Goal: Task Accomplishment & Management: Manage account settings

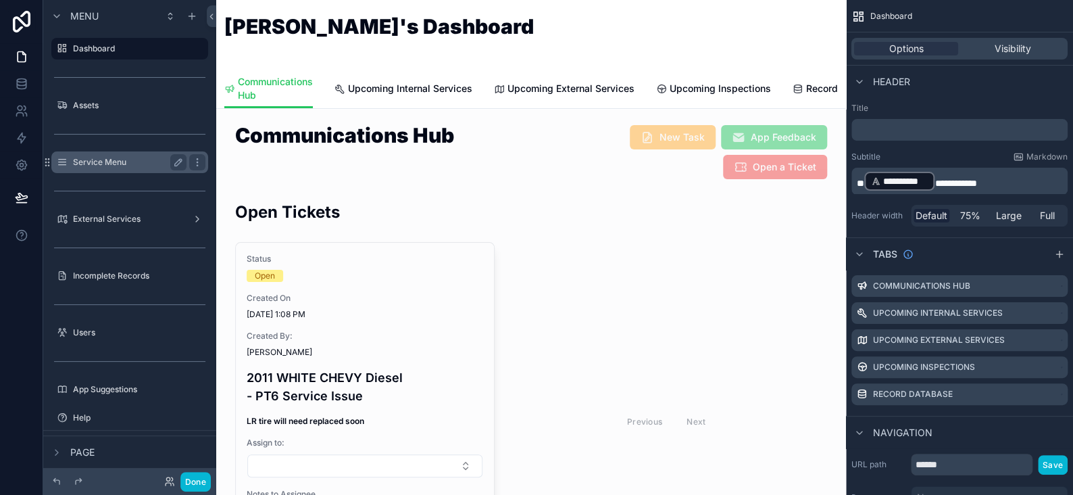
click at [103, 157] on label "Service Menu" at bounding box center [127, 162] width 108 height 11
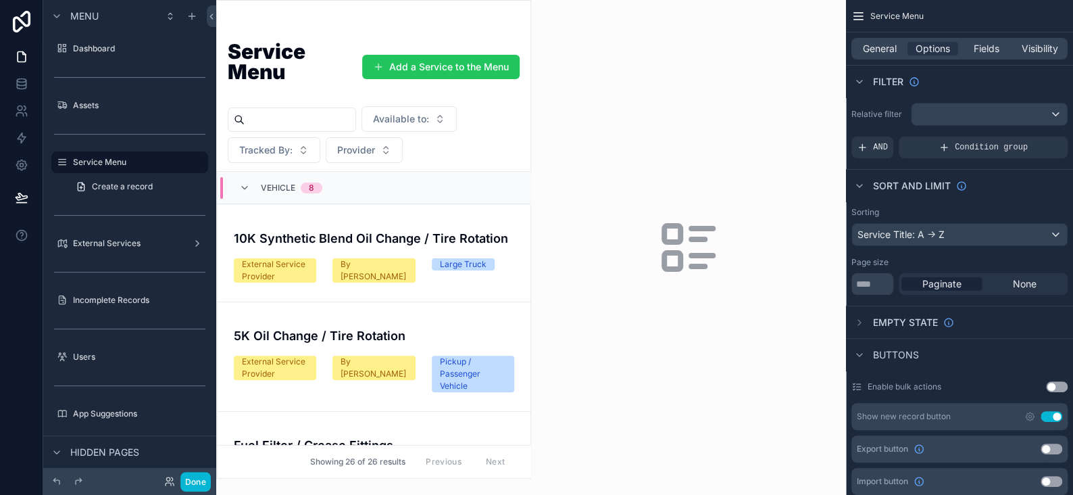
drag, startPoint x: 525, startPoint y: 197, endPoint x: 524, endPoint y: 249, distance: 52.7
click at [524, 249] on div "scrollable content" at bounding box center [374, 239] width 314 height 477
click at [193, 485] on button "Done" at bounding box center [195, 482] width 30 height 20
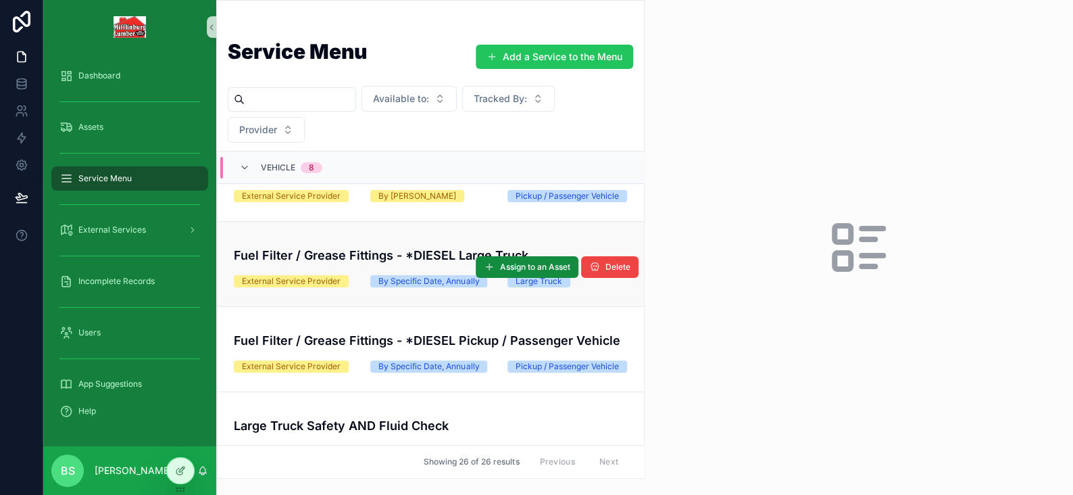
scroll to position [135, 0]
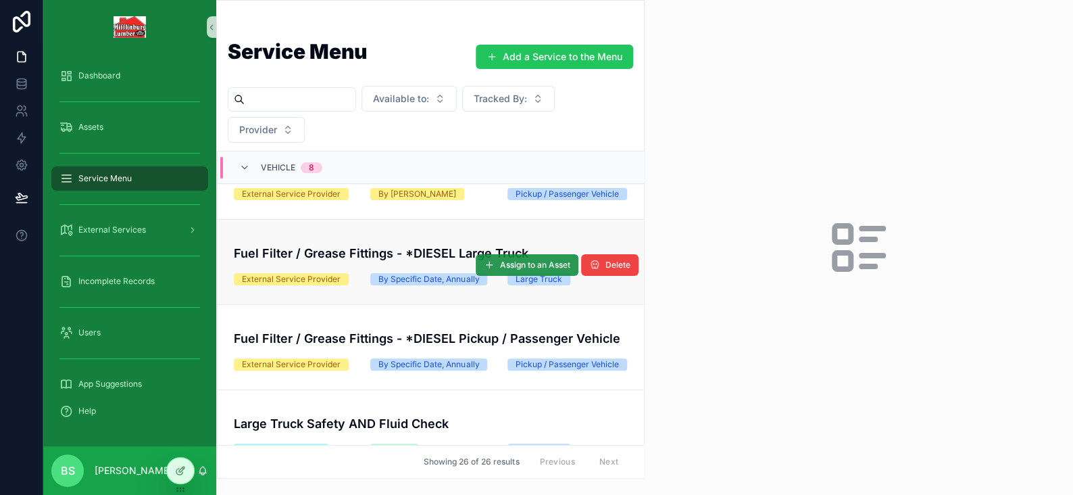
click at [535, 270] on span "Assign to an Asset" at bounding box center [535, 265] width 70 height 11
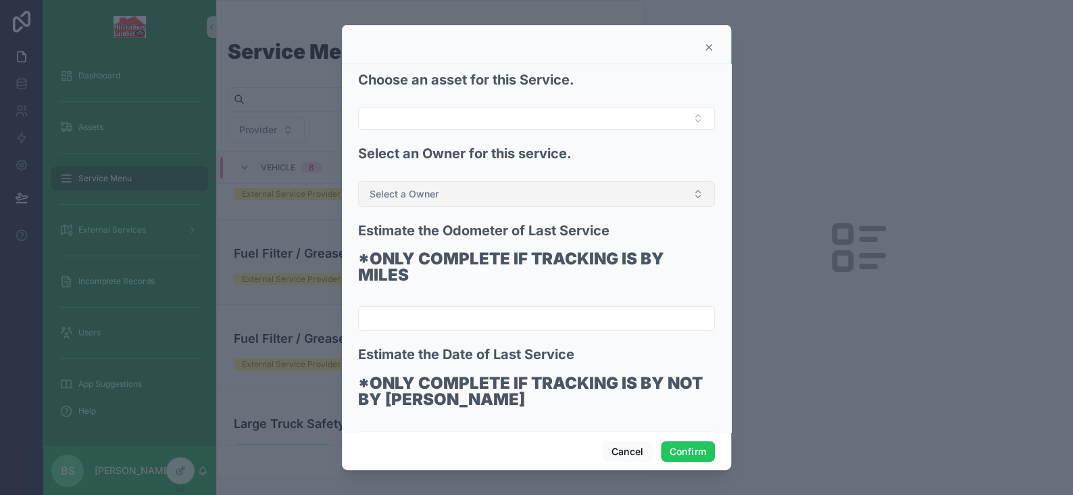
drag, startPoint x: 464, startPoint y: 200, endPoint x: 454, endPoint y: 191, distance: 13.4
click at [463, 200] on button "Select a Owner" at bounding box center [536, 194] width 357 height 26
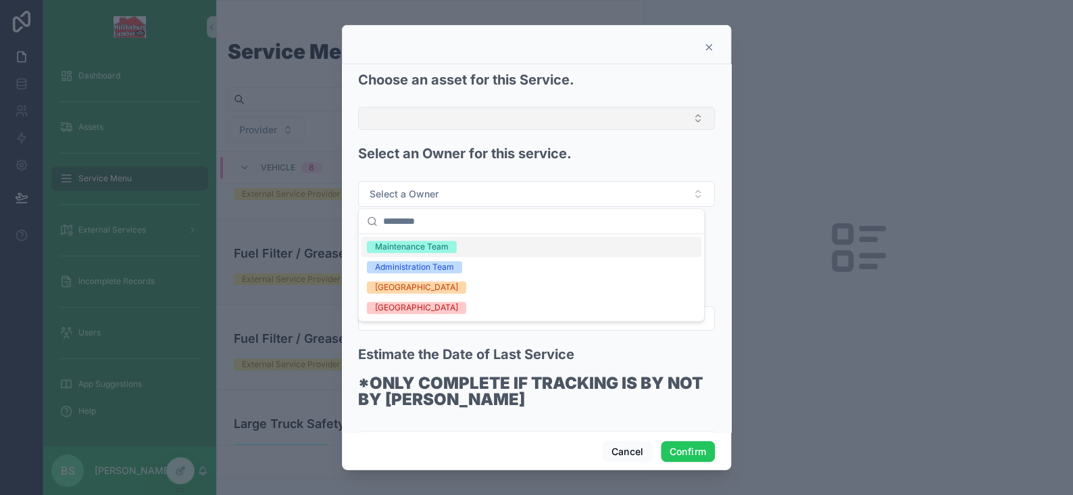
click at [408, 118] on button "Select Button" at bounding box center [536, 118] width 357 height 23
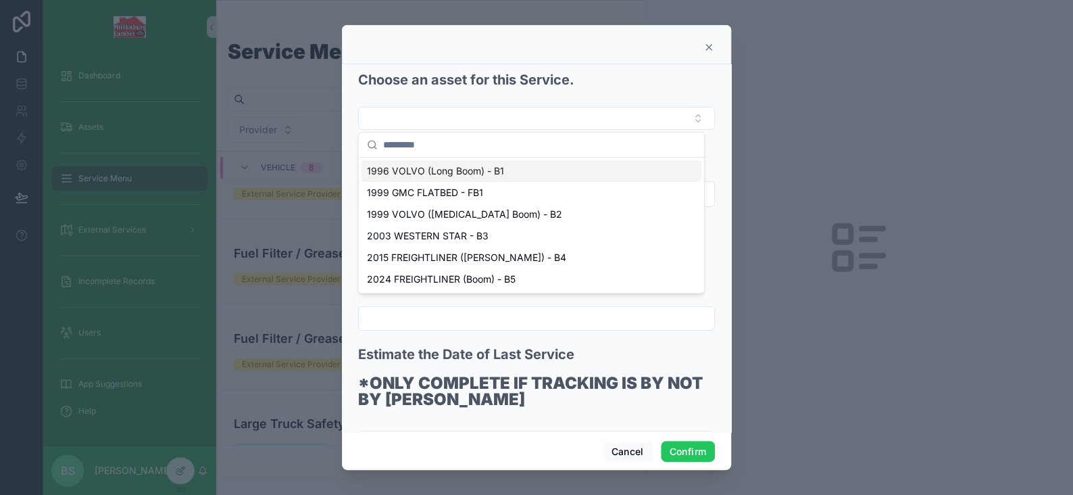
click at [405, 170] on span "1996 VOLVO (Long Boom) - B1" at bounding box center [435, 171] width 137 height 14
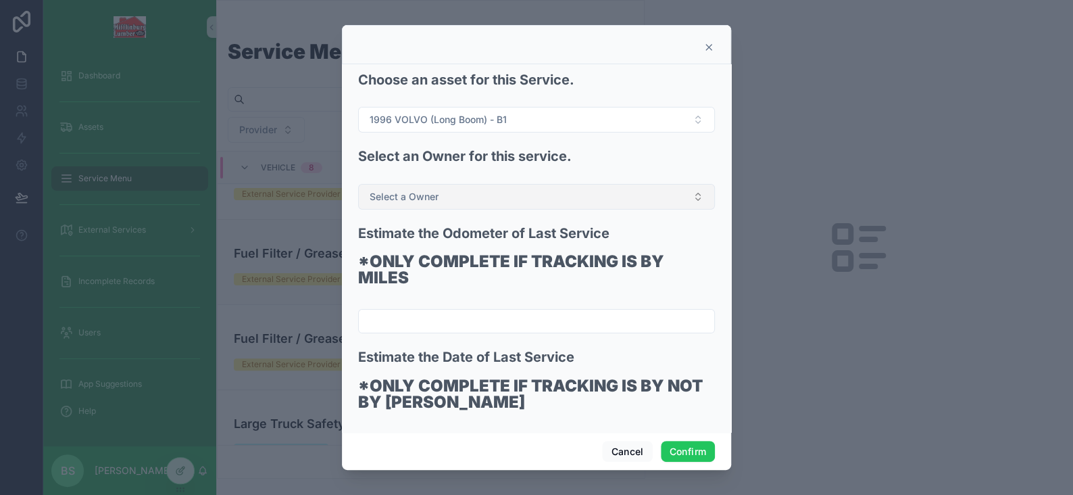
click at [410, 192] on span "Select a Owner" at bounding box center [404, 197] width 69 height 14
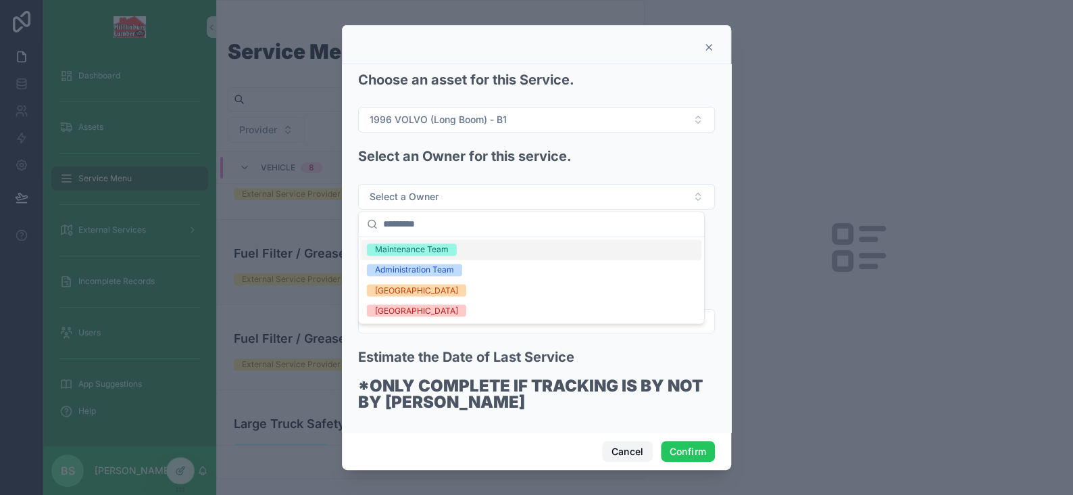
click at [629, 452] on button "Cancel" at bounding box center [627, 452] width 50 height 22
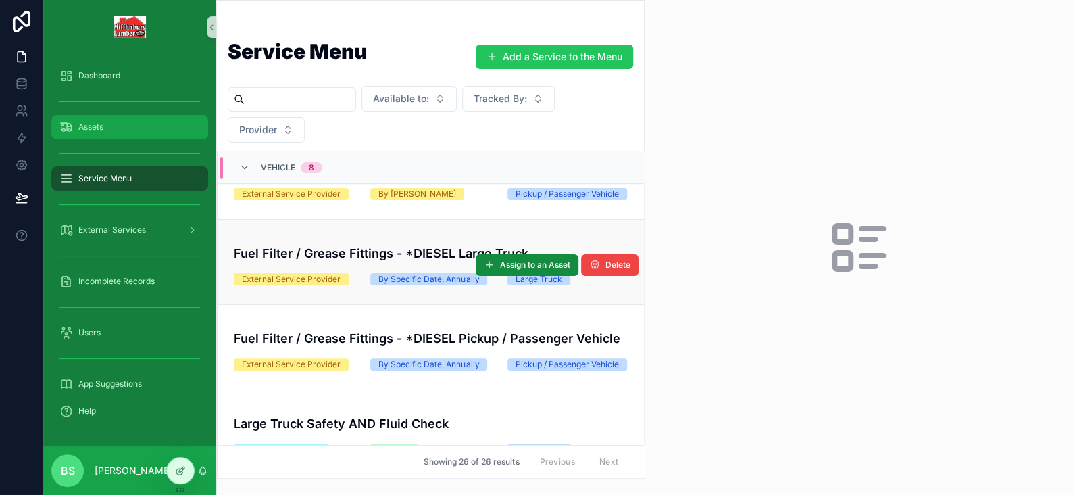
click at [89, 134] on div "Assets" at bounding box center [129, 127] width 141 height 22
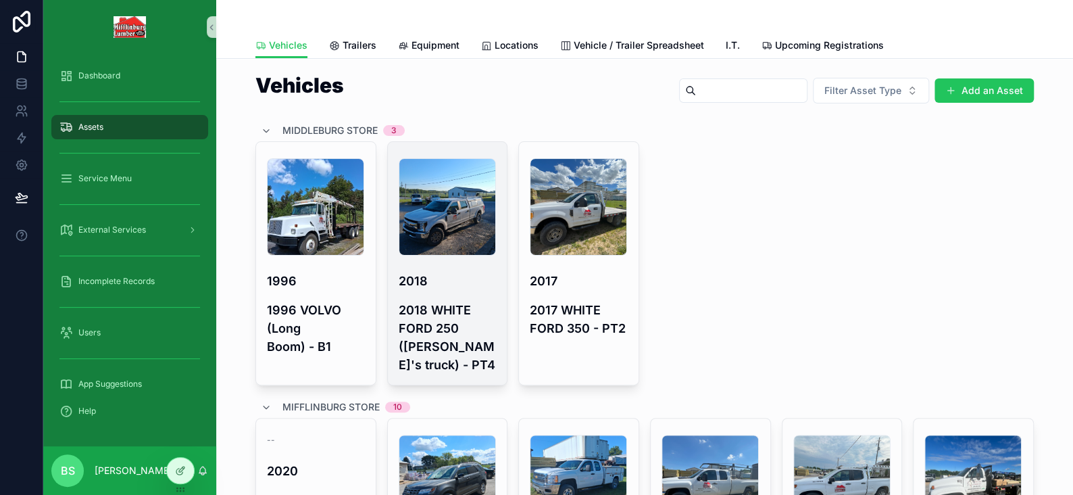
click at [454, 285] on h4 "2018" at bounding box center [448, 281] width 98 height 18
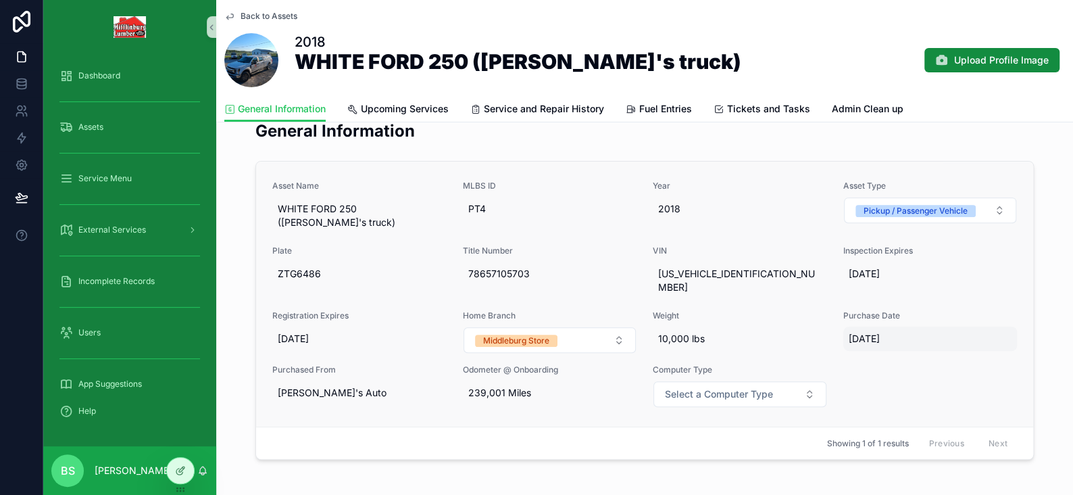
scroll to position [203, 0]
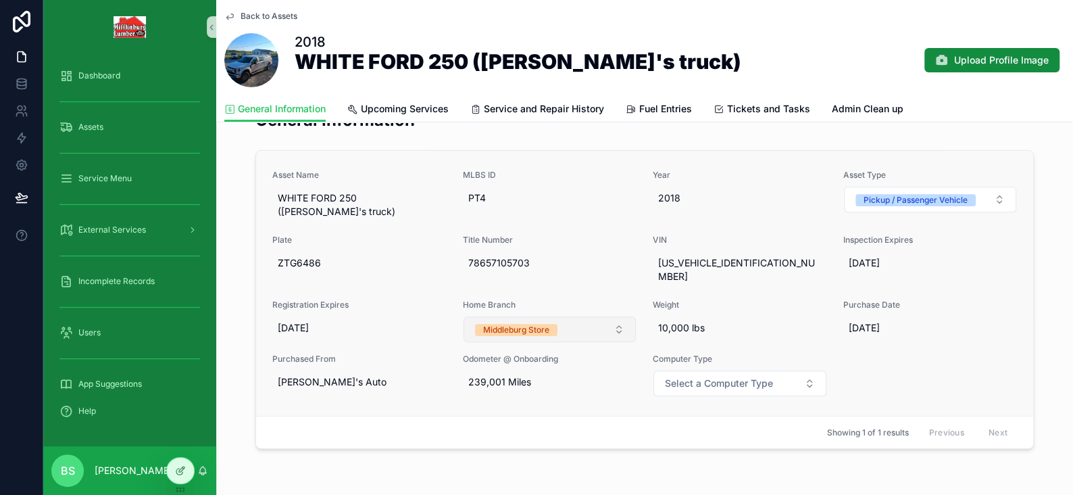
click at [556, 316] on button "Middleburg Store" at bounding box center [550, 329] width 173 height 26
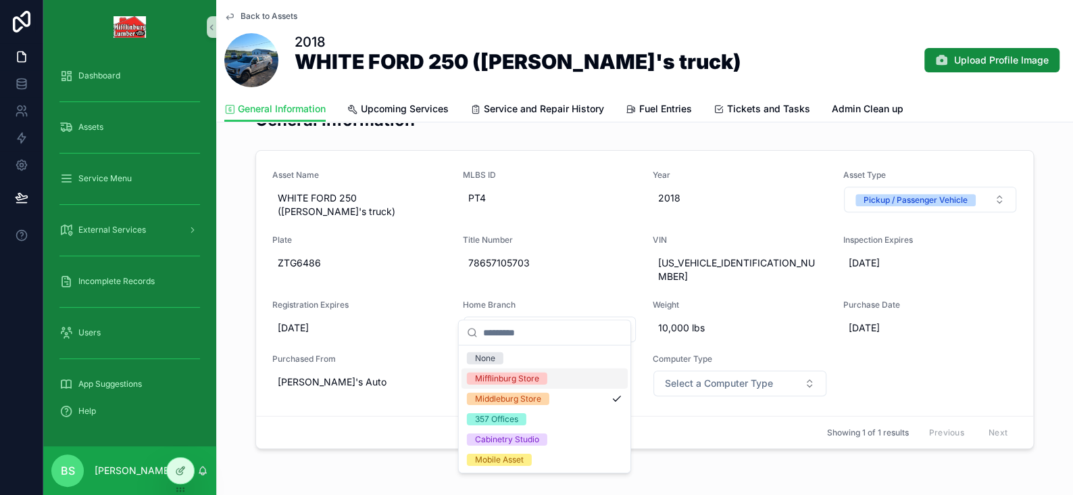
click at [508, 376] on div "Mifflinburg Store" at bounding box center [507, 378] width 64 height 12
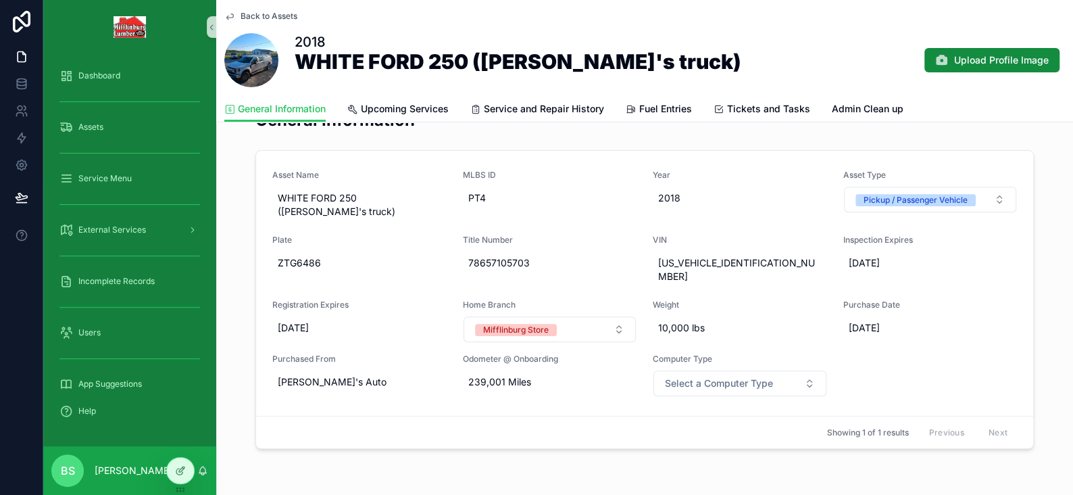
click at [270, 11] on span "Back to Assets" at bounding box center [269, 16] width 57 height 11
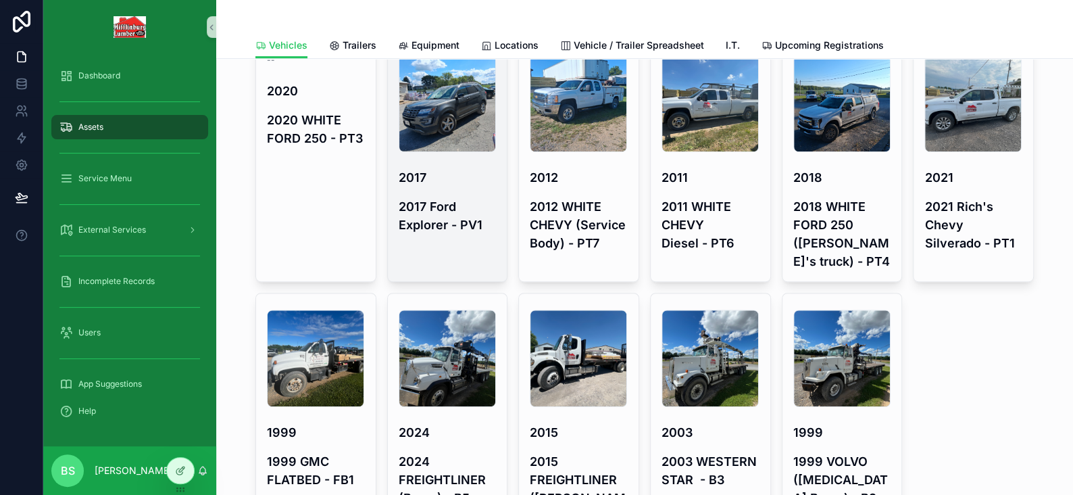
scroll to position [337, 0]
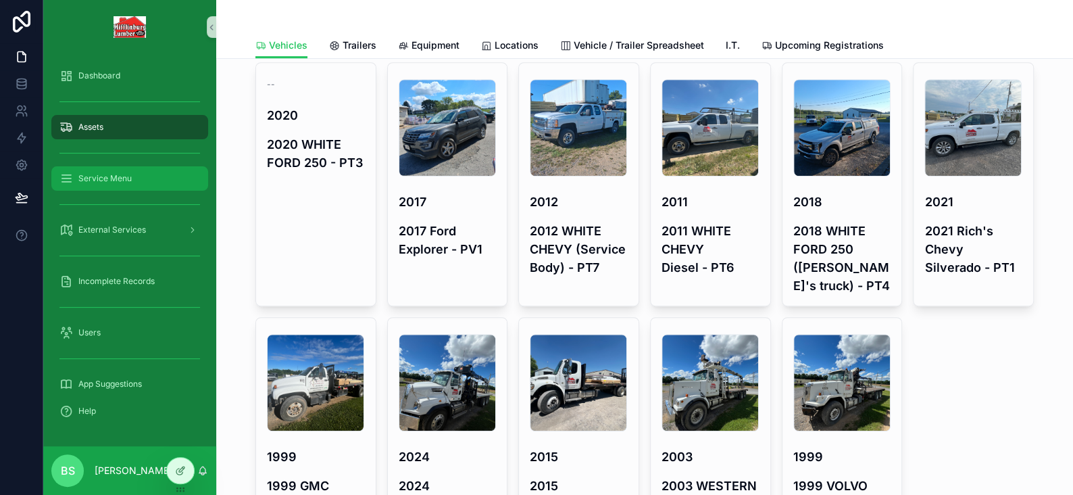
click at [116, 180] on span "Service Menu" at bounding box center [104, 178] width 53 height 11
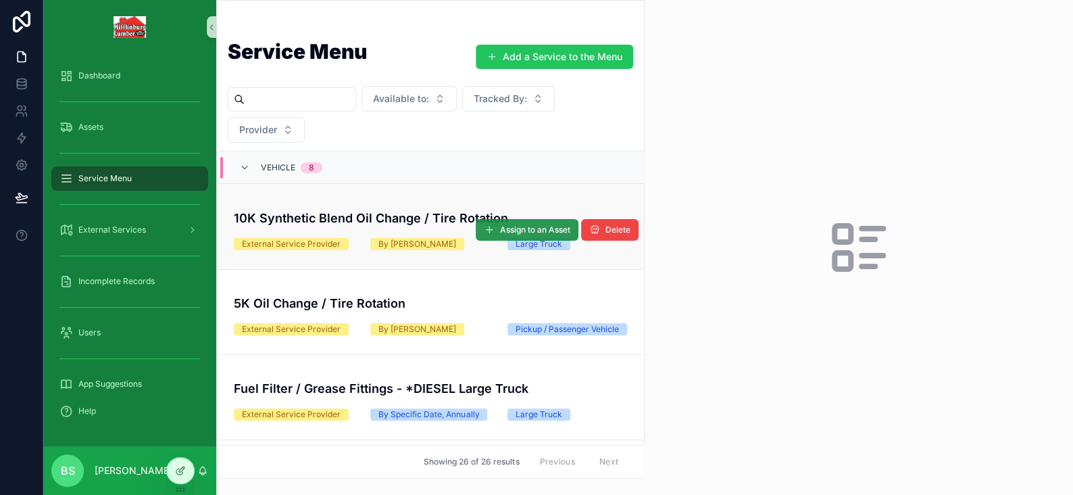
click at [557, 228] on span "Assign to an Asset" at bounding box center [535, 229] width 70 height 11
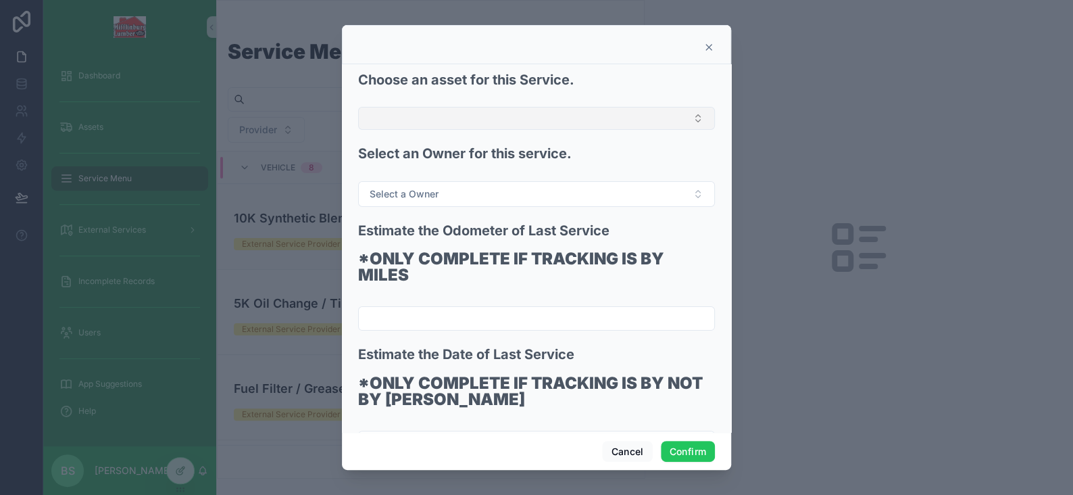
click at [421, 116] on button "Select Button" at bounding box center [536, 118] width 357 height 23
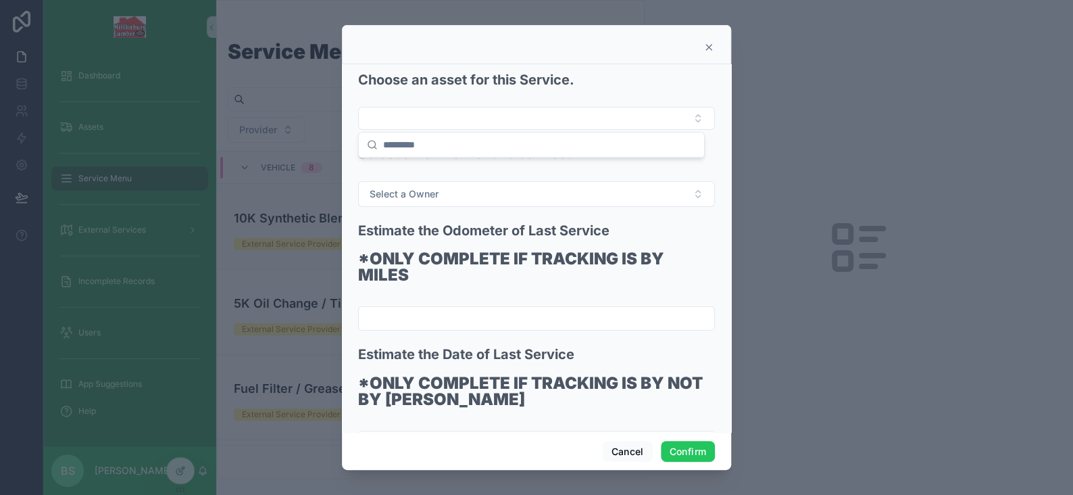
click at [494, 46] on div at bounding box center [537, 47] width 356 height 11
click at [618, 457] on button "Cancel" at bounding box center [627, 452] width 50 height 22
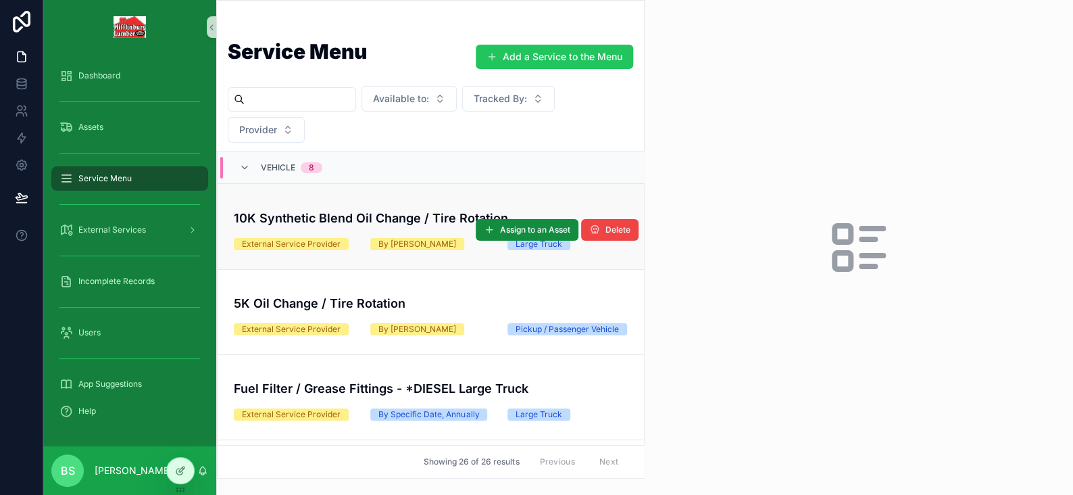
click at [357, 216] on h4 "10K Synthetic Blend Oil Change / Tire Rotation" at bounding box center [431, 218] width 394 height 18
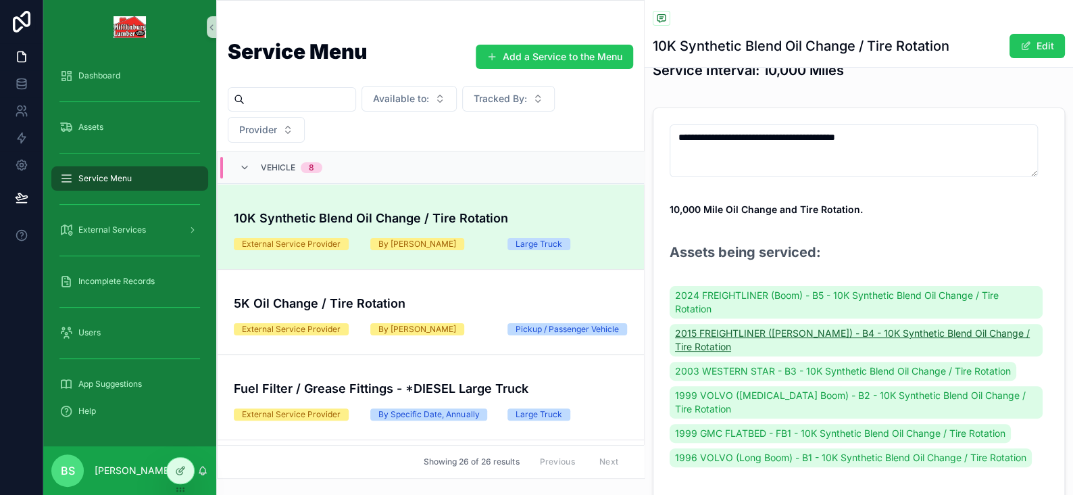
scroll to position [135, 0]
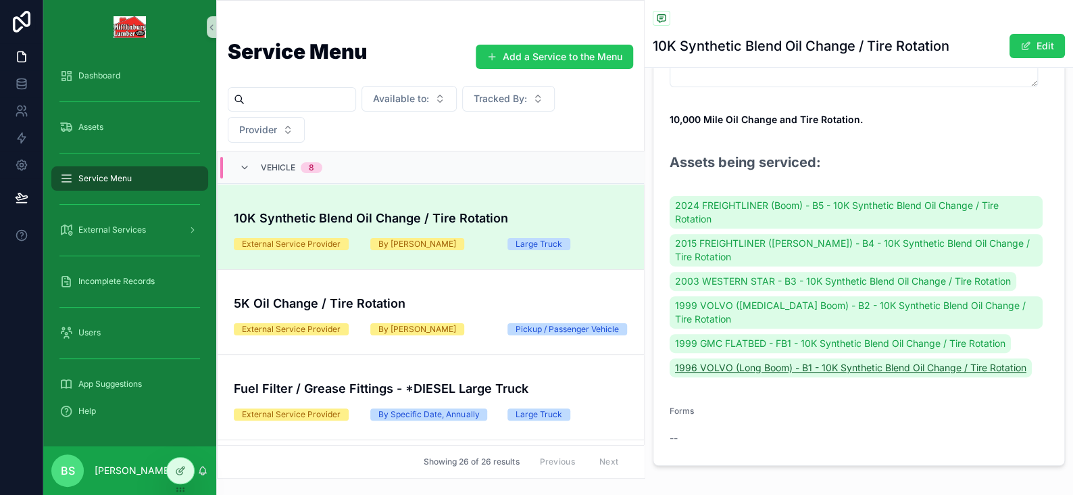
click at [772, 367] on span "1996 VOLVO (Long Boom) - B1 - 10K Synthetic Blend Oil Change / Tire Rotation" at bounding box center [850, 368] width 351 height 14
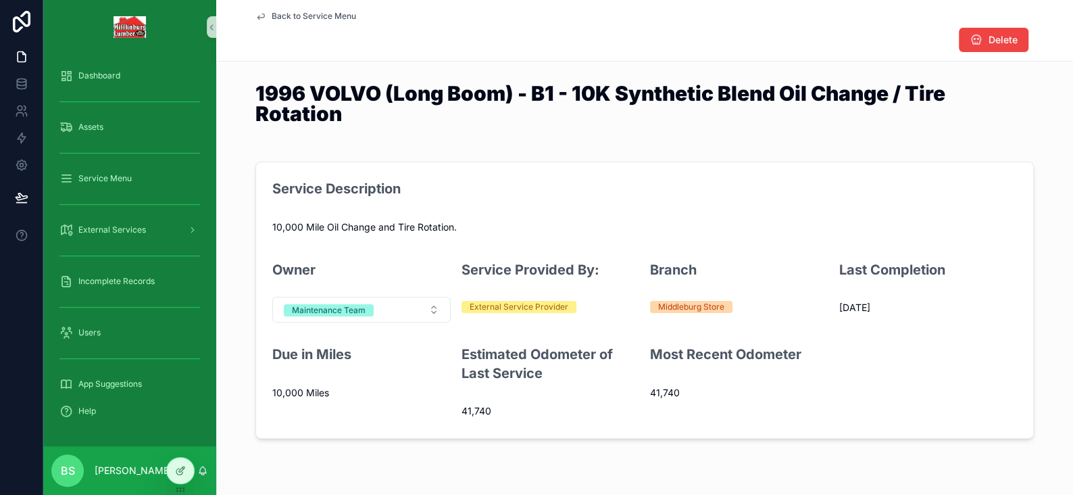
click at [852, 303] on span "[DATE]" at bounding box center [928, 308] width 178 height 14
click at [184, 472] on icon at bounding box center [180, 470] width 11 height 11
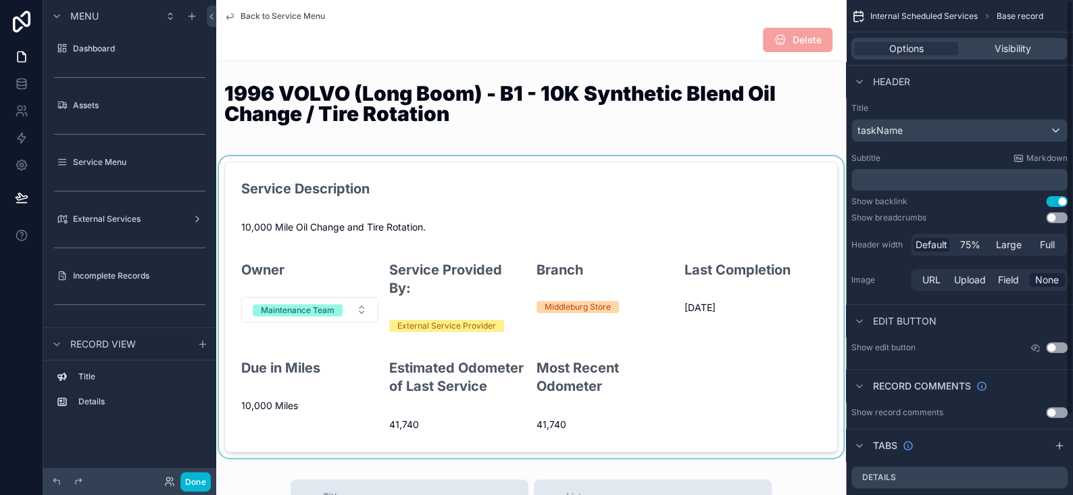
click at [631, 204] on div "scrollable content" at bounding box center [531, 306] width 630 height 301
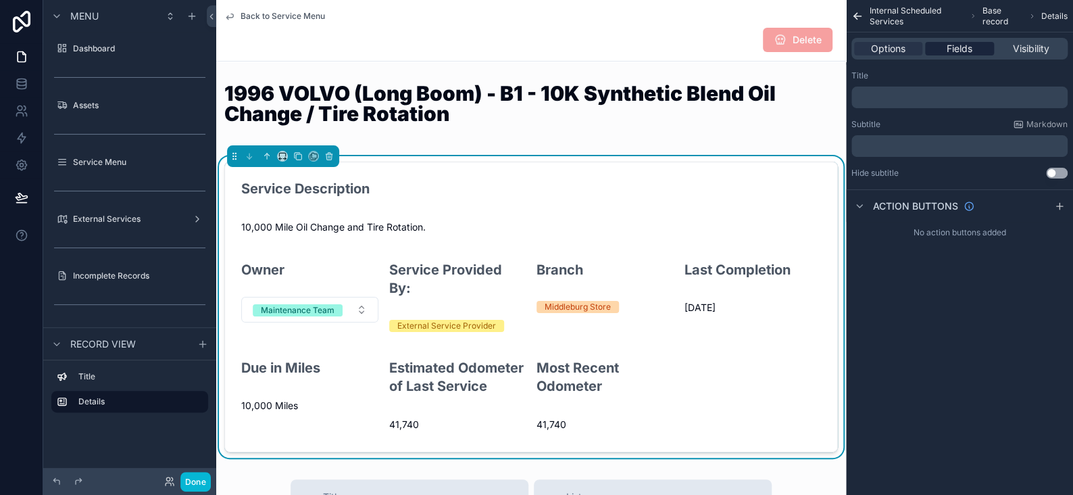
click at [957, 45] on span "Fields" at bounding box center [960, 49] width 26 height 14
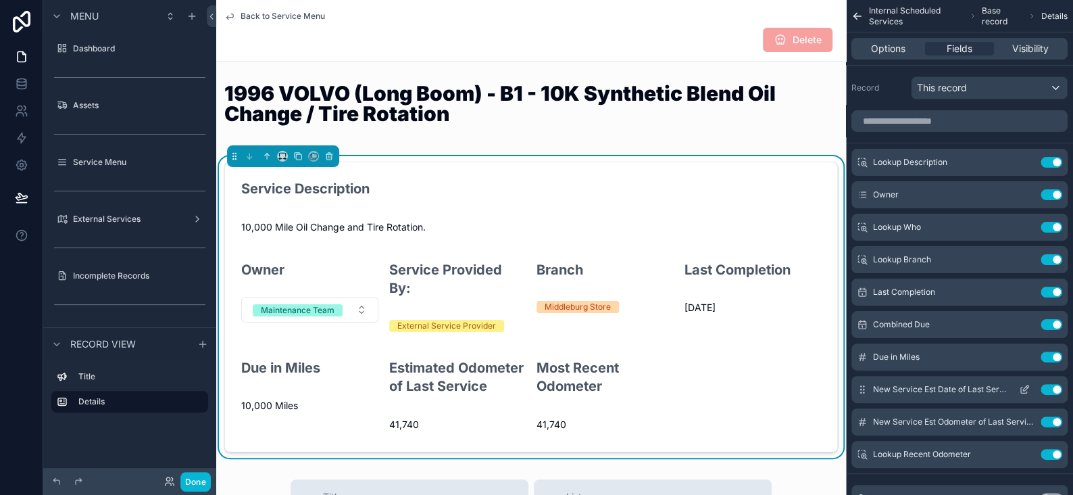
click at [1021, 387] on icon "scrollable content" at bounding box center [1024, 389] width 11 height 11
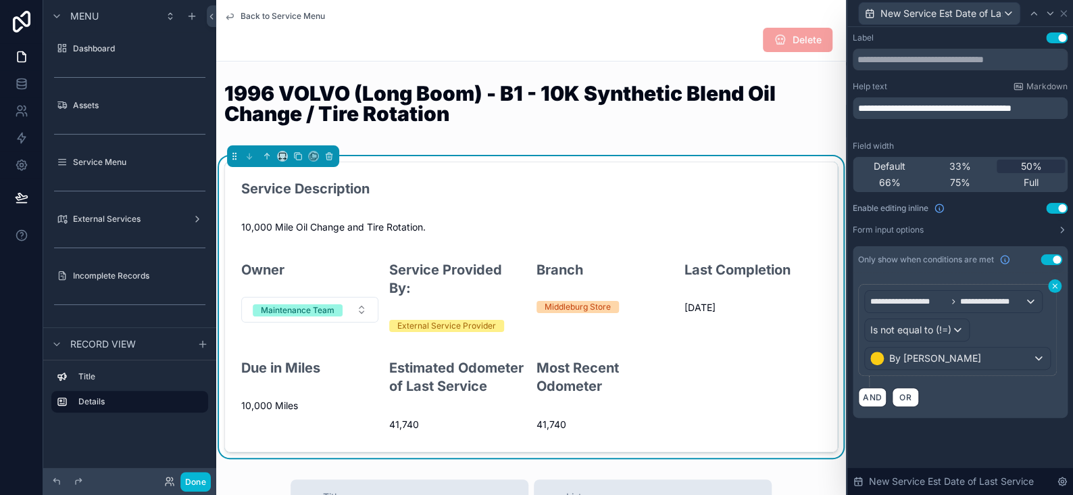
click at [1055, 289] on icon at bounding box center [1055, 286] width 8 height 8
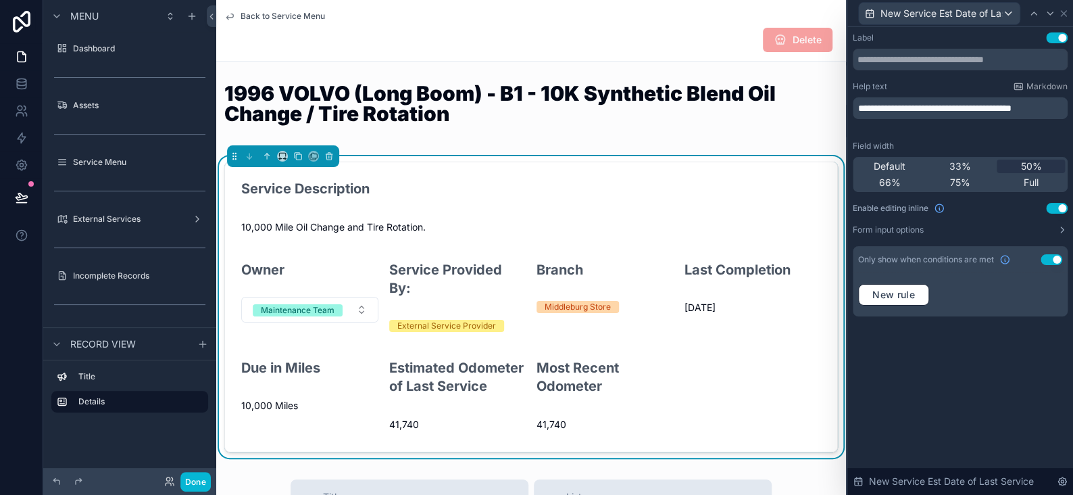
click at [1044, 259] on button "Use setting" at bounding box center [1052, 259] width 22 height 11
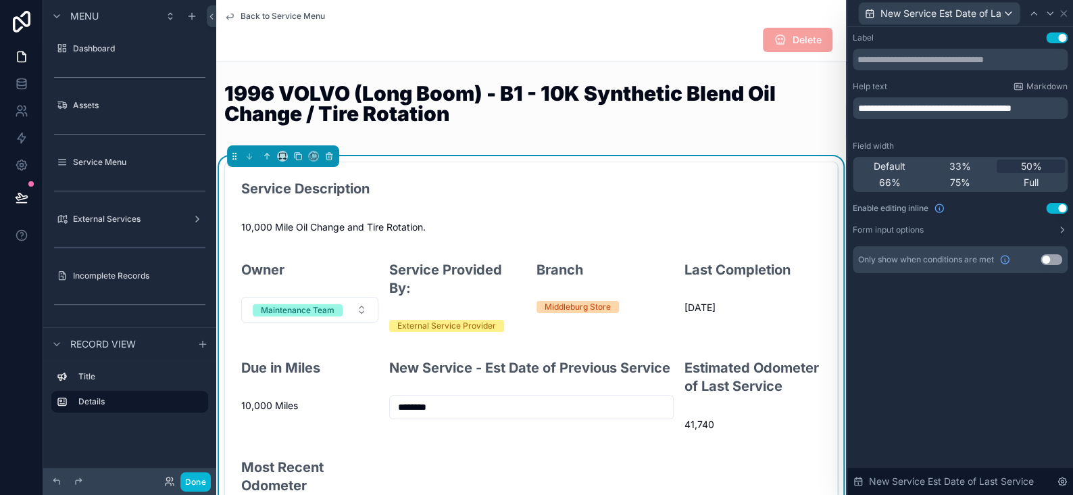
scroll to position [68, 0]
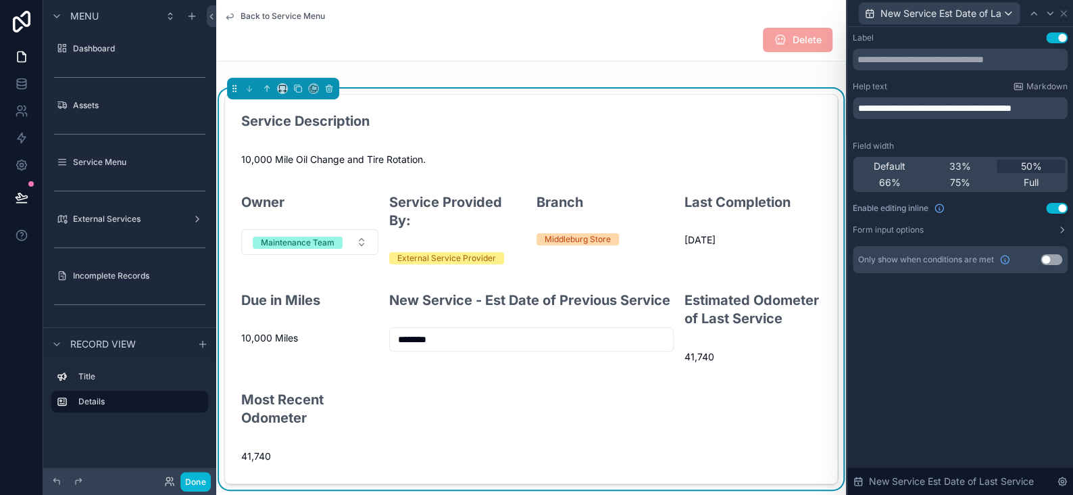
click at [472, 349] on input "********" at bounding box center [531, 339] width 283 height 19
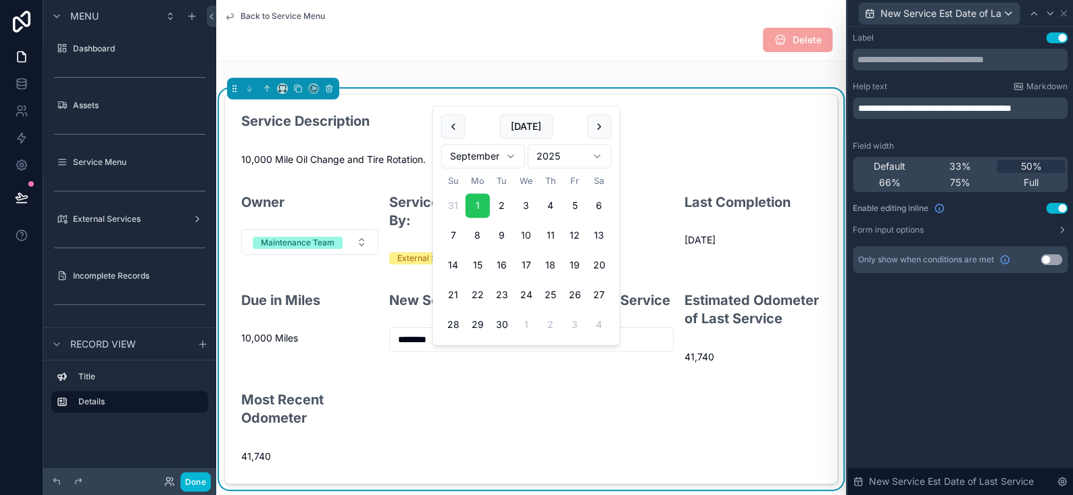
click at [455, 349] on input "********" at bounding box center [531, 339] width 283 height 19
type input "*"
type input "*********"
click at [557, 400] on form "Service Description 10,000 Mile Oil Change and Tire Rotation. Owner Maintenance…" at bounding box center [531, 289] width 612 height 389
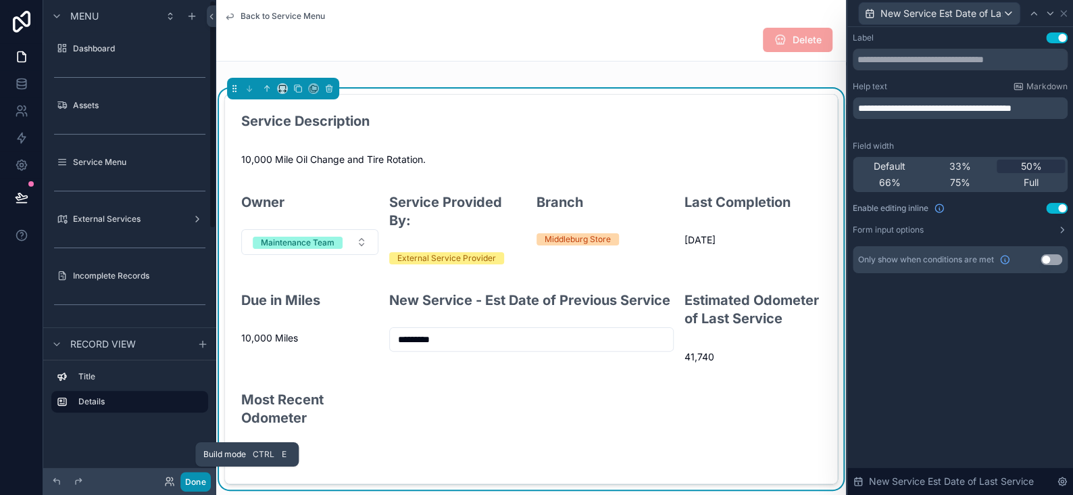
click at [188, 477] on button "Done" at bounding box center [195, 482] width 30 height 20
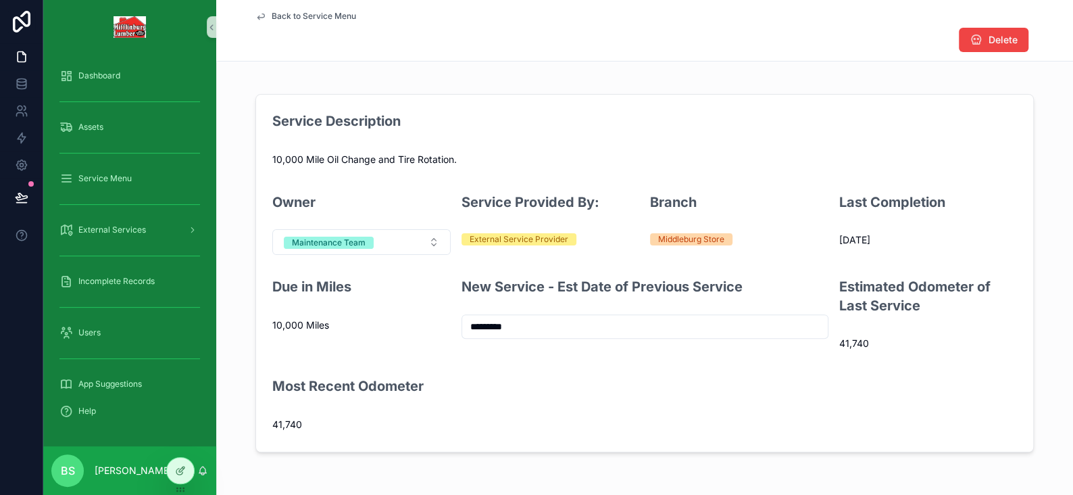
click at [309, 16] on span "Back to Service Menu" at bounding box center [314, 16] width 84 height 11
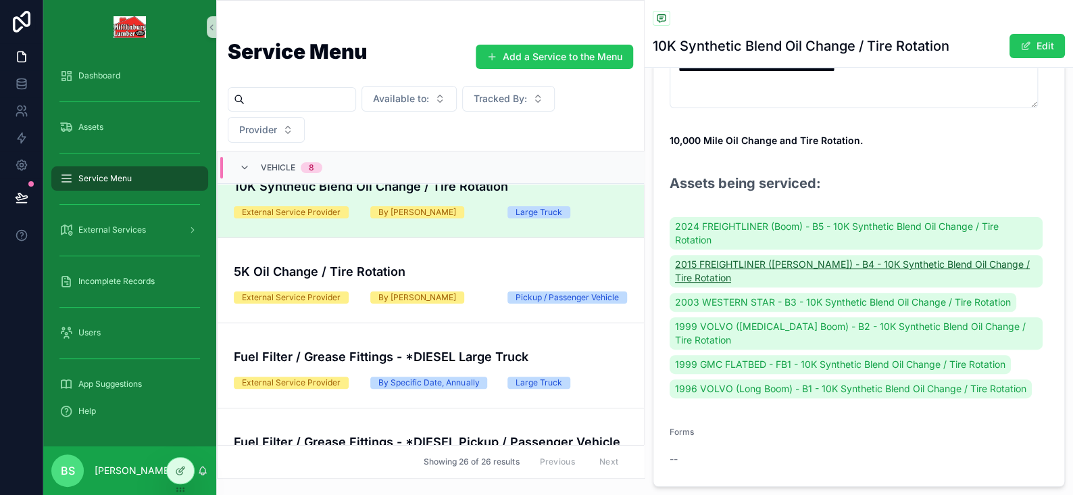
scroll to position [135, 0]
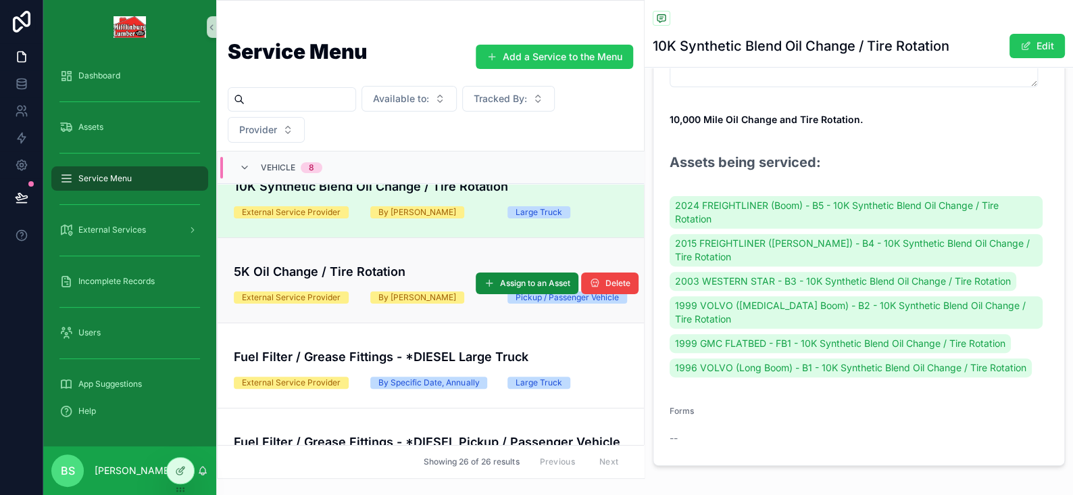
click at [369, 257] on div "5K Oil Change / Tire Rotation" at bounding box center [431, 269] width 394 height 24
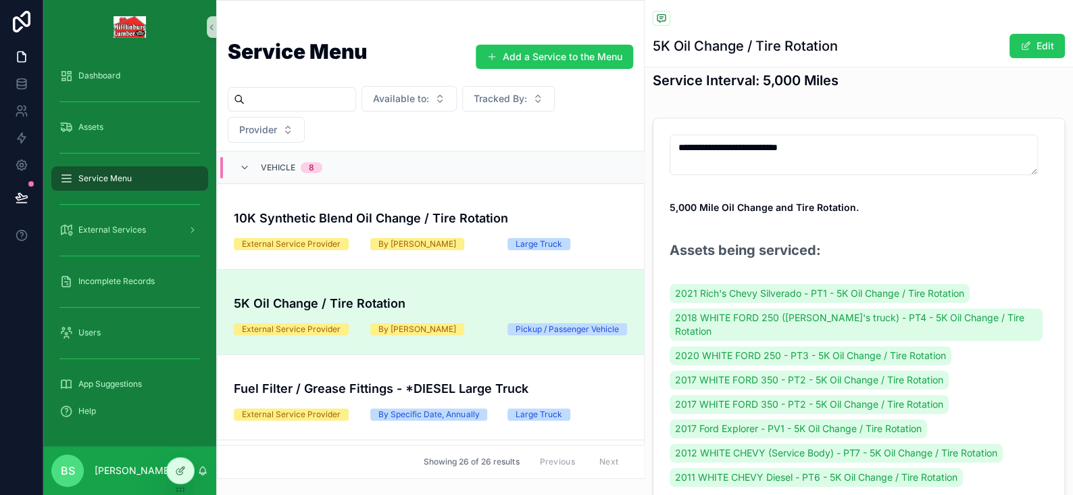
scroll to position [68, 0]
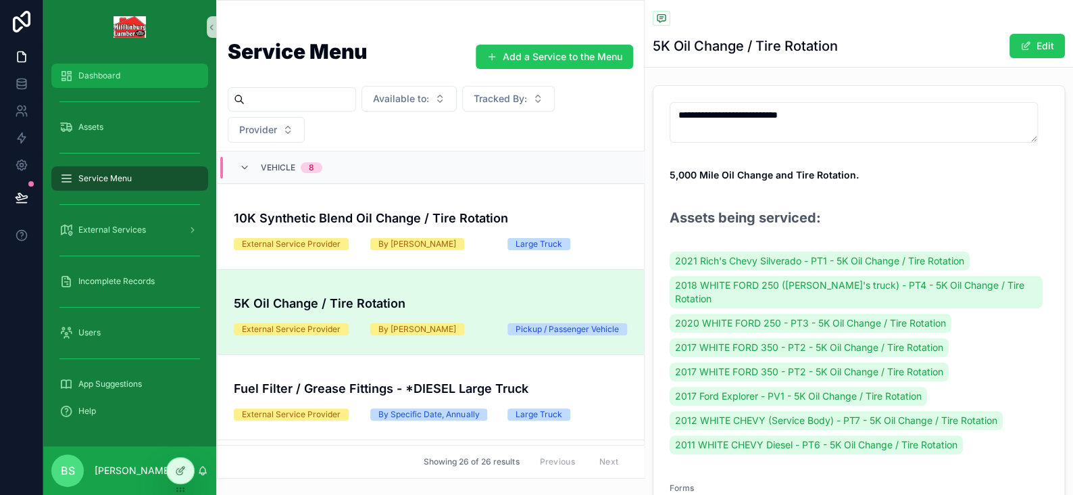
drag, startPoint x: 86, startPoint y: 72, endPoint x: 179, endPoint y: 70, distance: 93.3
click at [86, 73] on span "Dashboard" at bounding box center [99, 75] width 42 height 11
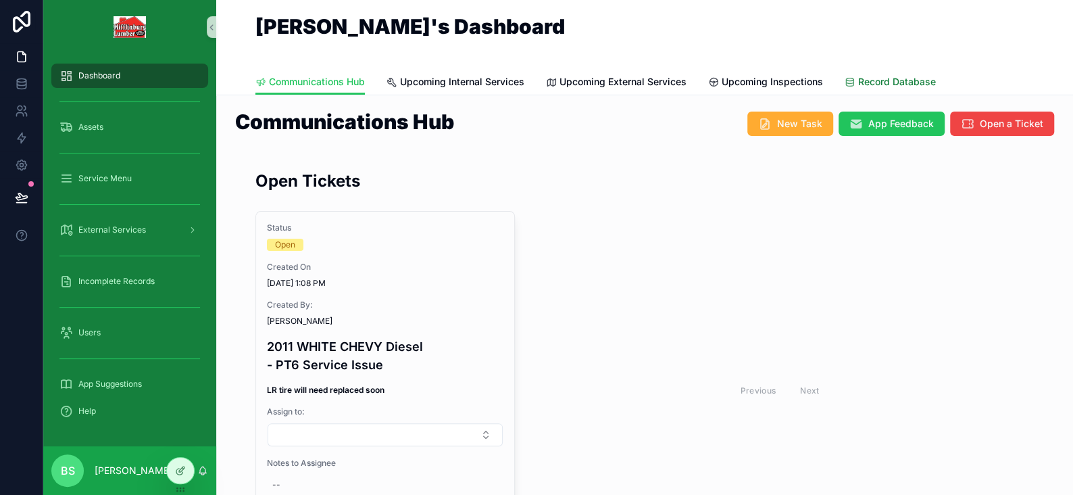
click at [871, 83] on span "Record Database" at bounding box center [897, 82] width 78 height 14
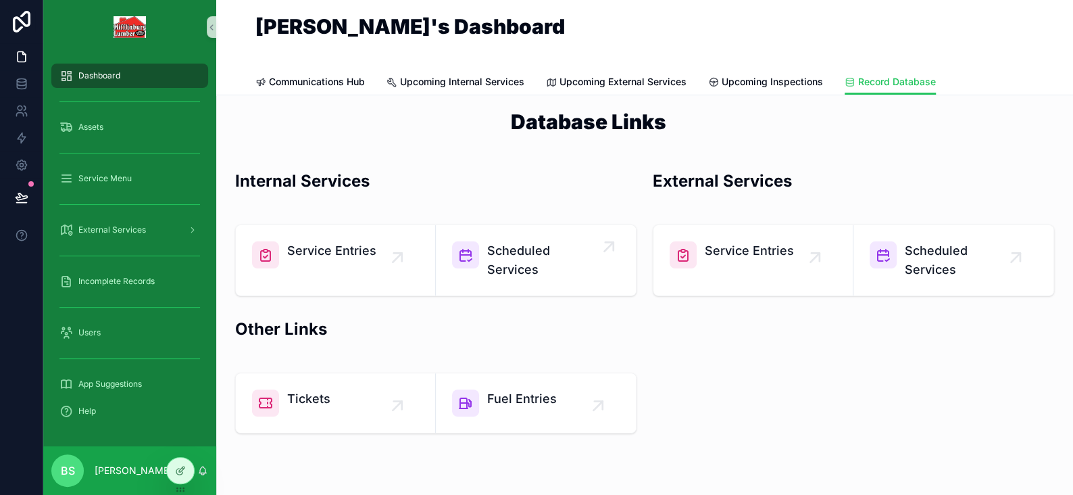
click at [534, 264] on span "Scheduled Services" at bounding box center [542, 260] width 111 height 38
click at [938, 255] on span "Scheduled Services" at bounding box center [960, 260] width 111 height 38
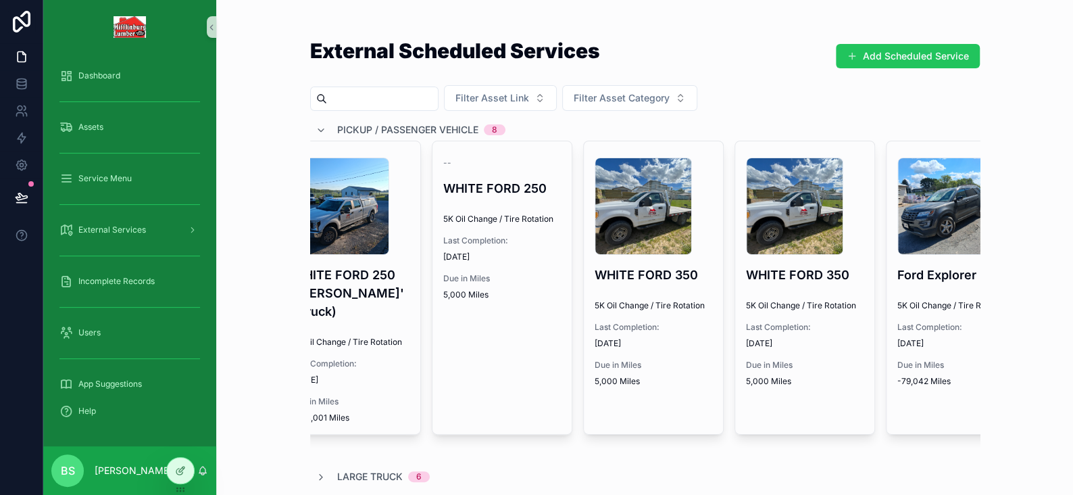
scroll to position [0, 260]
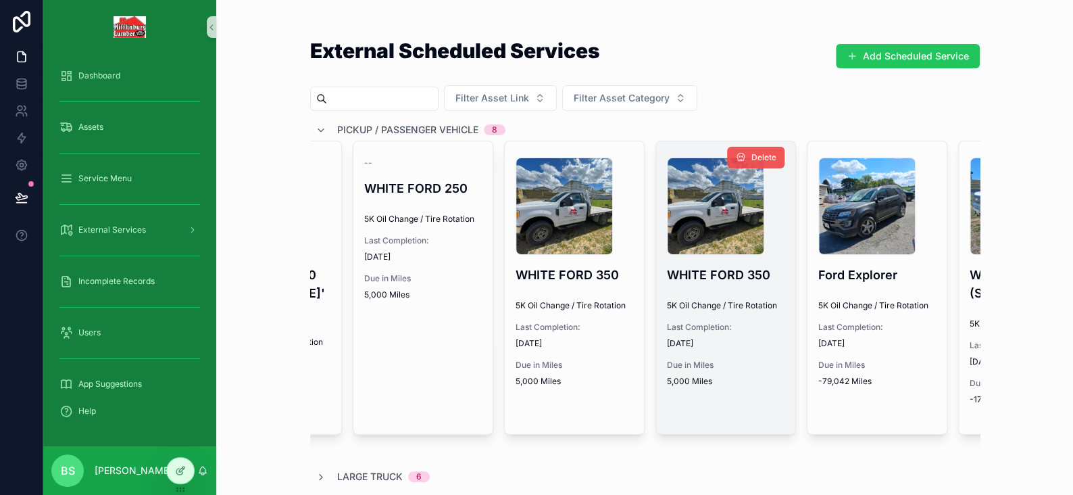
click at [739, 155] on icon "scrollable content" at bounding box center [740, 157] width 11 height 11
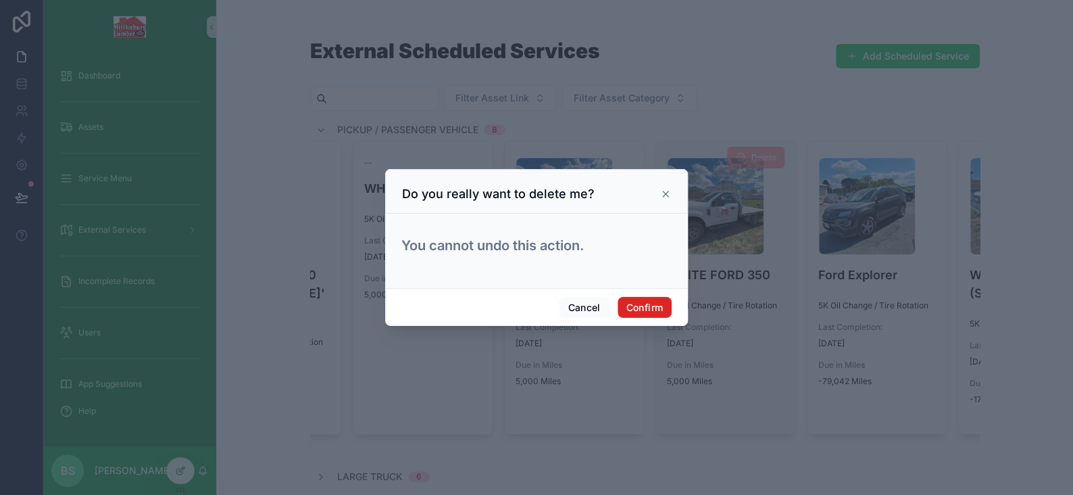
click at [646, 308] on button "Confirm" at bounding box center [645, 308] width 54 height 22
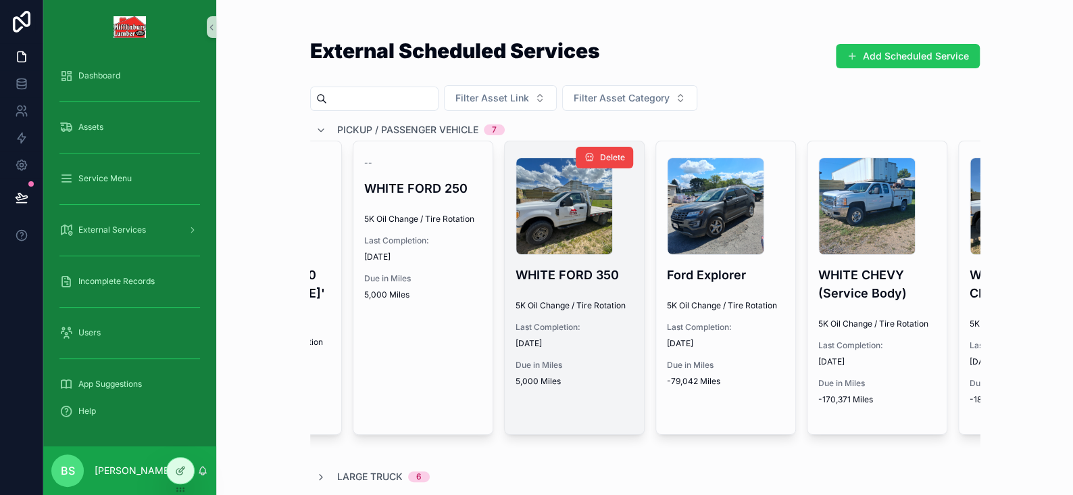
click at [564, 330] on span "Last Completion:" at bounding box center [575, 327] width 118 height 11
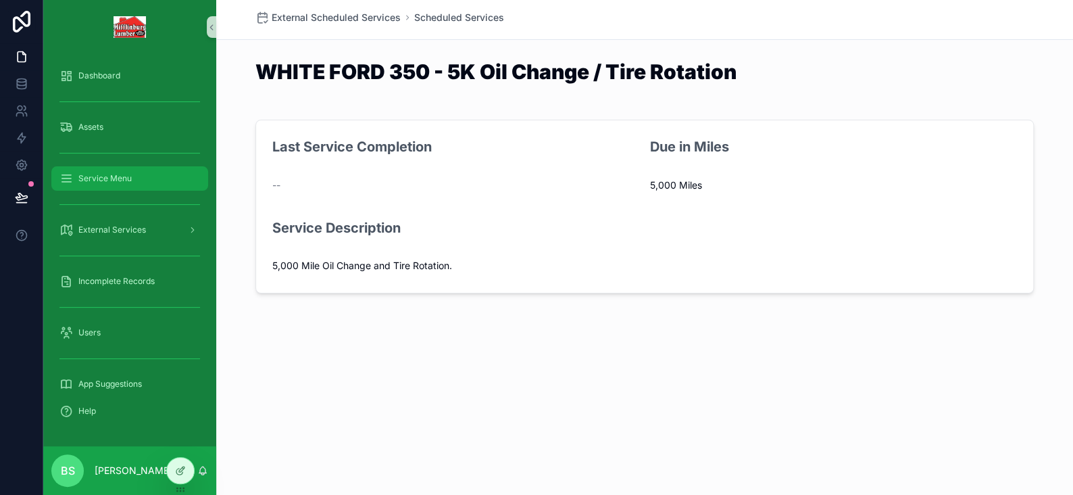
click at [153, 176] on div "Service Menu" at bounding box center [129, 179] width 141 height 22
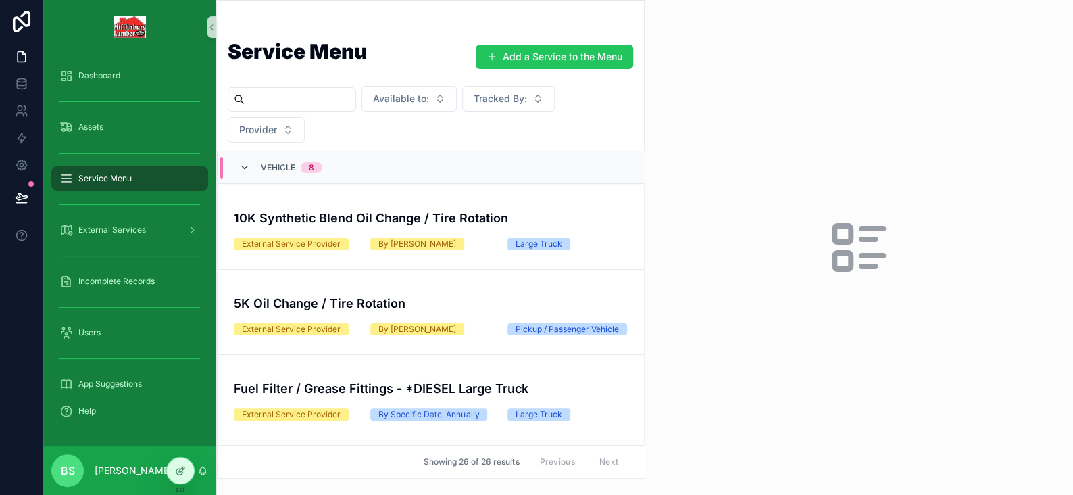
click at [247, 165] on icon "scrollable content" at bounding box center [244, 167] width 11 height 11
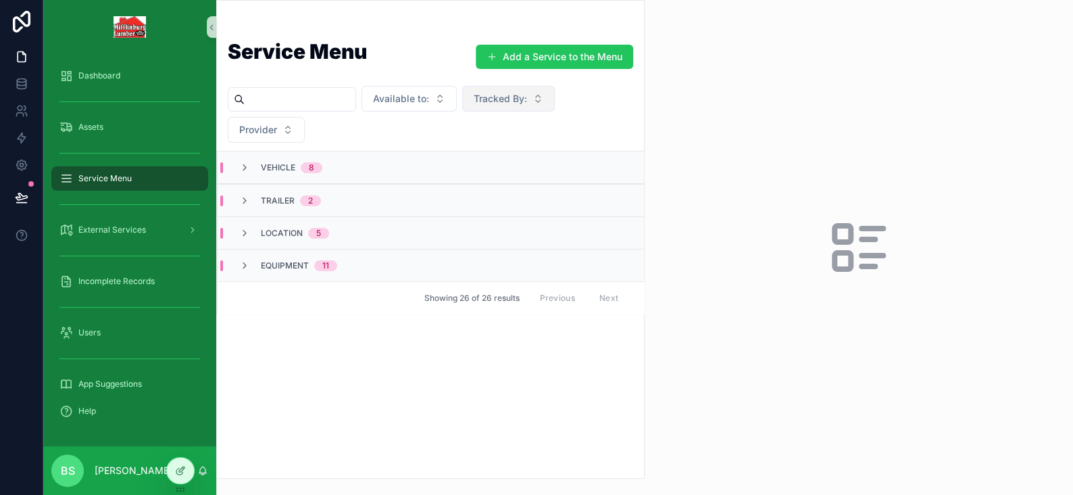
click at [527, 95] on span "Tracked By:" at bounding box center [500, 99] width 53 height 14
click at [457, 99] on button "Available to:" at bounding box center [409, 99] width 95 height 26
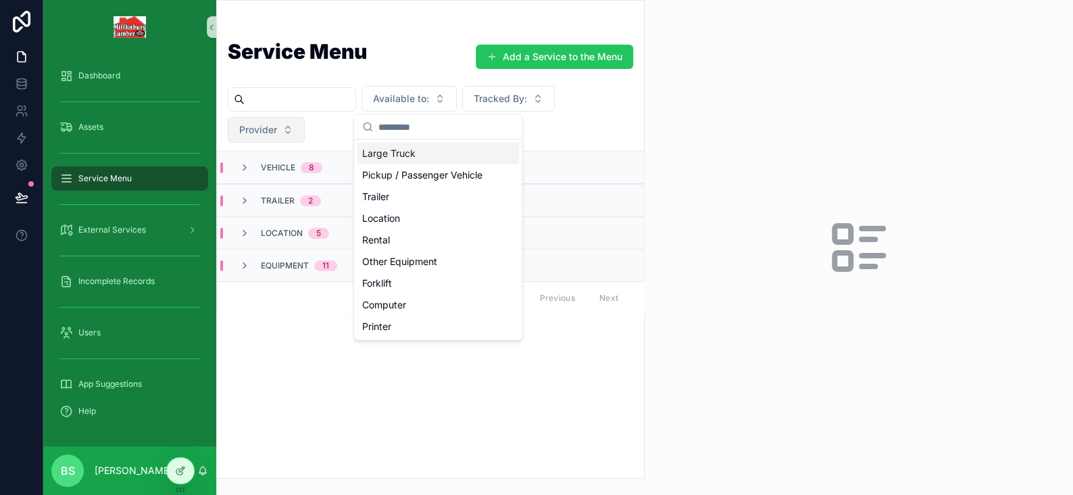
click at [284, 126] on button "Provider" at bounding box center [266, 130] width 77 height 26
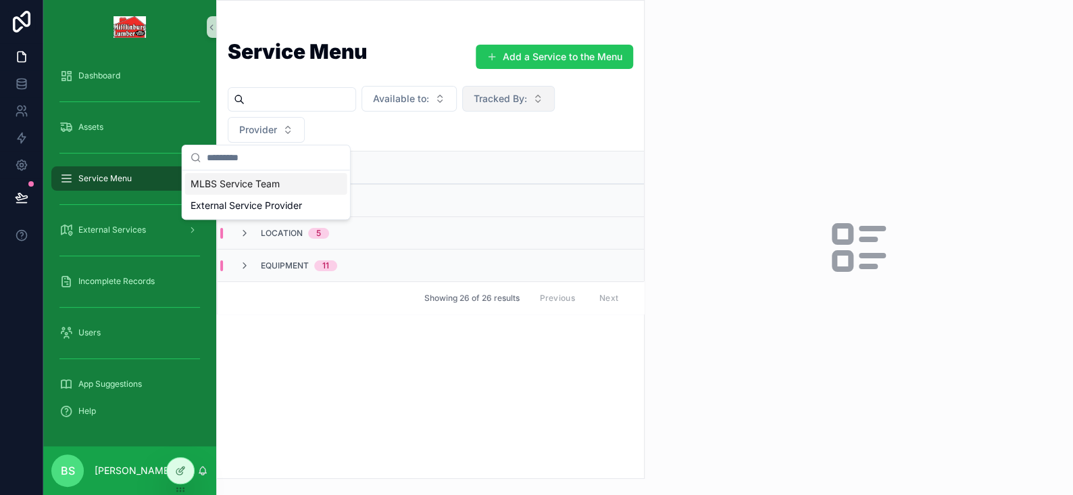
click at [536, 89] on button "Tracked By:" at bounding box center [508, 99] width 93 height 26
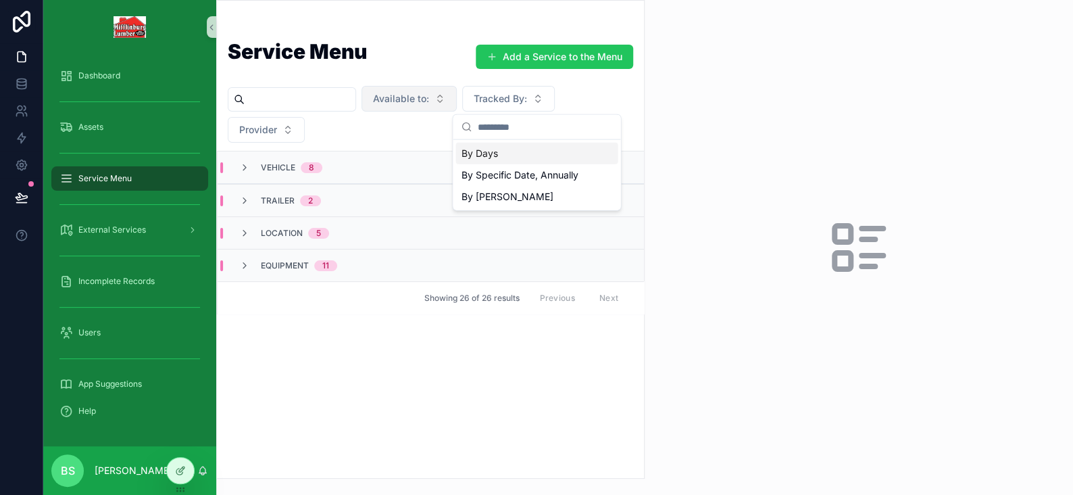
click at [429, 92] on span "Available to:" at bounding box center [401, 99] width 56 height 14
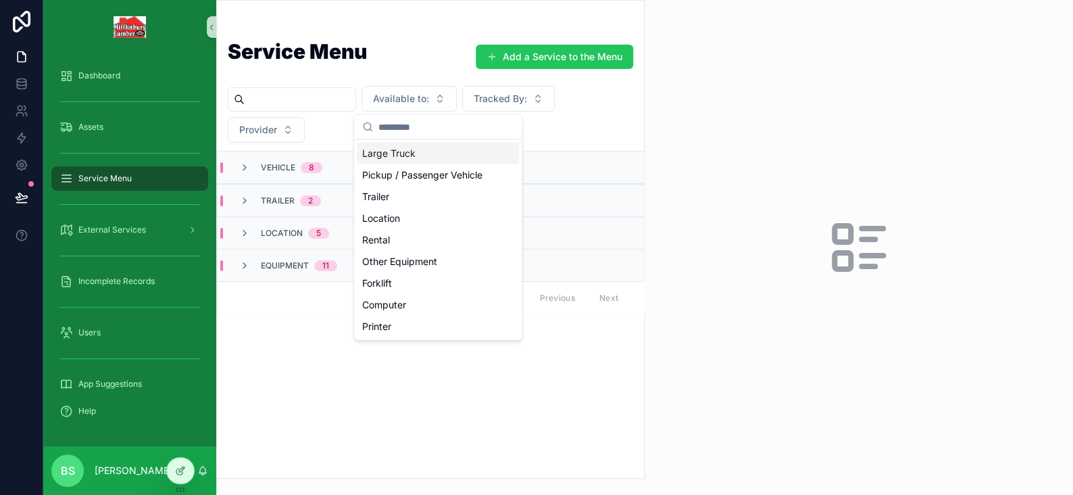
click at [279, 95] on input "scrollable content" at bounding box center [300, 99] width 111 height 19
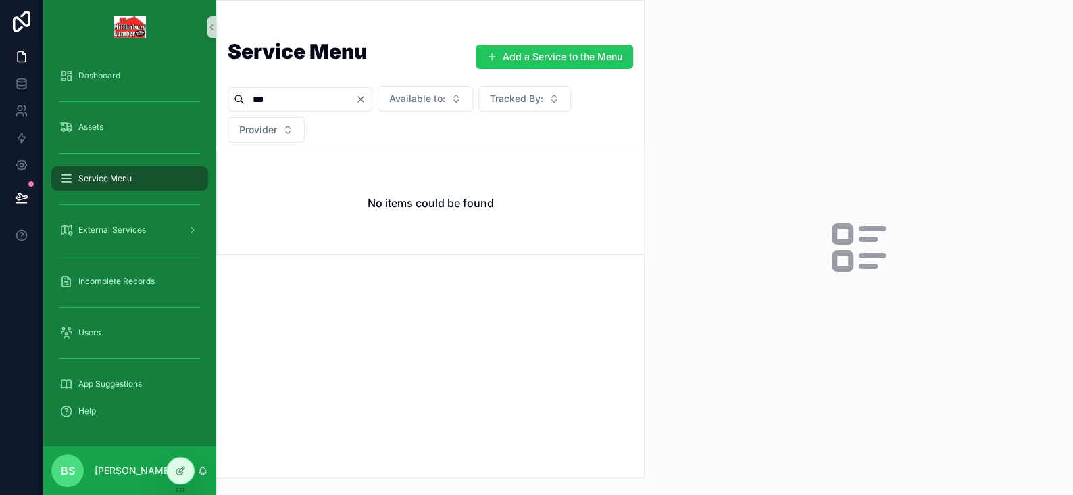
type input "***"
click at [364, 98] on icon "Clear" at bounding box center [360, 99] width 5 height 5
click at [268, 97] on input "scrollable content" at bounding box center [300, 99] width 111 height 19
type input "*"
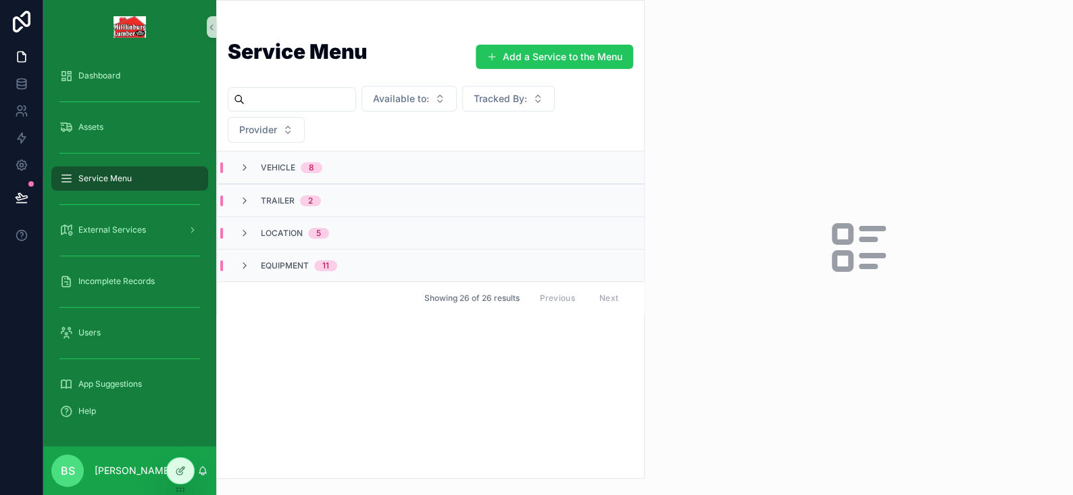
click at [246, 172] on div "Vehicle 8" at bounding box center [431, 167] width 427 height 32
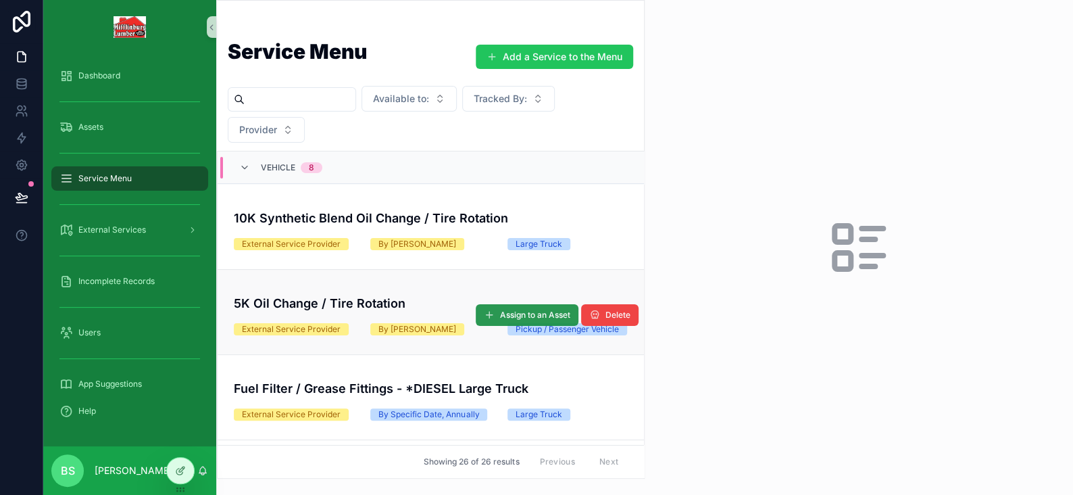
click at [530, 318] on span "Assign to an Asset" at bounding box center [535, 315] width 70 height 11
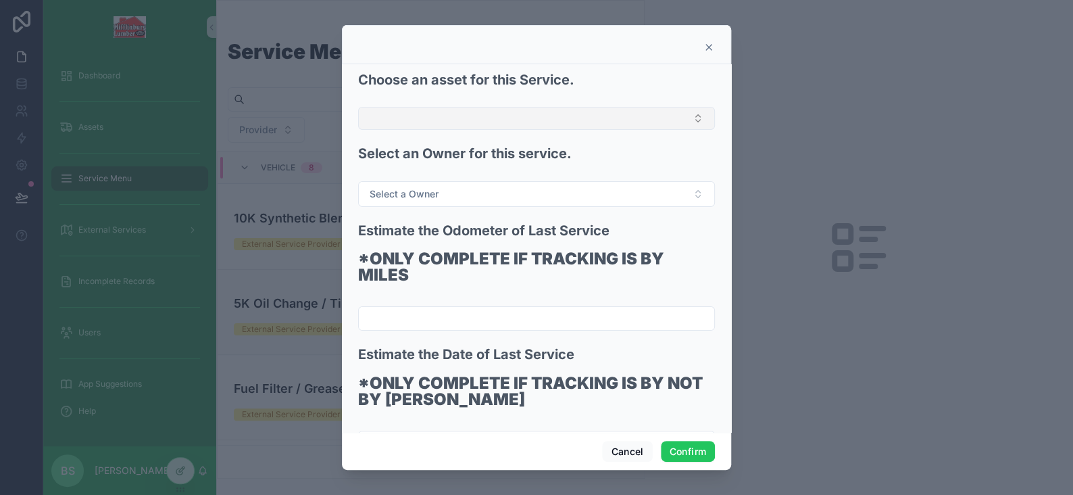
click at [408, 124] on button "Select Button" at bounding box center [536, 118] width 357 height 23
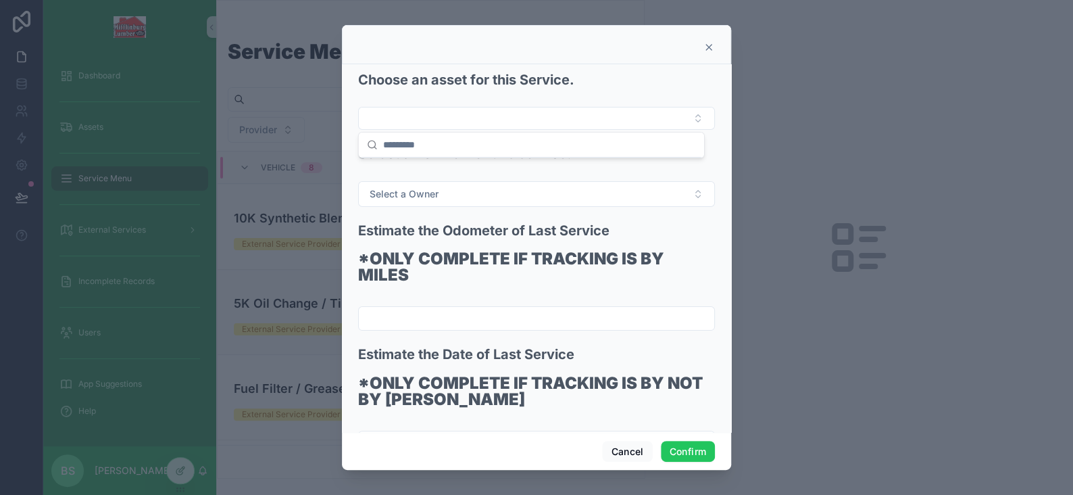
click at [452, 98] on div "Choose an asset for this Service." at bounding box center [536, 86] width 357 height 32
click at [630, 443] on button "Cancel" at bounding box center [627, 452] width 50 height 22
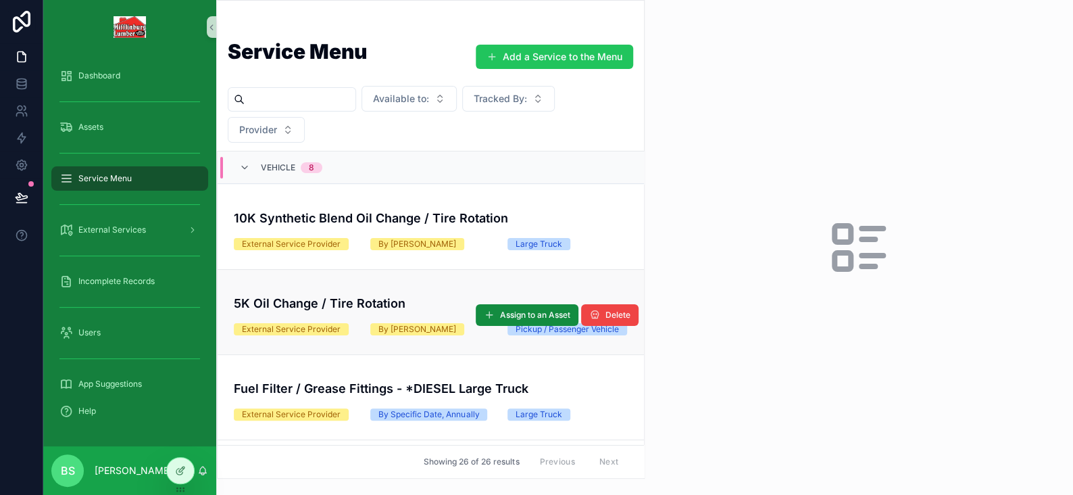
click at [345, 291] on div "5K Oil Change / Tire Rotation" at bounding box center [431, 301] width 394 height 24
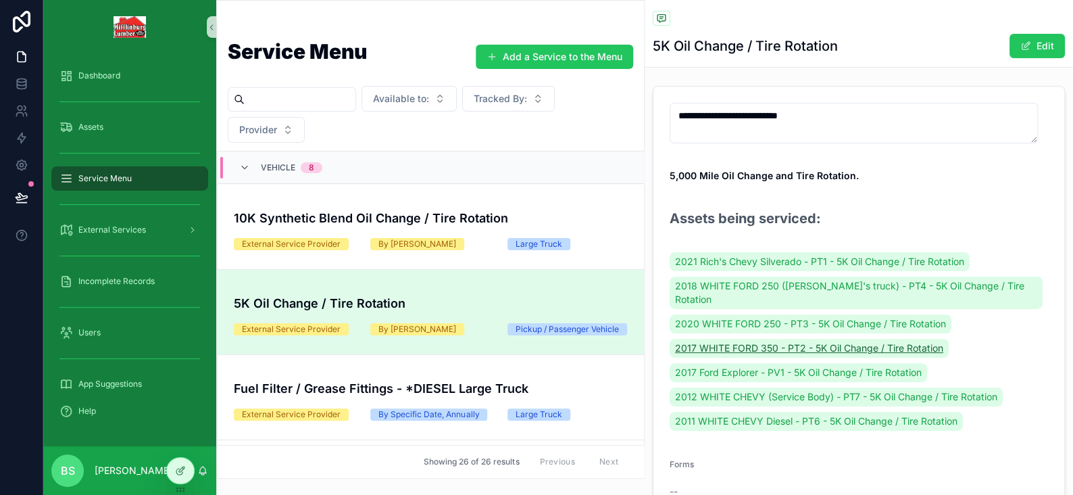
scroll to position [68, 0]
click at [752, 341] on span "2017 WHITE FORD 350 - PT2 - 5K Oil Change / Tire Rotation" at bounding box center [809, 348] width 268 height 14
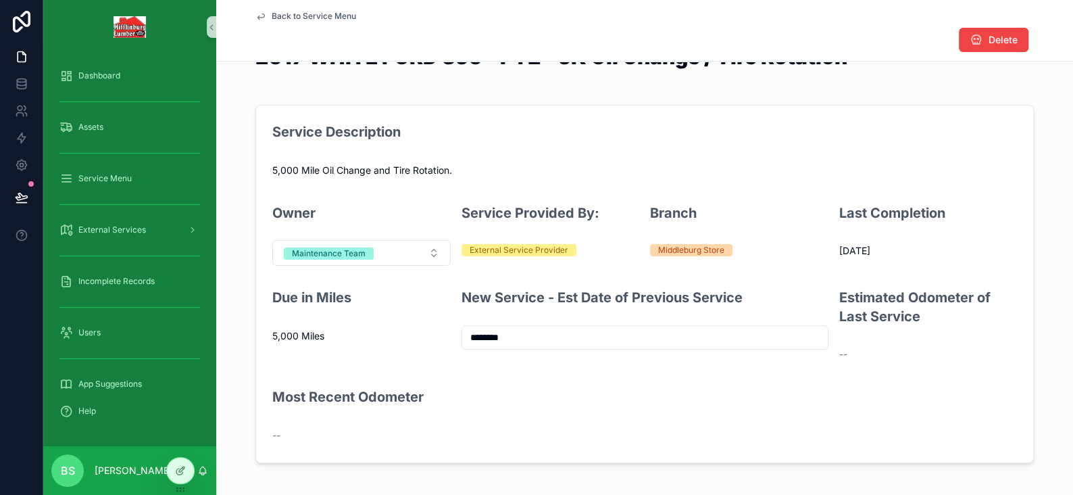
scroll to position [68, 0]
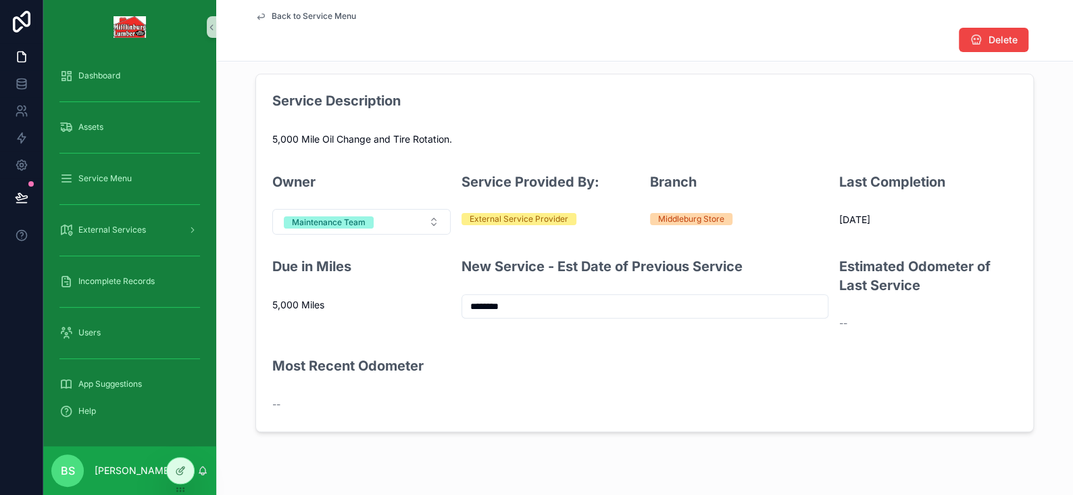
click at [847, 317] on div "--" at bounding box center [928, 323] width 178 height 14
click at [841, 323] on span "--" at bounding box center [843, 323] width 8 height 14
click at [869, 284] on h2 "Estimated Odometer of Last Service" at bounding box center [928, 276] width 178 height 37
click at [916, 266] on h2 "Estimated Odometer of Last Service" at bounding box center [928, 276] width 178 height 37
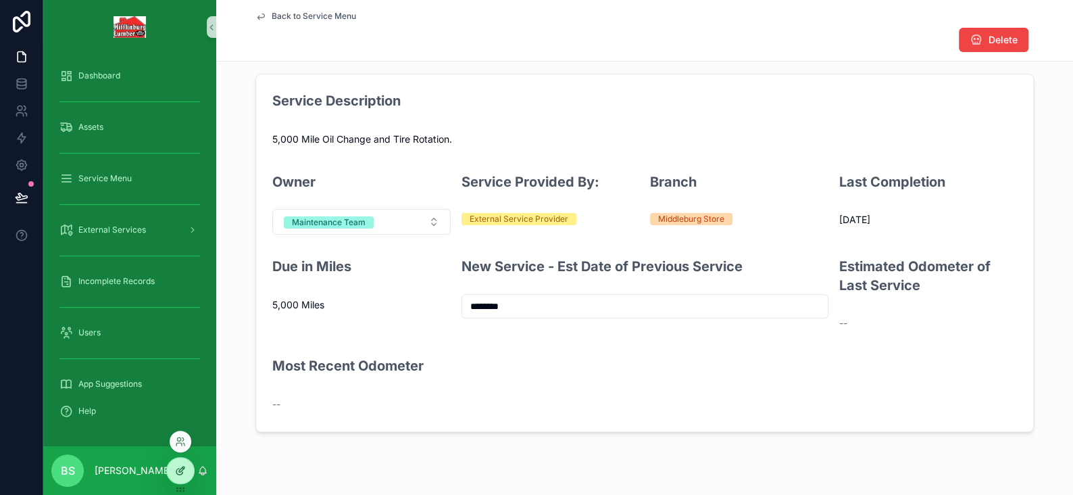
click at [178, 473] on icon at bounding box center [180, 470] width 11 height 11
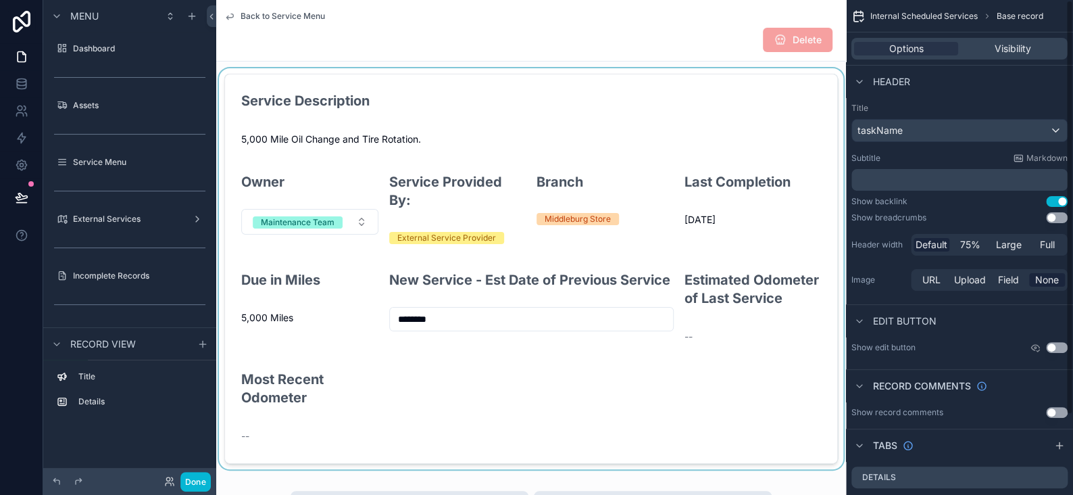
click at [717, 203] on div "scrollable content" at bounding box center [531, 268] width 630 height 401
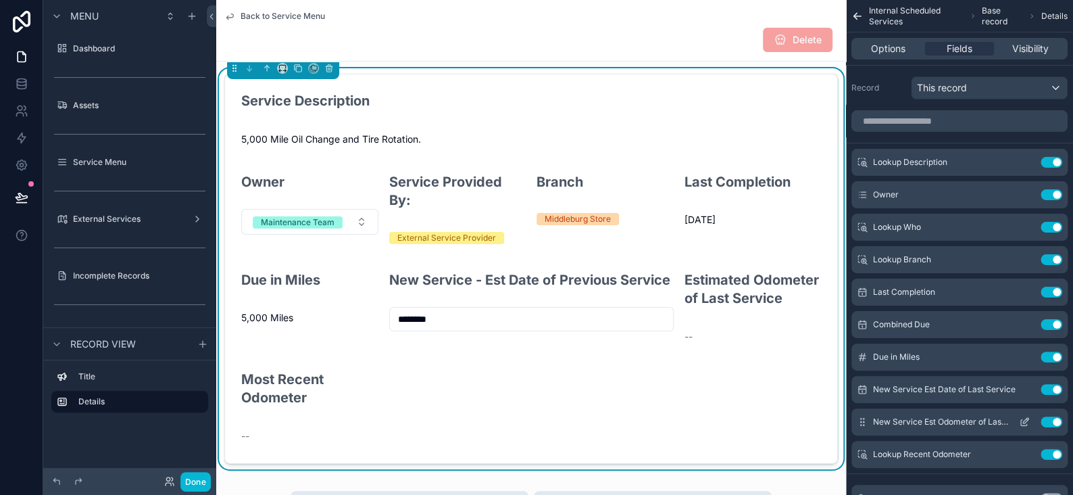
click at [1023, 420] on icon "scrollable content" at bounding box center [1025, 420] width 5 height 5
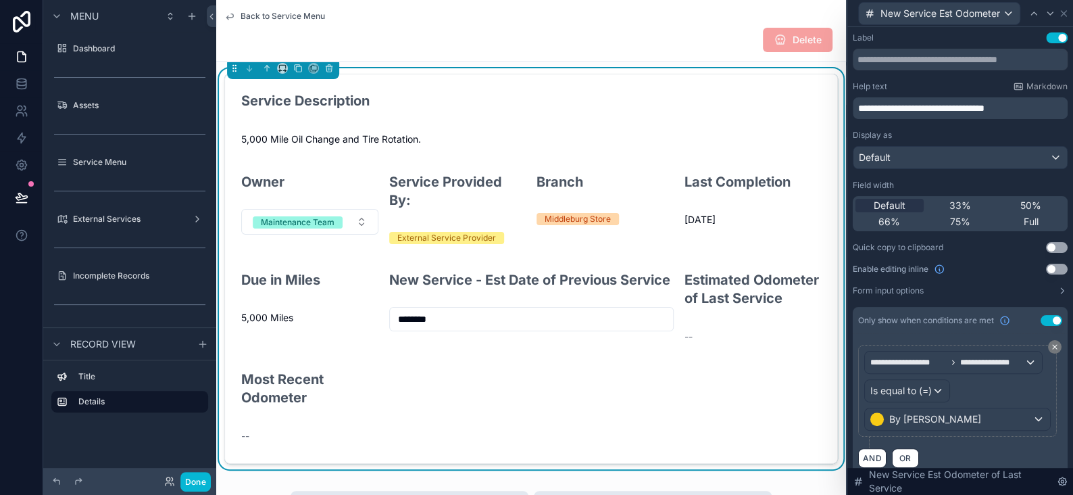
click at [1046, 266] on button "Use setting" at bounding box center [1057, 269] width 22 height 11
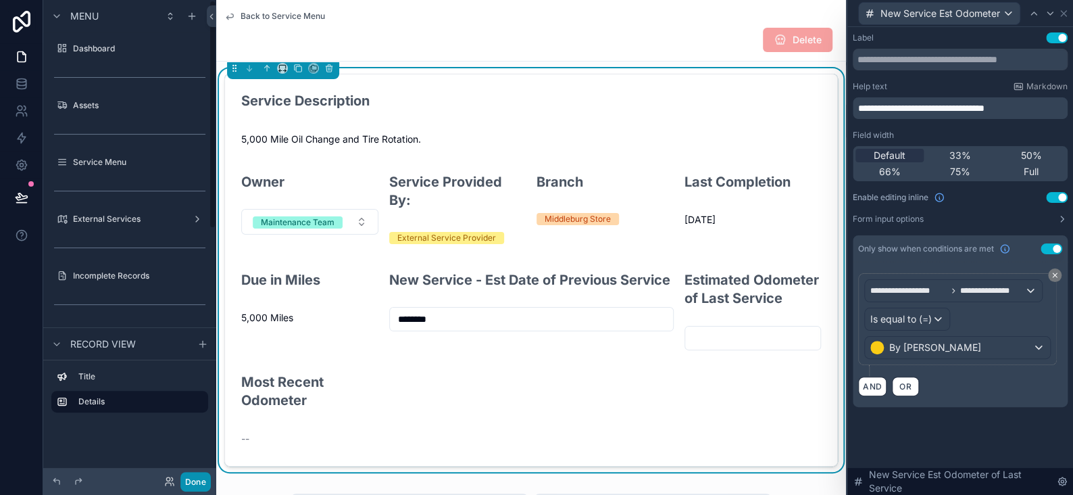
click at [195, 485] on button "Done" at bounding box center [195, 482] width 30 height 20
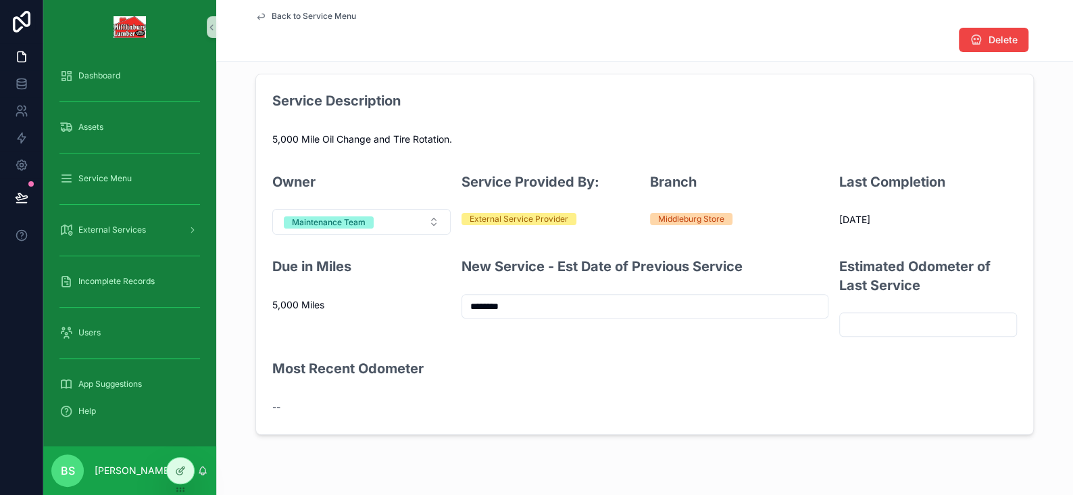
click at [887, 323] on input "scrollable content" at bounding box center [928, 324] width 177 height 19
type input "******"
click at [844, 384] on form "Service Description 5,000 Mile Oil Change and Tire Rotation. Owner Maintenance …" at bounding box center [644, 254] width 777 height 360
click at [901, 320] on input "******" at bounding box center [928, 324] width 177 height 19
click at [817, 370] on form "Service Description 5,000 Mile Oil Change and Tire Rotation. Owner Maintenance …" at bounding box center [644, 254] width 777 height 360
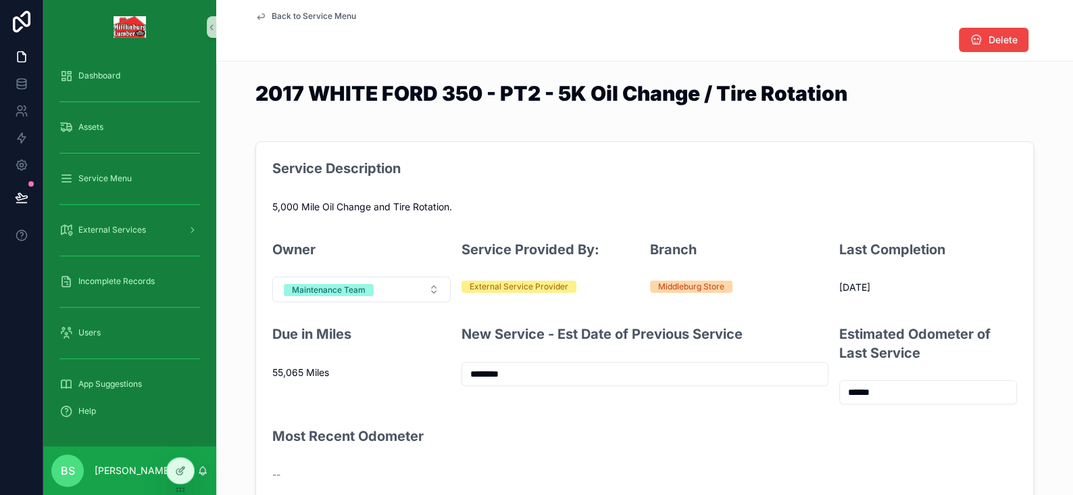
click at [883, 390] on input "******" at bounding box center [928, 392] width 177 height 19
type input "******"
click at [656, 389] on div "New Service - Est Date of Previous Service ********" at bounding box center [645, 364] width 367 height 80
click at [259, 16] on icon "scrollable content" at bounding box center [261, 16] width 7 height 5
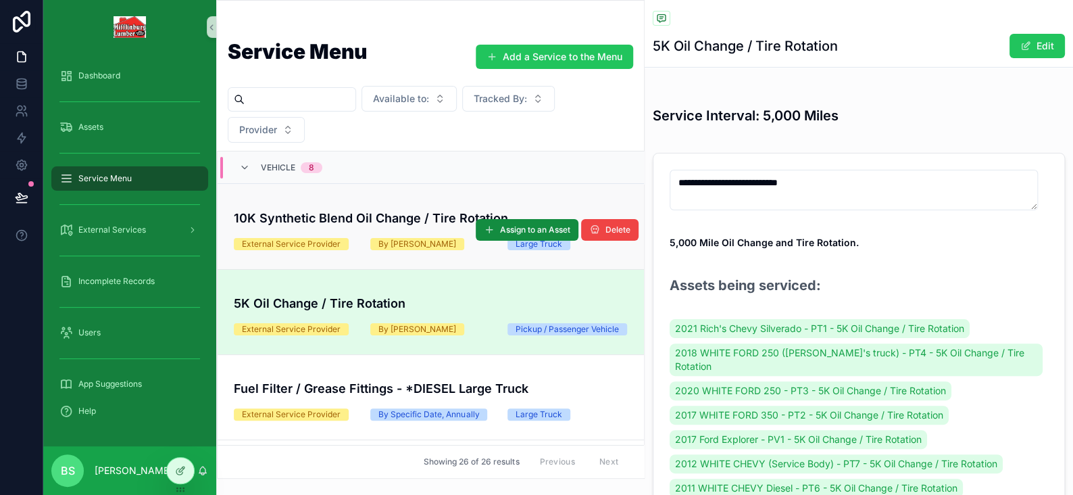
click at [364, 216] on h4 "10K Synthetic Blend Oil Change / Tire Rotation" at bounding box center [431, 218] width 394 height 18
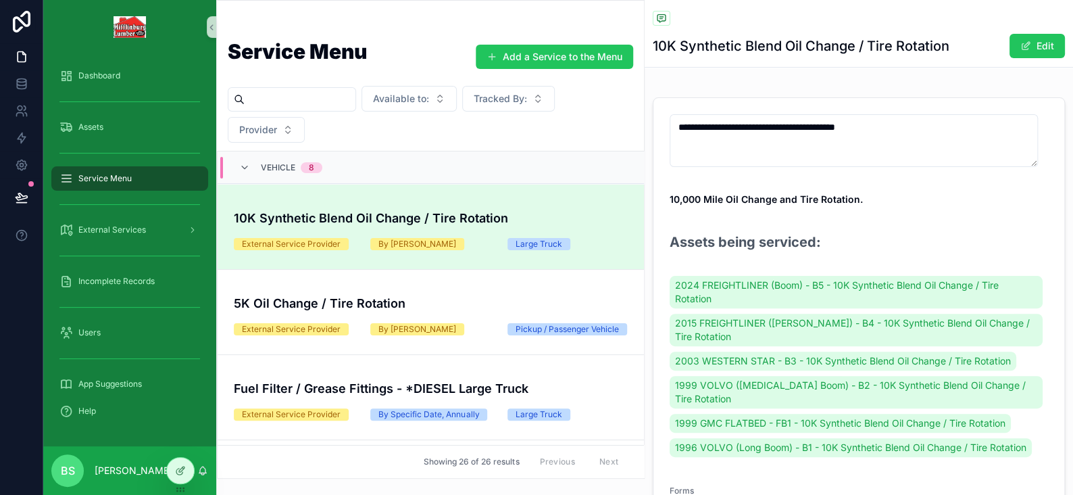
scroll to position [135, 0]
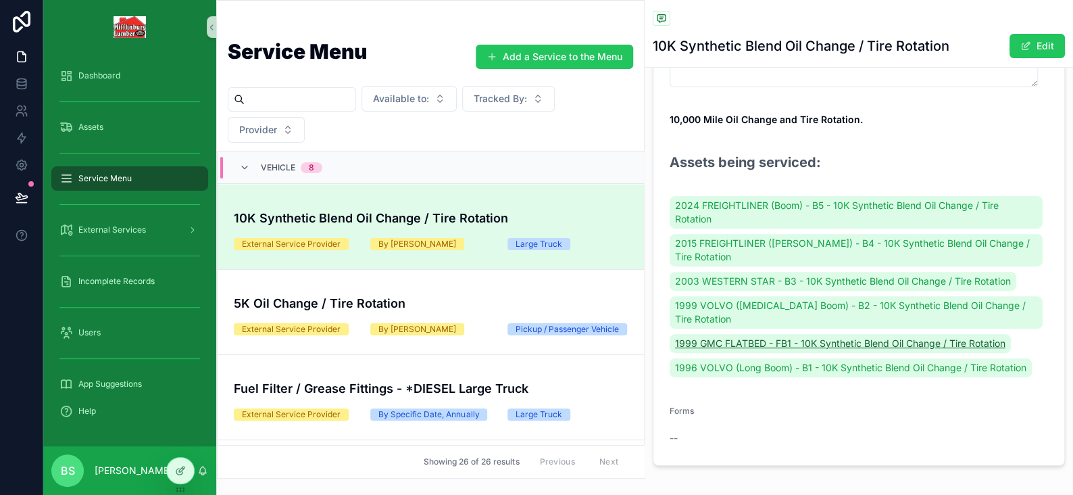
click at [762, 346] on span "1999 GMC FLATBED - FB1 - 10K Synthetic Blend Oil Change / Tire Rotation" at bounding box center [840, 344] width 331 height 14
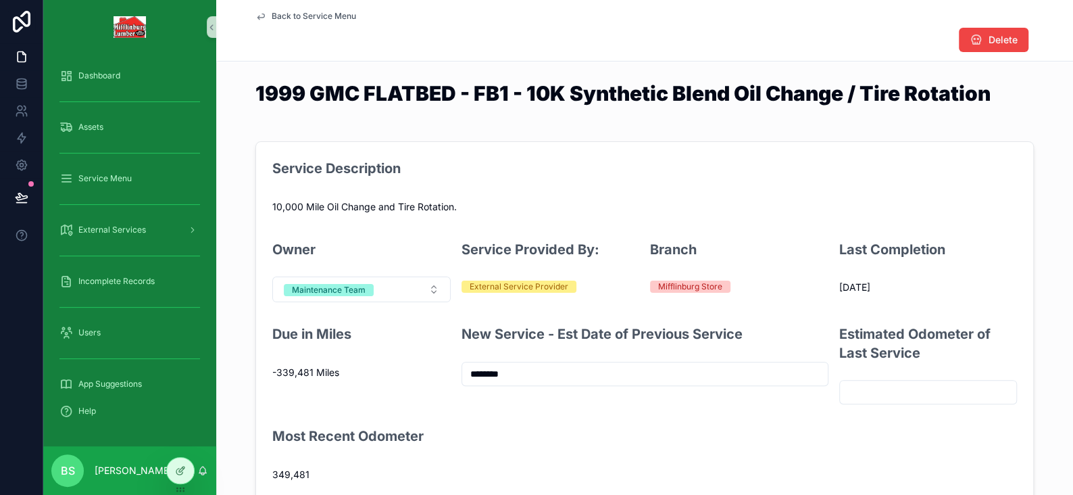
click at [867, 398] on input "scrollable content" at bounding box center [928, 392] width 177 height 19
type input "*******"
click at [518, 420] on form "Service Description 10,000 Mile Oil Change and Tire Rotation. Owner Maintenance…" at bounding box center [644, 322] width 777 height 360
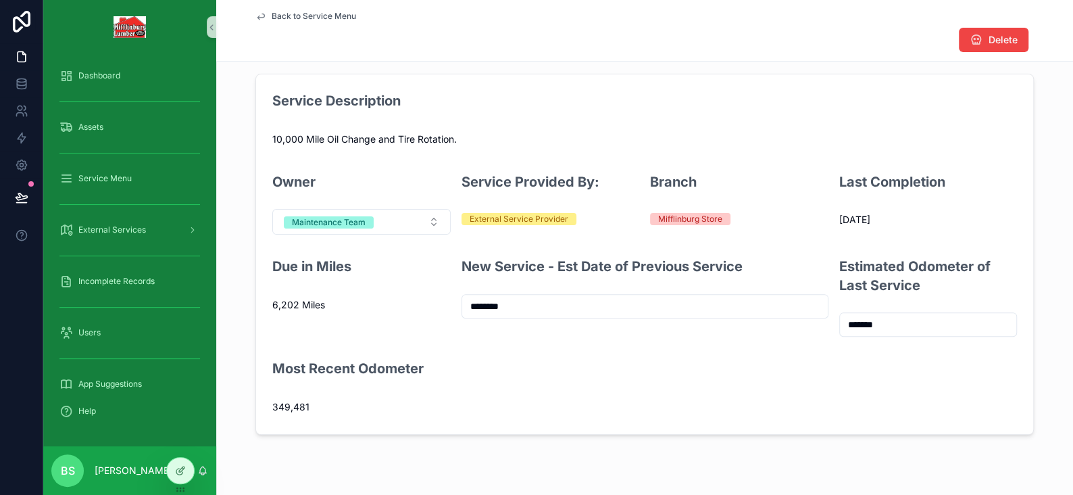
click at [511, 306] on input "********" at bounding box center [645, 306] width 366 height 19
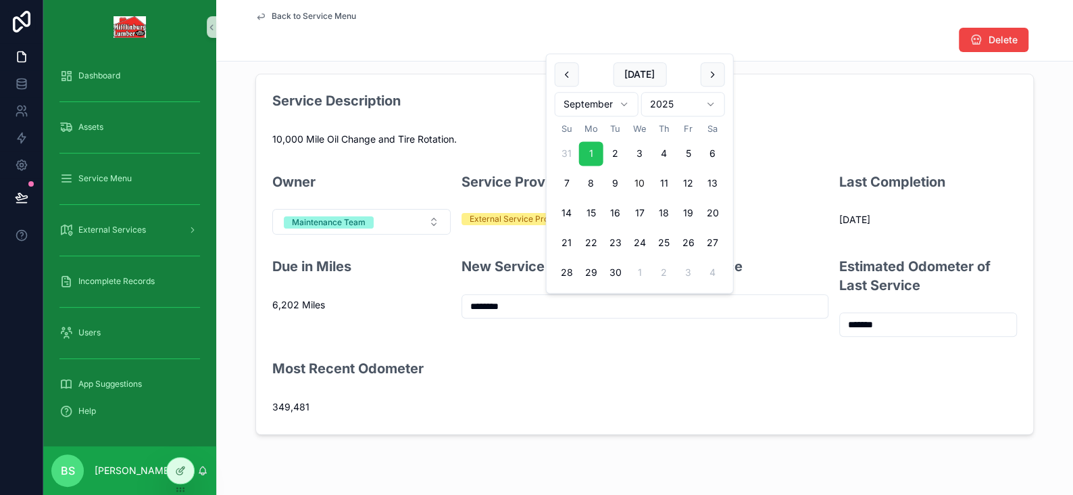
click at [872, 101] on div "Service Description" at bounding box center [644, 107] width 745 height 32
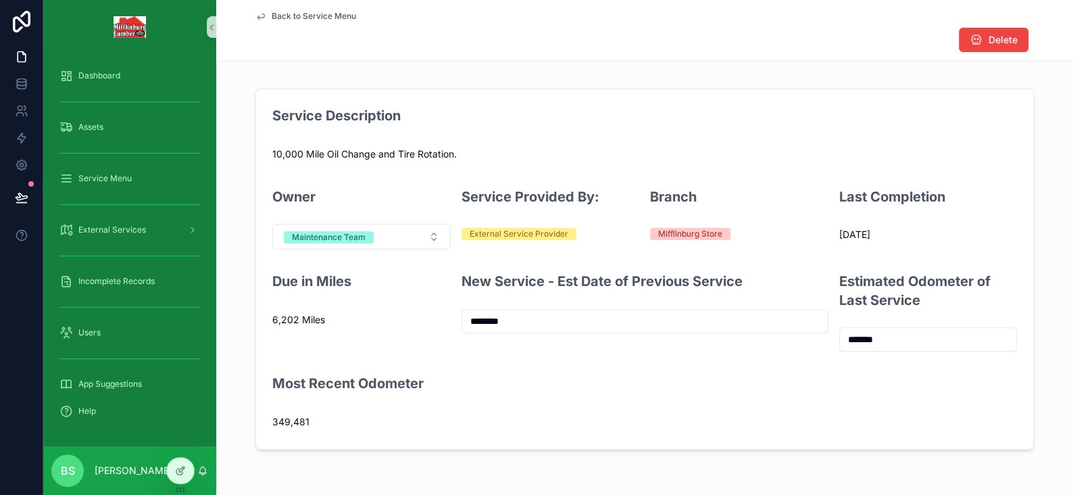
scroll to position [0, 0]
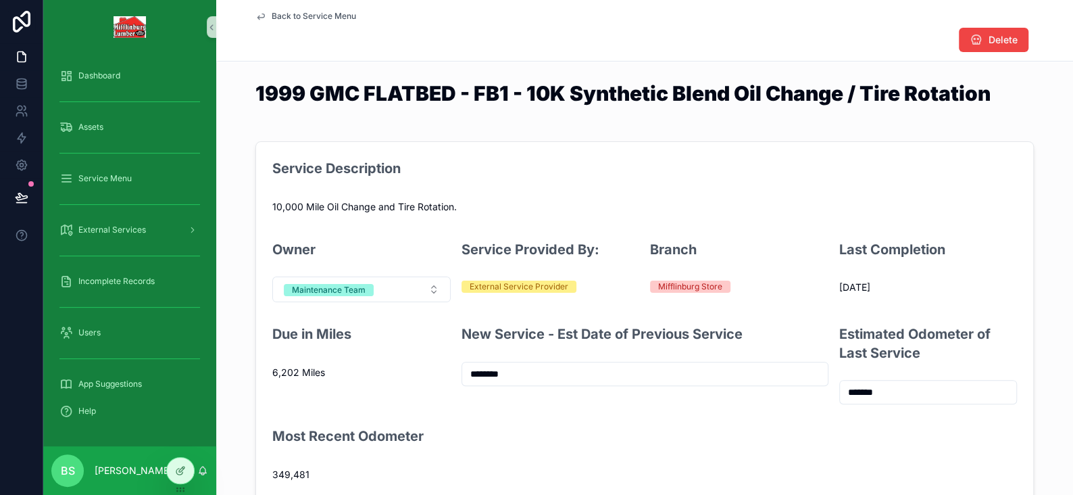
click at [264, 16] on link "Back to Service Menu" at bounding box center [305, 16] width 101 height 11
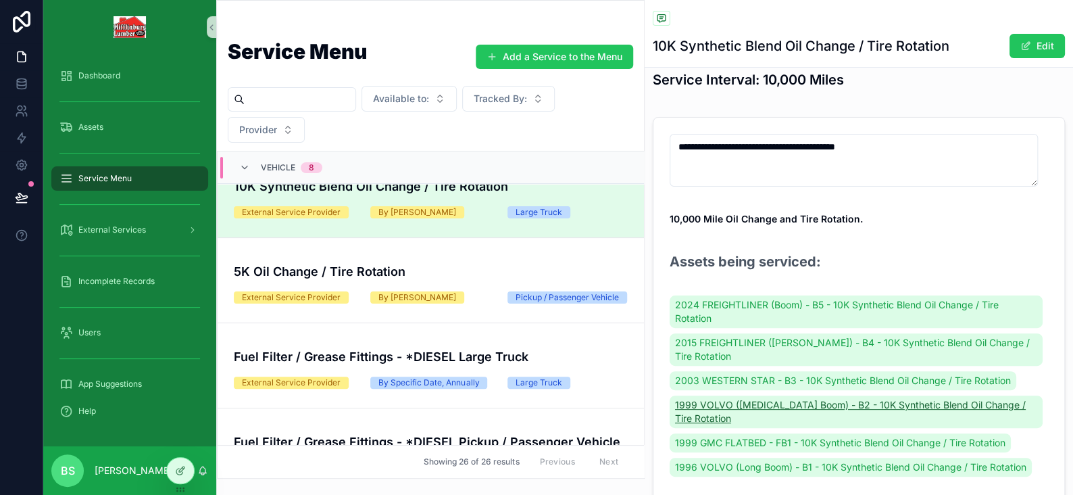
scroll to position [68, 0]
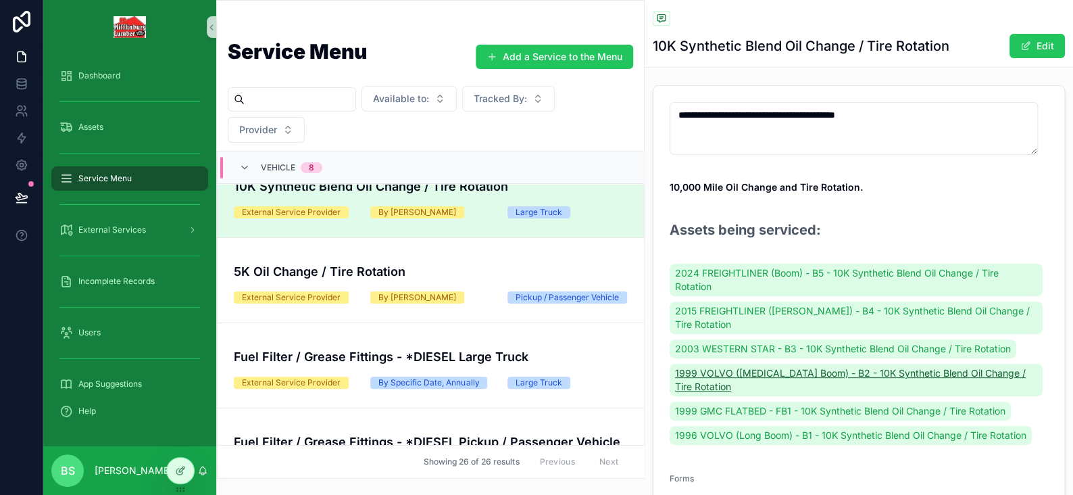
click at [730, 371] on span "1999 VOLVO ([MEDICAL_DATA] Boom) - B2 - 10K Synthetic Blend Oil Change / Tire R…" at bounding box center [856, 379] width 362 height 27
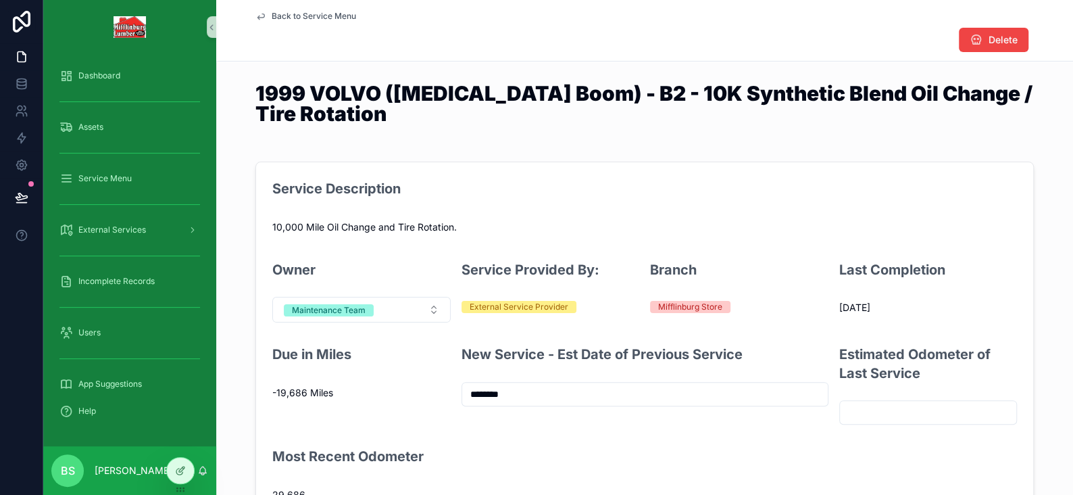
click at [573, 398] on input "********" at bounding box center [645, 394] width 366 height 19
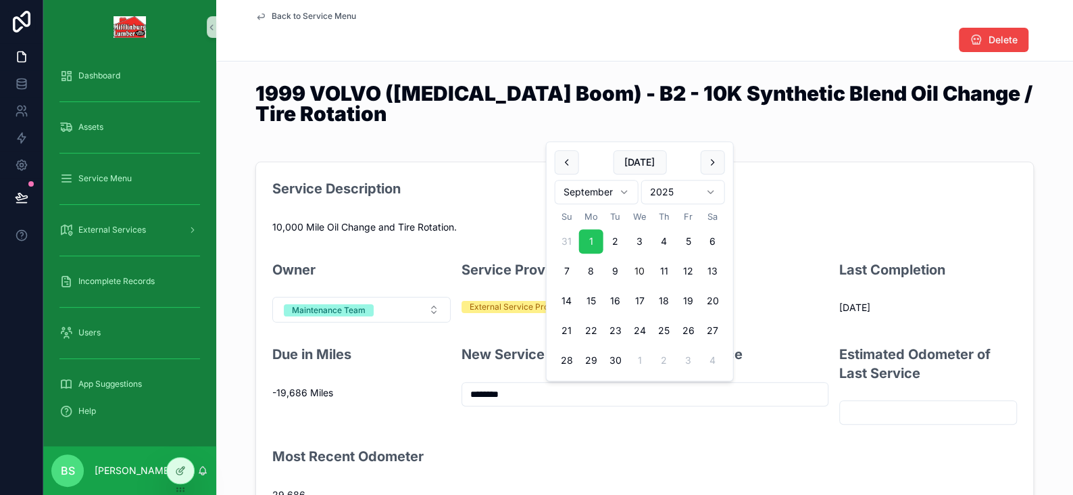
drag, startPoint x: 573, startPoint y: 398, endPoint x: 435, endPoint y: 391, distance: 138.7
click at [435, 391] on form "Service Description 10,000 Mile Oil Change and Tire Rotation. Owner Maintenance…" at bounding box center [644, 342] width 777 height 360
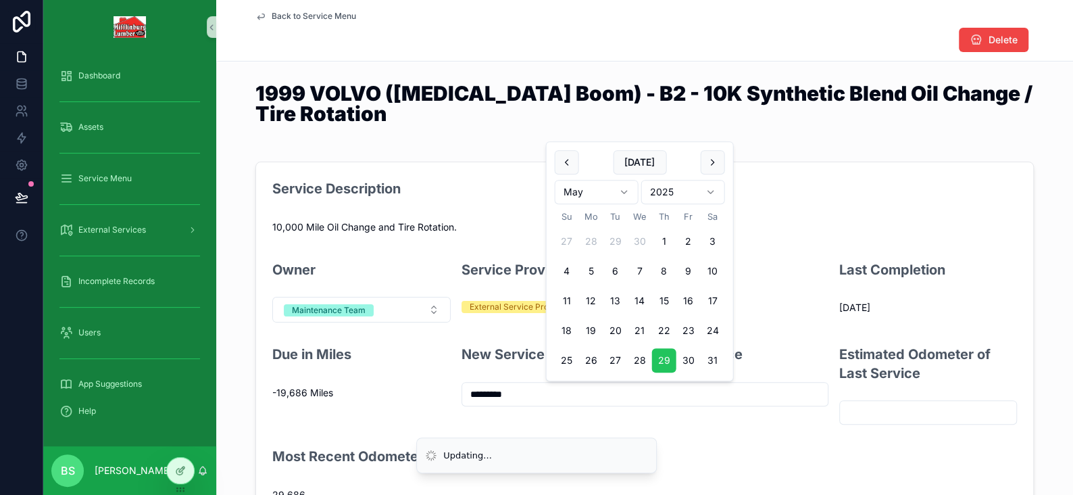
type input "*********"
click at [890, 409] on input "scrollable content" at bounding box center [928, 412] width 177 height 19
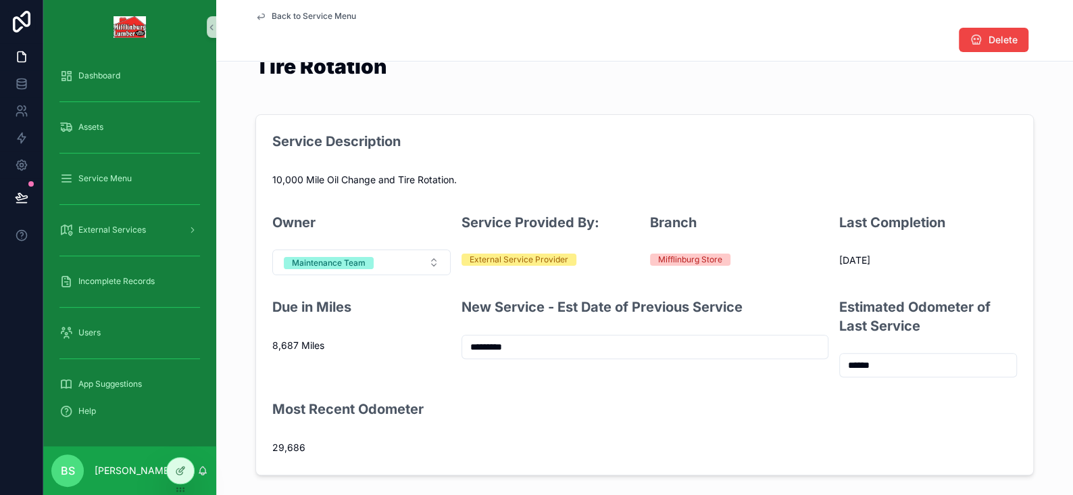
scroll to position [68, 0]
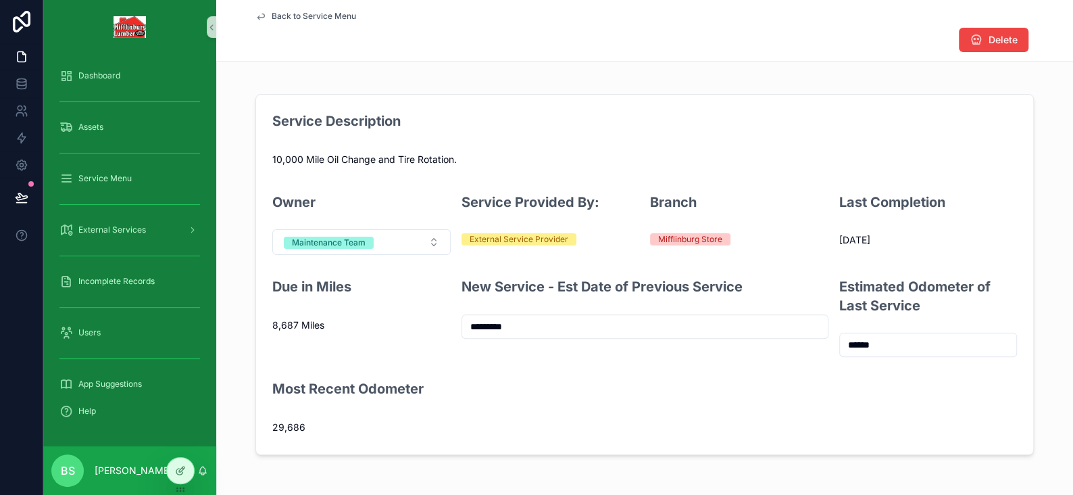
type input "******"
click at [255, 16] on icon "scrollable content" at bounding box center [260, 16] width 11 height 11
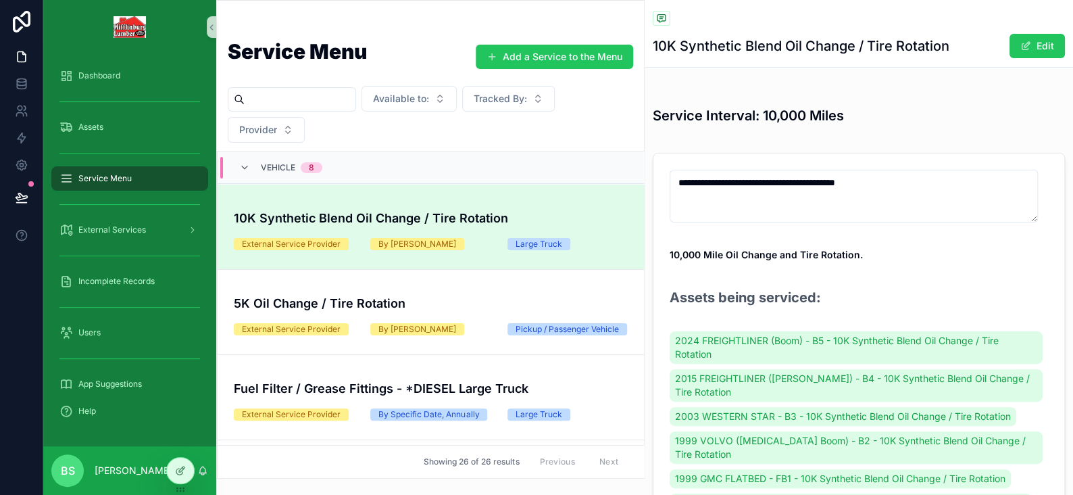
scroll to position [32, 0]
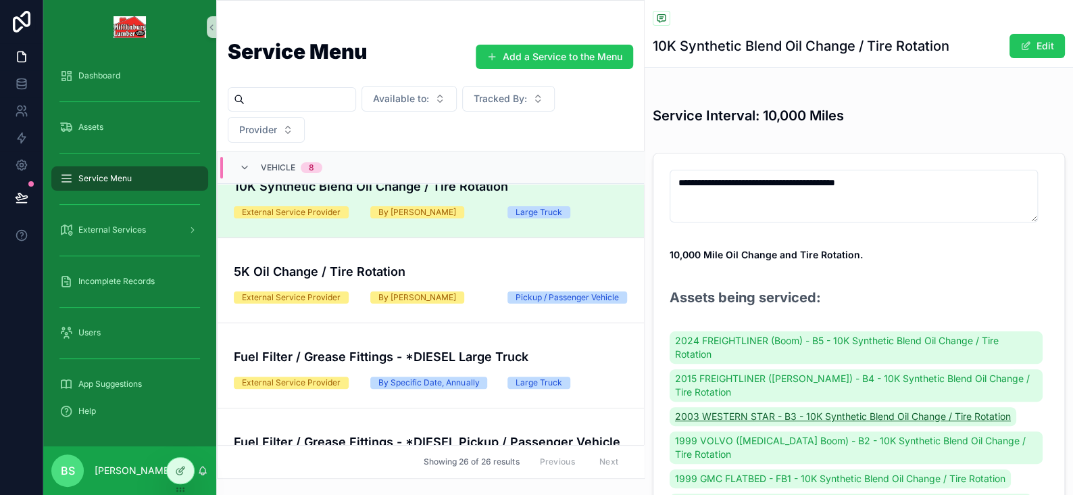
click at [724, 415] on span "2003 WESTERN STAR - B3 - 10K Synthetic Blend Oil Change / Tire Rotation" at bounding box center [843, 417] width 336 height 14
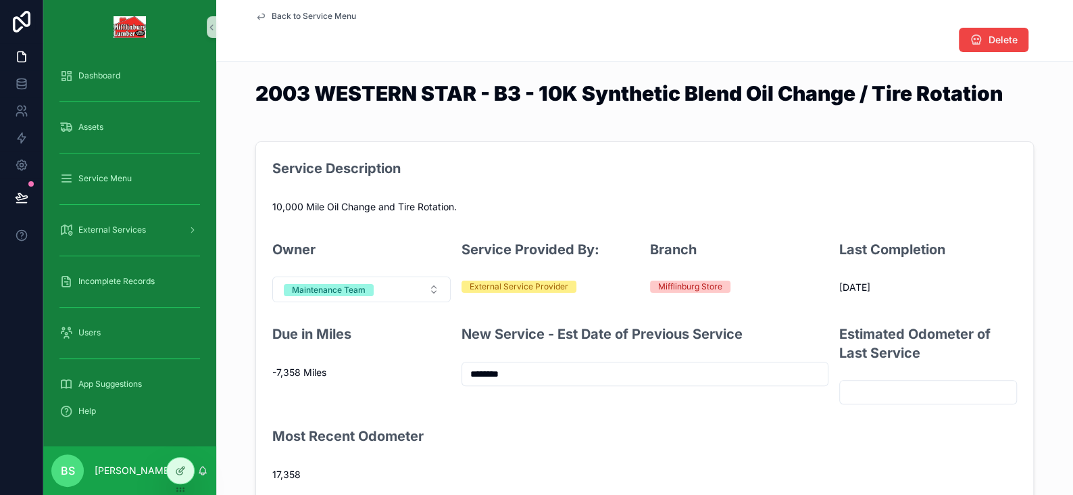
click at [505, 366] on input "********" at bounding box center [645, 373] width 366 height 19
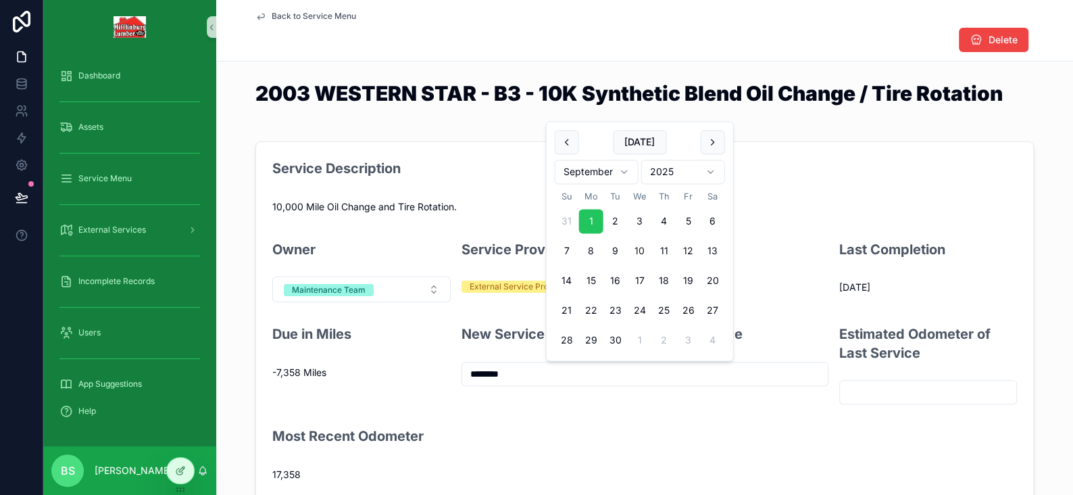
drag, startPoint x: 510, startPoint y: 370, endPoint x: 426, endPoint y: 368, distance: 83.8
click at [426, 368] on form "Service Description 10,000 Mile Oil Change and Tire Rotation. Owner Maintenance…" at bounding box center [644, 322] width 777 height 360
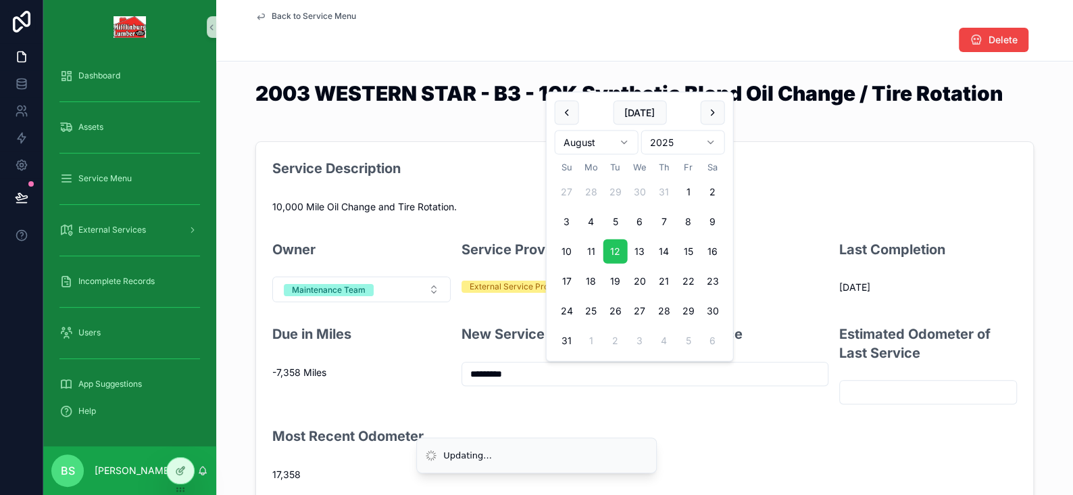
type input "*********"
click at [842, 387] on input "scrollable content" at bounding box center [928, 392] width 177 height 19
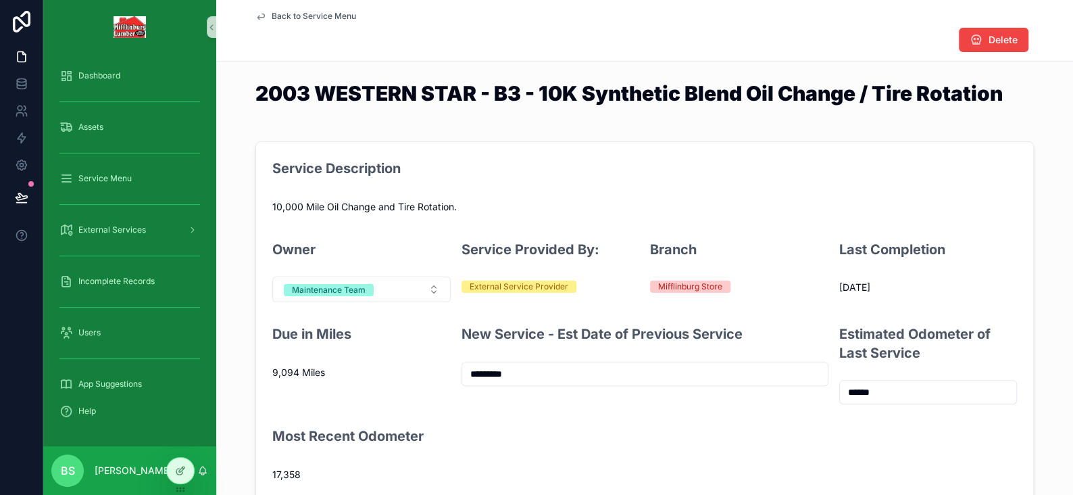
type input "******"
click at [1042, 262] on div "Service Description 10,000 Mile Oil Change and Tire Rotation. Owner Maintenance…" at bounding box center [644, 322] width 857 height 372
click at [266, 11] on link "Back to Service Menu" at bounding box center [305, 16] width 101 height 11
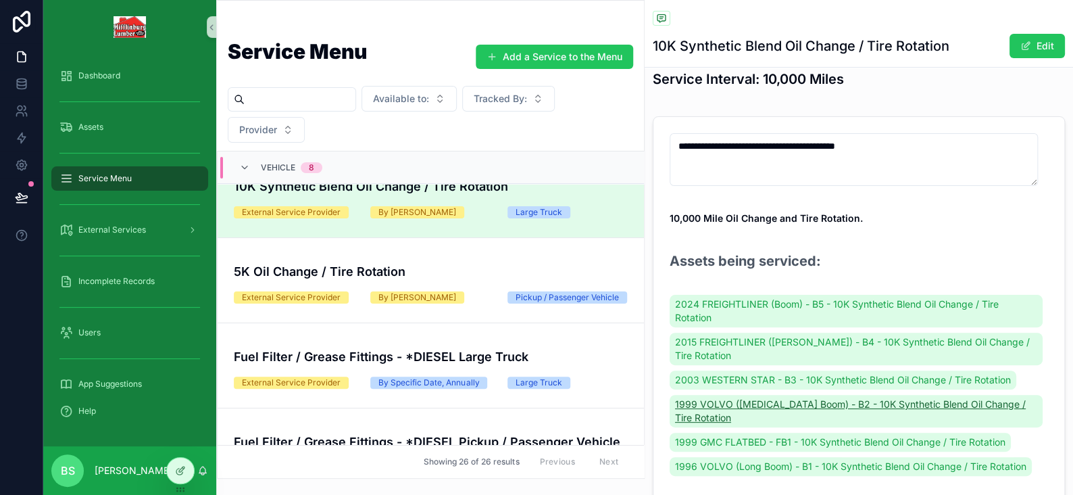
scroll to position [68, 0]
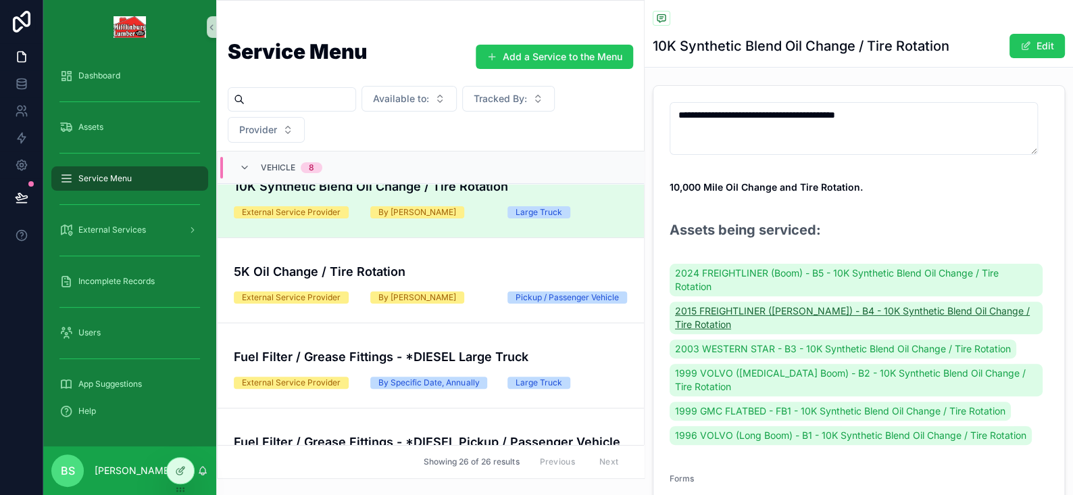
click at [750, 310] on span "2015 FREIGHTLINER ([PERSON_NAME]) - B4 - 10K Synthetic Blend Oil Change / Tire …" at bounding box center [856, 317] width 362 height 27
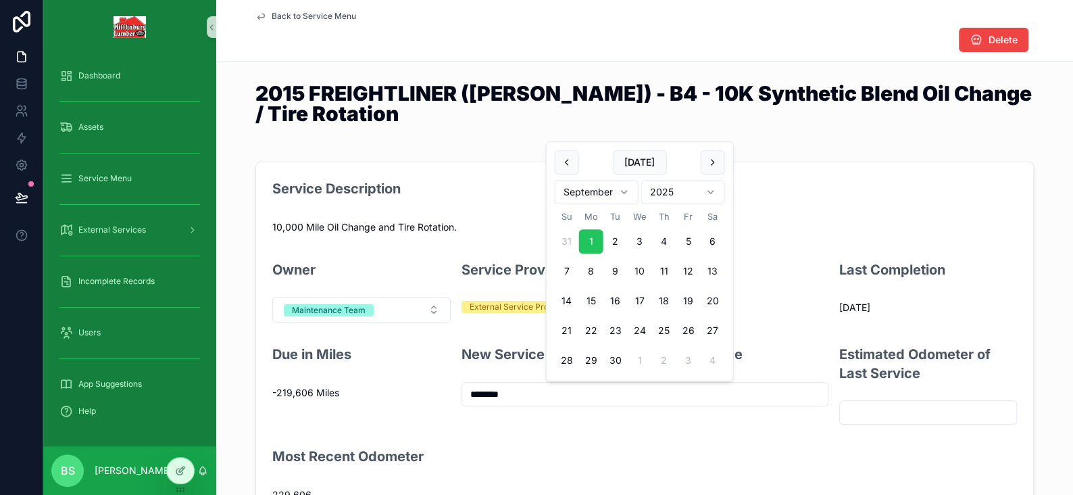
drag, startPoint x: 512, startPoint y: 391, endPoint x: 442, endPoint y: 391, distance: 69.6
click at [442, 391] on form "Service Description 10,000 Mile Oil Change and Tire Rotation. Owner Maintenance…" at bounding box center [644, 342] width 777 height 360
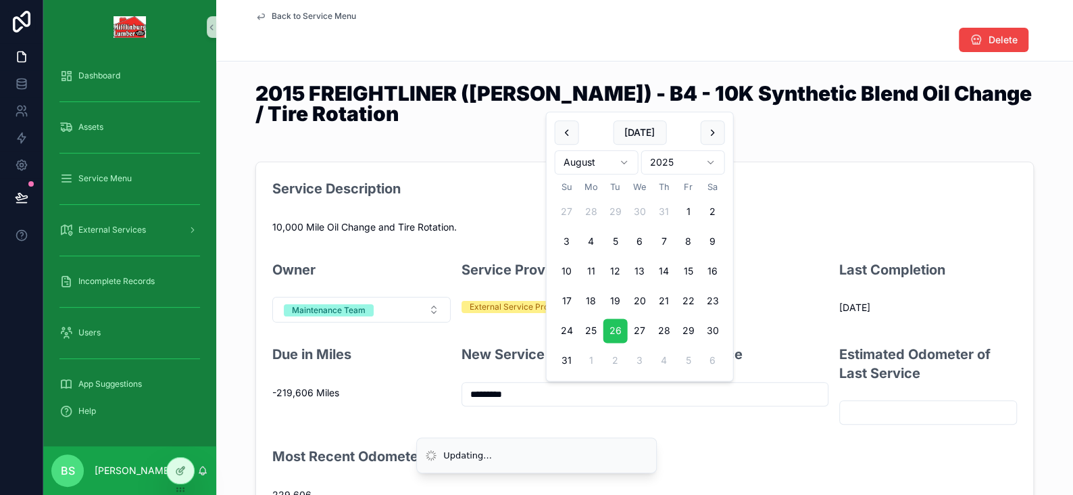
type input "*********"
click at [875, 420] on input "scrollable content" at bounding box center [928, 412] width 177 height 19
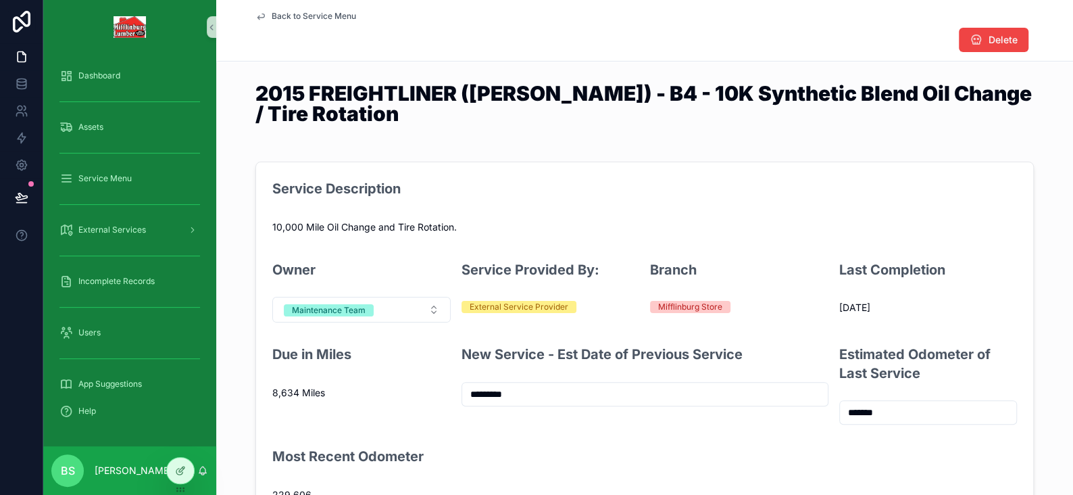
type input "*******"
click at [258, 16] on icon "scrollable content" at bounding box center [261, 16] width 7 height 5
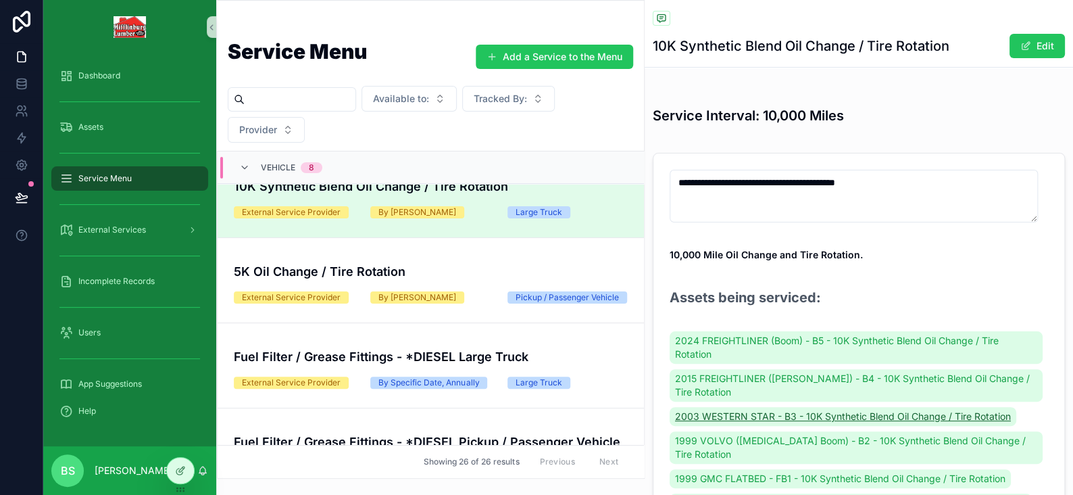
scroll to position [135, 0]
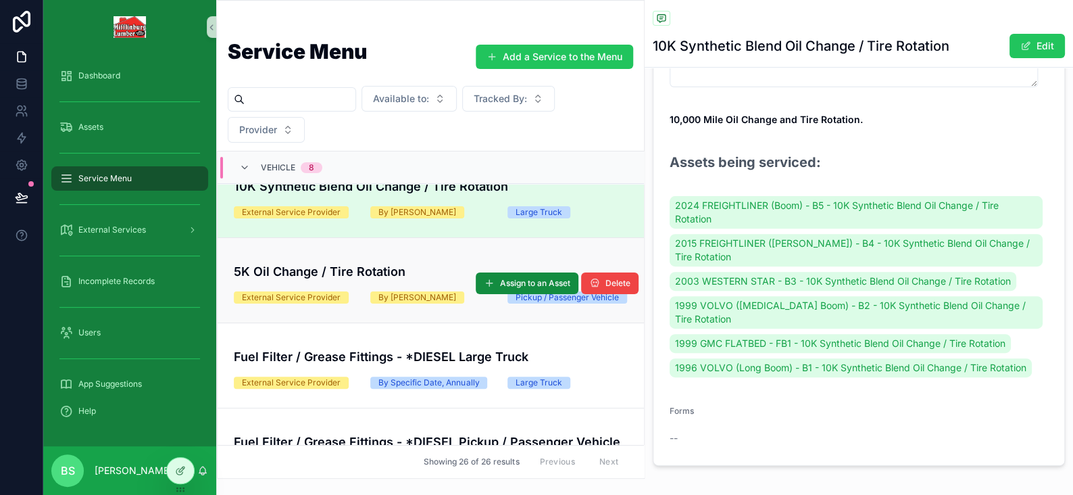
click at [387, 262] on h4 "5K Oil Change / Tire Rotation" at bounding box center [431, 271] width 394 height 18
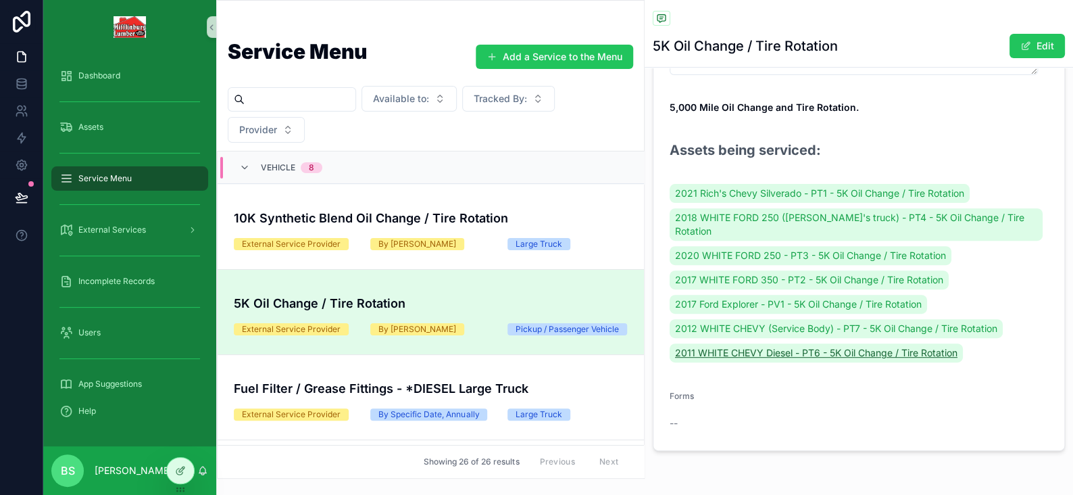
click at [797, 346] on span "2011 WHITE CHEVY Diesel - PT6 - 5K Oil Change / Tire Rotation" at bounding box center [816, 353] width 283 height 14
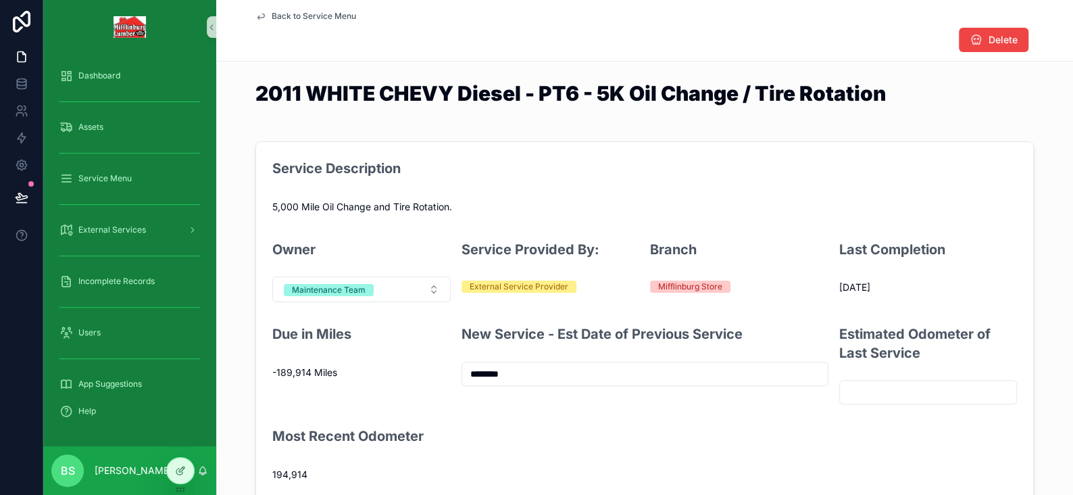
click at [510, 375] on input "********" at bounding box center [645, 373] width 366 height 19
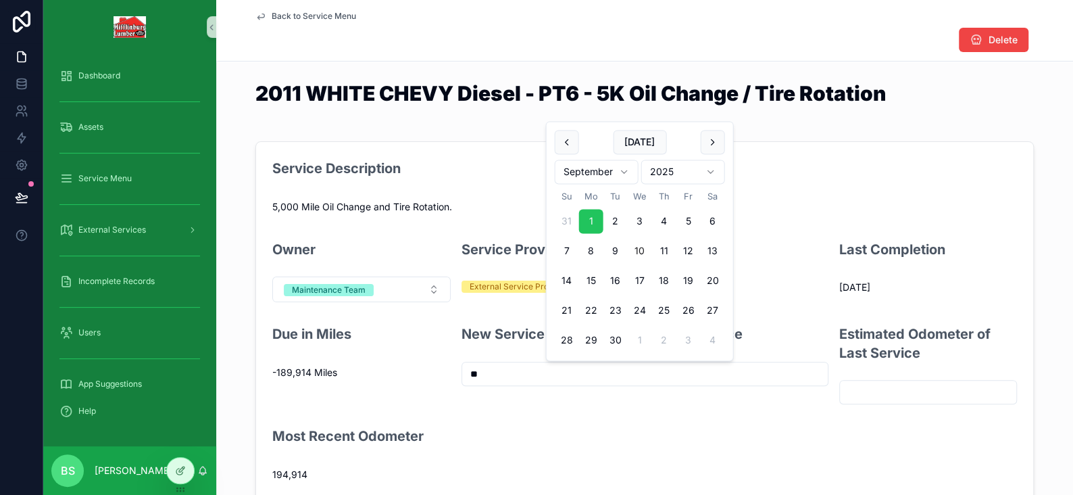
type input "*"
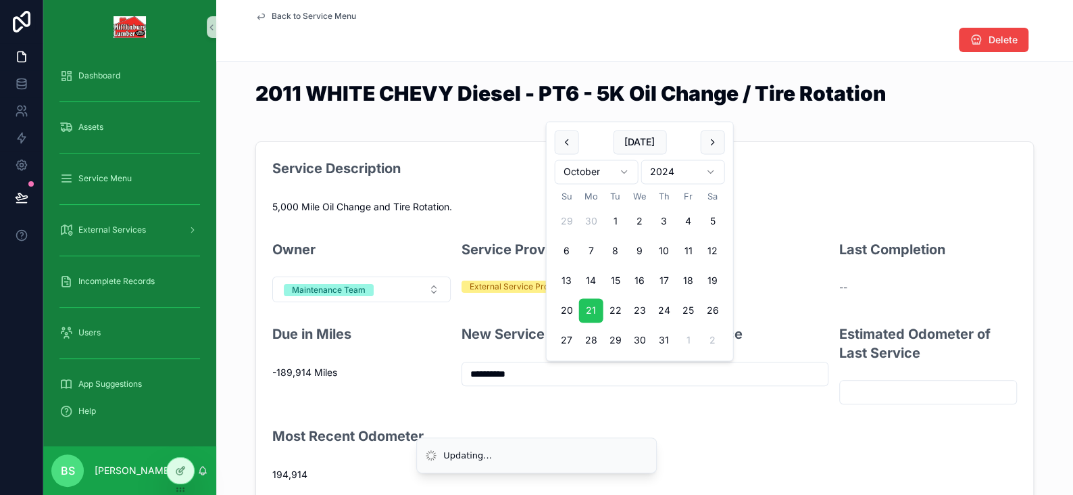
type input "**********"
click at [913, 390] on input "scrollable content" at bounding box center [928, 392] width 177 height 19
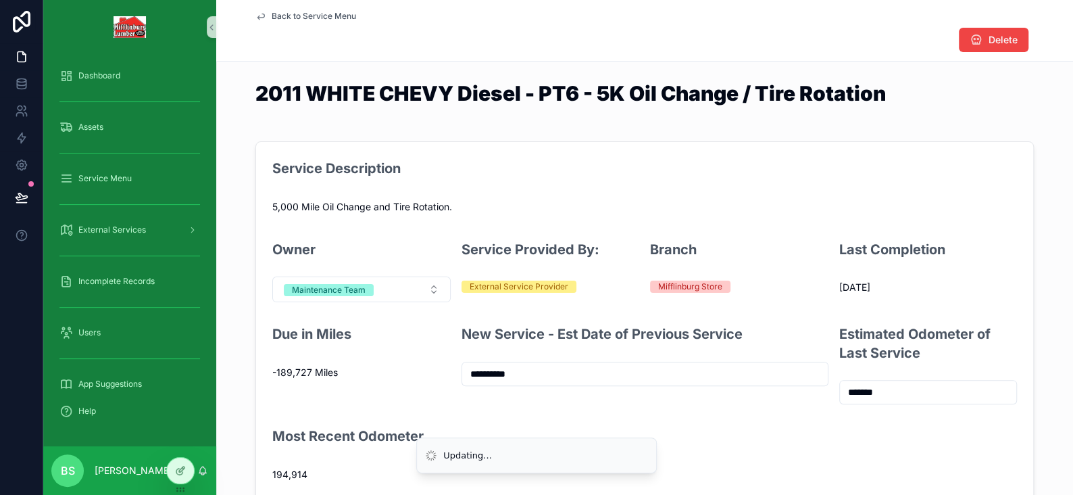
type input "*******"
click at [1037, 310] on div "**********" at bounding box center [644, 322] width 857 height 372
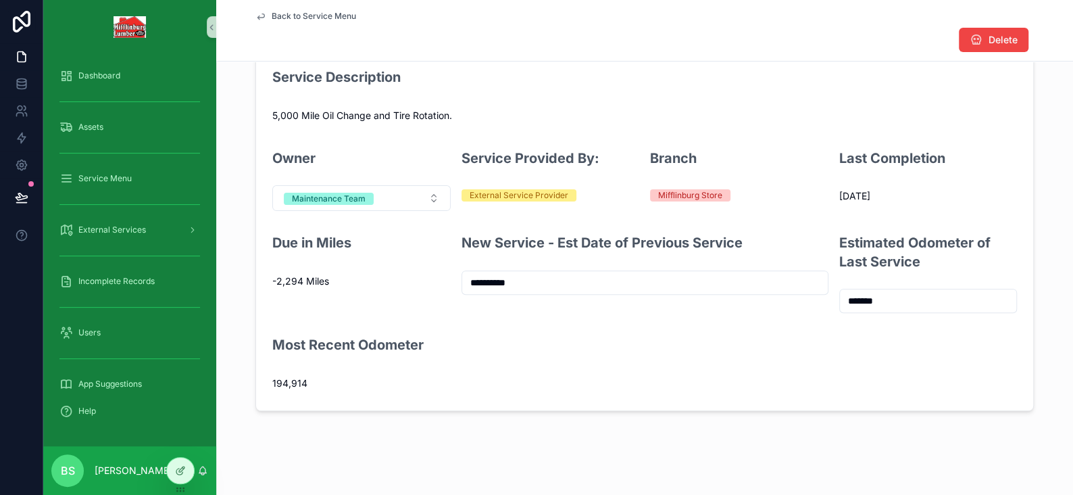
scroll to position [98, 0]
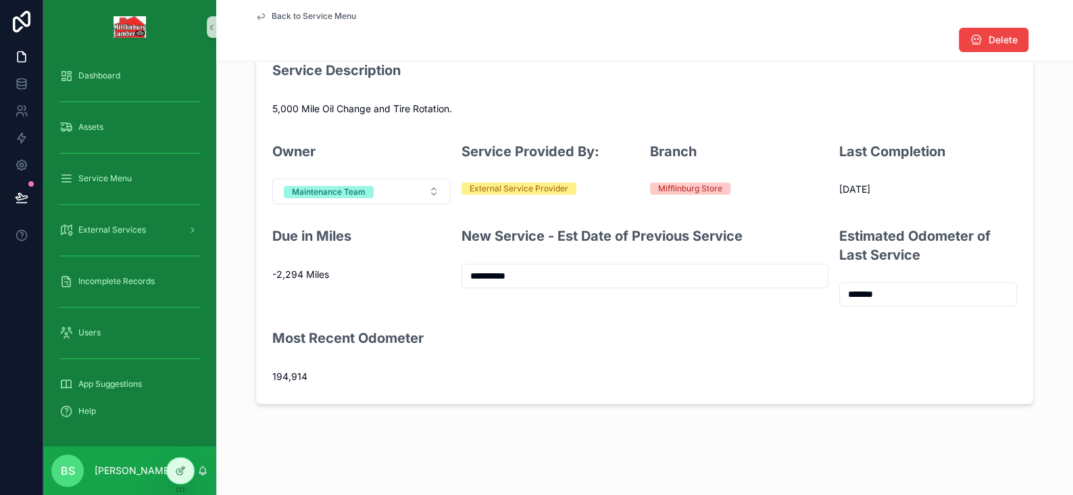
click at [273, 18] on span "Back to Service Menu" at bounding box center [314, 16] width 84 height 11
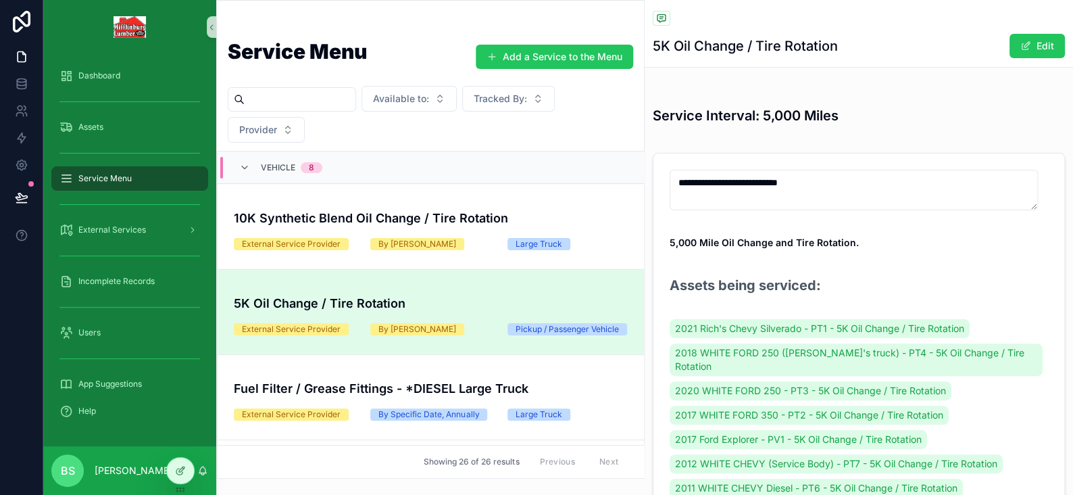
scroll to position [118, 0]
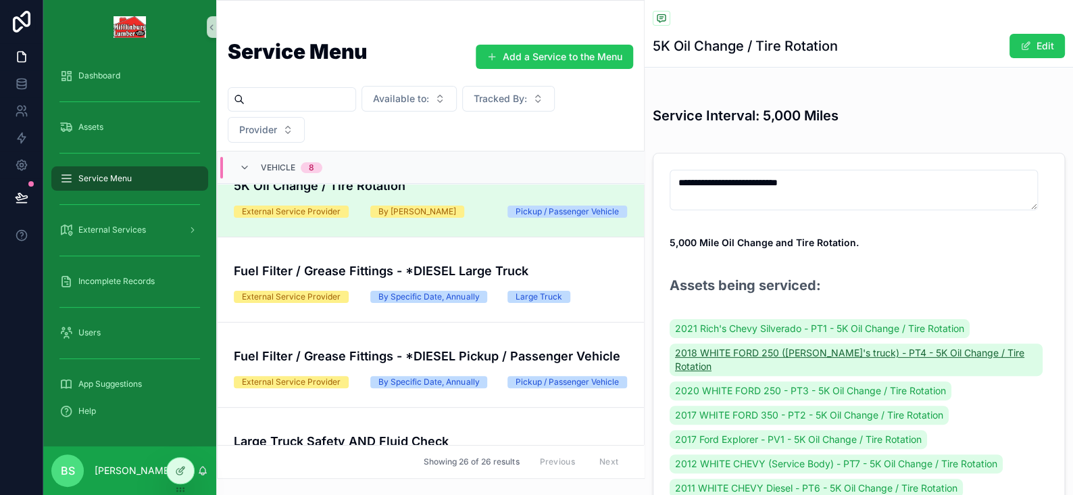
click at [782, 348] on span "2018 WHITE FORD 250 ([PERSON_NAME]'s truck) - PT4 - 5K Oil Change / Tire Rotati…" at bounding box center [856, 359] width 362 height 27
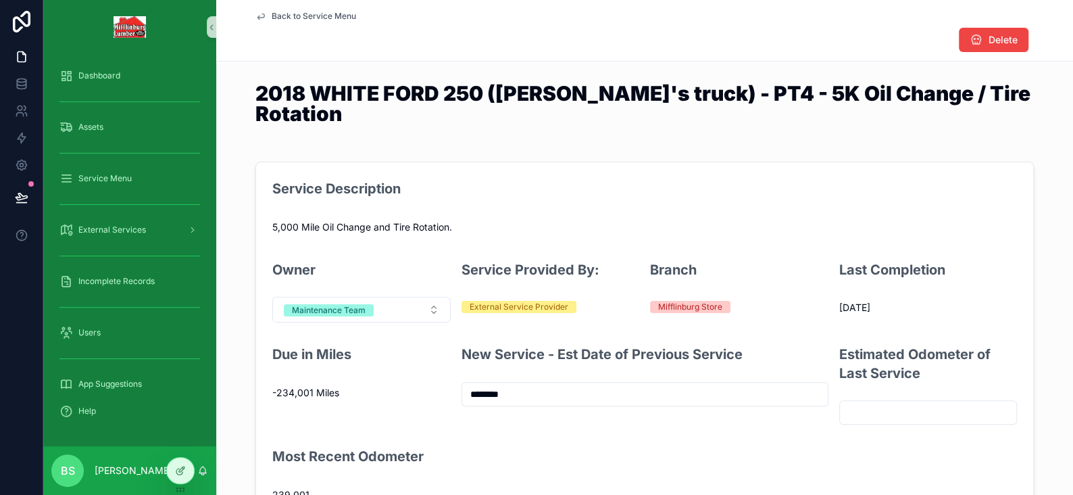
click at [543, 385] on input "********" at bounding box center [645, 394] width 366 height 19
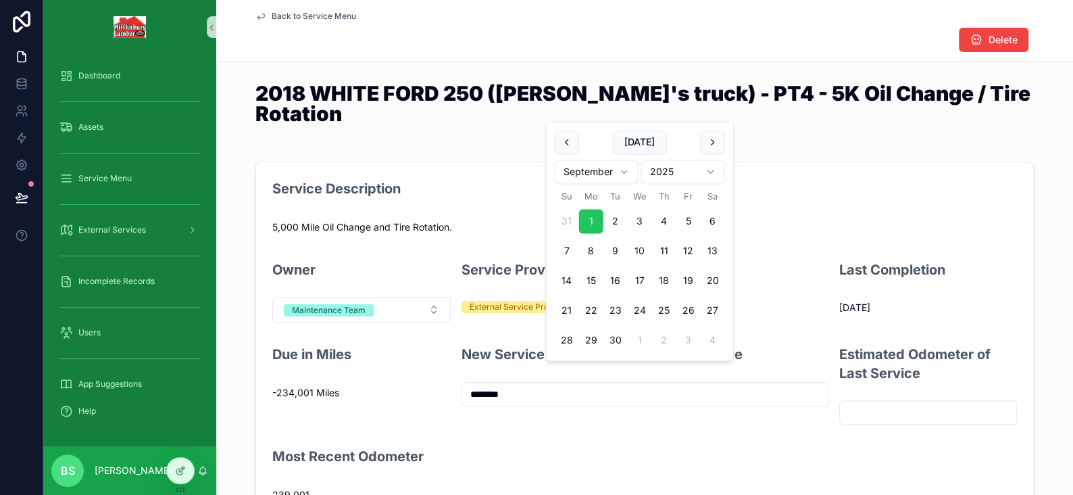
drag, startPoint x: 515, startPoint y: 372, endPoint x: 447, endPoint y: 372, distance: 67.6
click at [447, 372] on form "Service Description 5,000 Mile Oil Change and Tire Rotation. Owner Maintenance …" at bounding box center [644, 342] width 777 height 360
type input "*********"
click at [912, 403] on input "scrollable content" at bounding box center [928, 412] width 177 height 19
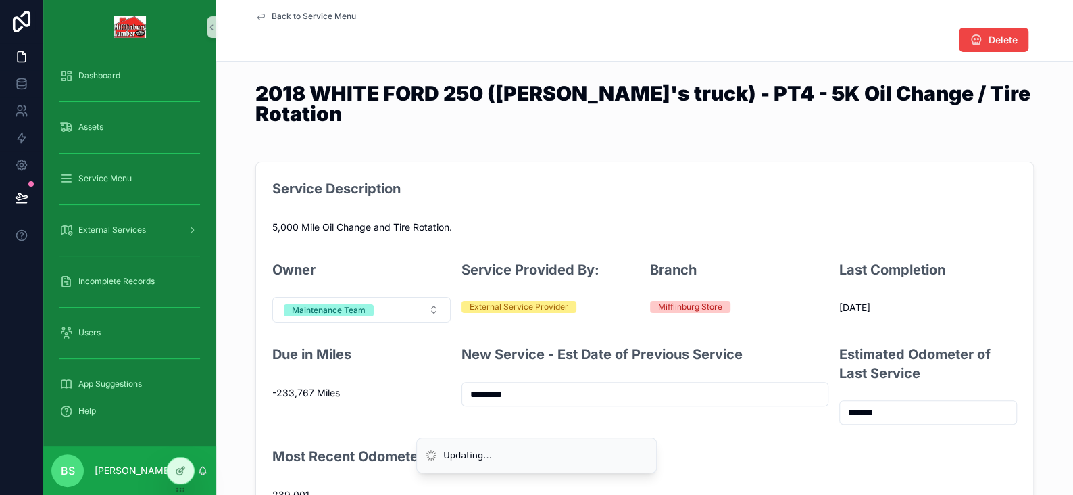
type input "*******"
click at [1037, 296] on div "Service Description 5,000 Mile Oil Change and Tire Rotation. Owner Maintenance …" at bounding box center [644, 342] width 857 height 372
click at [919, 403] on input "*******" at bounding box center [928, 412] width 177 height 19
click at [260, 14] on icon "scrollable content" at bounding box center [260, 16] width 11 height 11
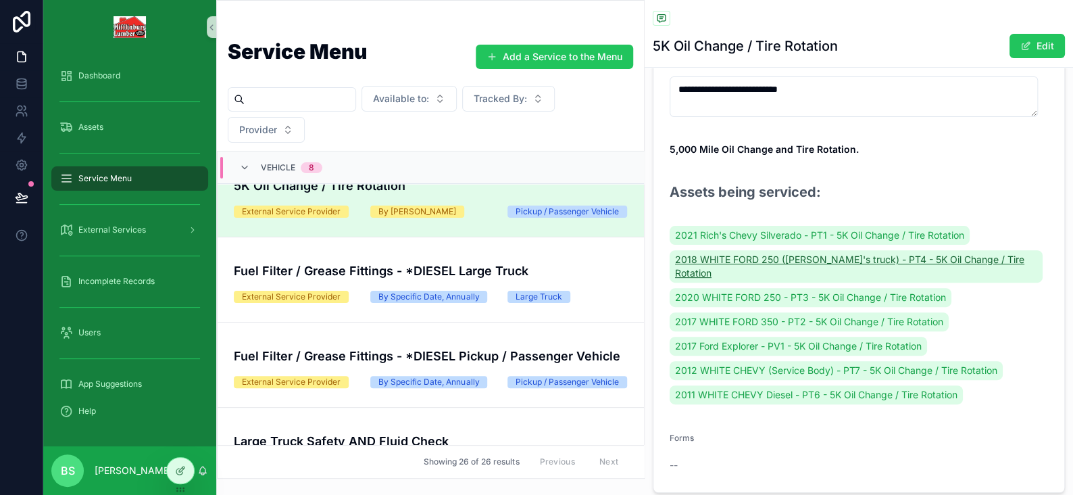
scroll to position [135, 0]
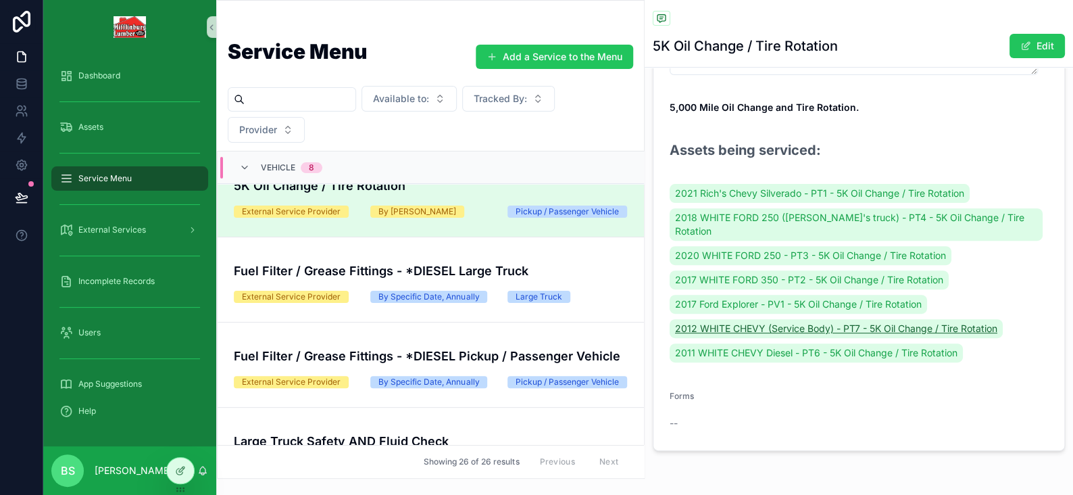
click at [800, 322] on span "2012 WHITE CHEVY (Service Body) - PT7 - 5K Oil Change / Tire Rotation" at bounding box center [836, 329] width 322 height 14
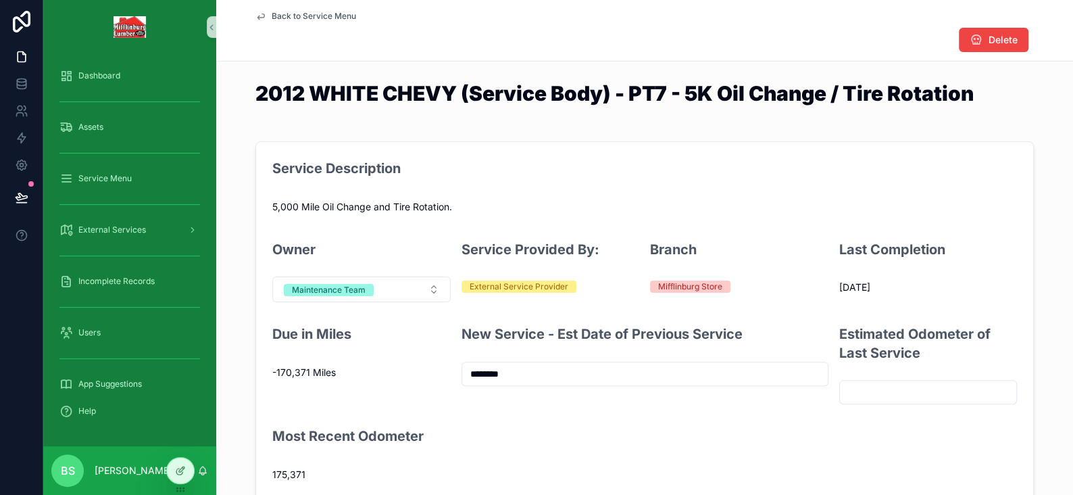
click at [850, 392] on input "scrollable content" at bounding box center [928, 392] width 177 height 19
type input "*******"
click at [522, 374] on input "********" at bounding box center [645, 373] width 366 height 19
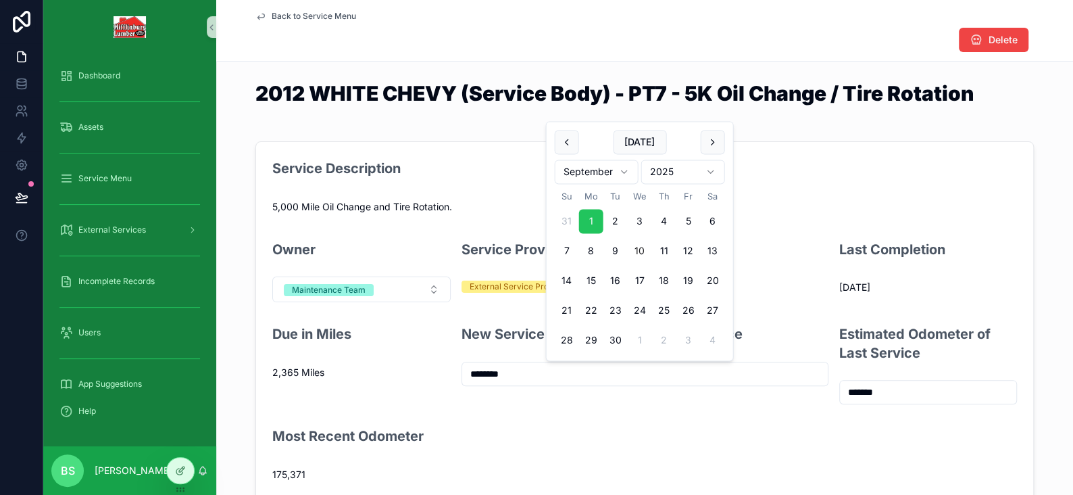
click at [861, 197] on div "5,000 Mile Oil Change and Tire Rotation." at bounding box center [644, 207] width 745 height 22
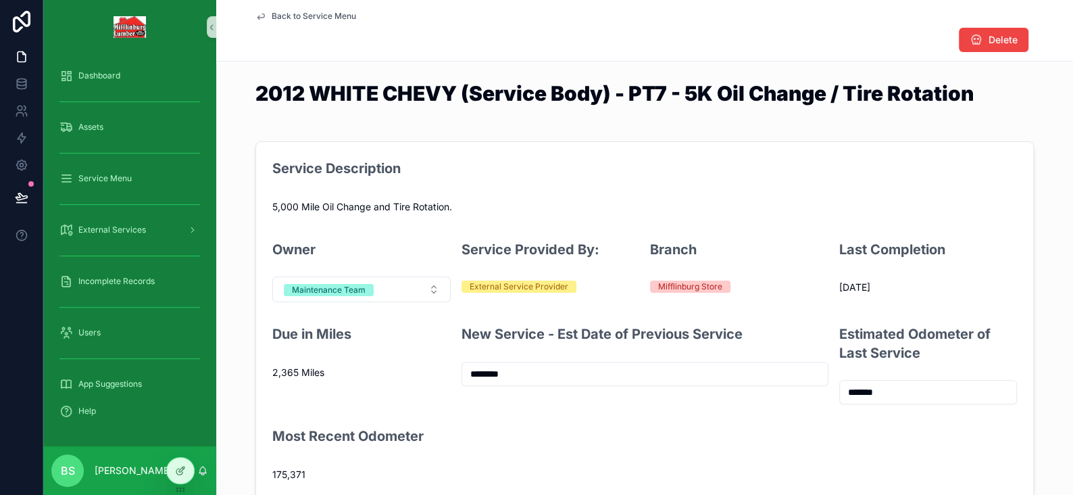
click at [257, 14] on icon "scrollable content" at bounding box center [260, 16] width 11 height 11
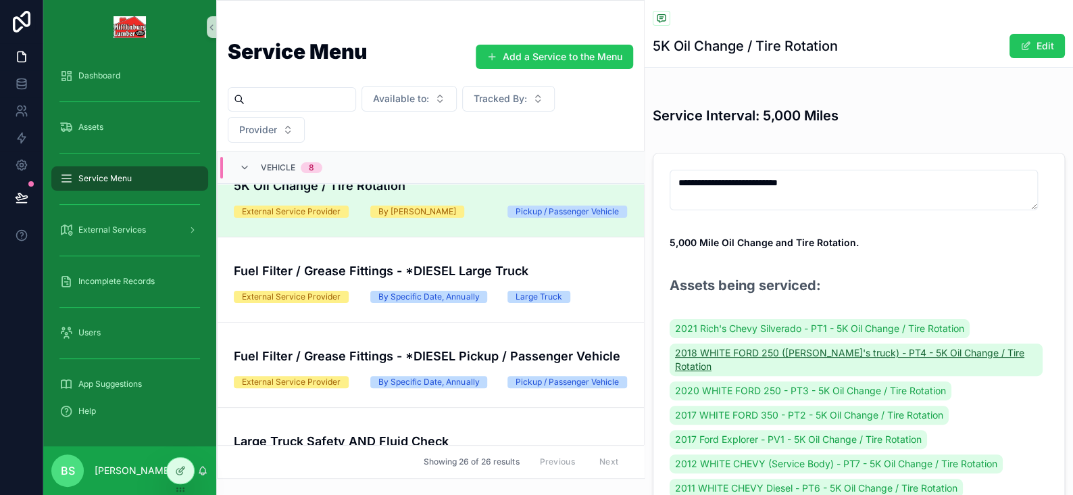
scroll to position [135, 0]
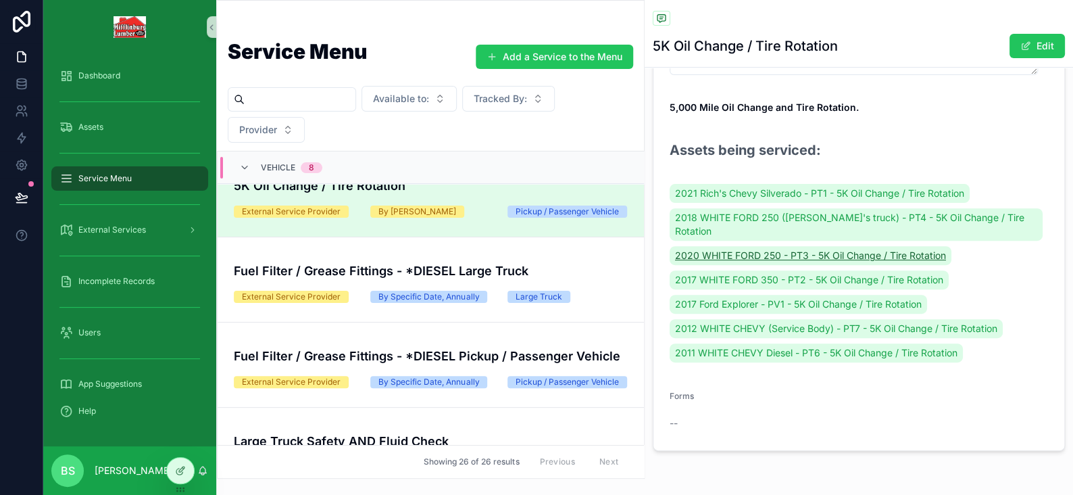
click at [727, 249] on span "2020 WHITE FORD 250 - PT3 - 5K Oil Change / Tire Rotation" at bounding box center [810, 256] width 271 height 14
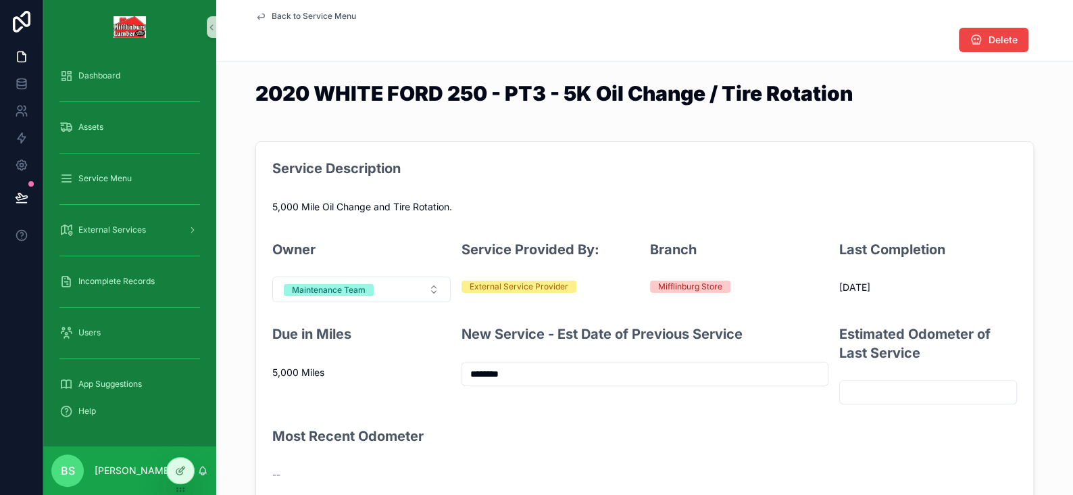
click at [481, 371] on input "********" at bounding box center [645, 373] width 366 height 19
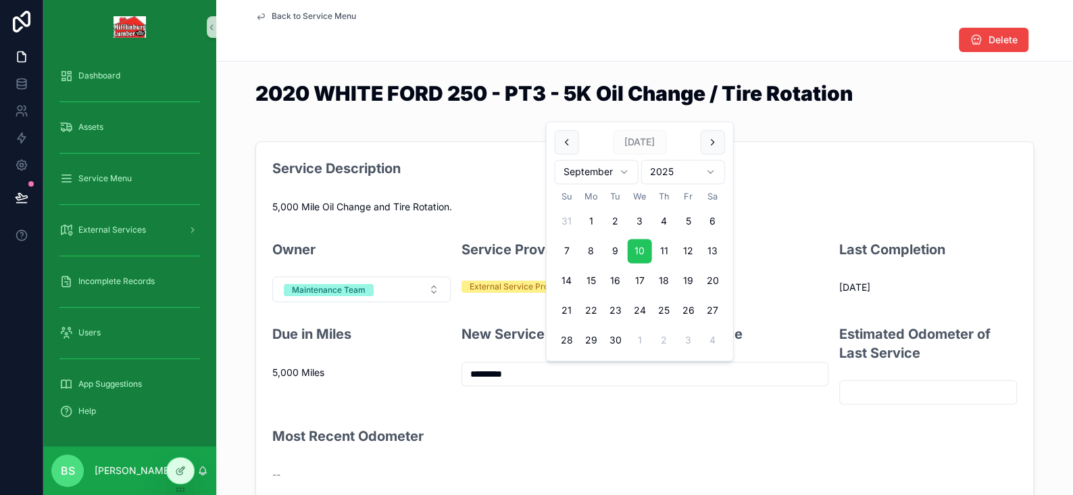
type input "*********"
click at [902, 385] on input "scrollable content" at bounding box center [928, 392] width 177 height 19
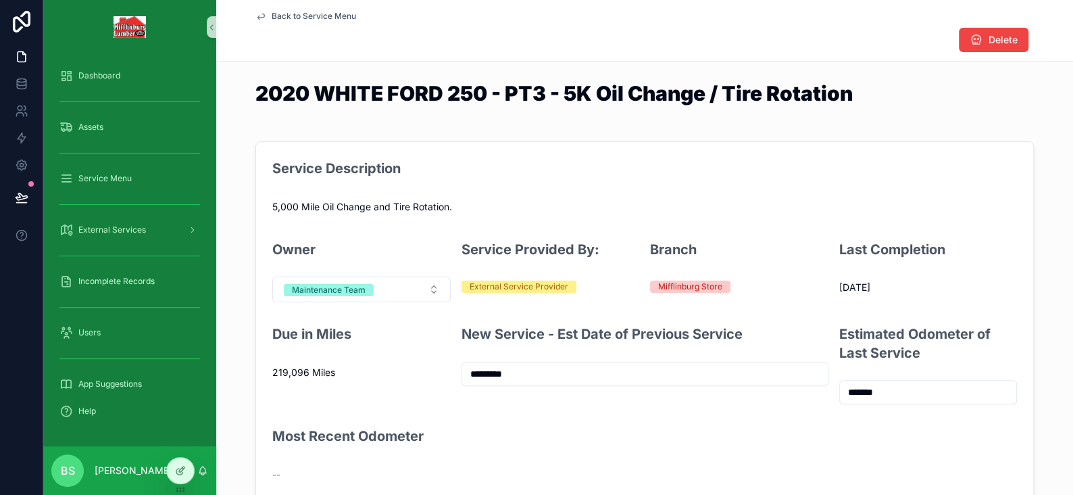
type input "*******"
click at [1056, 310] on div "Service Description 5,000 Mile Oil Change and Tire Rotation. Owner Maintenance …" at bounding box center [644, 322] width 857 height 372
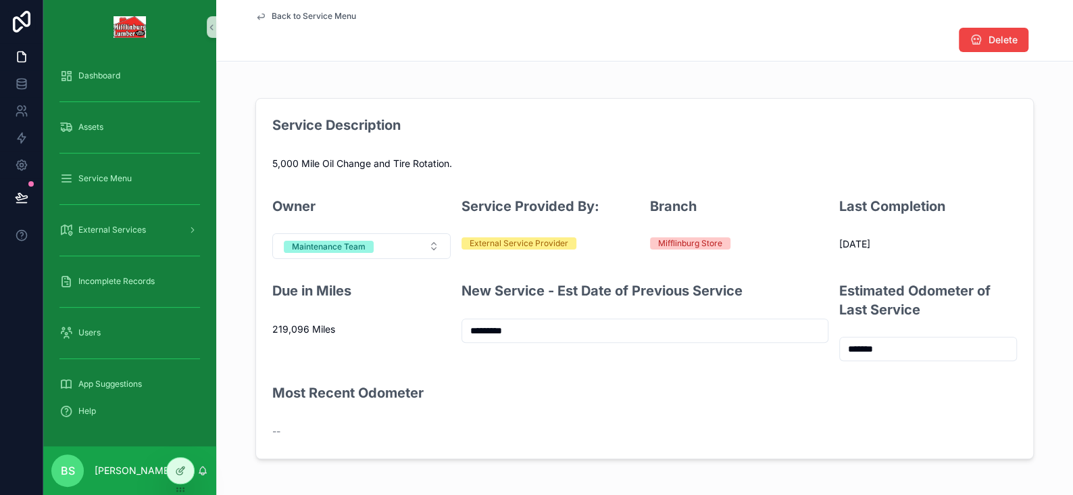
scroll to position [68, 0]
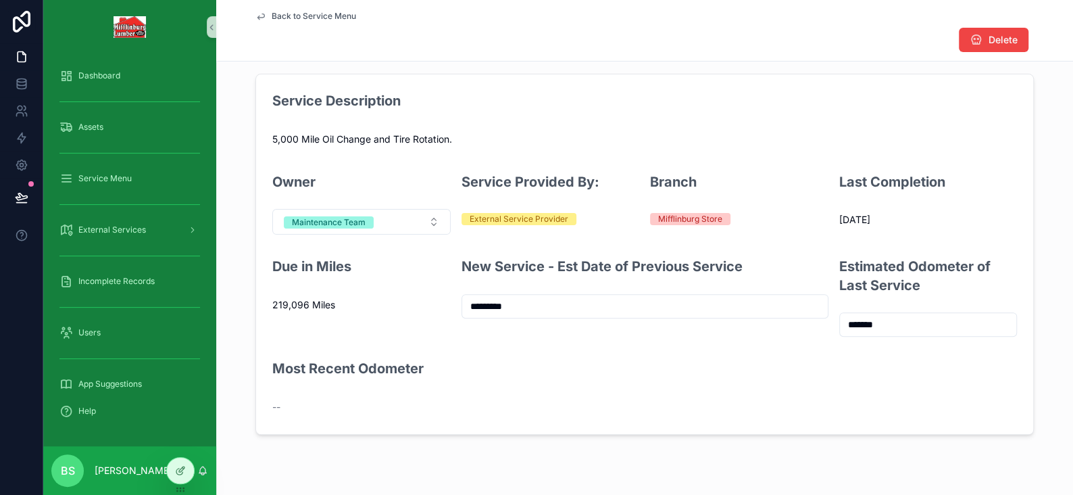
click at [255, 16] on icon "scrollable content" at bounding box center [260, 16] width 11 height 11
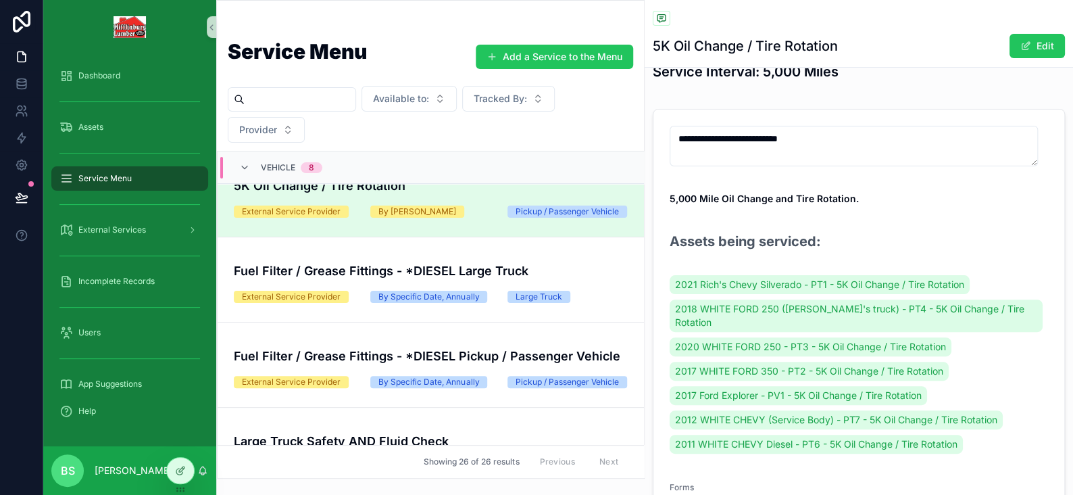
scroll to position [68, 0]
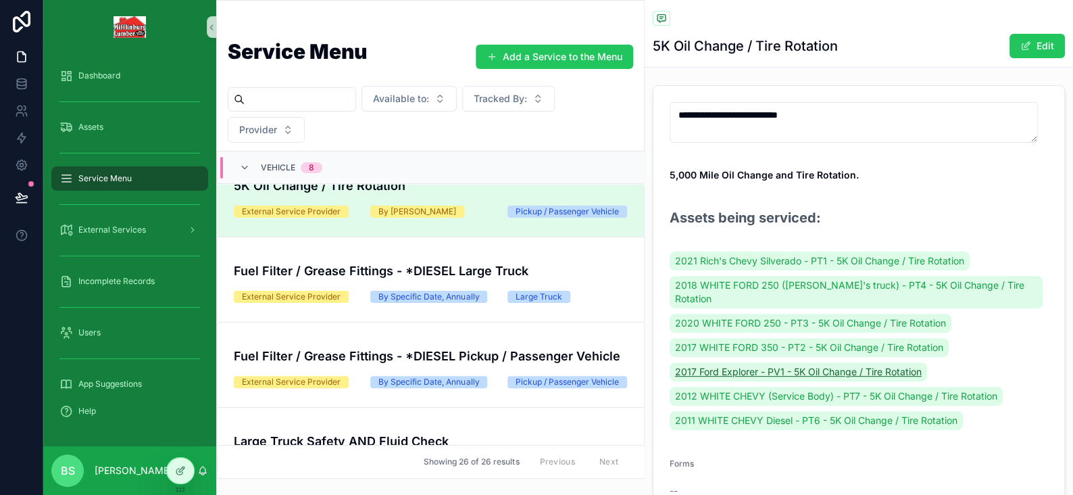
click at [737, 365] on span "2017 Ford Explorer - PV1 - 5K Oil Change / Tire Rotation" at bounding box center [798, 372] width 247 height 14
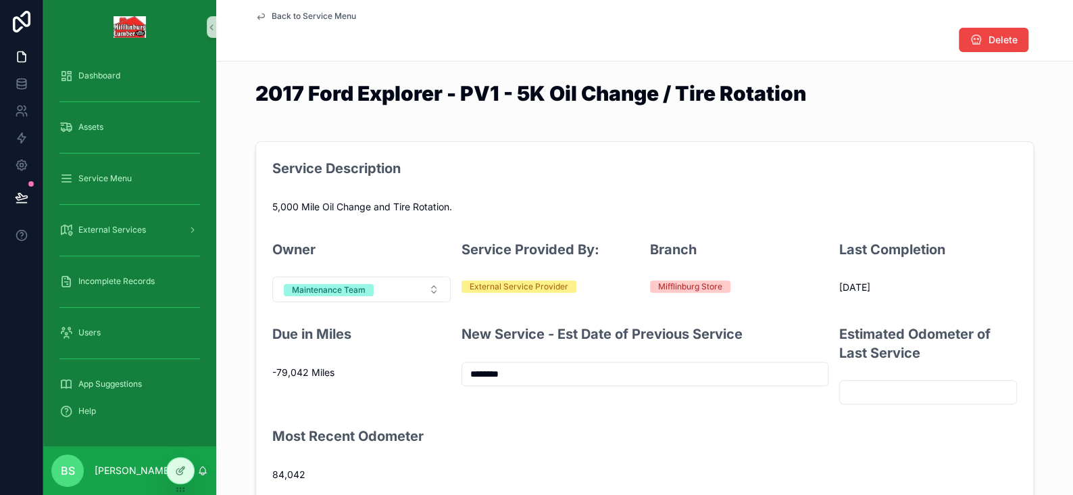
click at [879, 393] on input "scrollable content" at bounding box center [928, 392] width 177 height 19
type input "******"
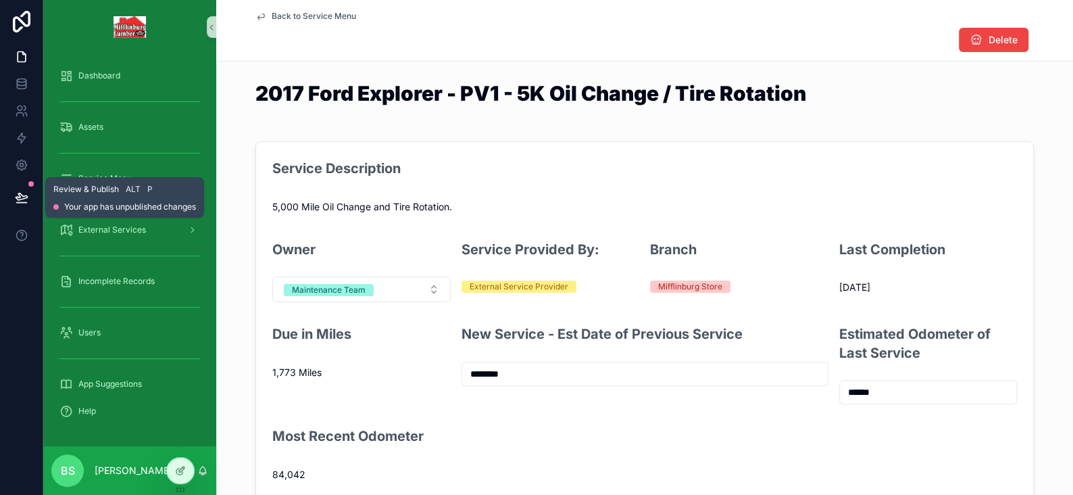
click at [27, 193] on icon at bounding box center [22, 198] width 14 height 14
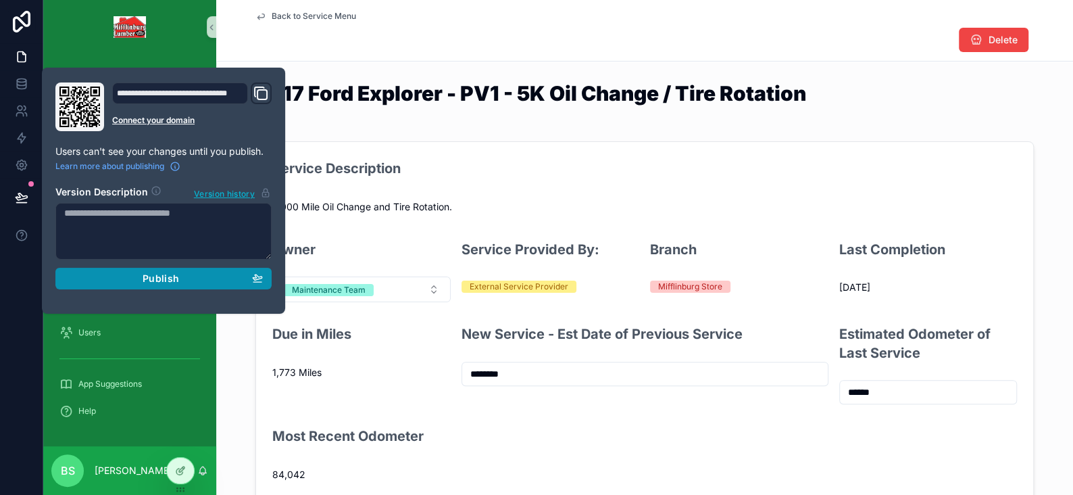
click at [148, 280] on span "Publish" at bounding box center [161, 278] width 36 height 12
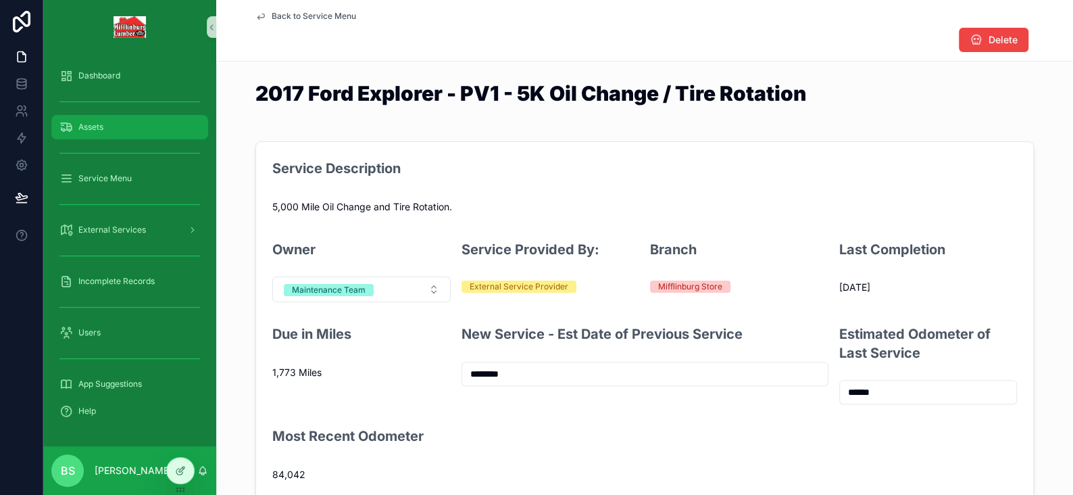
click at [88, 124] on span "Assets" at bounding box center [90, 127] width 25 height 11
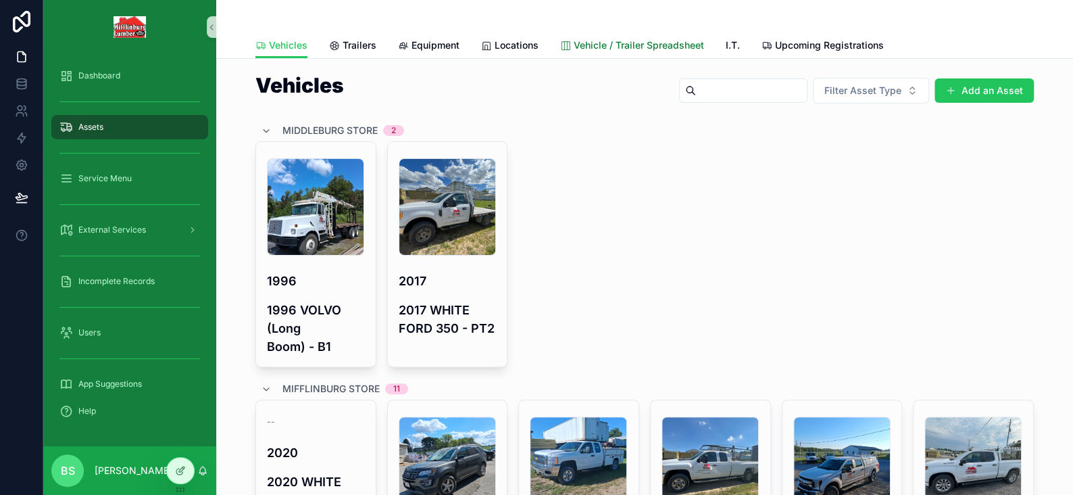
click at [660, 45] on span "Vehicle / Trailer Spreadsheet" at bounding box center [639, 46] width 130 height 14
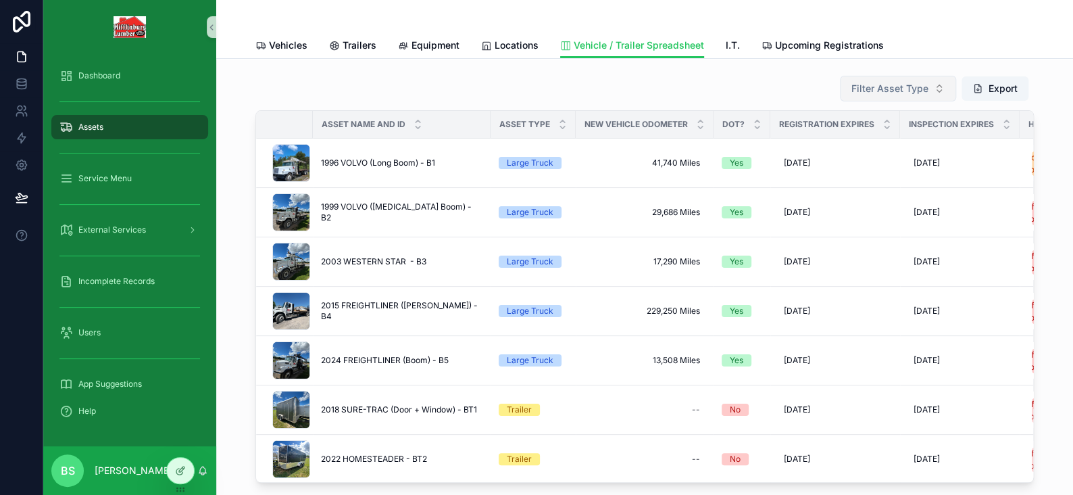
click at [867, 93] on span "Filter Asset Type" at bounding box center [890, 89] width 77 height 14
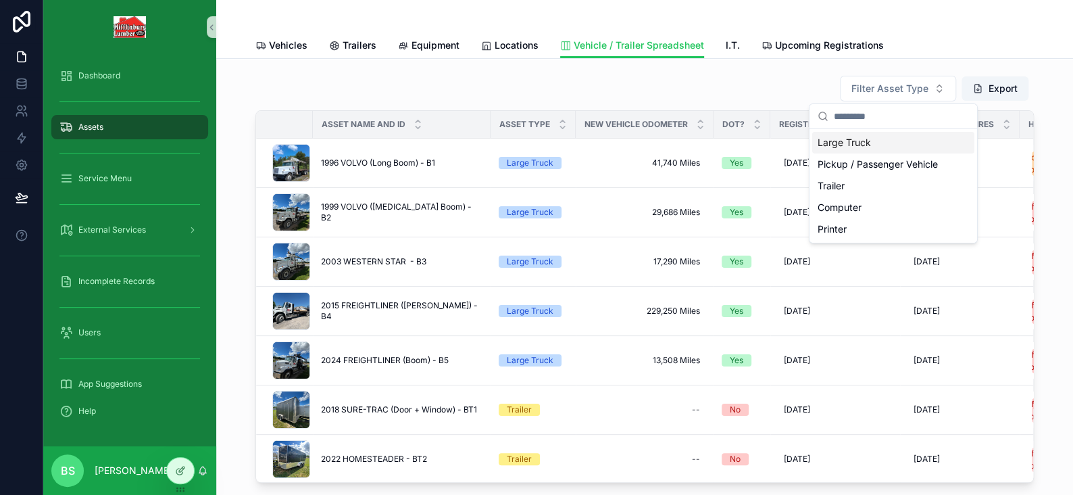
click at [850, 143] on div "Large Truck" at bounding box center [893, 143] width 162 height 22
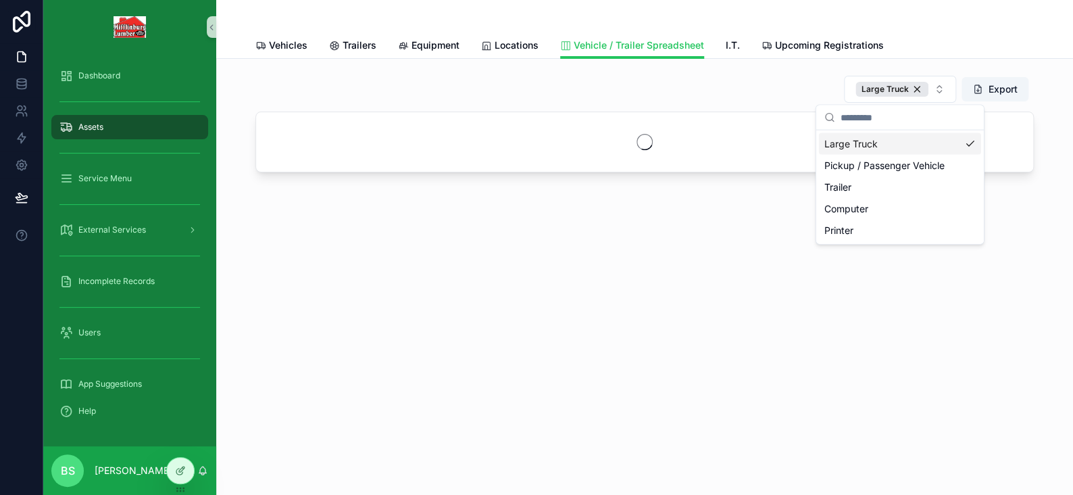
click at [853, 165] on div "Pickup / Passenger Vehicle" at bounding box center [900, 166] width 162 height 22
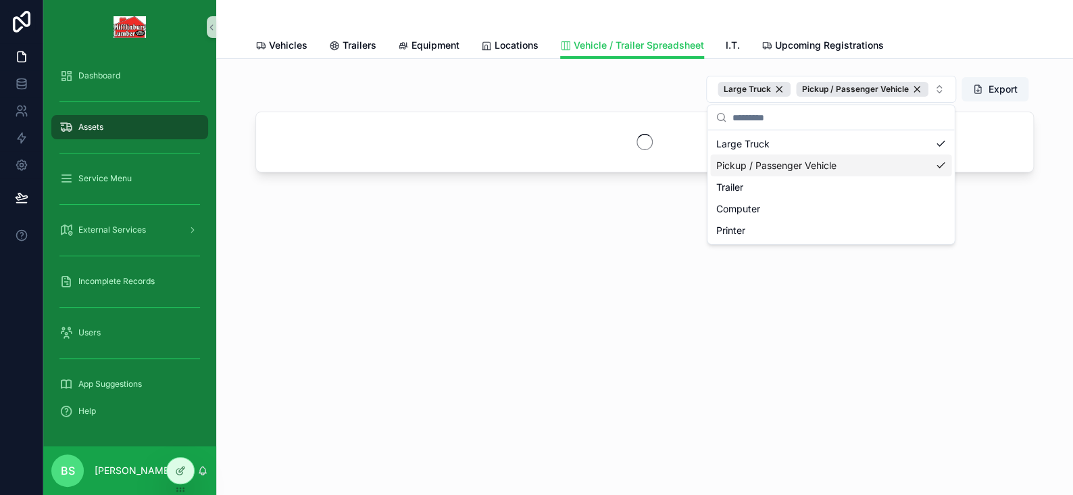
click at [675, 91] on div "Large Truck Pickup / Passenger Vehicle Export" at bounding box center [644, 89] width 779 height 28
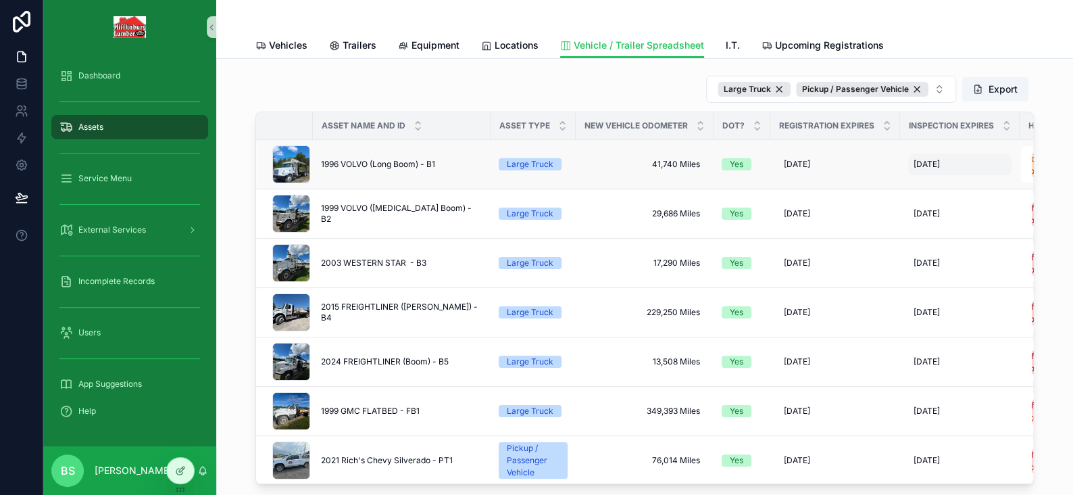
click at [920, 162] on span "[DATE]" at bounding box center [927, 164] width 26 height 11
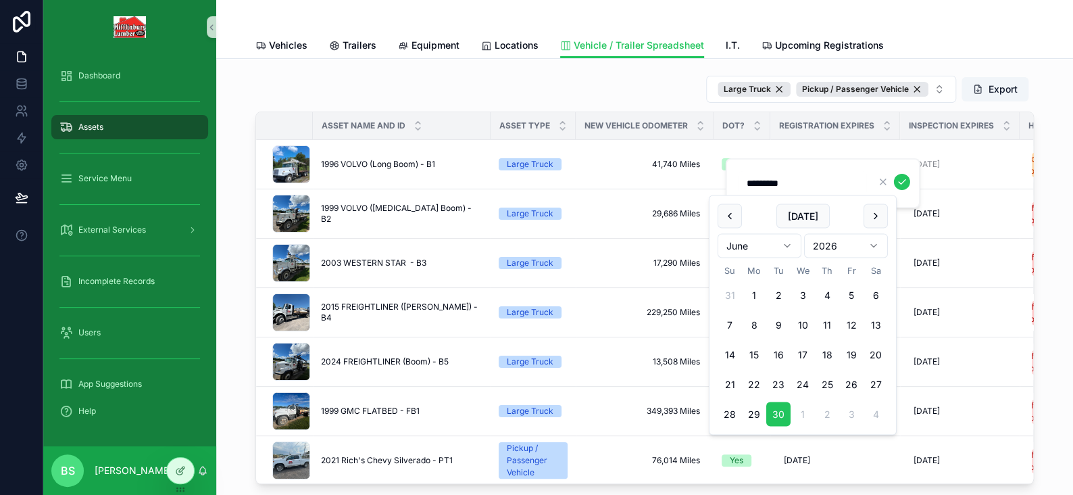
click at [751, 181] on input "*********" at bounding box center [803, 183] width 128 height 19
click at [767, 182] on input "*********" at bounding box center [803, 183] width 128 height 19
type input "*********"
click at [897, 182] on icon "scrollable content" at bounding box center [902, 181] width 11 height 11
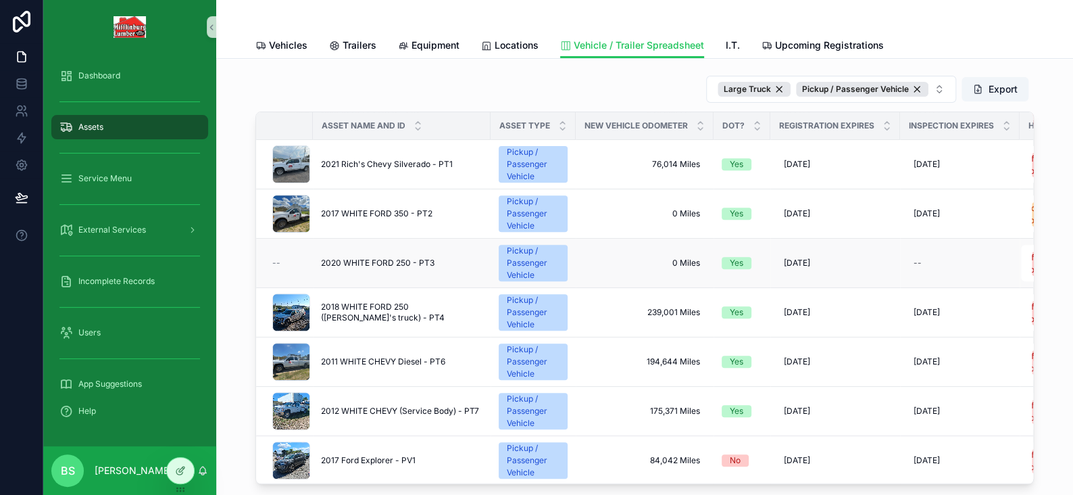
scroll to position [309, 0]
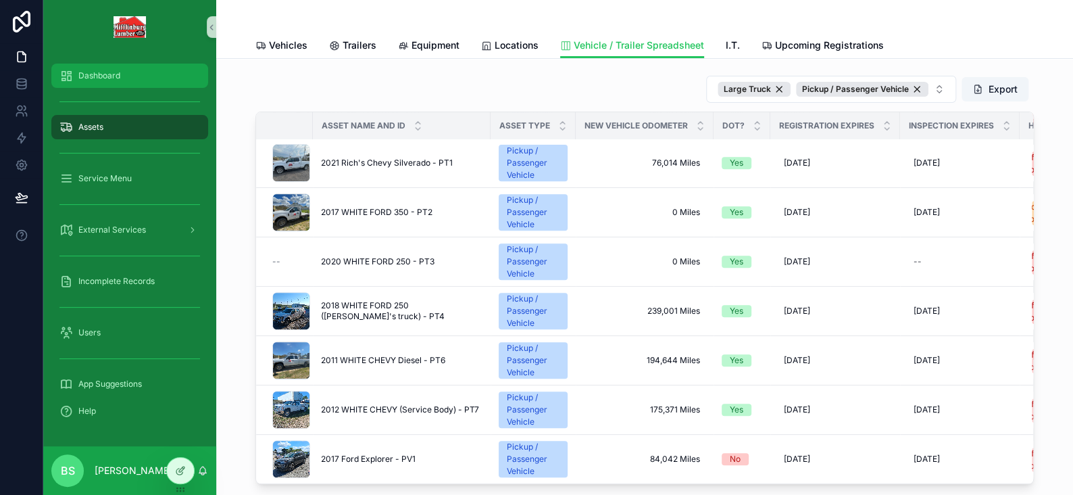
click at [84, 80] on span "Dashboard" at bounding box center [99, 75] width 42 height 11
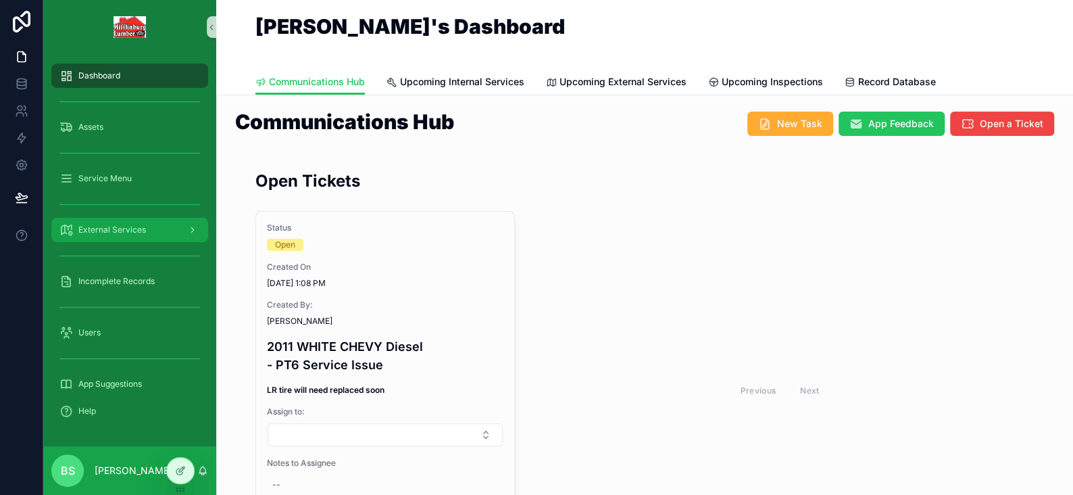
click at [91, 228] on span "External Services" at bounding box center [112, 229] width 68 height 11
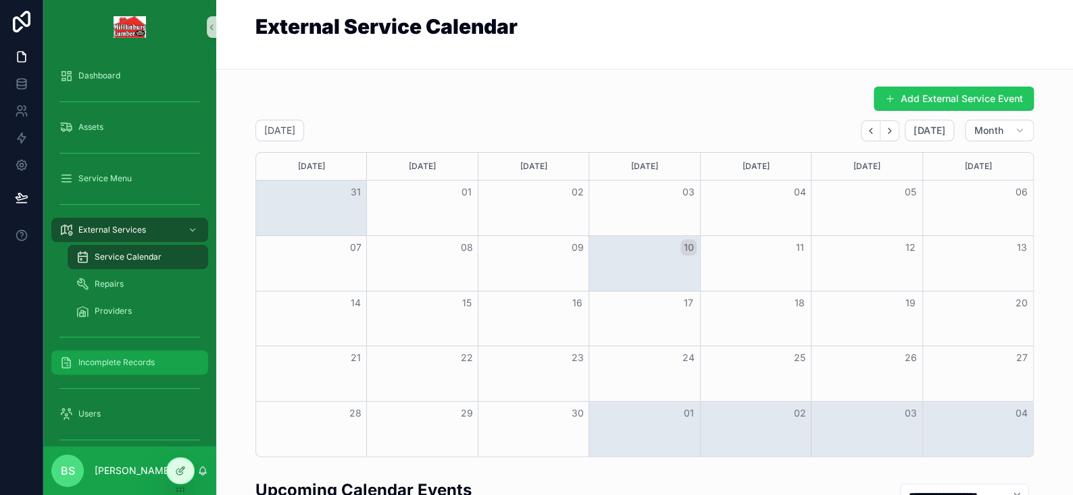
click at [83, 358] on span "Incomplete Records" at bounding box center [116, 362] width 76 height 11
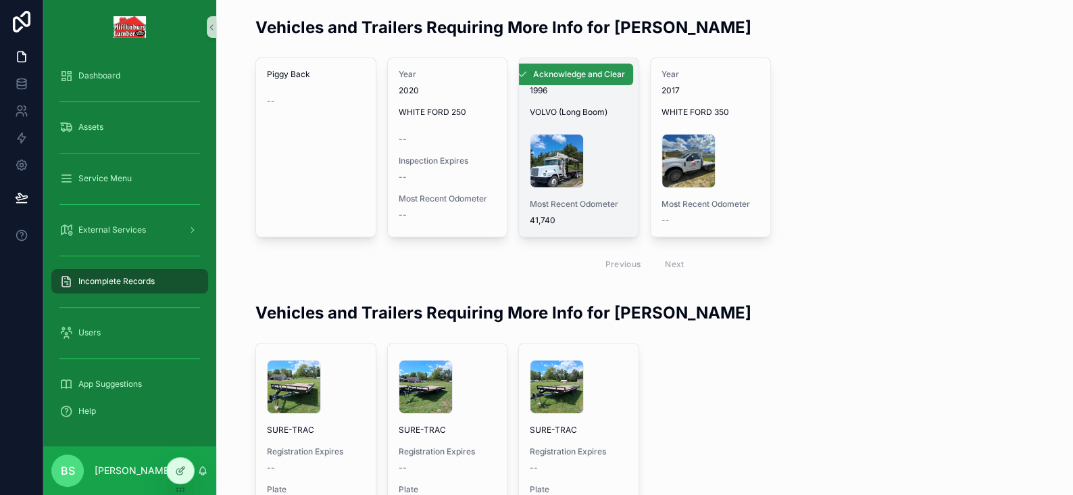
click at [560, 72] on span "Acknowledge and Clear" at bounding box center [579, 74] width 92 height 11
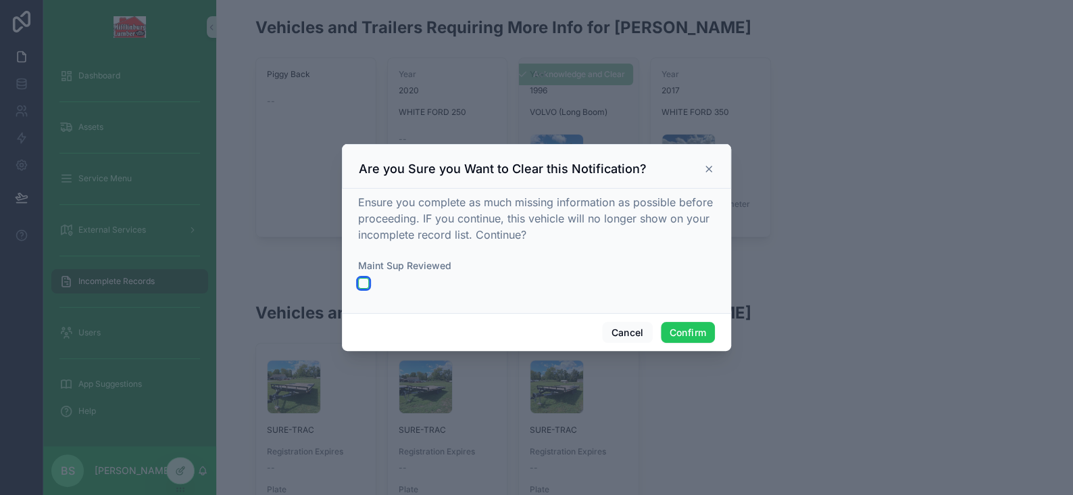
drag, startPoint x: 362, startPoint y: 282, endPoint x: 710, endPoint y: 355, distance: 355.0
click at [363, 282] on button "button" at bounding box center [363, 283] width 11 height 11
click at [709, 341] on button "Confirm" at bounding box center [688, 333] width 54 height 22
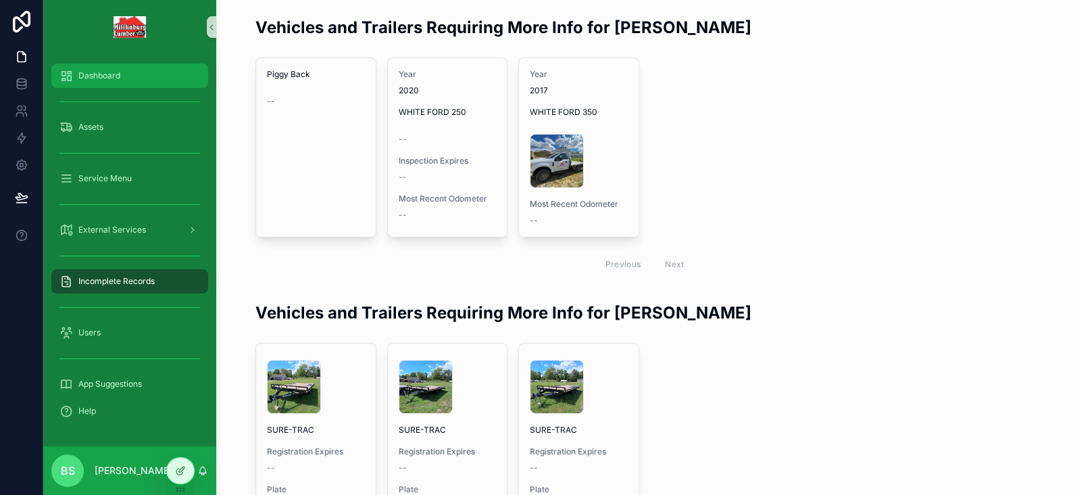
click at [109, 70] on span "Dashboard" at bounding box center [99, 75] width 42 height 11
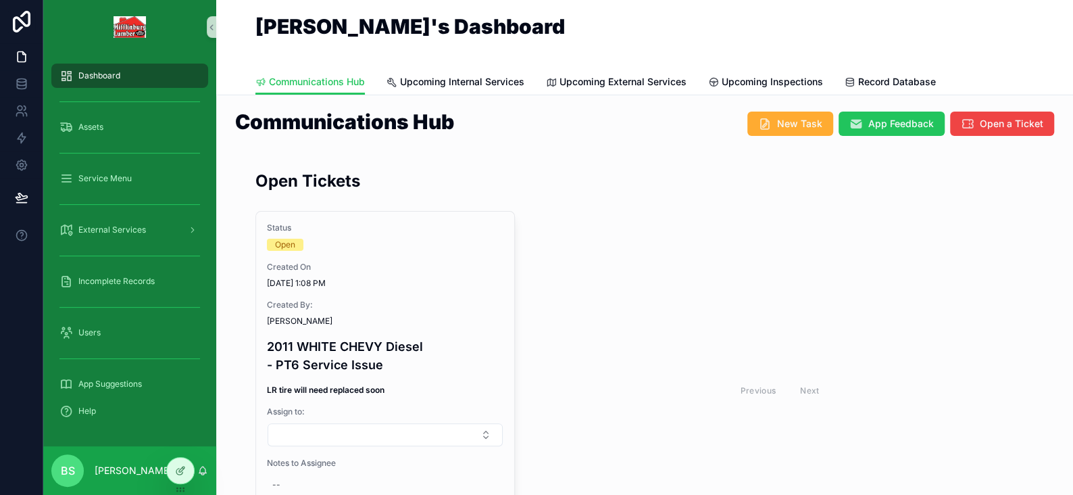
click at [589, 80] on span "Upcoming External Services" at bounding box center [623, 82] width 127 height 14
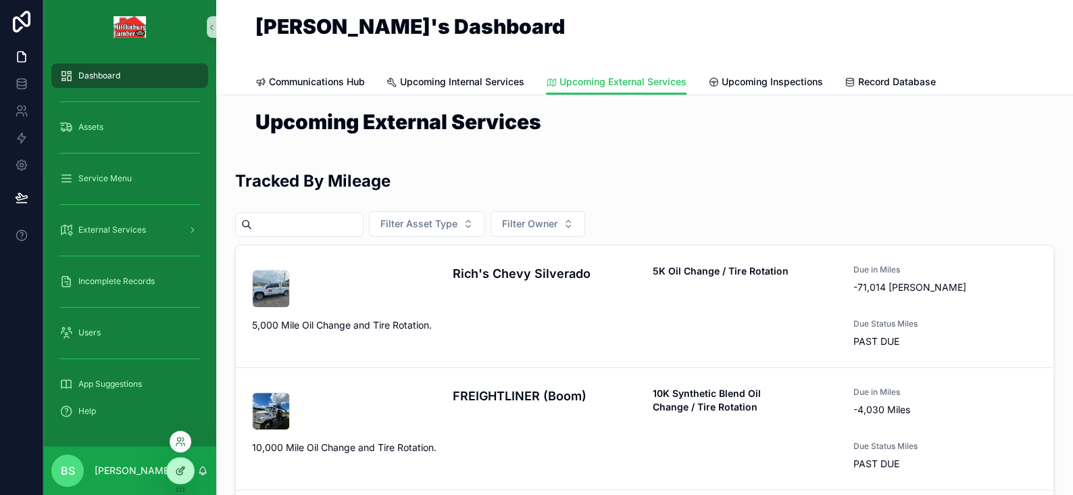
click at [181, 471] on icon at bounding box center [180, 470] width 11 height 11
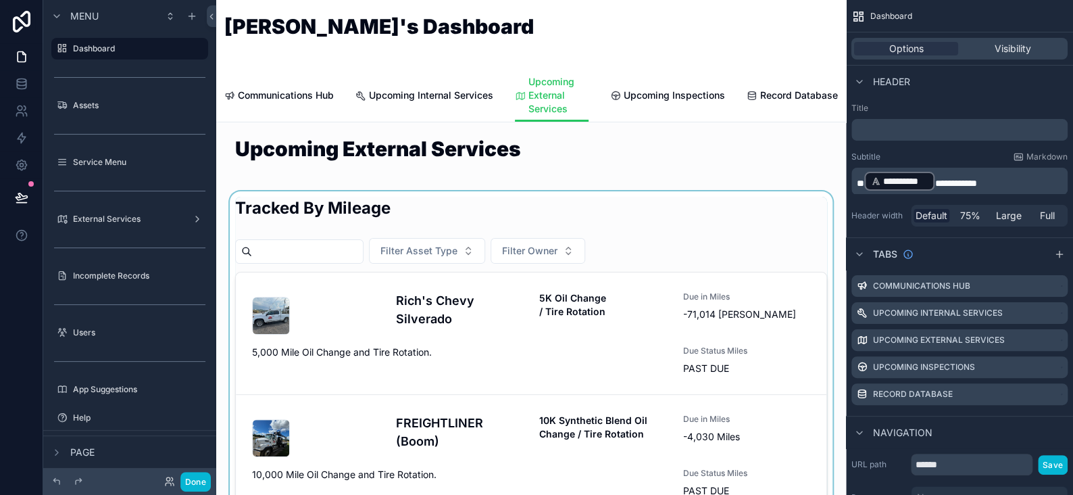
click at [691, 230] on div "scrollable content" at bounding box center [531, 419] width 608 height 457
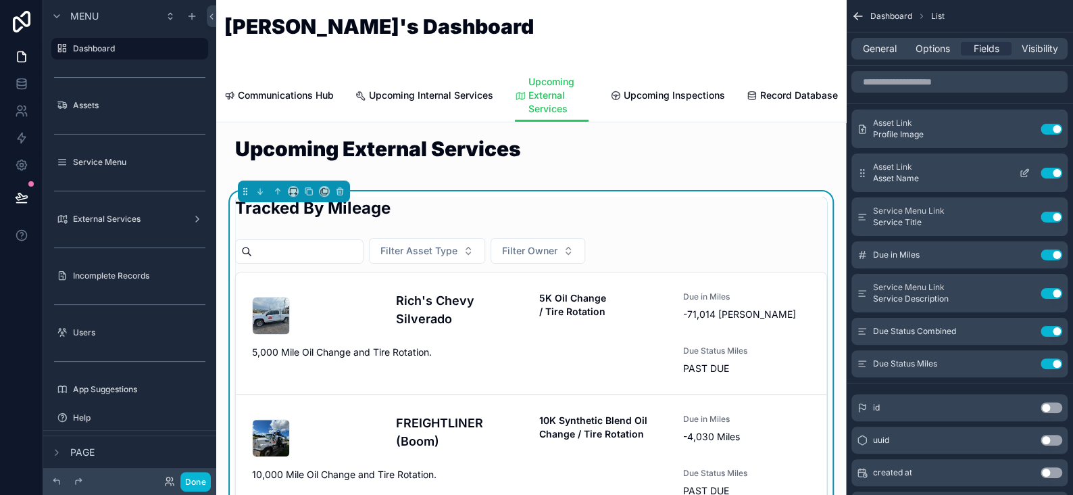
click at [1057, 173] on button "Use setting" at bounding box center [1052, 173] width 22 height 11
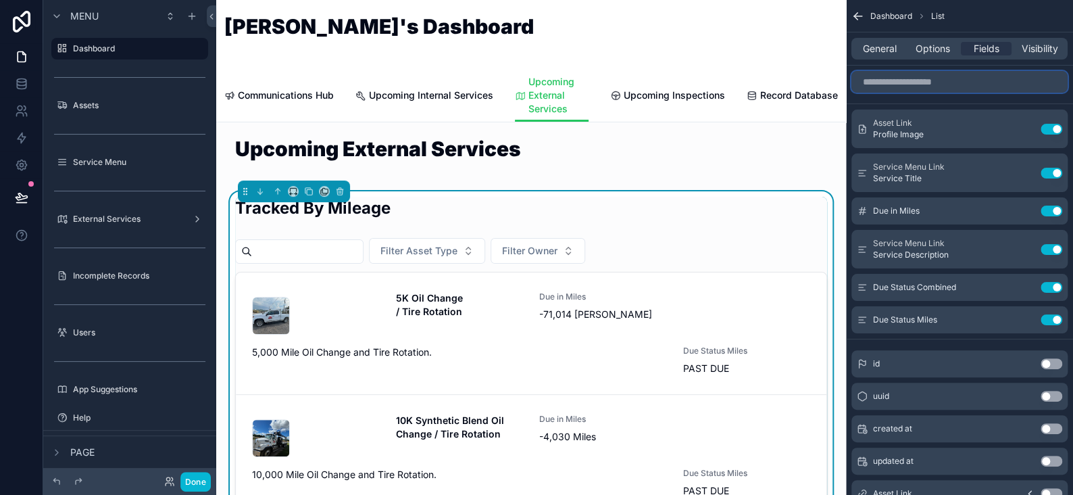
click at [921, 82] on input "scrollable content" at bounding box center [960, 82] width 216 height 22
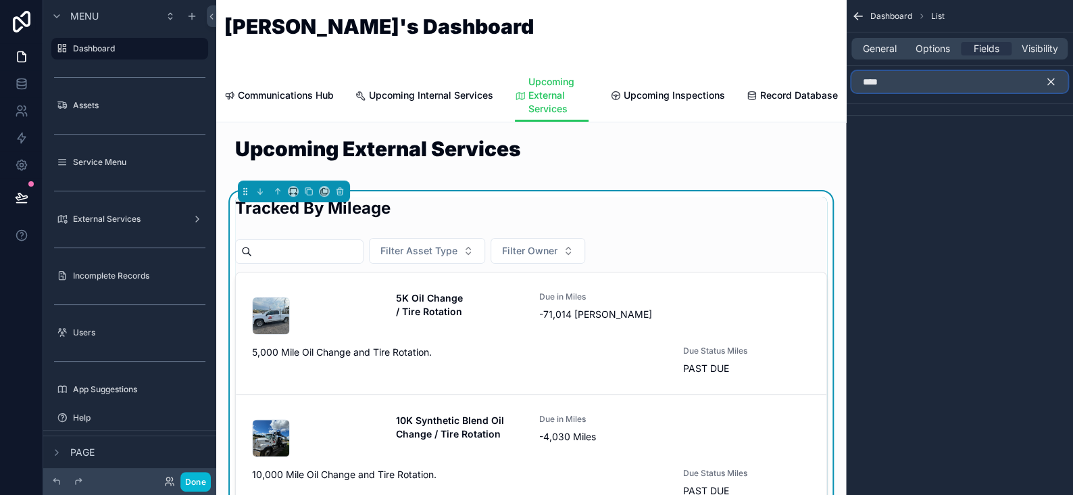
type input "****"
click at [1052, 79] on icon "scrollable content" at bounding box center [1051, 82] width 12 height 12
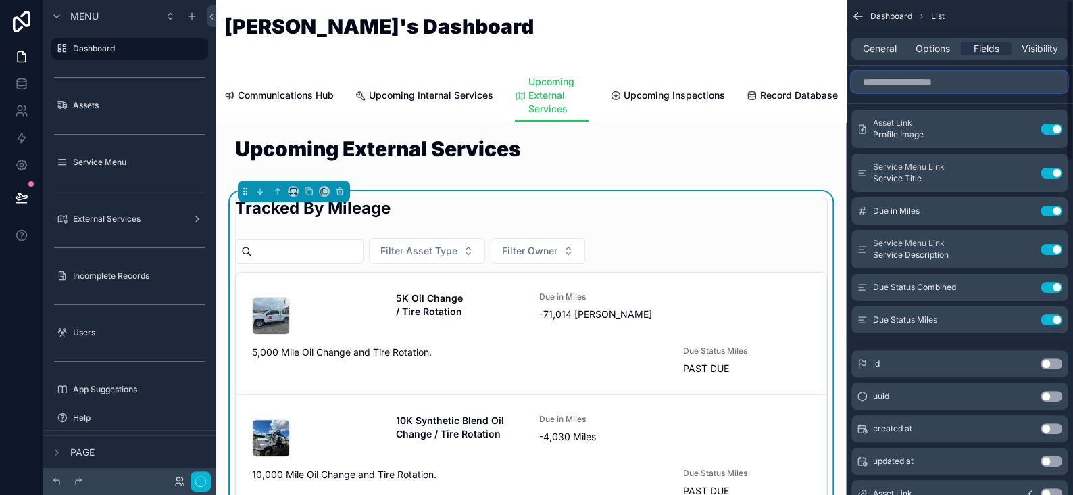
click at [942, 89] on input "scrollable content" at bounding box center [960, 82] width 216 height 22
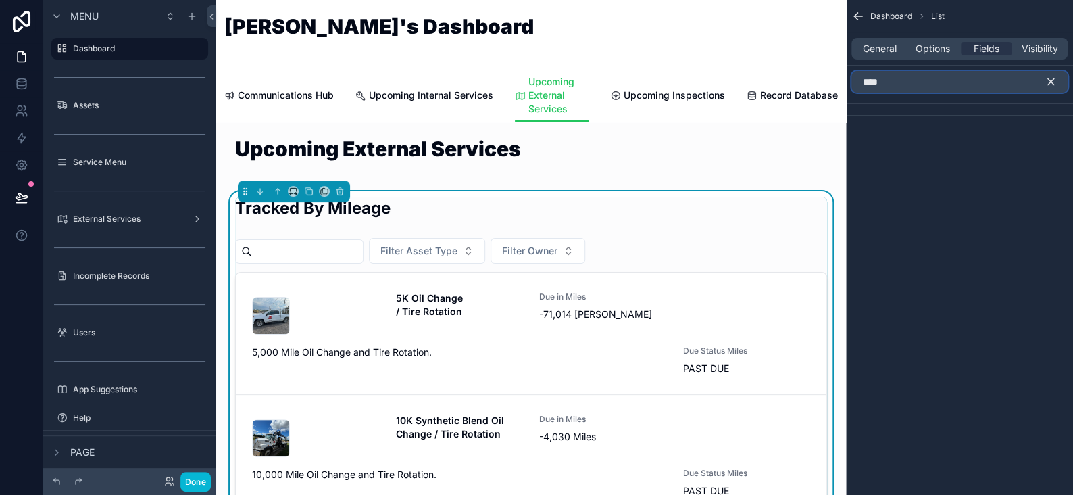
type input "****"
click at [1049, 84] on icon "scrollable content" at bounding box center [1051, 82] width 12 height 12
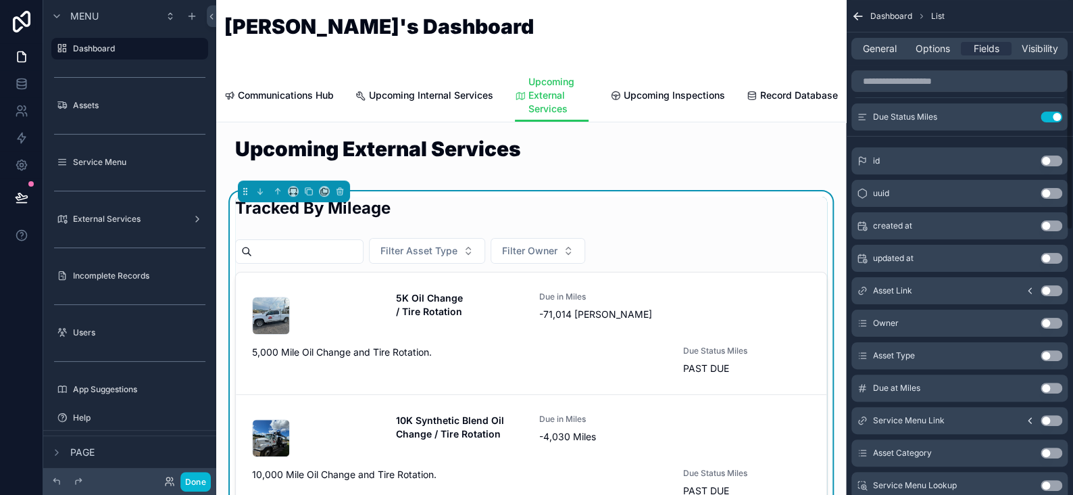
scroll to position [270, 0]
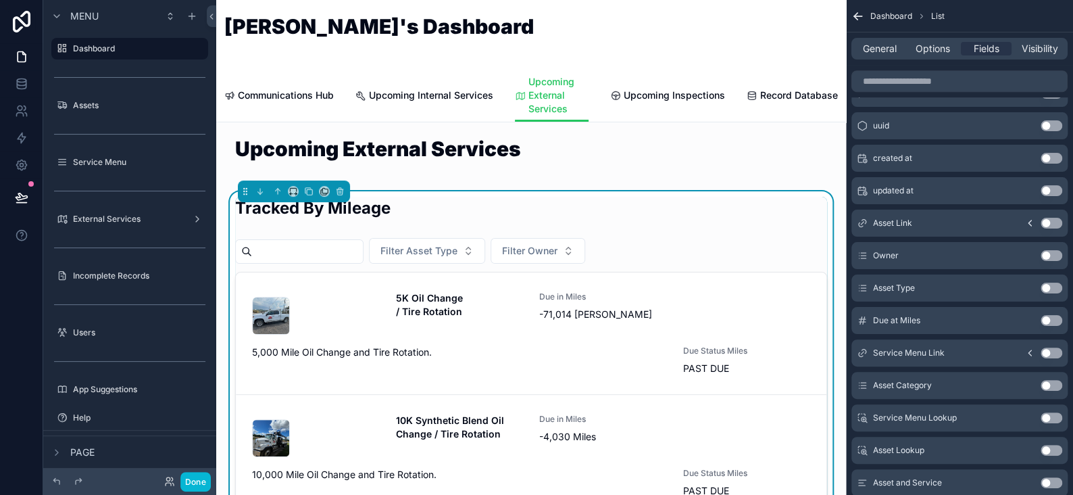
click at [1030, 220] on icon "scrollable content" at bounding box center [1030, 222] width 3 height 5
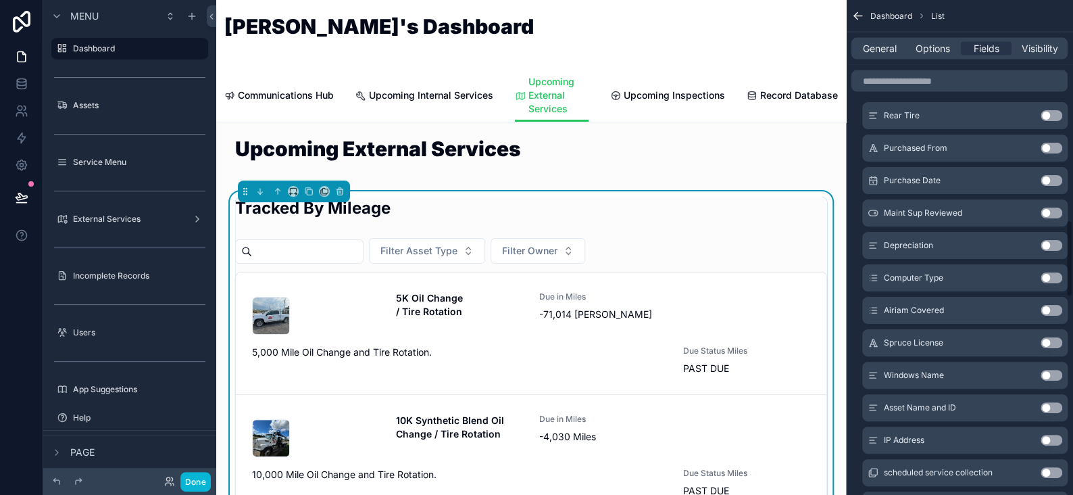
scroll to position [1487, 0]
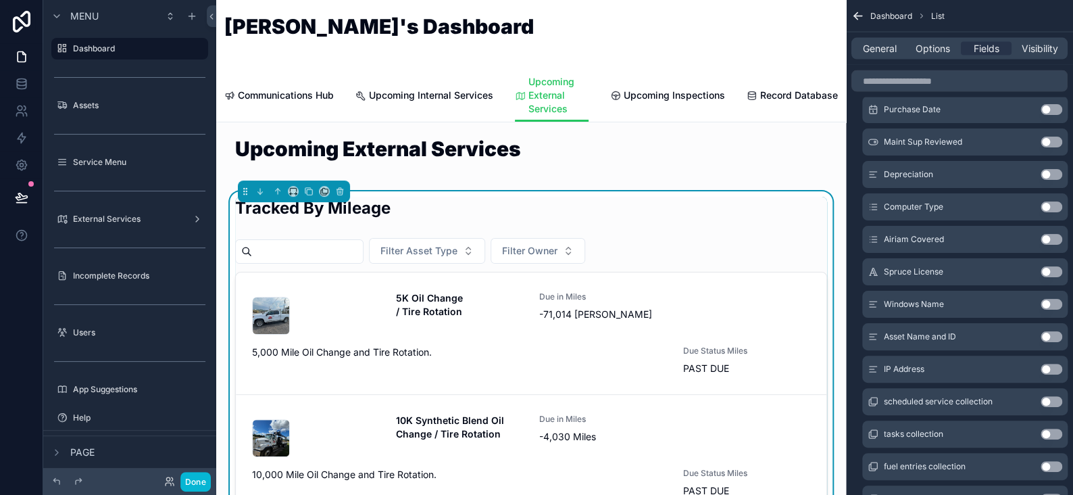
click at [1043, 333] on button "Use setting" at bounding box center [1052, 336] width 22 height 11
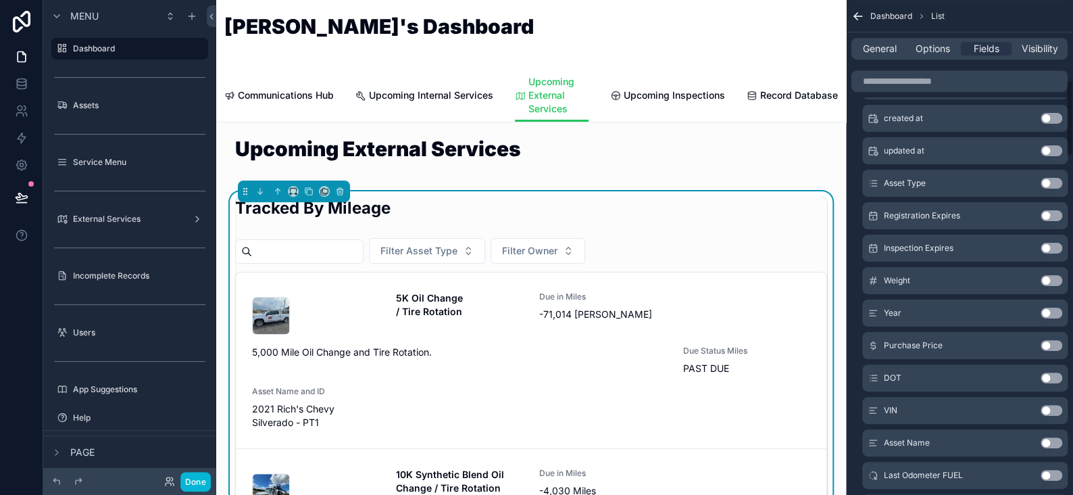
scroll to position [0, 0]
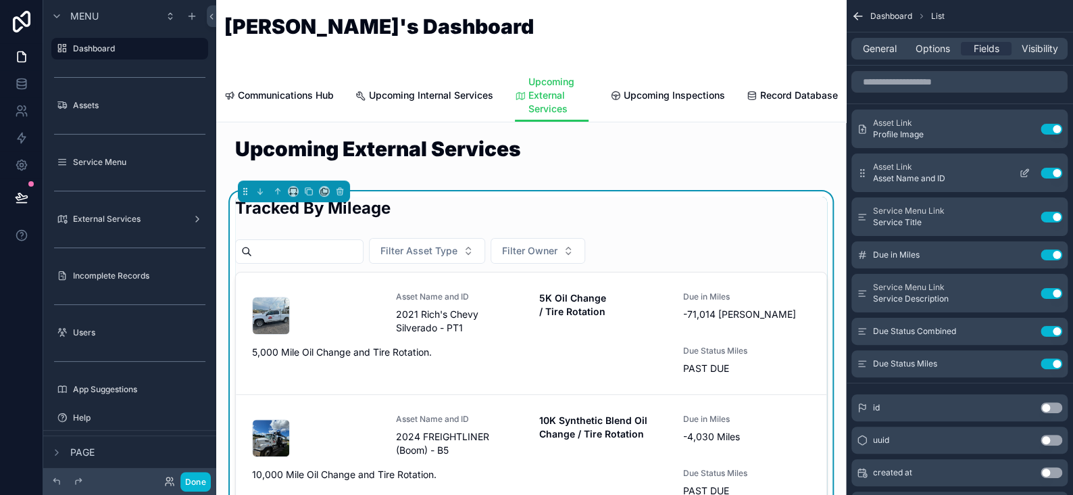
click at [1024, 169] on icon "scrollable content" at bounding box center [1024, 173] width 11 height 11
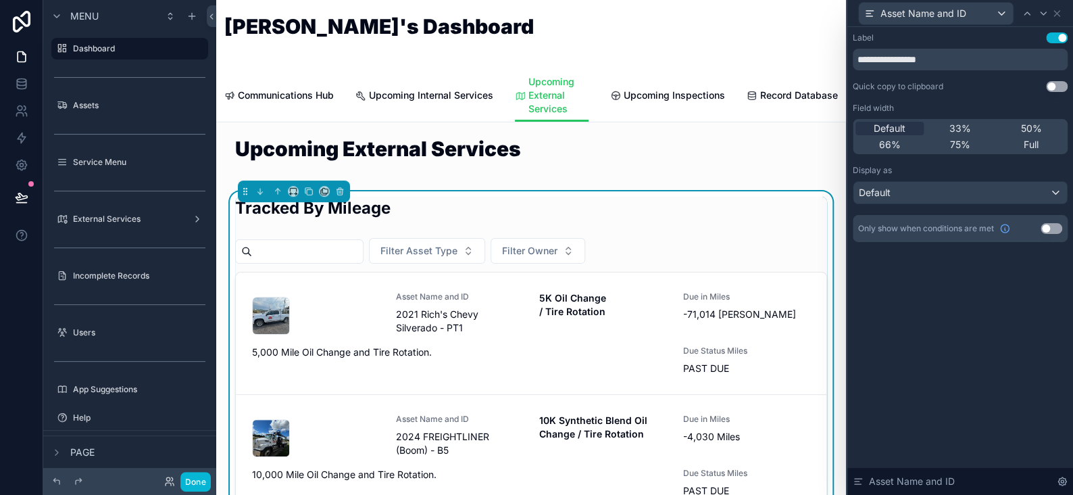
click at [1055, 38] on button "Use setting" at bounding box center [1057, 37] width 22 height 11
click at [888, 188] on span "Default" at bounding box center [875, 193] width 32 height 14
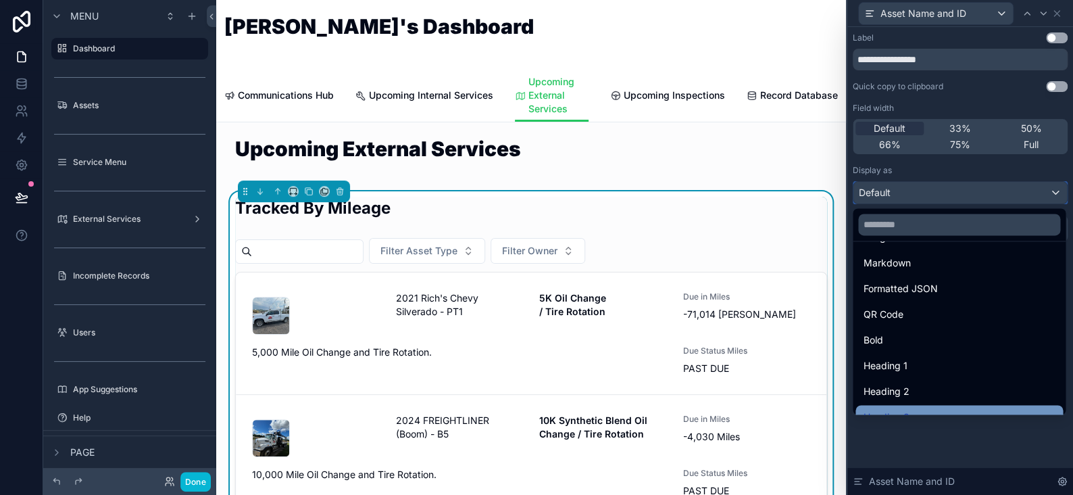
scroll to position [147, 0]
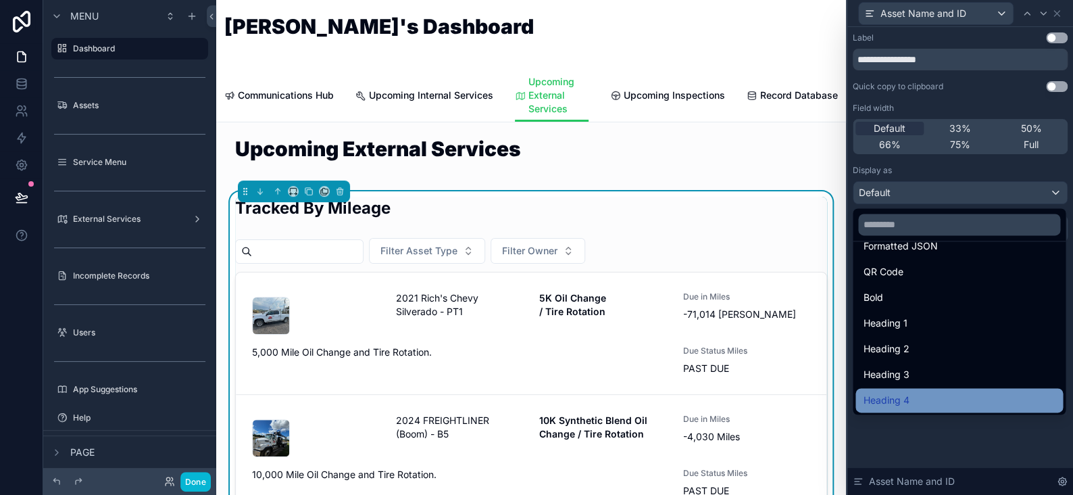
click at [892, 404] on span "Heading 4" at bounding box center [887, 400] width 46 height 16
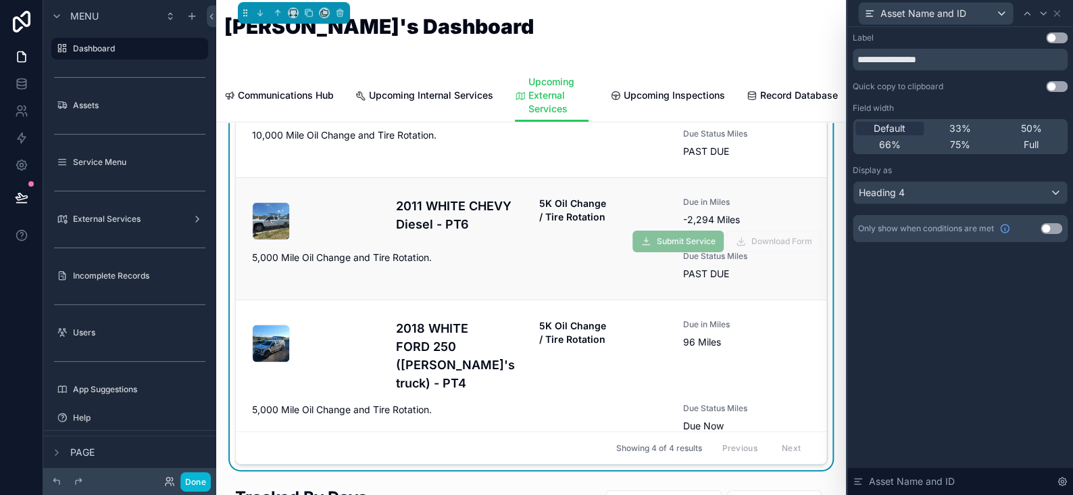
scroll to position [203, 0]
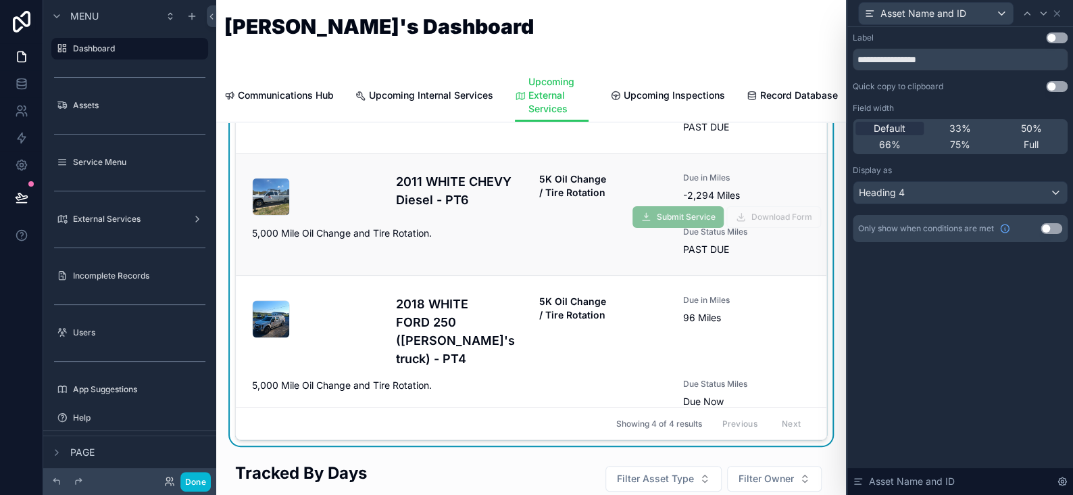
click at [572, 203] on div "5K Oil Change / Tire Rotation" at bounding box center [603, 193] width 128 height 43
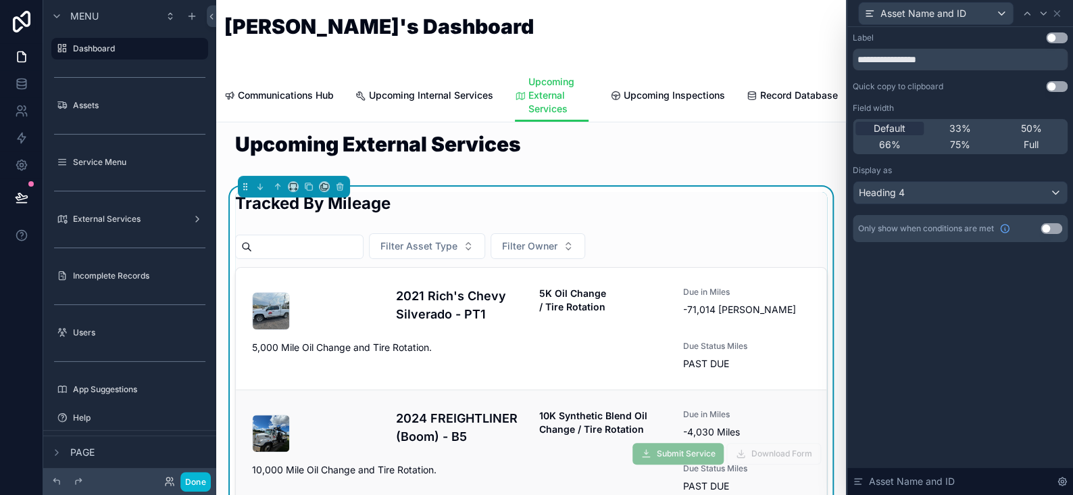
scroll to position [0, 0]
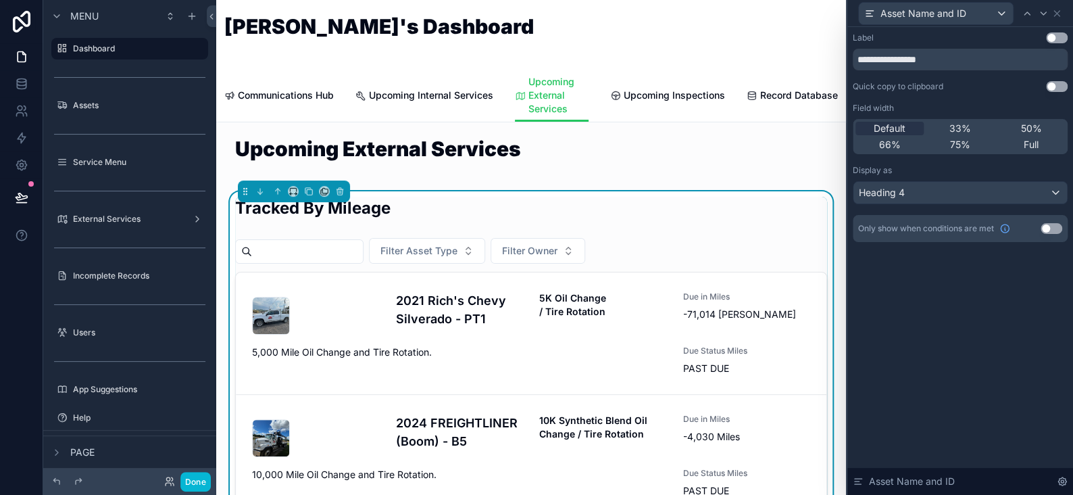
click at [669, 211] on div "Tracked By Mileage" at bounding box center [531, 213] width 592 height 33
click at [1054, 11] on icon at bounding box center [1057, 13] width 11 height 11
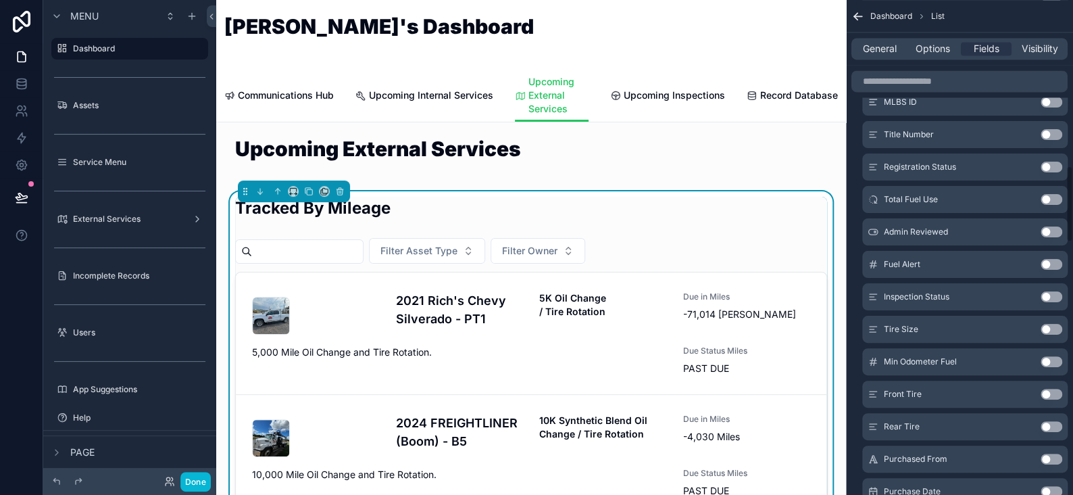
scroll to position [744, 0]
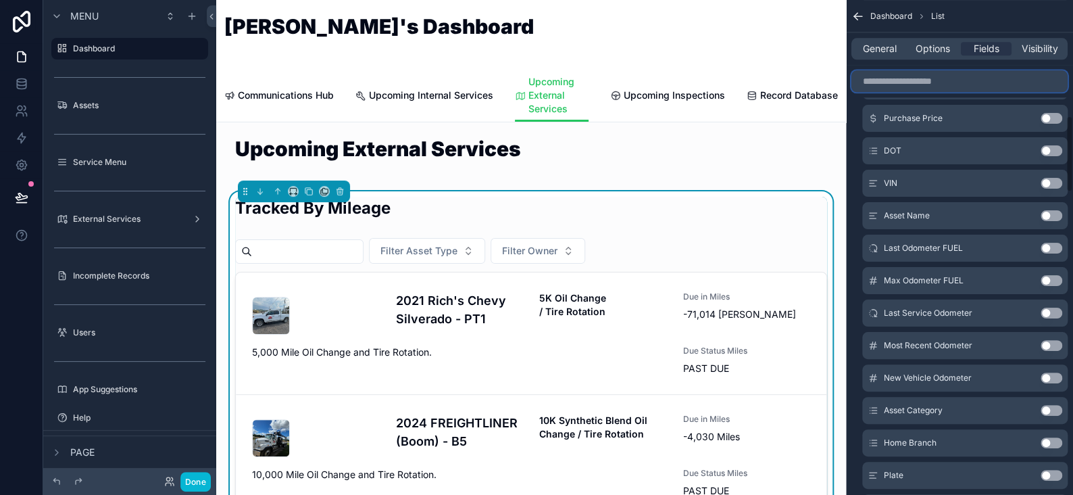
click at [932, 88] on input "scrollable content" at bounding box center [960, 81] width 216 height 22
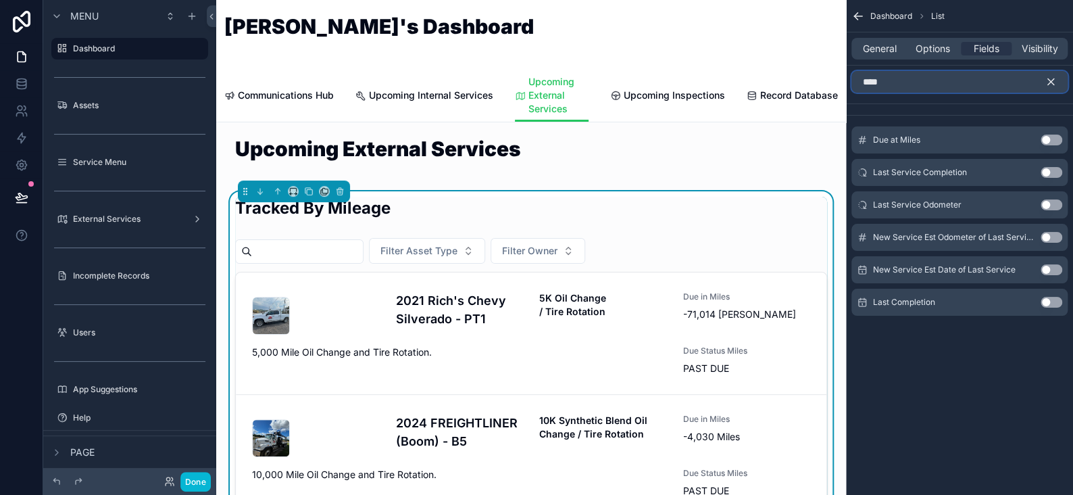
type input "****"
click at [1043, 301] on button "Use setting" at bounding box center [1052, 302] width 22 height 11
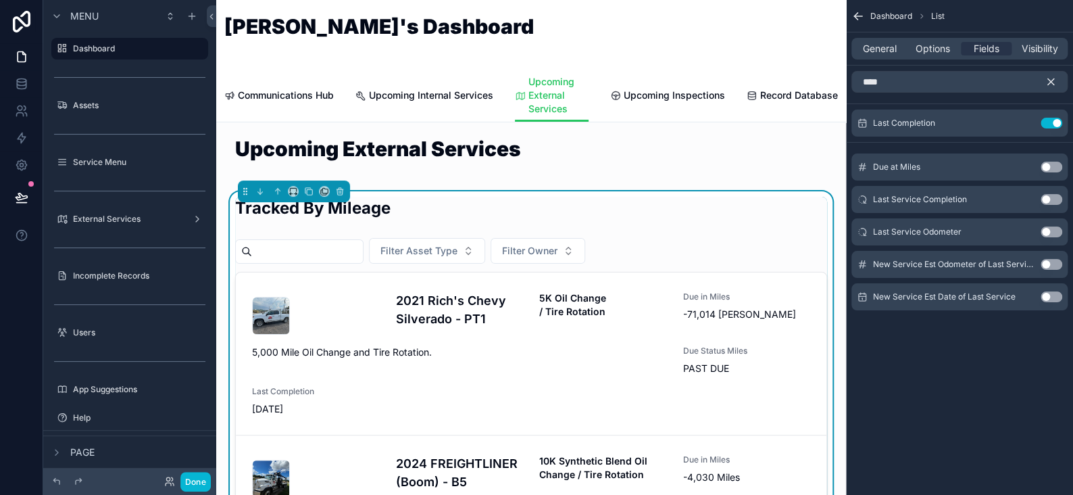
click at [1048, 230] on button "Use setting" at bounding box center [1052, 231] width 22 height 11
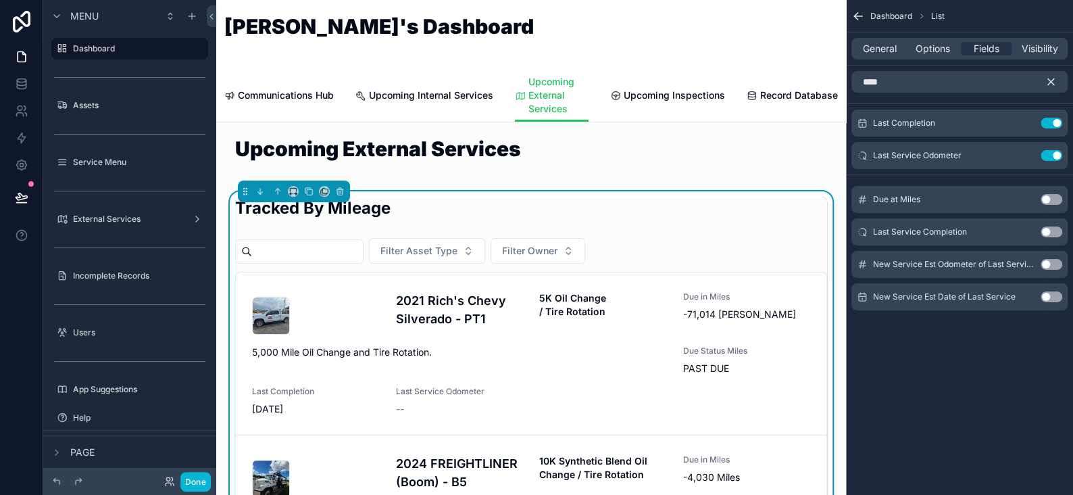
click at [1050, 77] on icon "scrollable content" at bounding box center [1051, 82] width 12 height 12
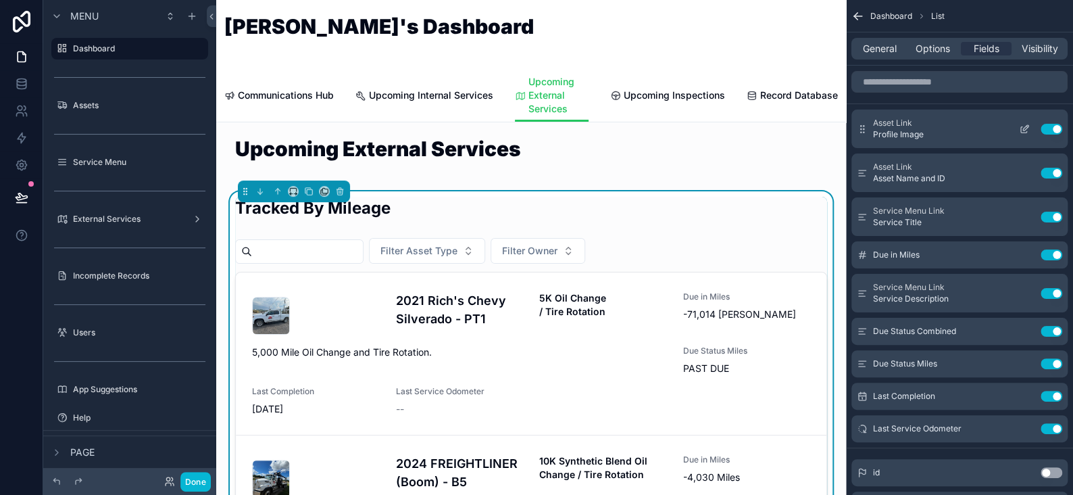
click at [1019, 122] on div "Asset Link Profile Image Use setting" at bounding box center [960, 128] width 216 height 39
click at [1021, 126] on icon "scrollable content" at bounding box center [1024, 129] width 6 height 6
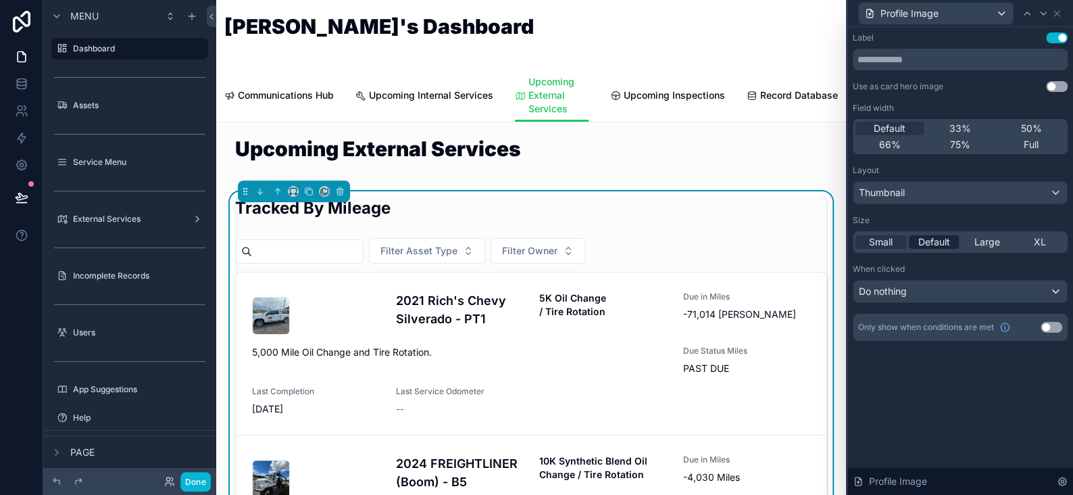
click at [927, 239] on span "Default" at bounding box center [934, 242] width 32 height 14
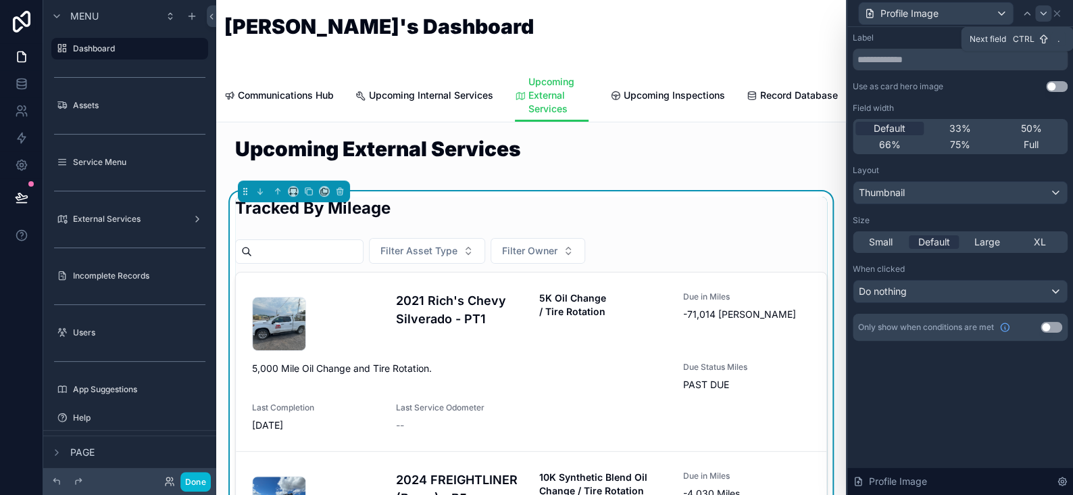
click at [1046, 13] on icon at bounding box center [1043, 13] width 11 height 11
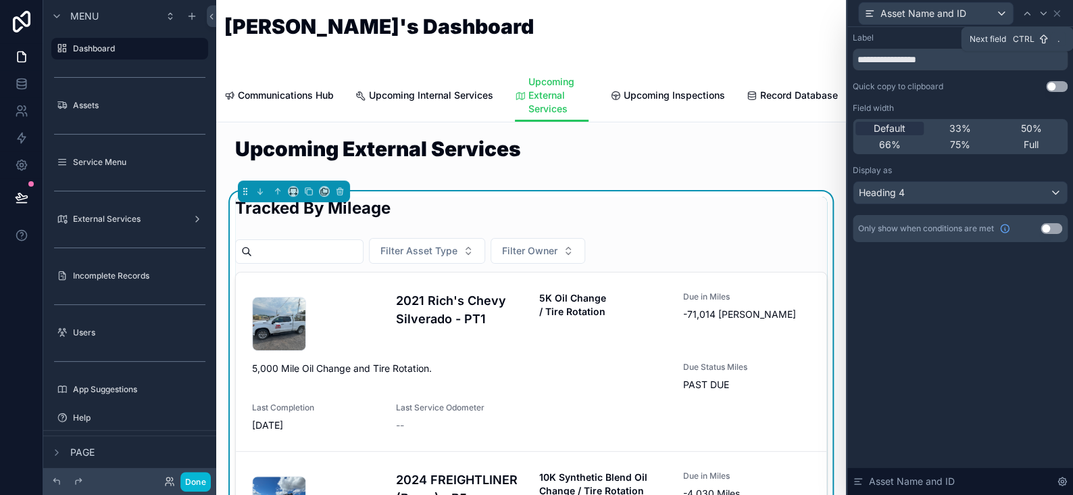
click at [1046, 13] on icon at bounding box center [1043, 13] width 11 height 11
click at [1052, 12] on icon at bounding box center [1057, 13] width 11 height 11
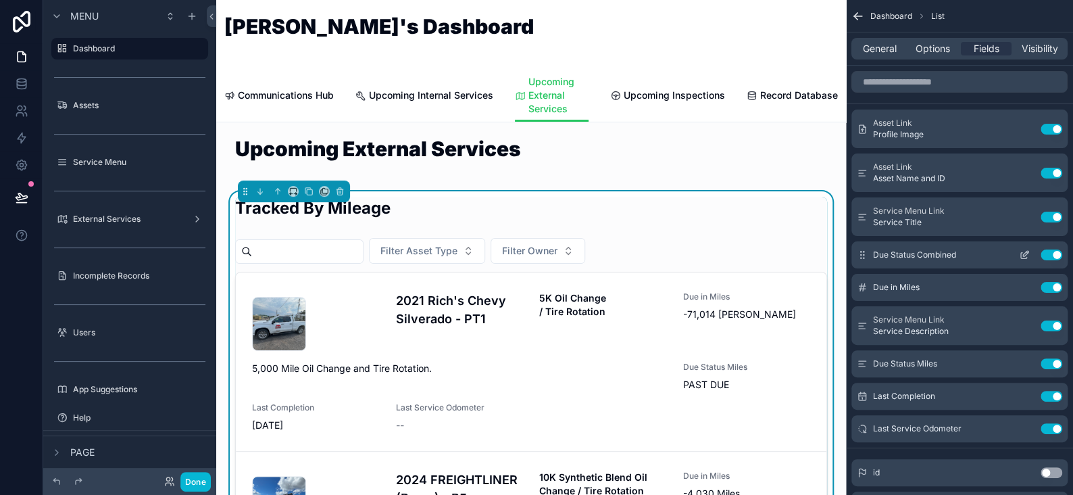
click at [1024, 251] on icon "scrollable content" at bounding box center [1024, 254] width 11 height 11
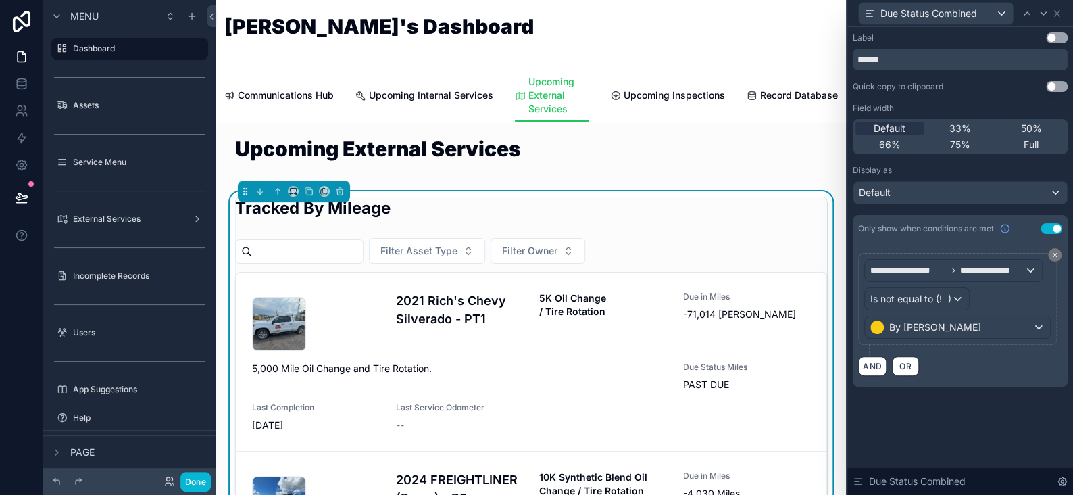
click at [988, 424] on div "**********" at bounding box center [961, 261] width 226 height 468
click at [1056, 13] on icon at bounding box center [1056, 13] width 5 height 5
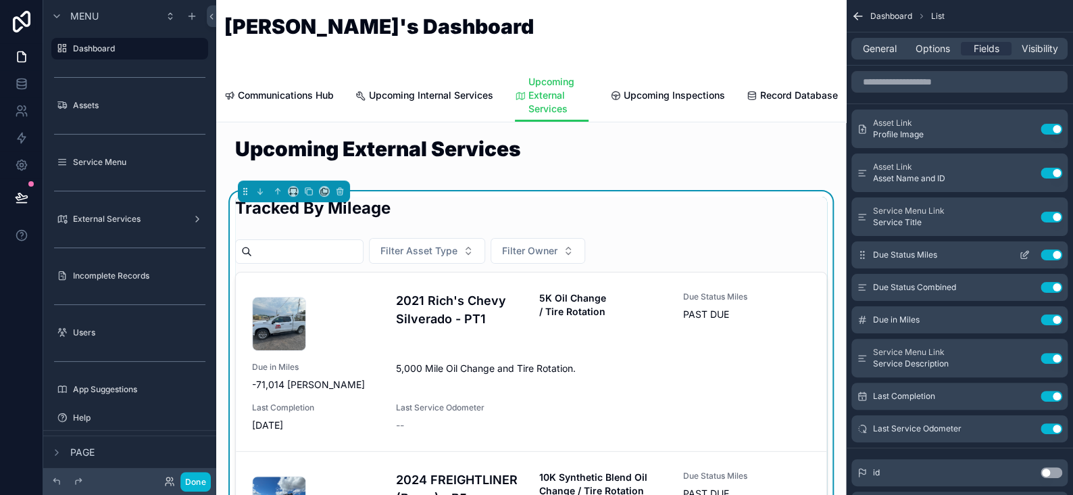
click at [1028, 253] on icon "scrollable content" at bounding box center [1024, 254] width 11 height 11
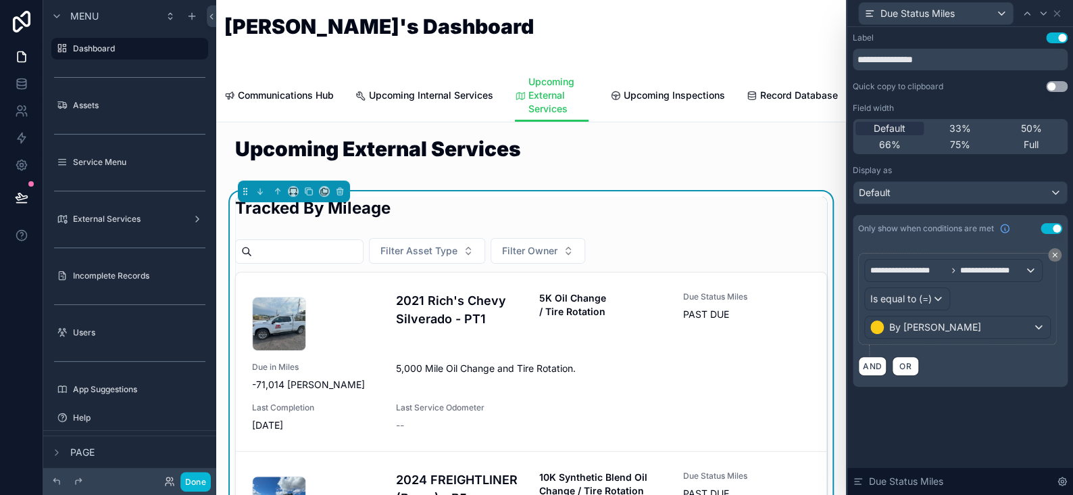
click at [1062, 36] on button "Use setting" at bounding box center [1057, 37] width 22 height 11
click at [902, 185] on div "Default" at bounding box center [961, 193] width 214 height 22
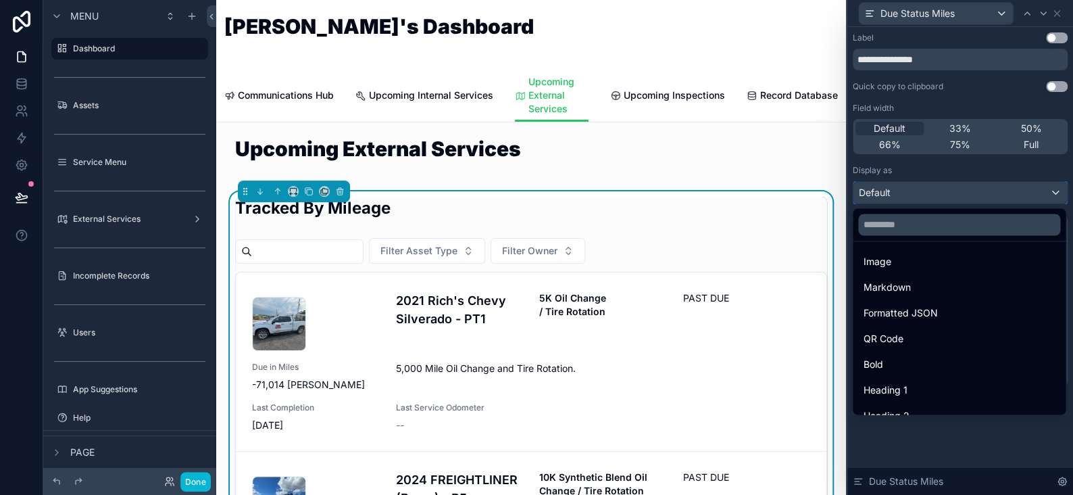
scroll to position [147, 0]
click at [901, 395] on span "Heading 4" at bounding box center [887, 400] width 46 height 16
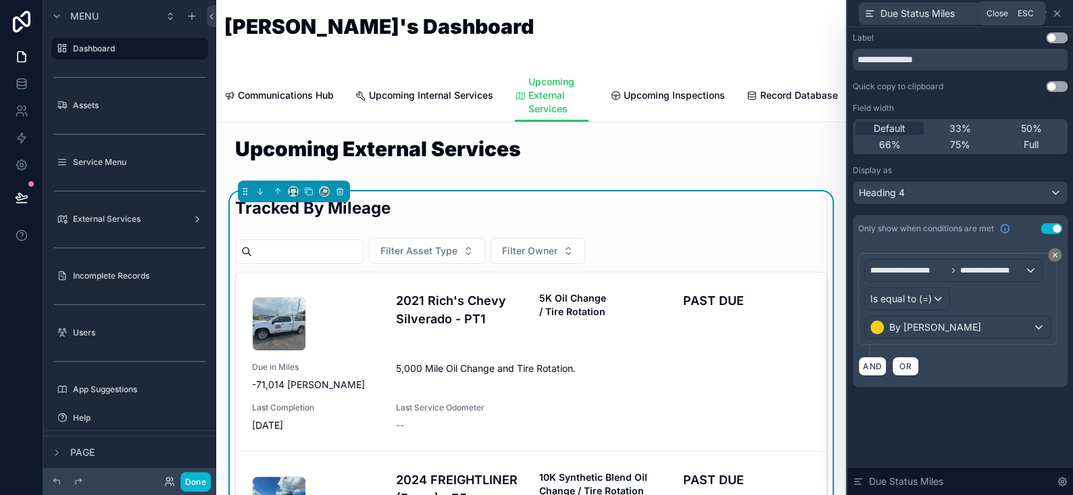
click at [1056, 11] on icon at bounding box center [1056, 13] width 5 height 5
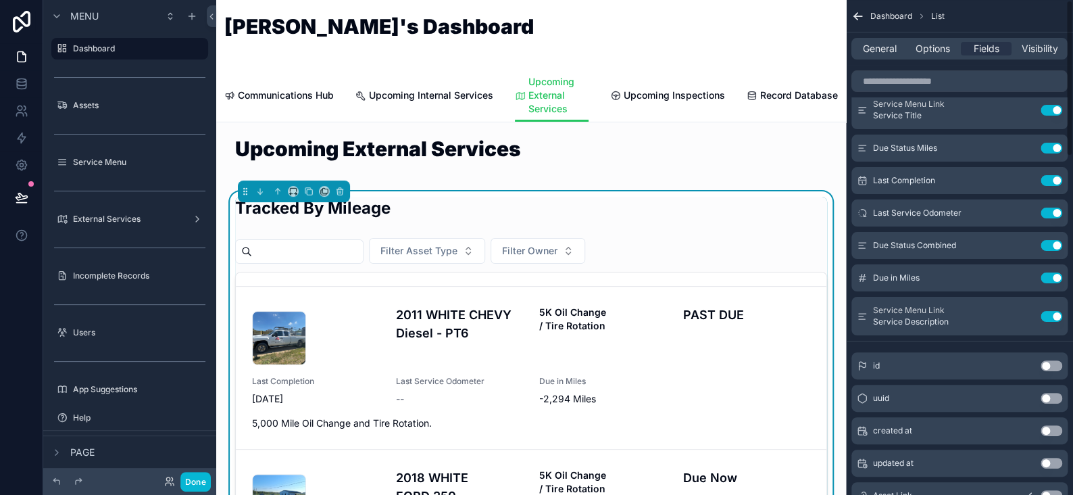
scroll to position [0, 0]
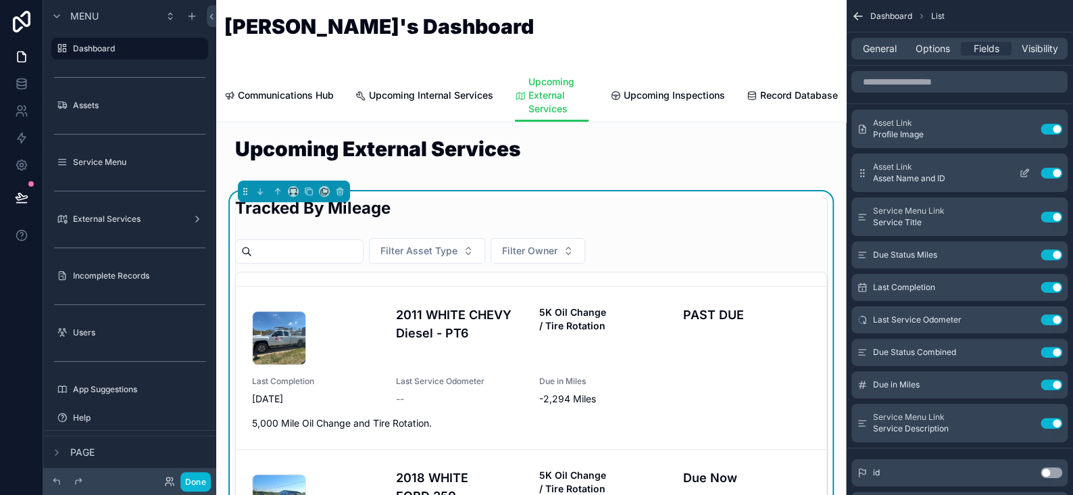
click at [1019, 172] on icon "scrollable content" at bounding box center [1024, 173] width 11 height 11
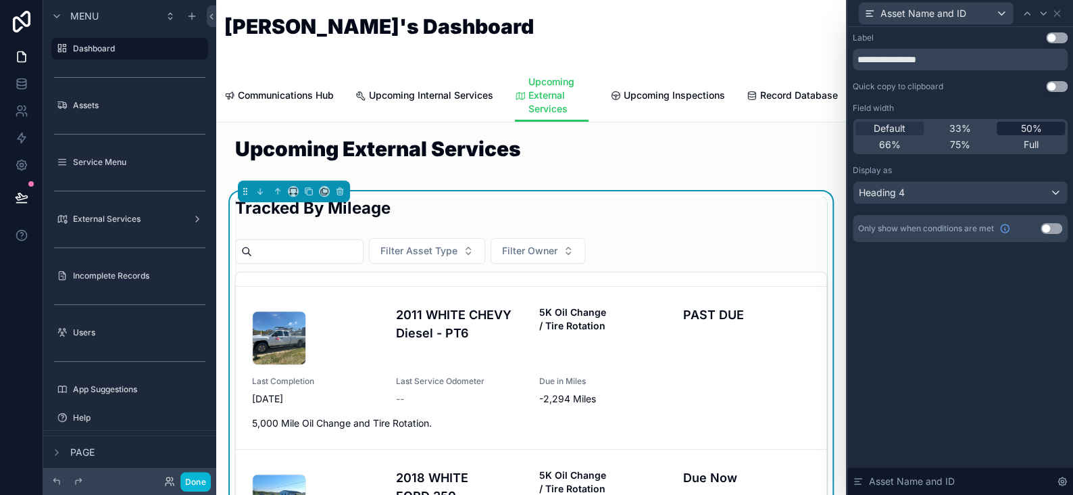
click at [1018, 127] on div "50%" at bounding box center [1031, 129] width 68 height 14
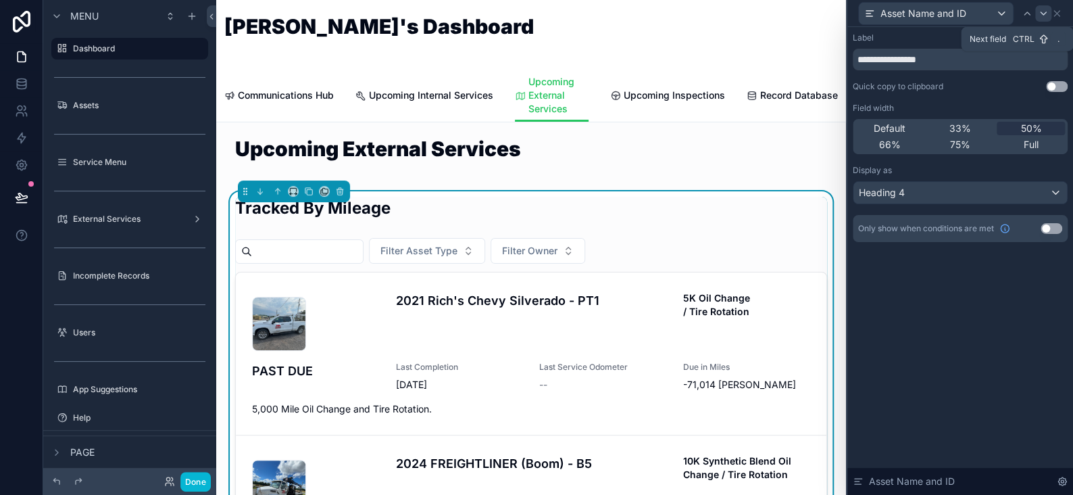
click at [1040, 14] on icon at bounding box center [1043, 13] width 11 height 11
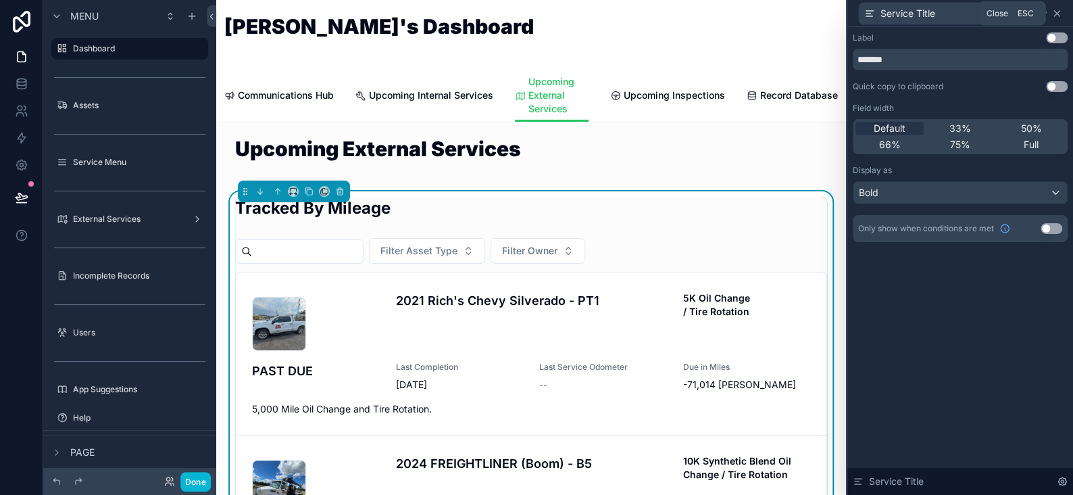
click at [1060, 12] on icon at bounding box center [1057, 13] width 11 height 11
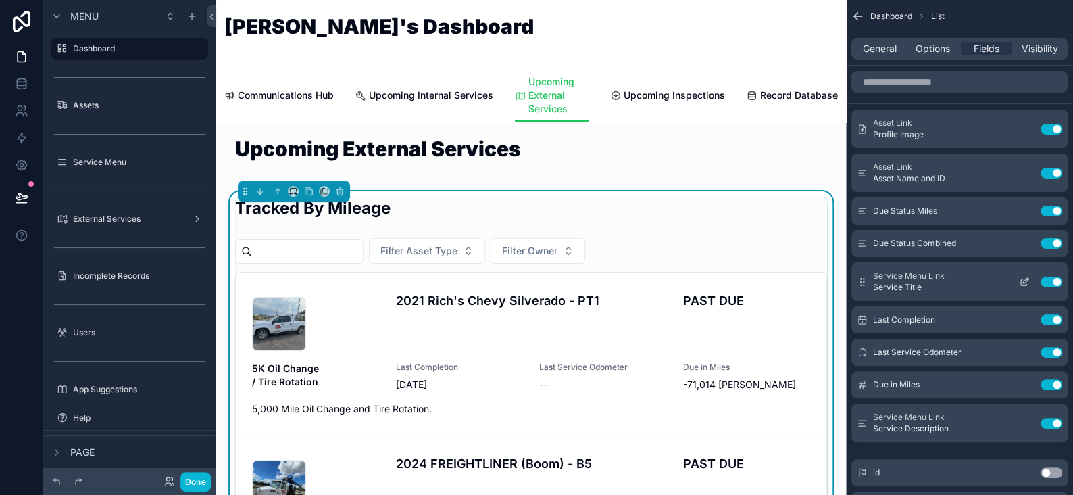
click at [1025, 278] on icon "scrollable content" at bounding box center [1025, 279] width 5 height 5
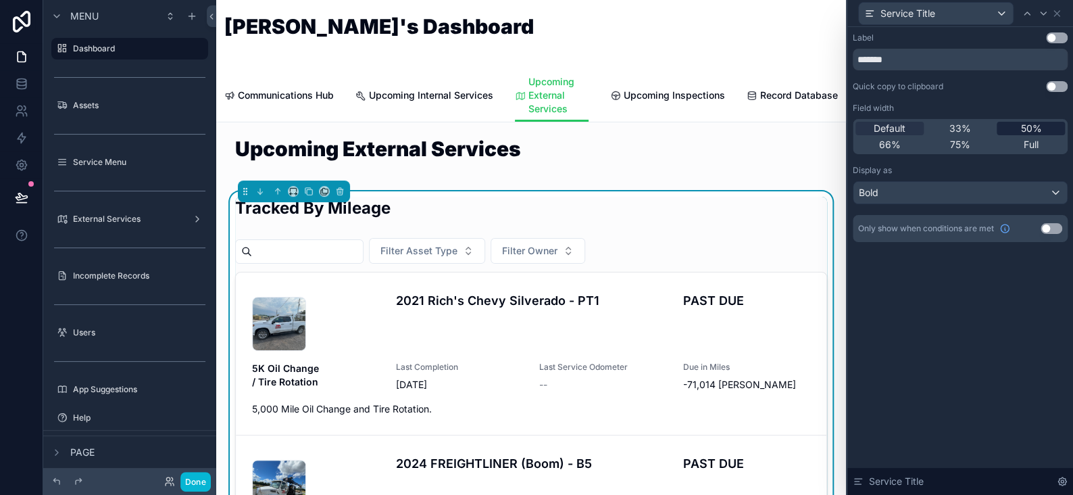
click at [1031, 130] on span "50%" at bounding box center [1031, 129] width 21 height 14
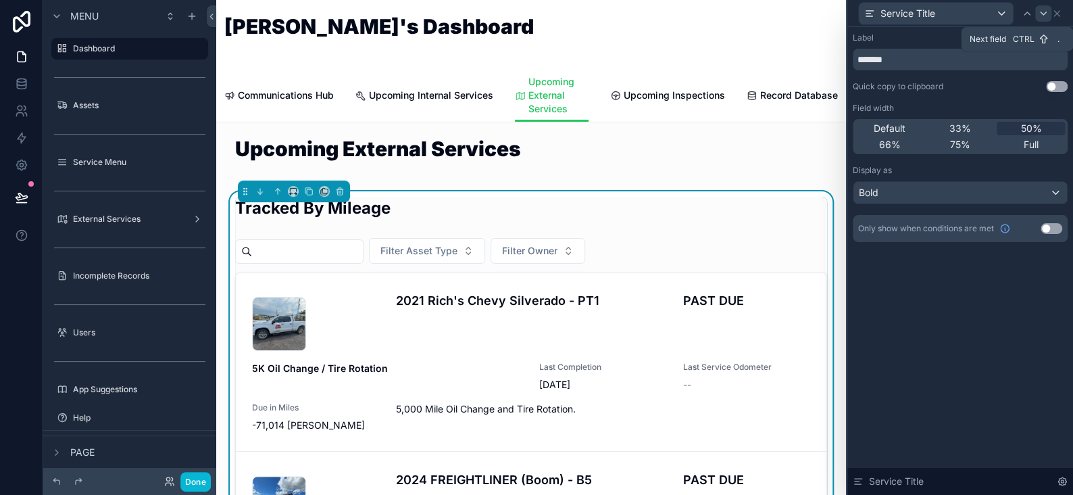
click at [1044, 16] on icon at bounding box center [1043, 13] width 11 height 11
click at [1045, 14] on icon at bounding box center [1043, 13] width 11 height 11
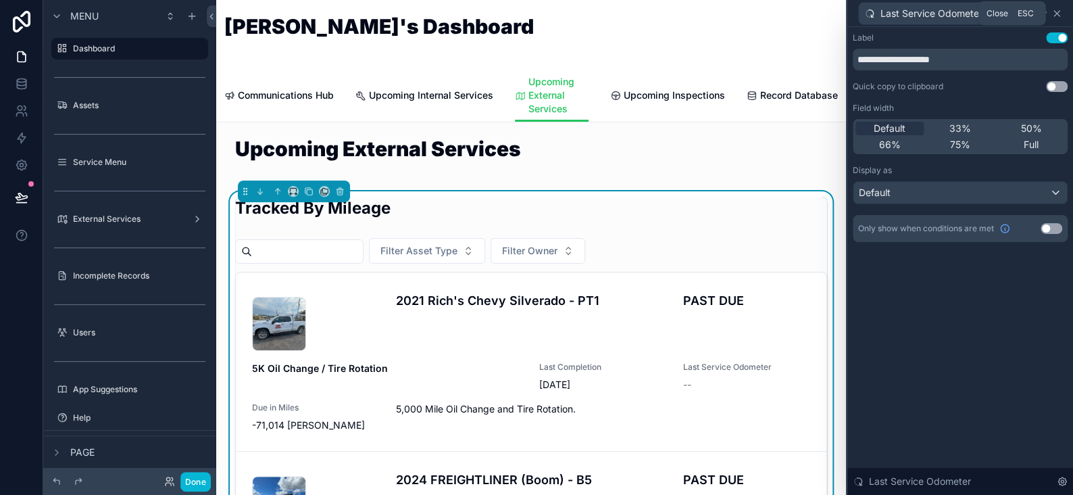
click at [1052, 11] on icon at bounding box center [1057, 13] width 11 height 11
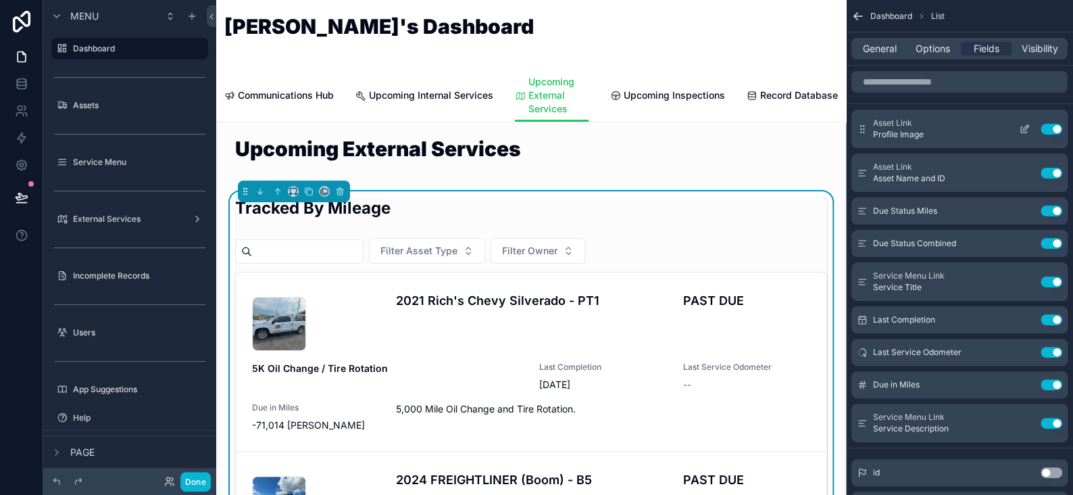
click at [1025, 128] on icon "scrollable content" at bounding box center [1025, 126] width 5 height 5
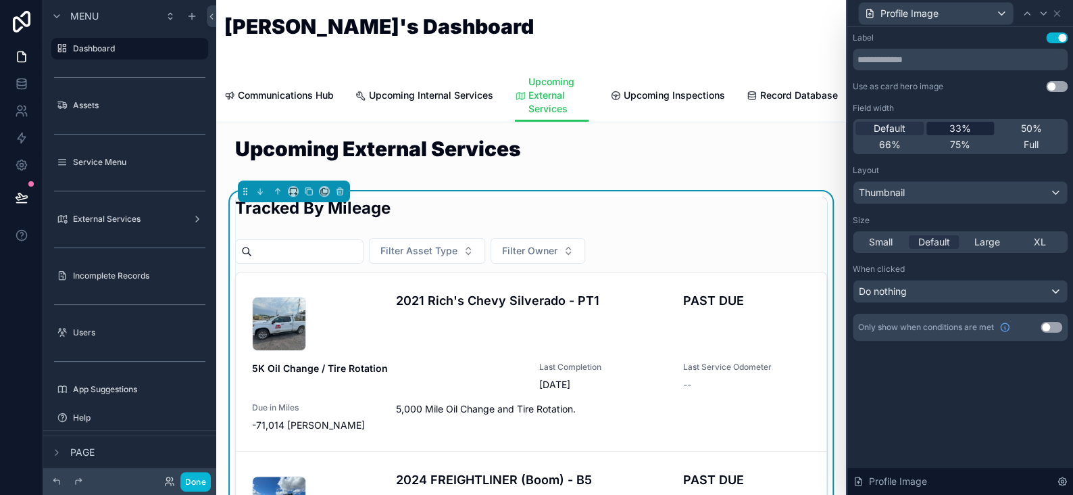
click at [977, 127] on div "33%" at bounding box center [961, 129] width 68 height 14
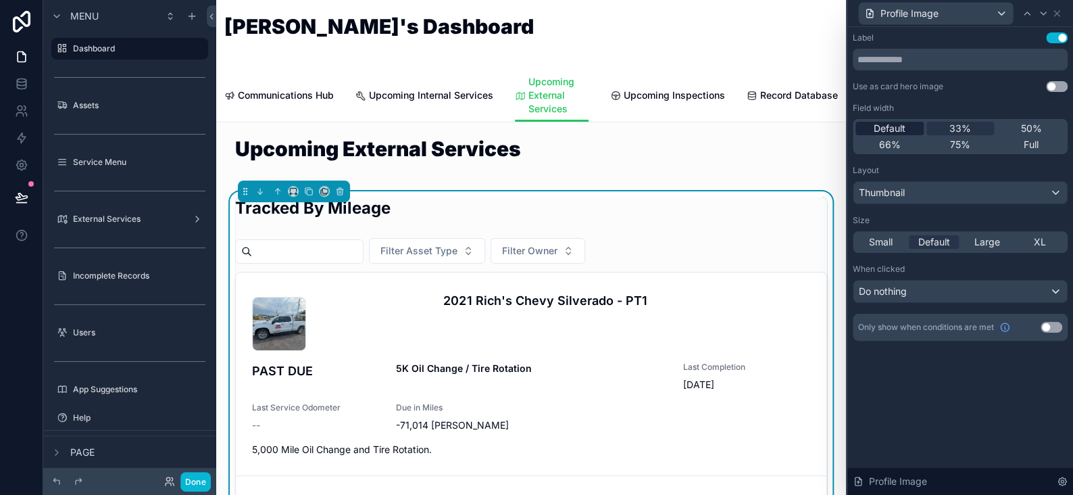
click at [886, 126] on span "Default" at bounding box center [890, 129] width 32 height 14
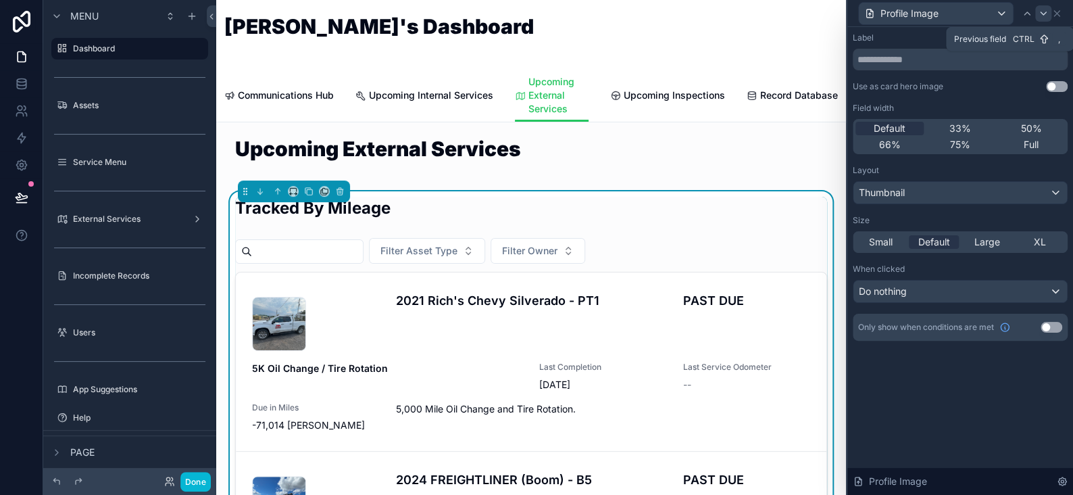
click at [1036, 11] on div at bounding box center [1044, 13] width 16 height 16
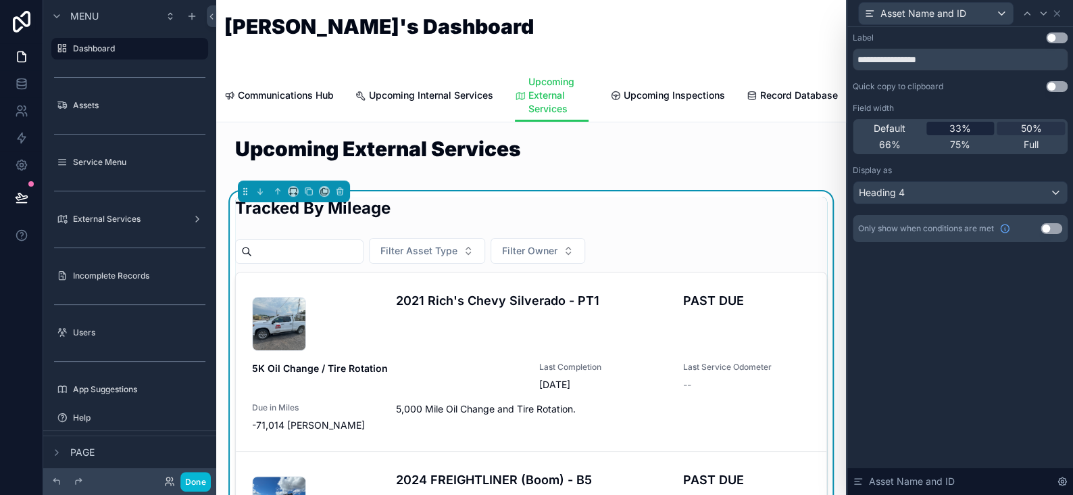
click at [962, 126] on span "33%" at bounding box center [961, 129] width 22 height 14
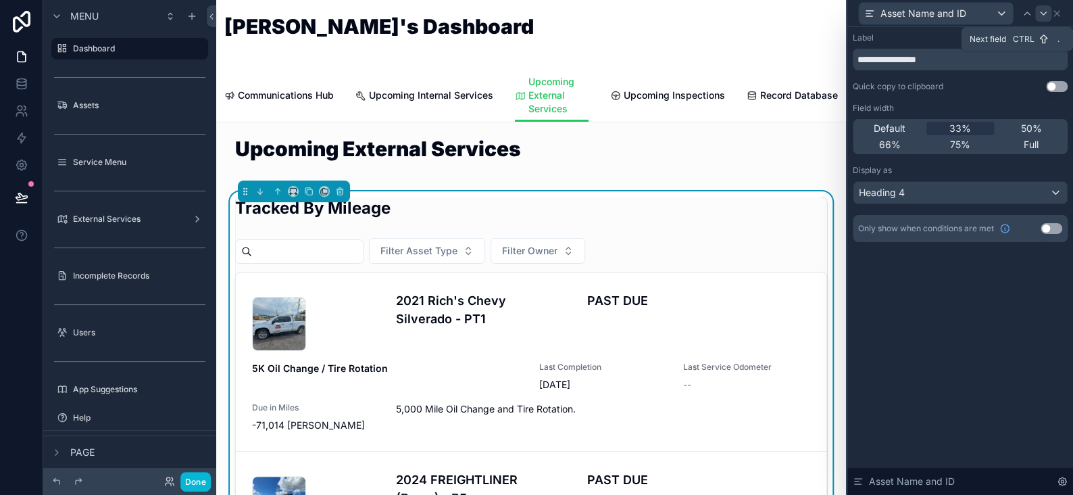
click at [1040, 9] on icon at bounding box center [1043, 13] width 11 height 11
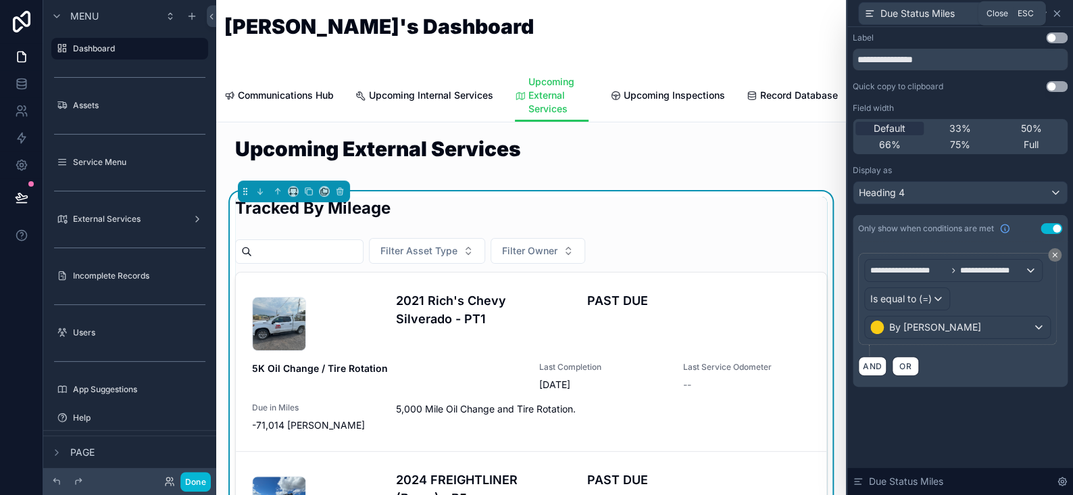
click at [1056, 14] on icon at bounding box center [1056, 13] width 5 height 5
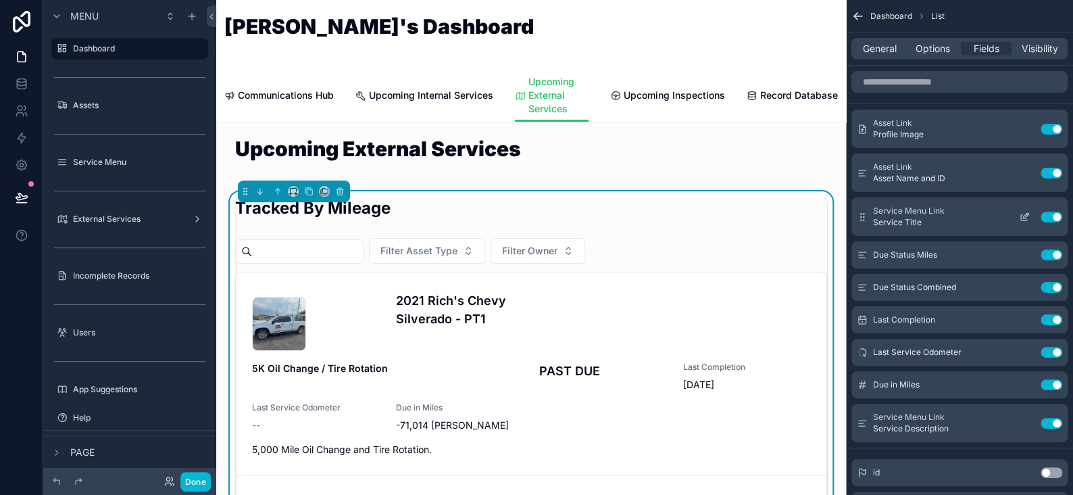
click at [1024, 212] on icon "scrollable content" at bounding box center [1024, 217] width 11 height 11
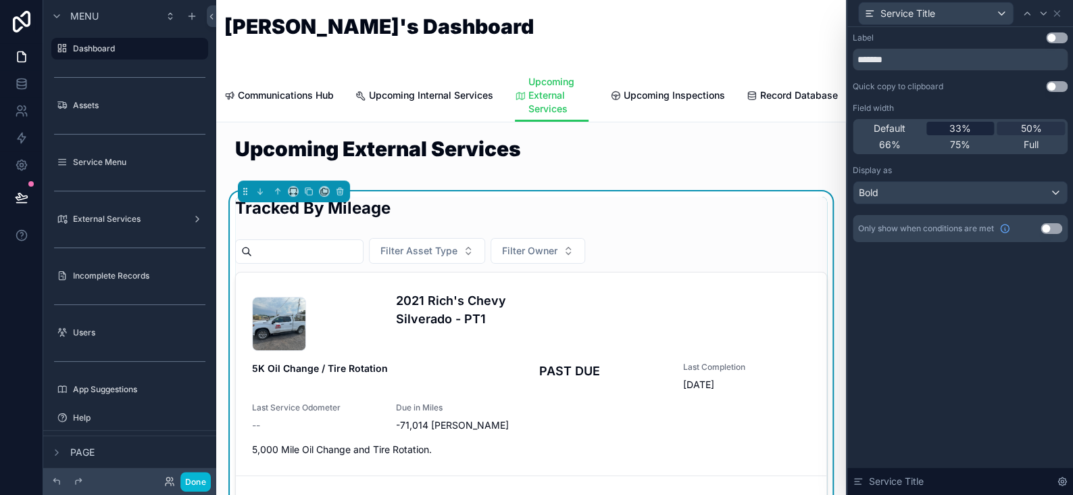
click at [977, 124] on div "33%" at bounding box center [961, 129] width 68 height 14
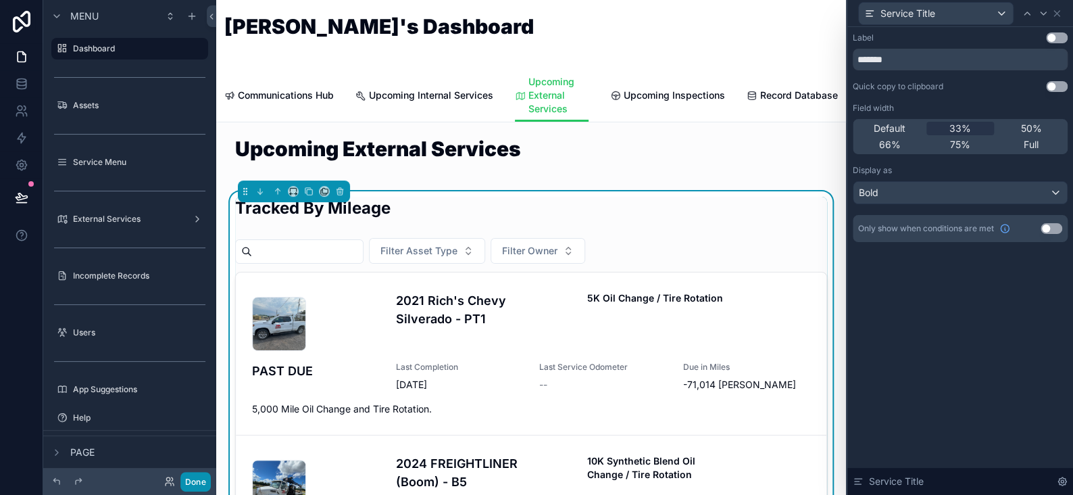
click at [202, 476] on button "Done" at bounding box center [195, 482] width 30 height 20
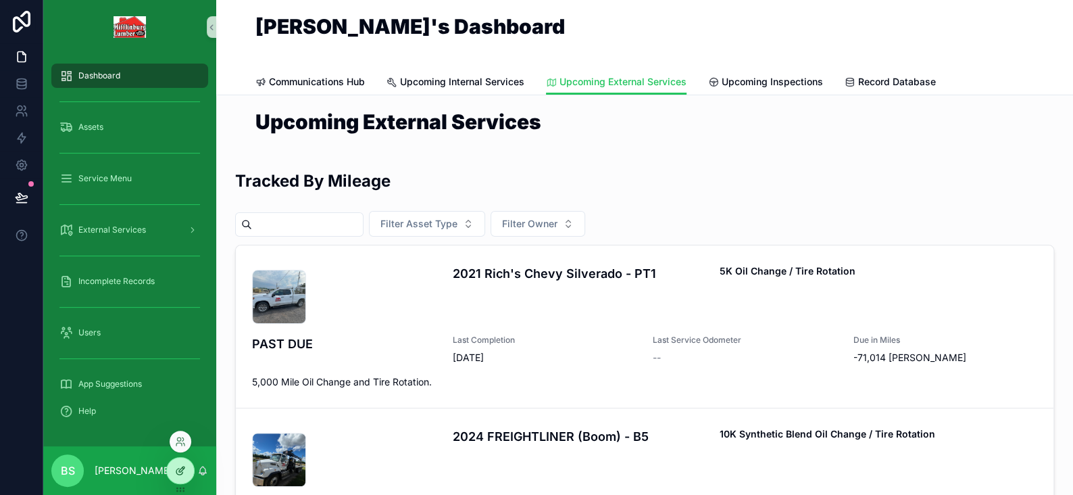
click at [178, 469] on icon at bounding box center [180, 470] width 11 height 11
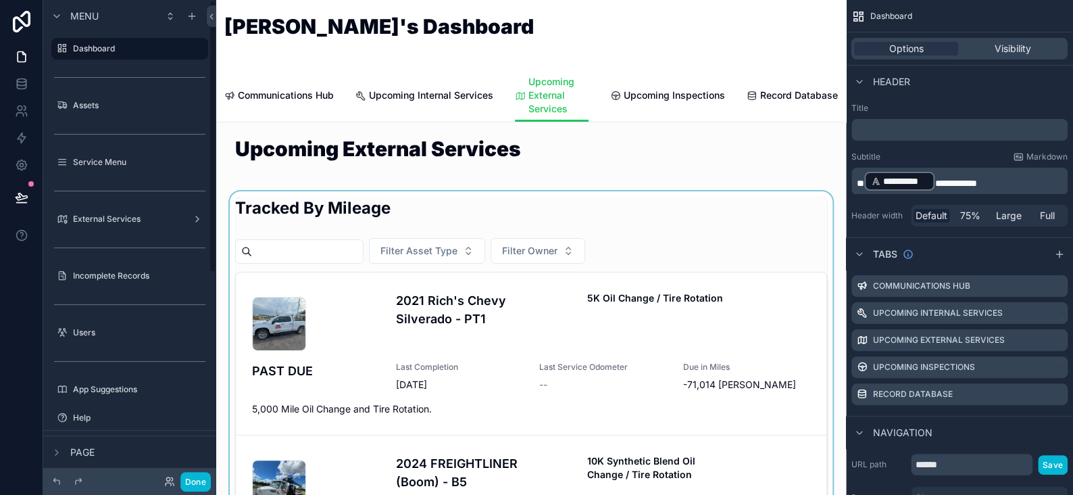
click at [703, 346] on div "scrollable content" at bounding box center [531, 419] width 608 height 457
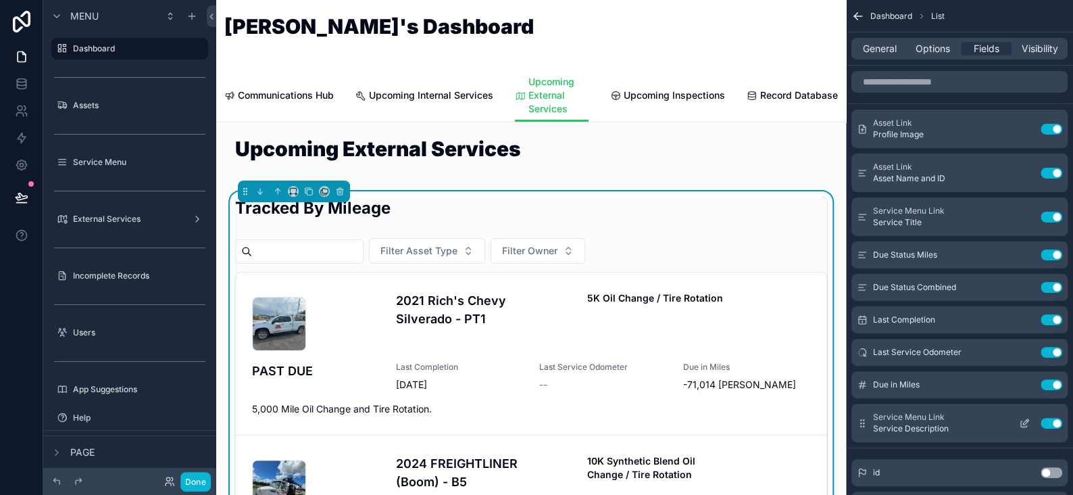
click at [1054, 427] on div "Use setting" at bounding box center [1038, 423] width 49 height 11
click at [1057, 420] on button "Use setting" at bounding box center [1052, 423] width 22 height 11
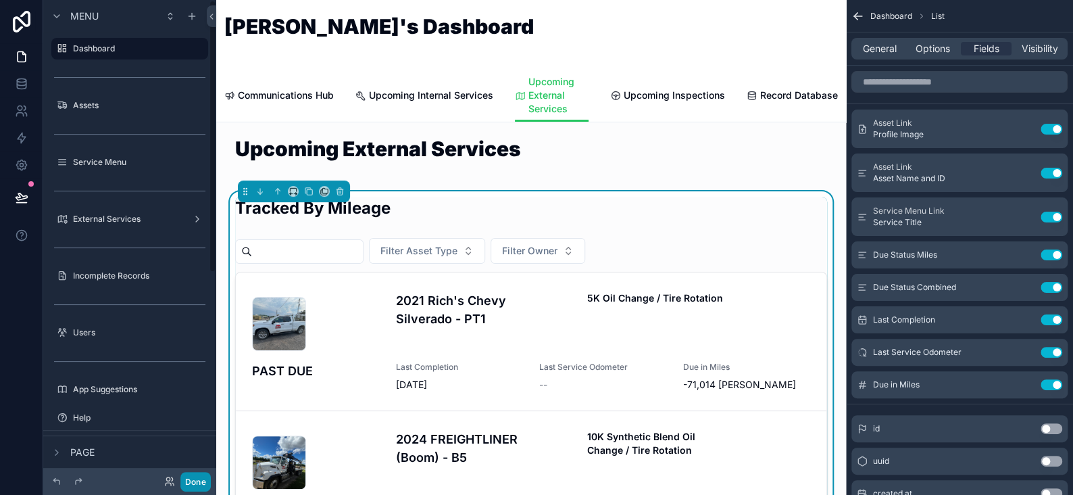
click at [192, 483] on button "Done" at bounding box center [195, 482] width 30 height 20
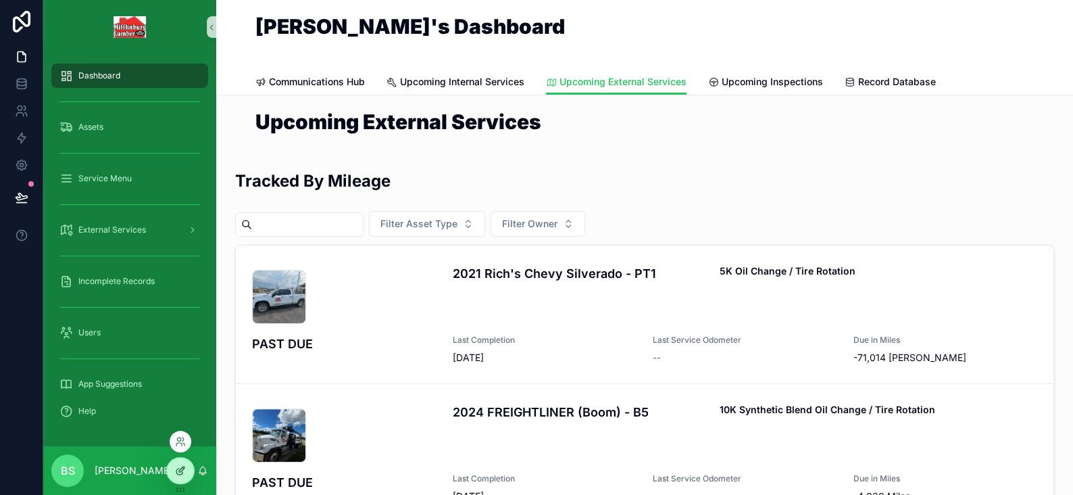
click at [180, 474] on icon at bounding box center [179, 471] width 6 height 6
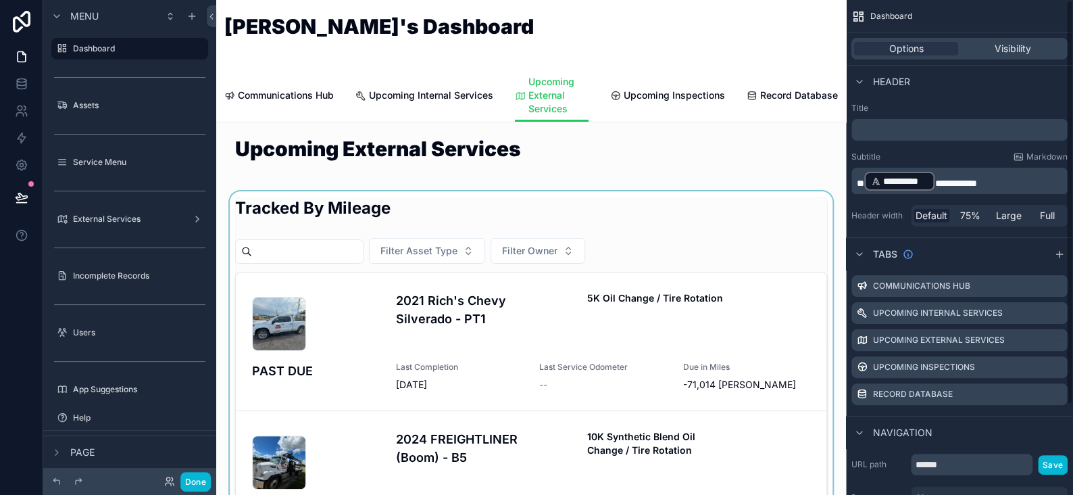
click at [356, 299] on div "scrollable content" at bounding box center [531, 419] width 608 height 457
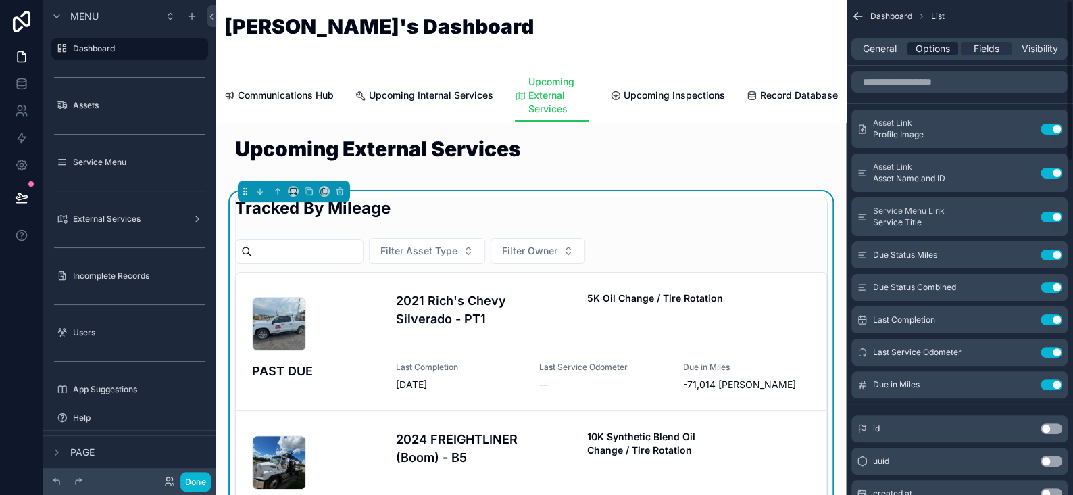
click at [933, 53] on span "Options" at bounding box center [933, 49] width 34 height 14
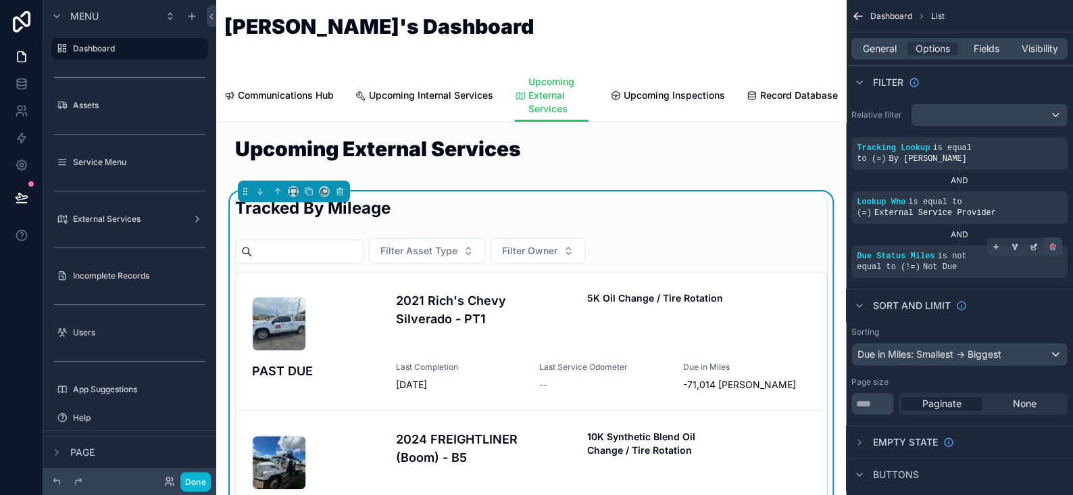
click at [1049, 243] on icon "scrollable content" at bounding box center [1053, 247] width 8 height 8
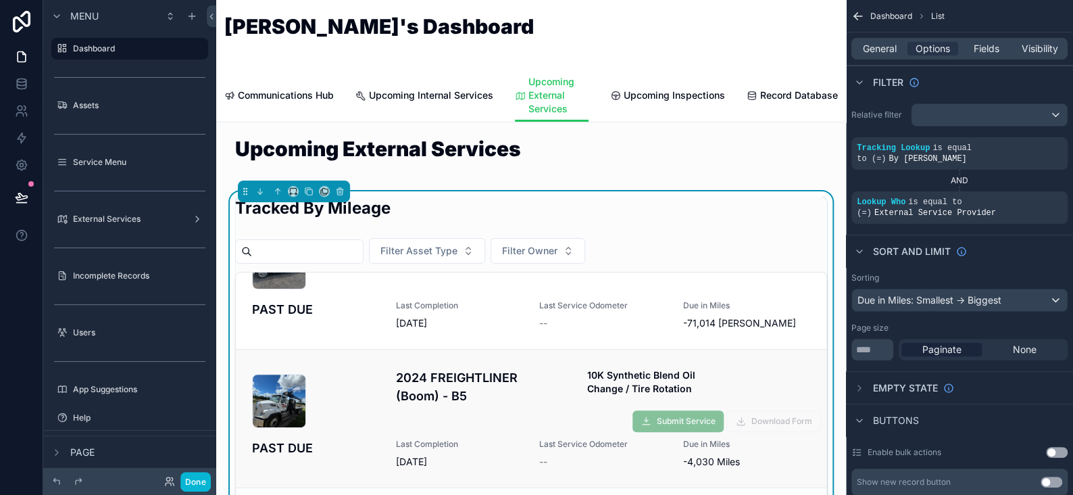
scroll to position [135, 0]
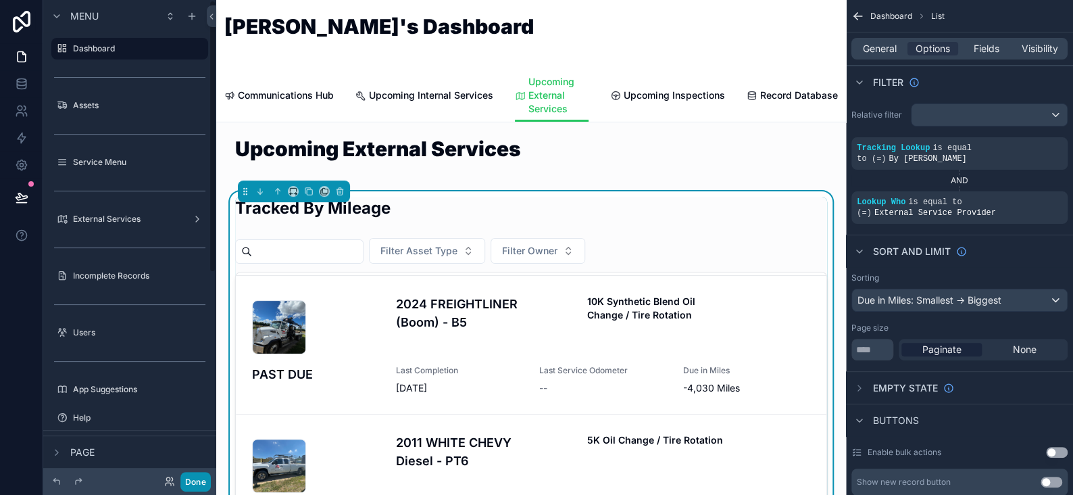
click at [197, 479] on button "Done" at bounding box center [195, 482] width 30 height 20
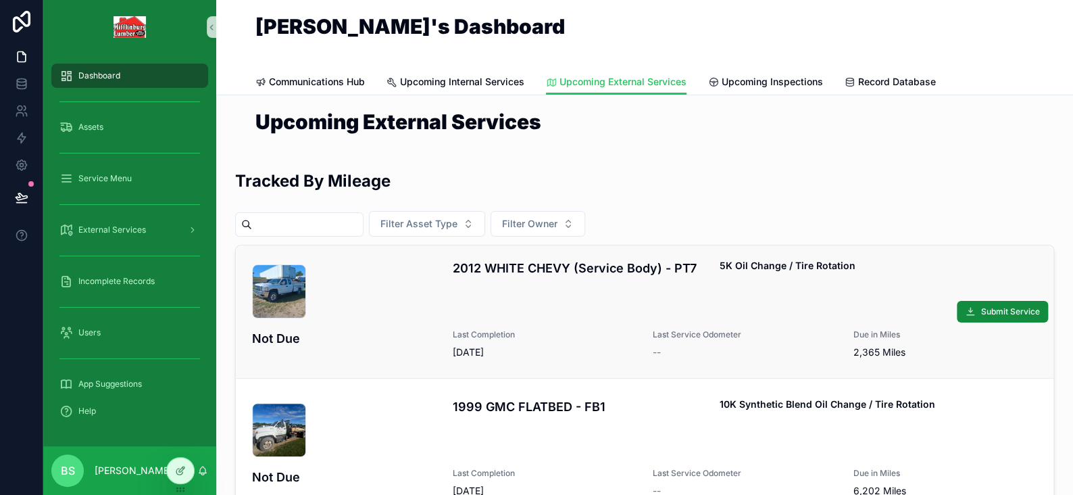
scroll to position [675, 0]
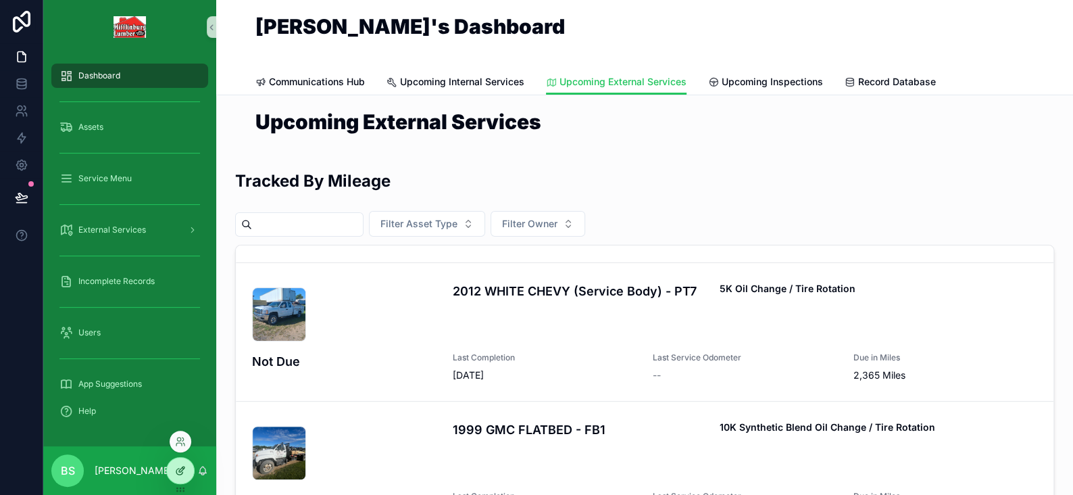
click at [182, 470] on icon at bounding box center [180, 470] width 11 height 11
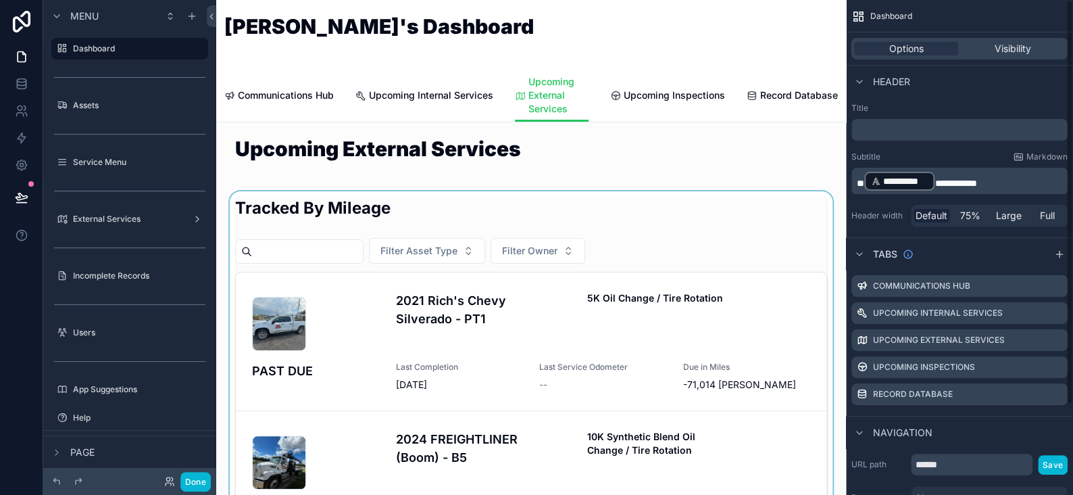
click at [673, 328] on div "scrollable content" at bounding box center [531, 419] width 608 height 457
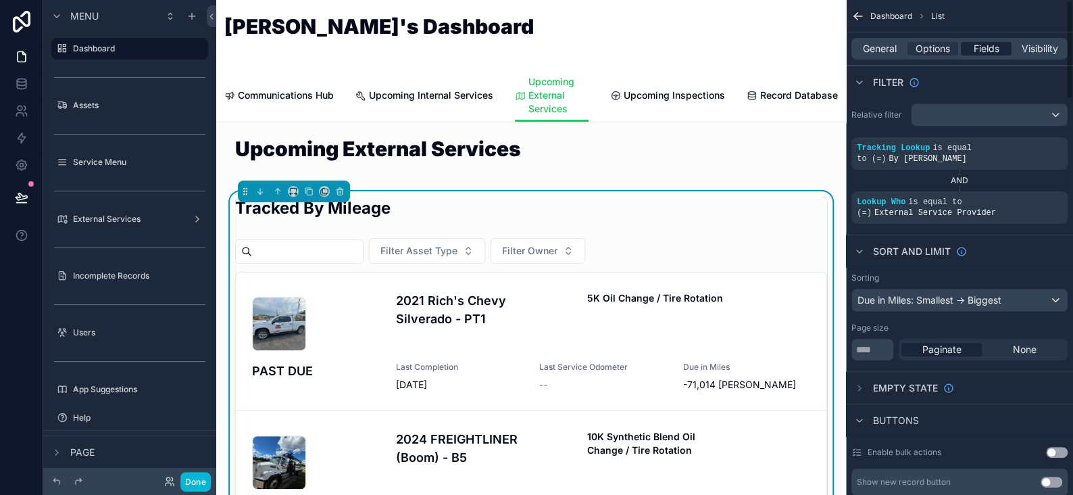
click at [984, 48] on span "Fields" at bounding box center [987, 49] width 26 height 14
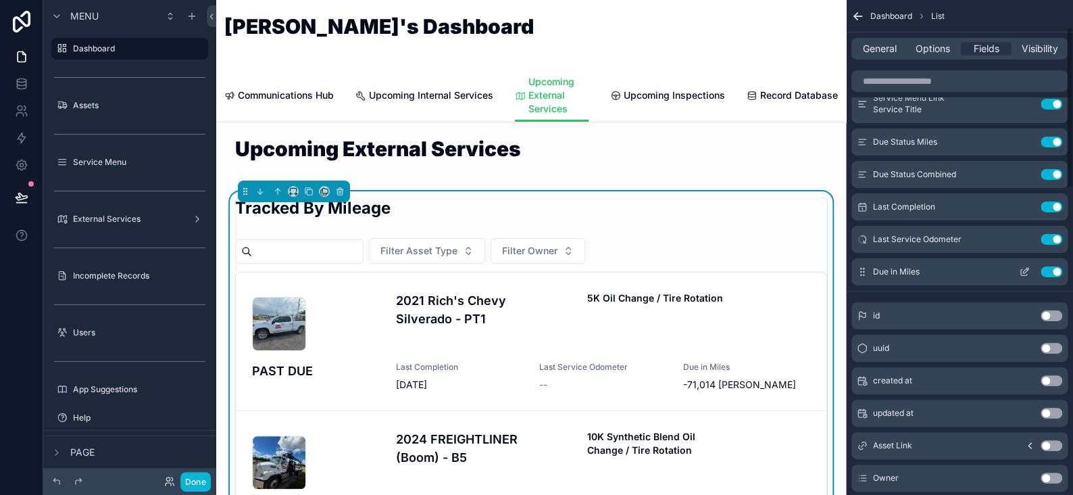
scroll to position [135, 0]
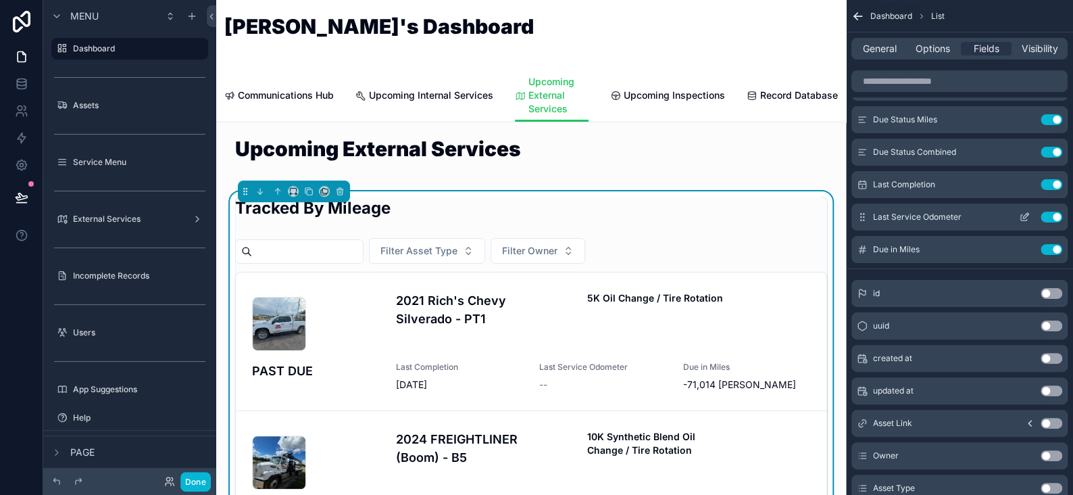
click at [1058, 216] on button "Use setting" at bounding box center [1052, 217] width 22 height 11
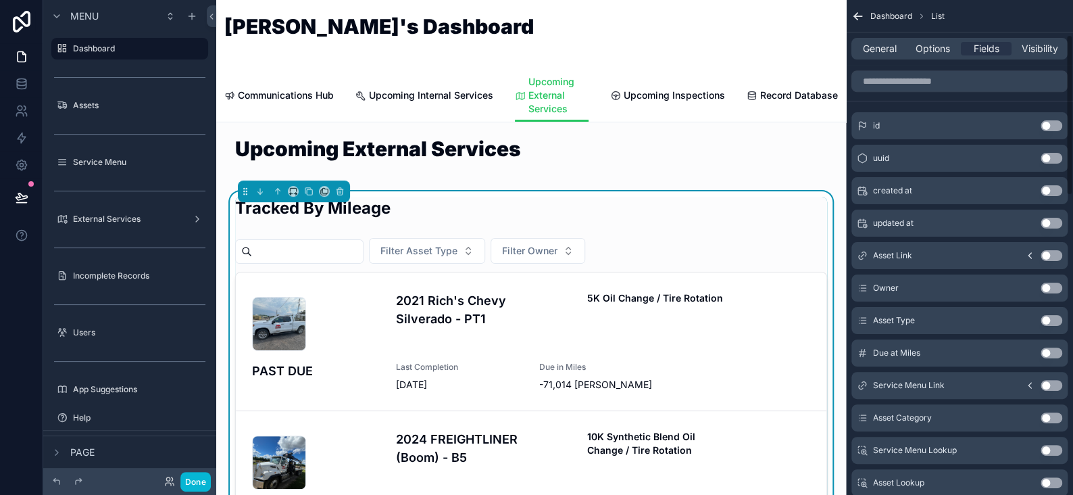
scroll to position [0, 0]
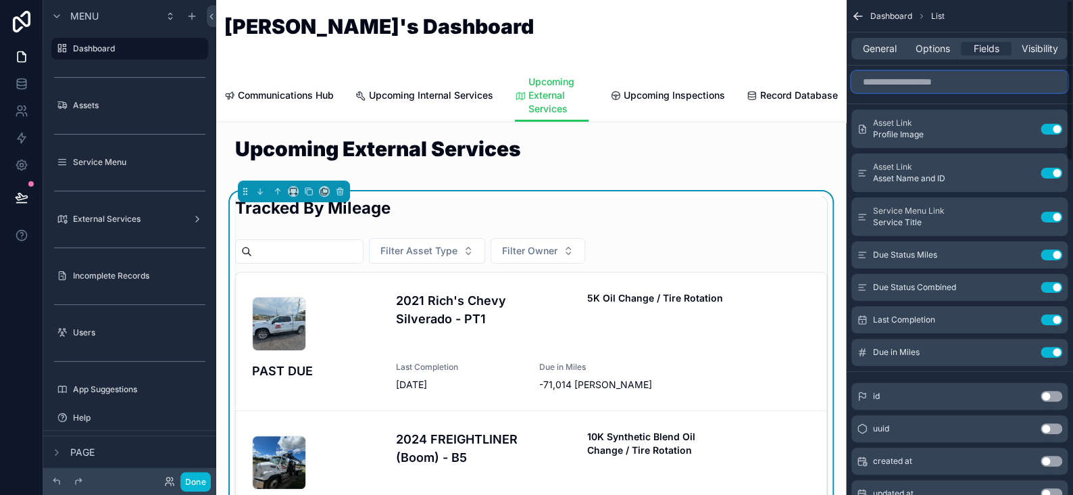
click at [931, 74] on input "scrollable content" at bounding box center [960, 82] width 216 height 22
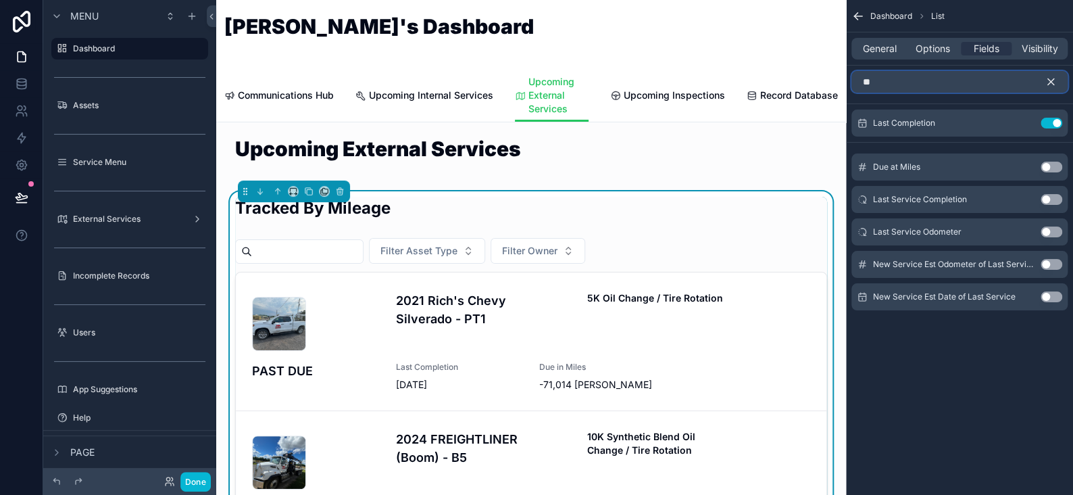
type input "**"
click at [1053, 82] on icon "scrollable content" at bounding box center [1051, 82] width 12 height 12
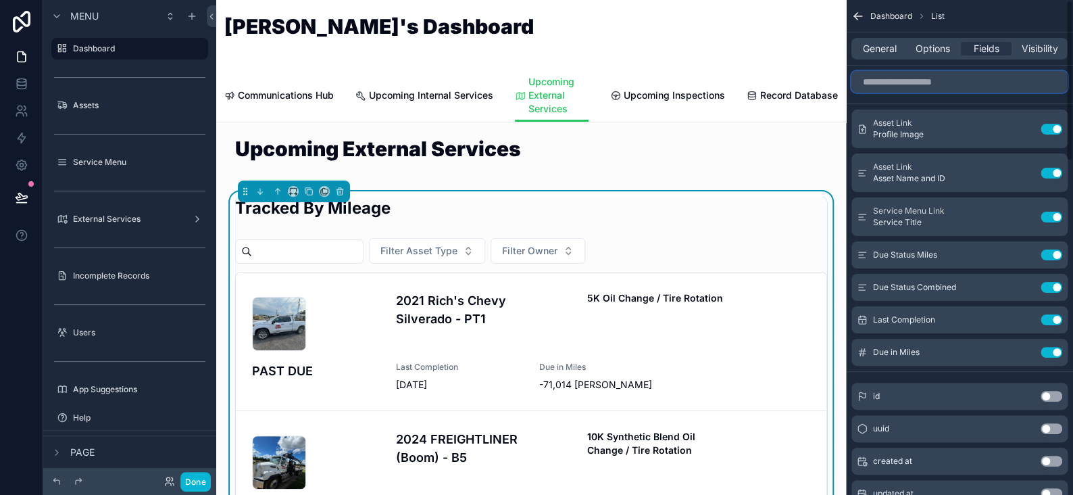
click at [925, 85] on input "scrollable content" at bounding box center [960, 82] width 216 height 22
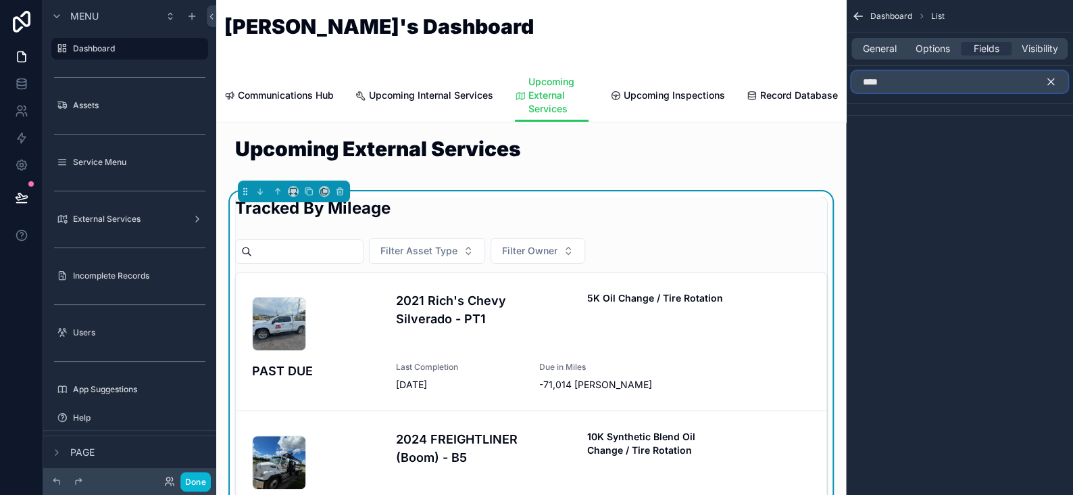
type input "****"
click at [1050, 79] on icon "scrollable content" at bounding box center [1051, 82] width 12 height 12
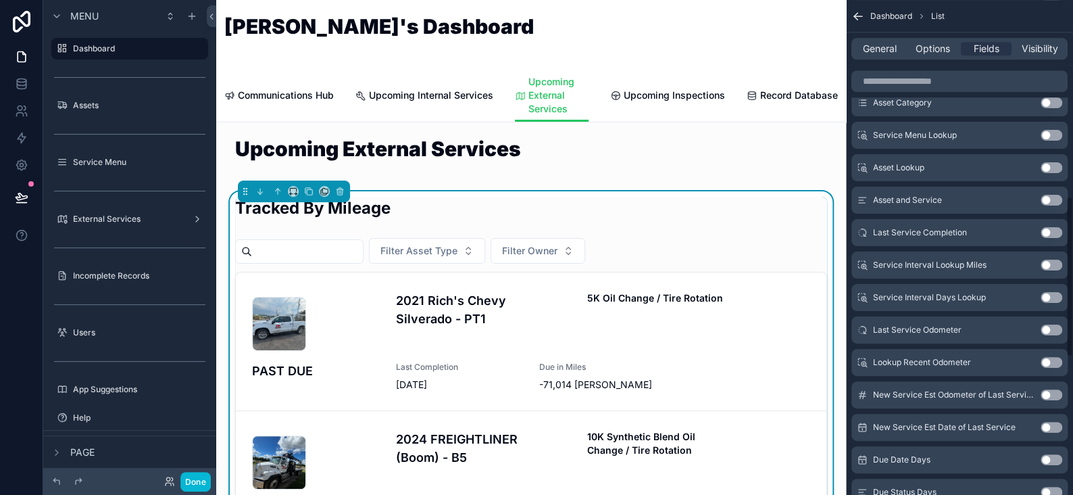
scroll to position [608, 0]
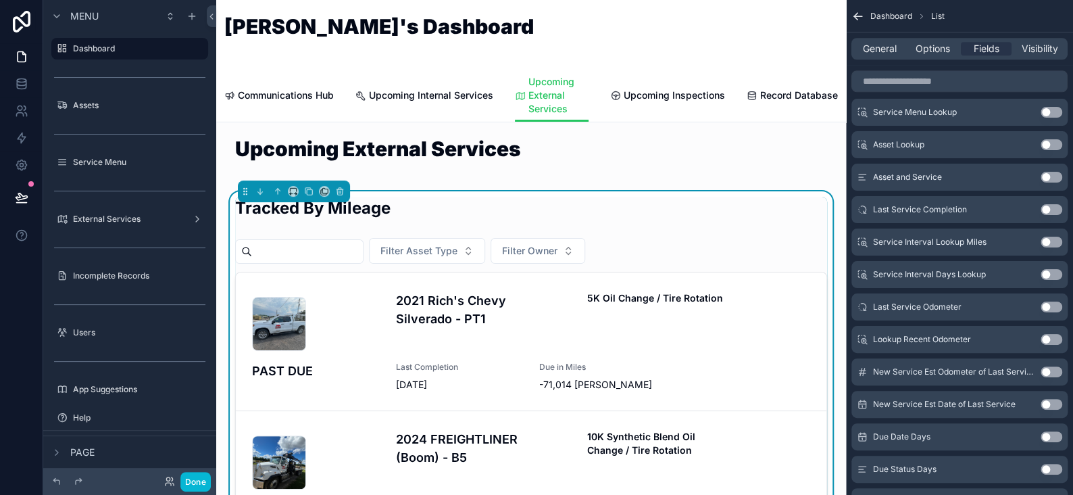
click at [1047, 338] on button "Use setting" at bounding box center [1052, 339] width 22 height 11
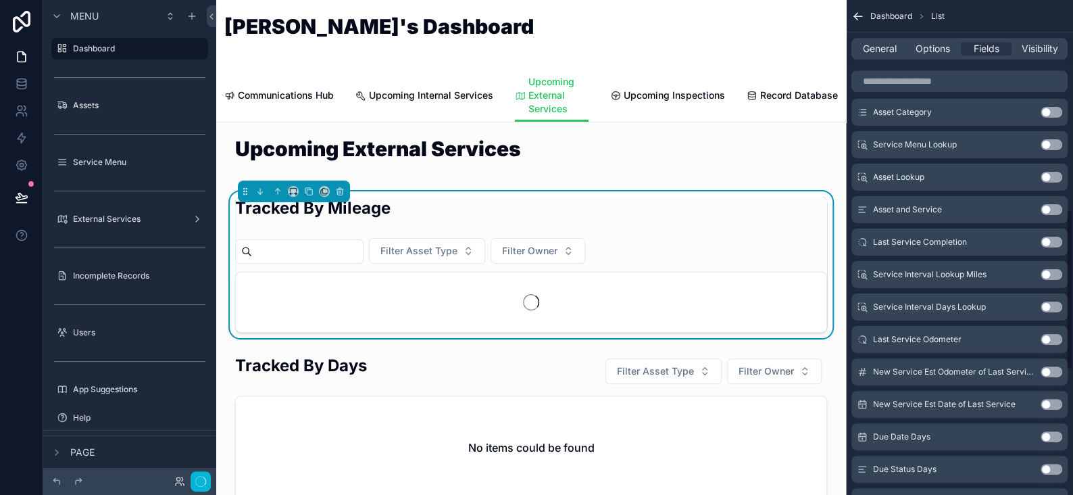
scroll to position [641, 0]
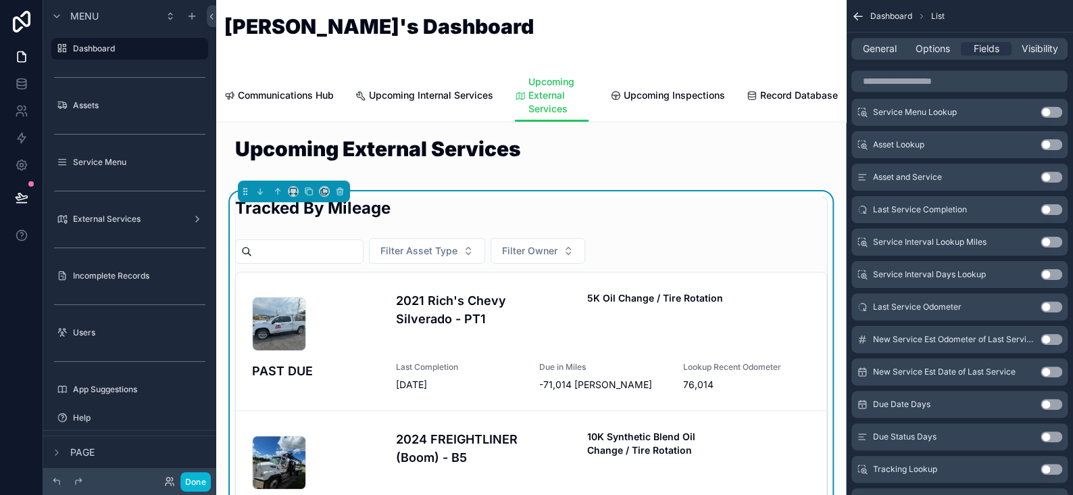
click at [1049, 303] on button "Use setting" at bounding box center [1052, 306] width 22 height 11
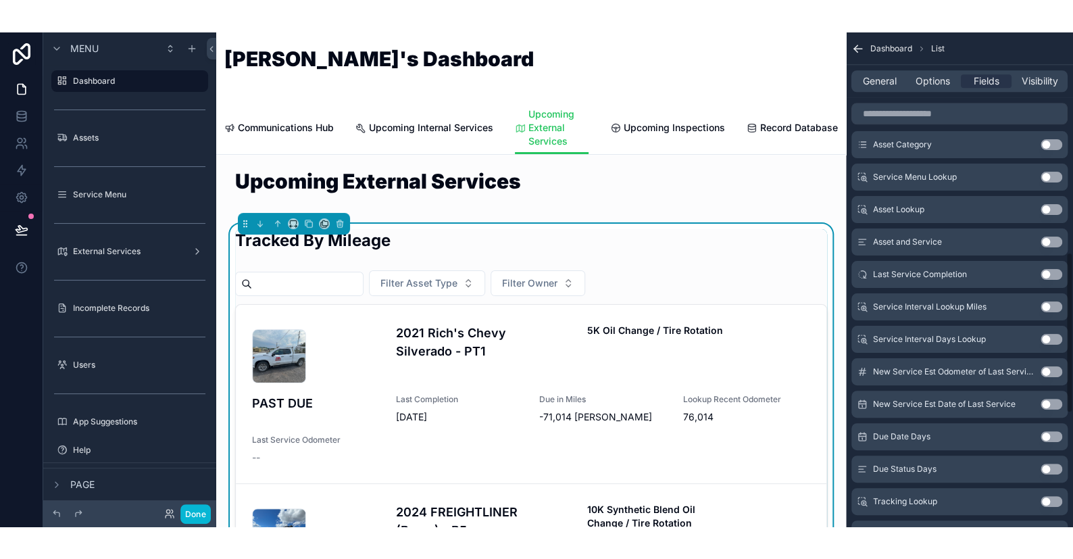
scroll to position [673, 0]
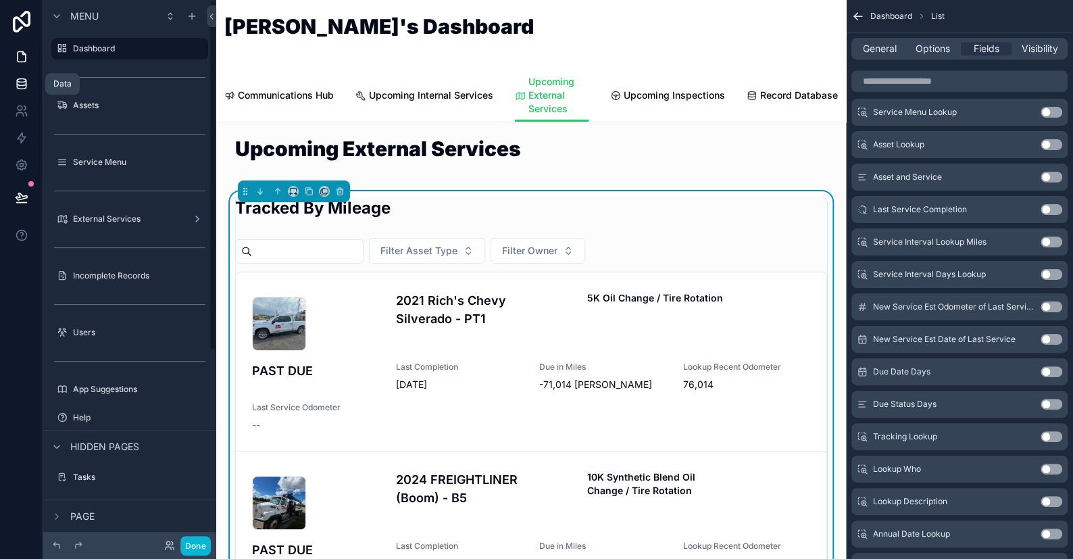
click at [22, 85] on icon at bounding box center [21, 82] width 9 height 5
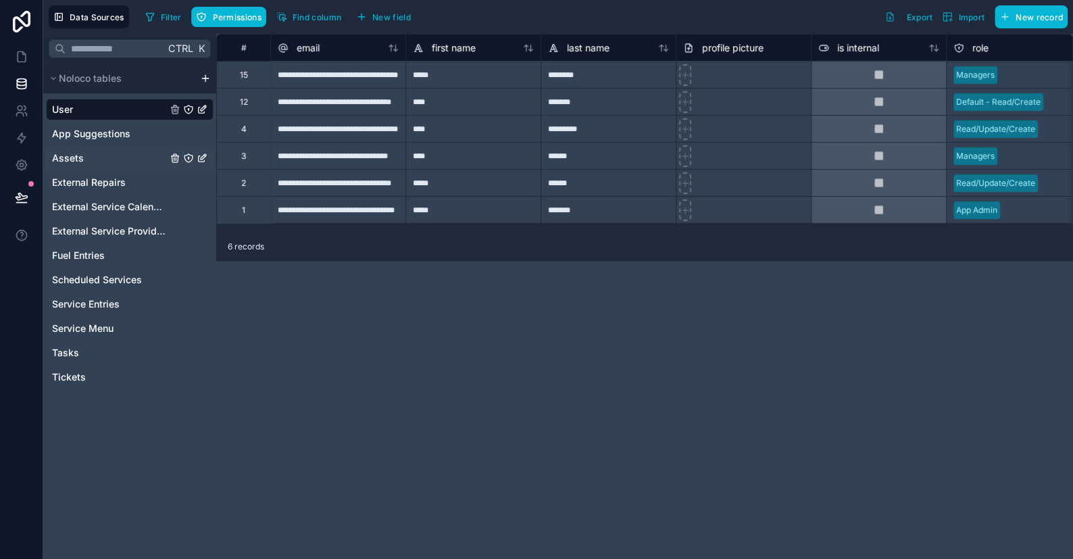
click at [68, 153] on span "Assets" at bounding box center [68, 158] width 32 height 14
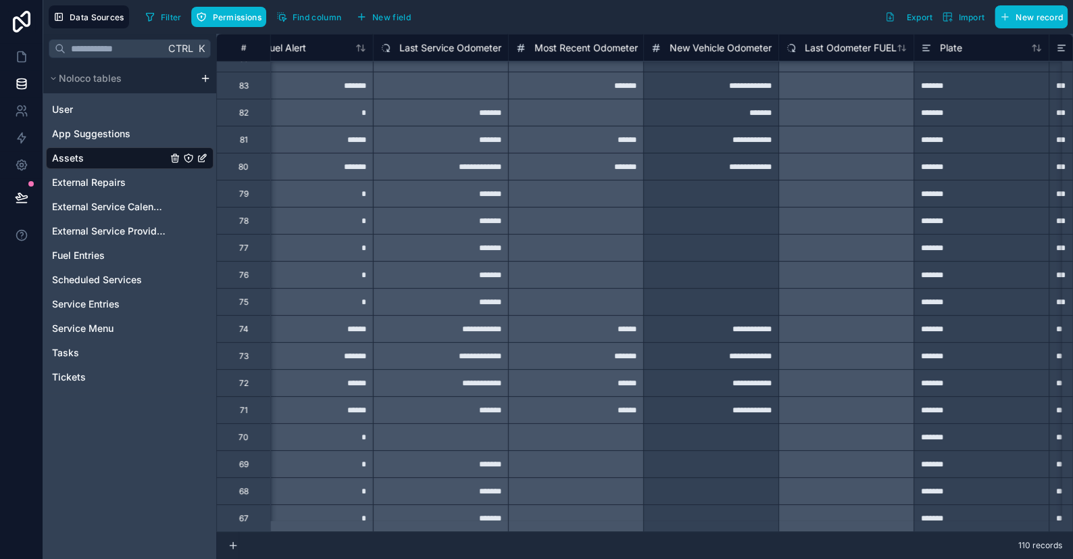
scroll to position [2513, 2325]
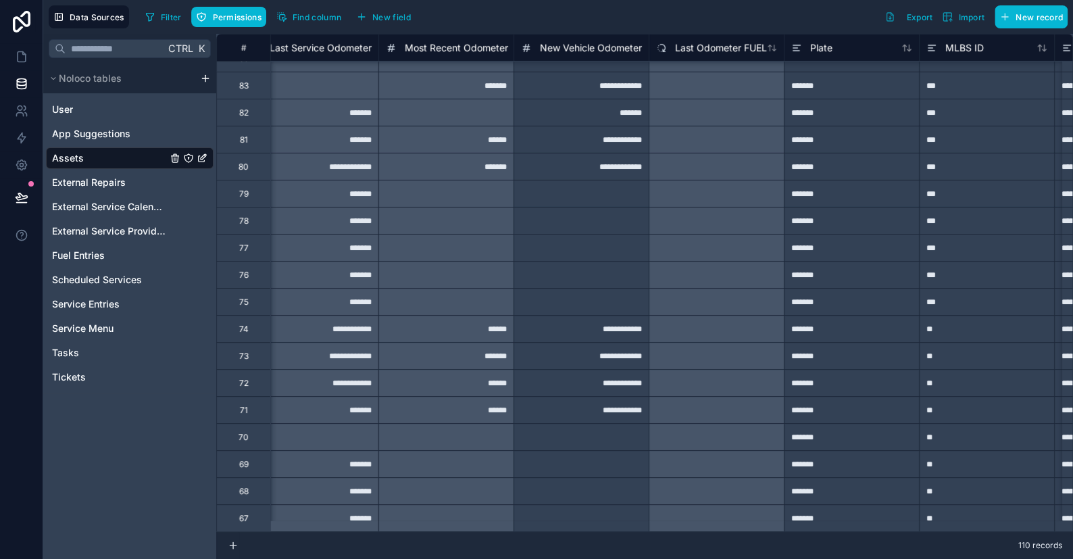
click at [440, 47] on span "Most Recent Odometer" at bounding box center [456, 48] width 103 height 14
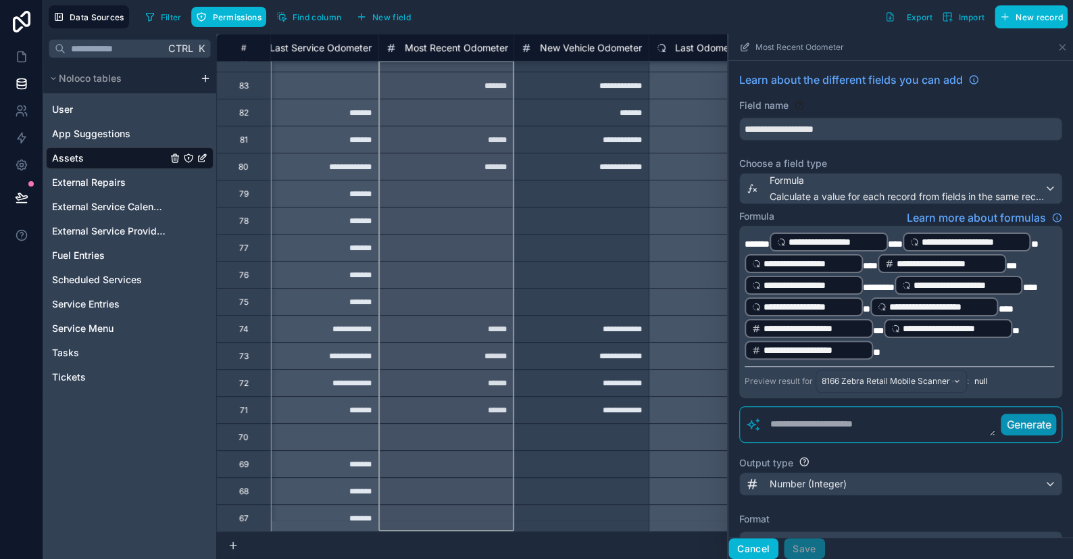
click at [765, 494] on button "Cancel" at bounding box center [754, 549] width 50 height 22
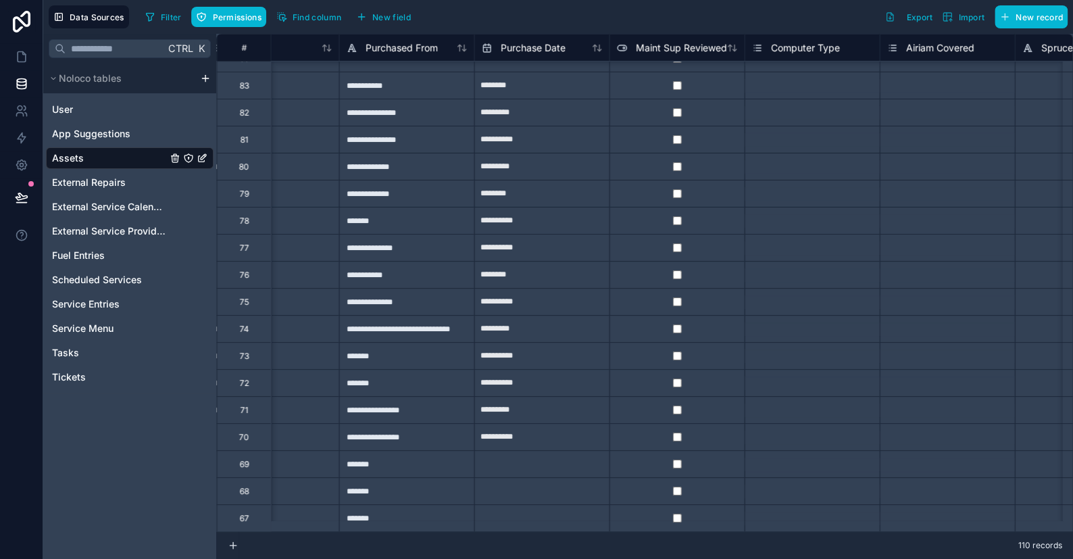
scroll to position [2513, 4526]
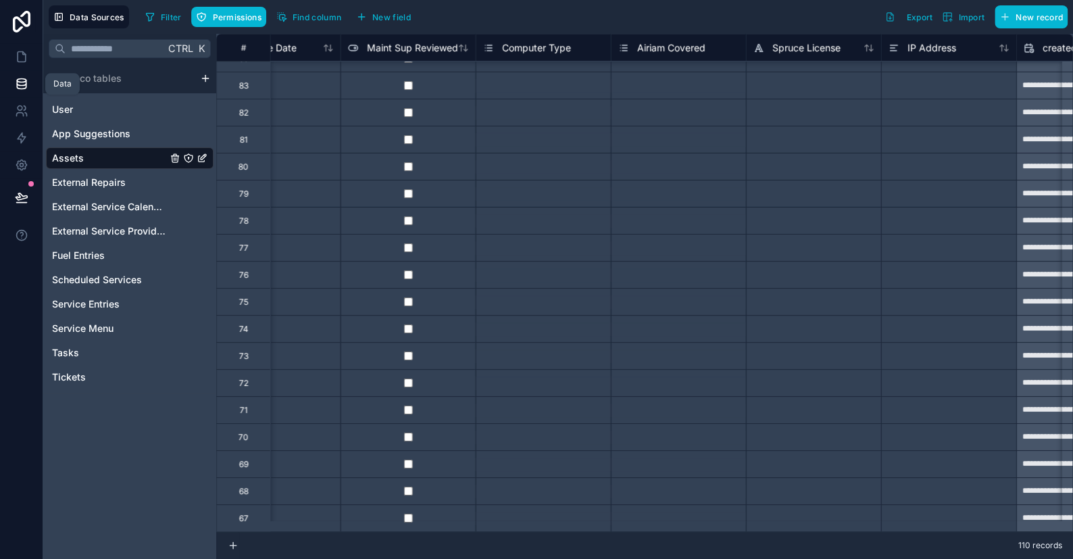
click at [26, 79] on icon at bounding box center [22, 84] width 14 height 14
click at [96, 281] on span "Scheduled Services" at bounding box center [97, 280] width 90 height 14
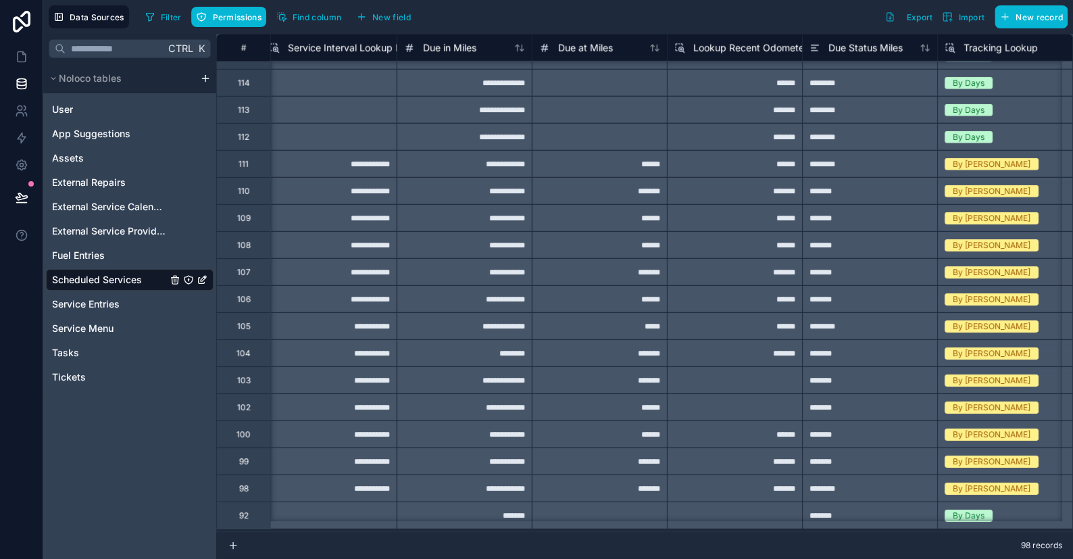
scroll to position [2189, 2288]
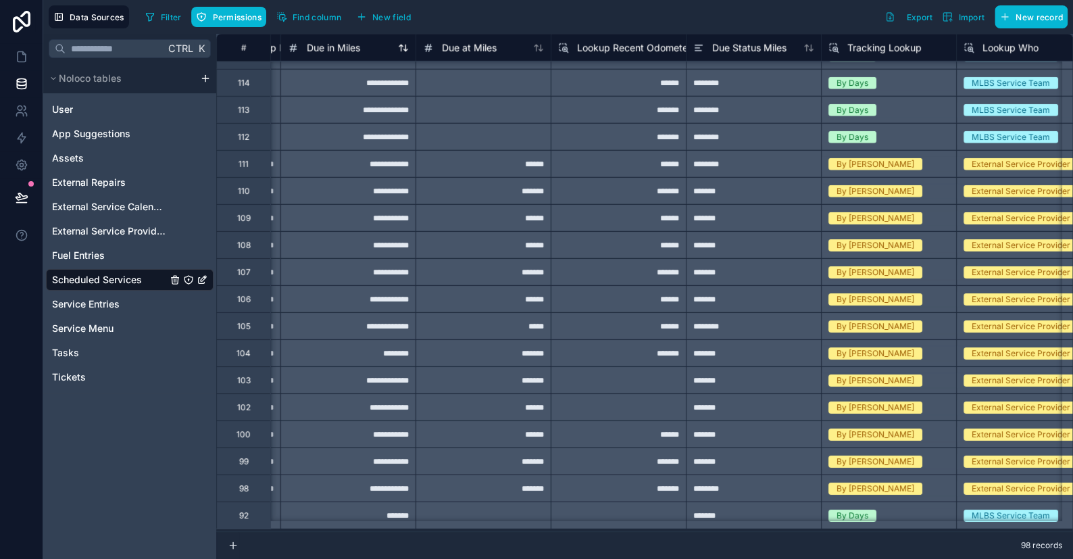
click at [356, 49] on span "Due in Miles" at bounding box center [333, 48] width 53 height 14
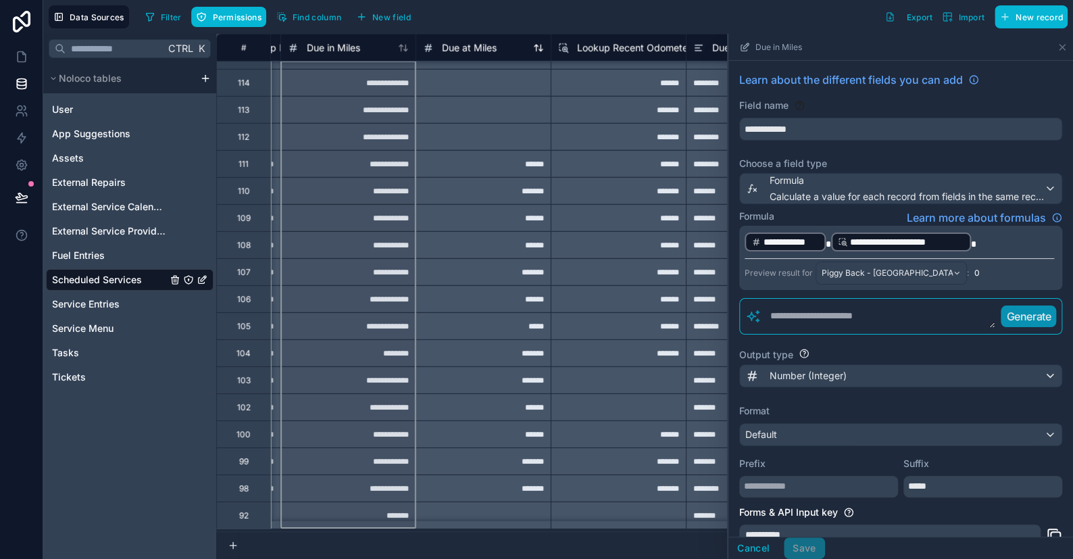
click at [482, 49] on span "Due at Miles" at bounding box center [469, 48] width 55 height 14
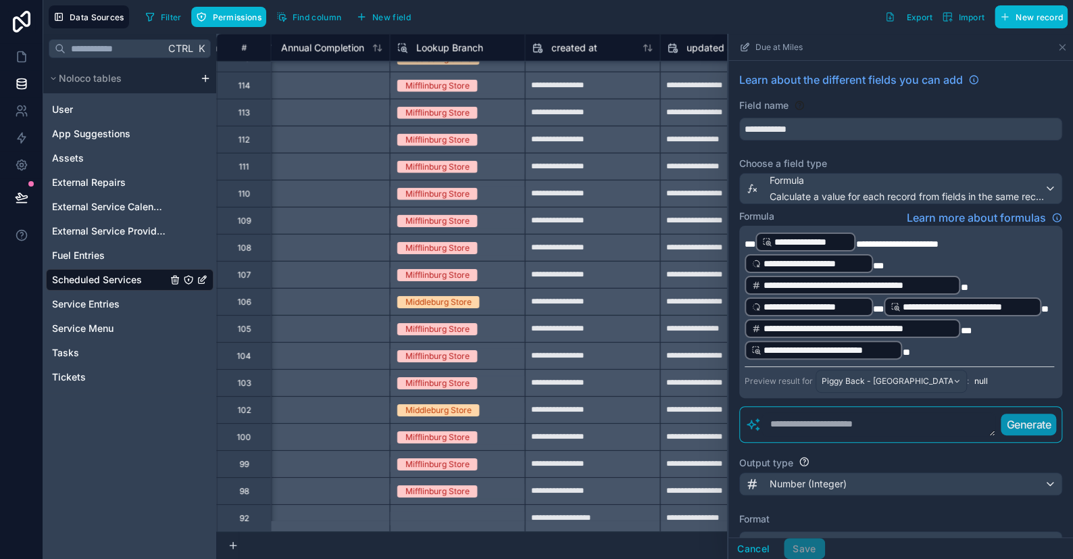
scroll to position [2189, 4210]
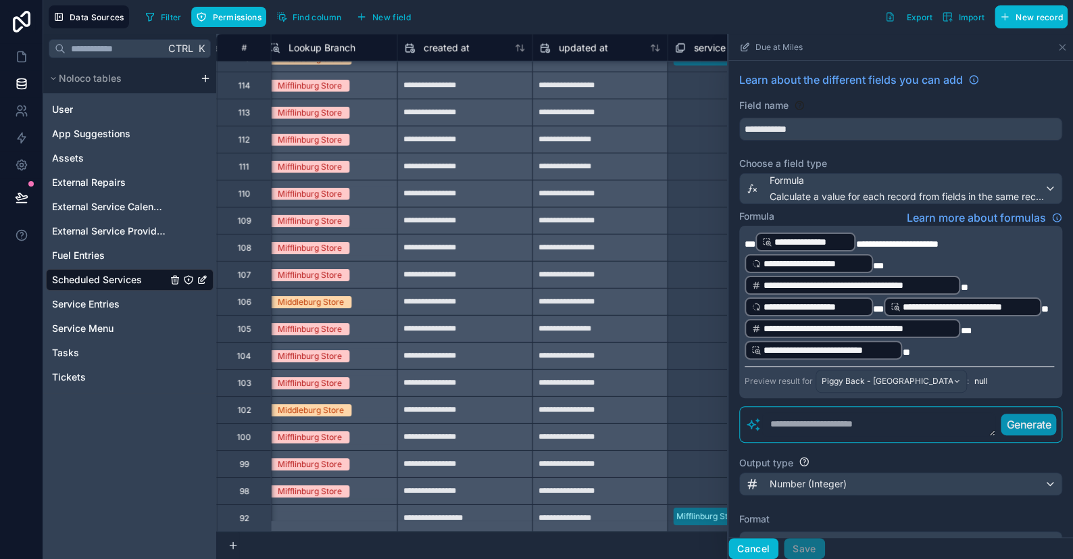
click at [751, 494] on button "Cancel" at bounding box center [754, 549] width 50 height 22
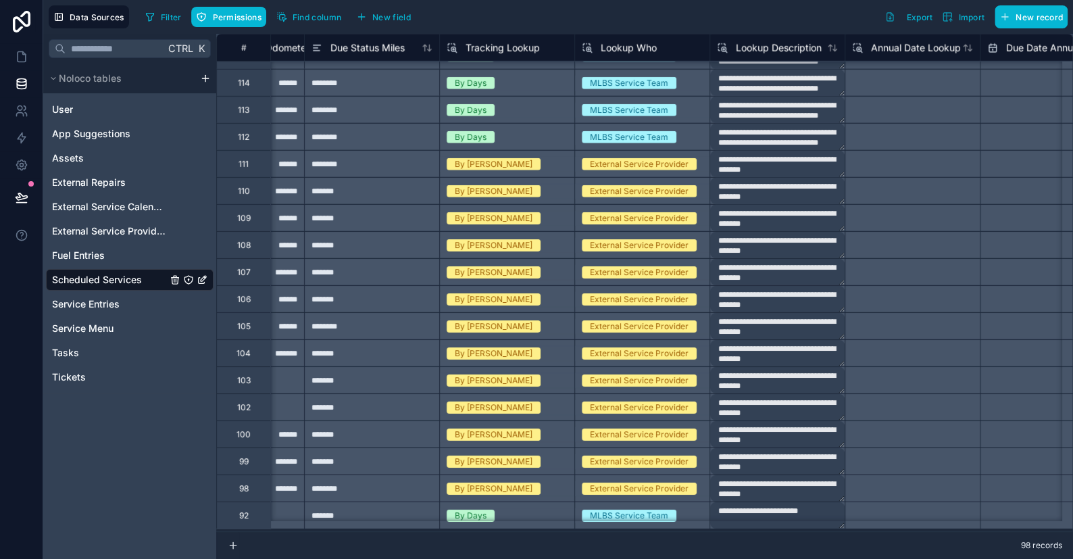
scroll to position [2189, 2371]
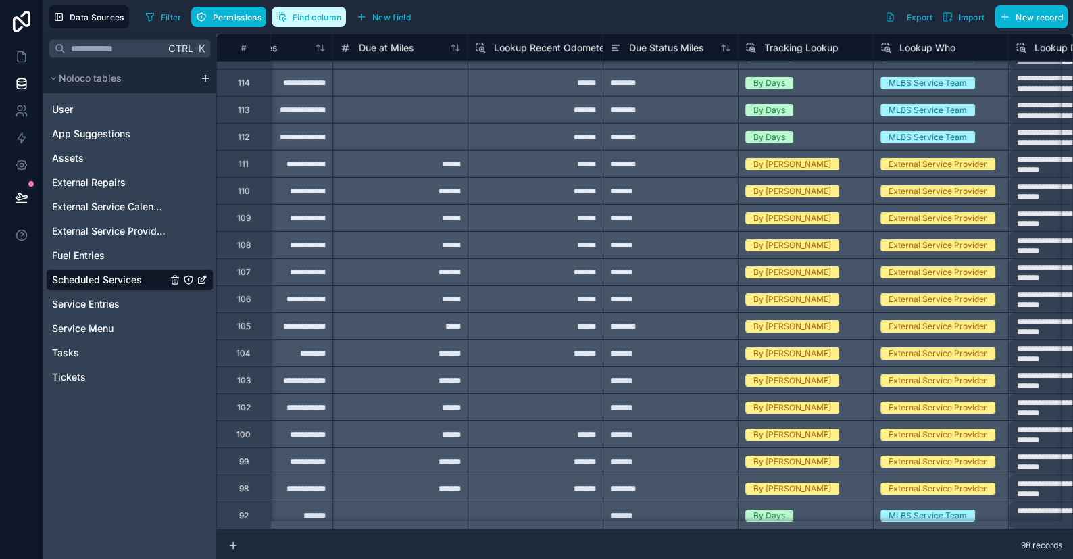
click at [296, 21] on span "Find column" at bounding box center [317, 17] width 49 height 10
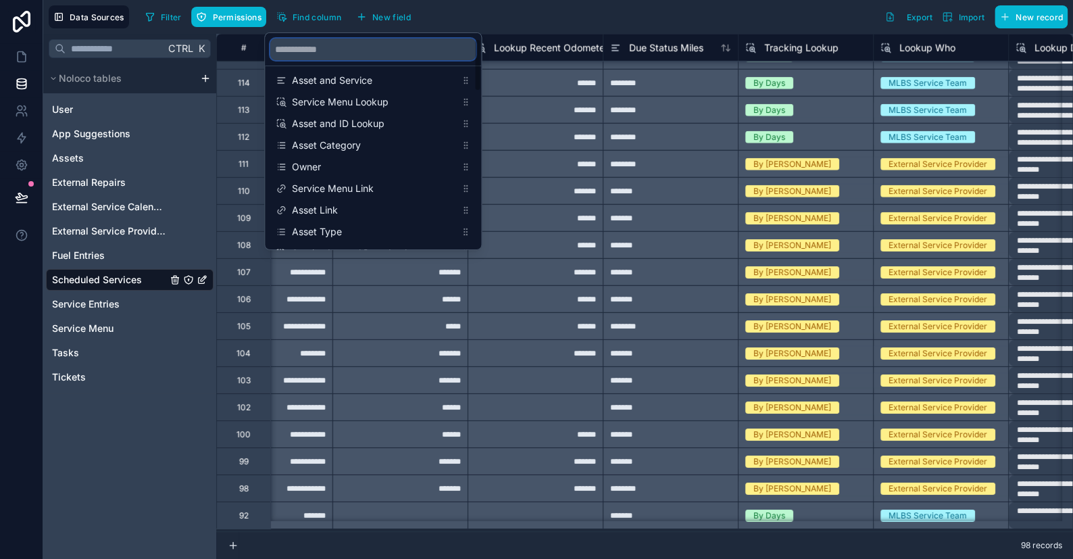
click at [296, 45] on input "scrollable content" at bounding box center [372, 50] width 205 height 22
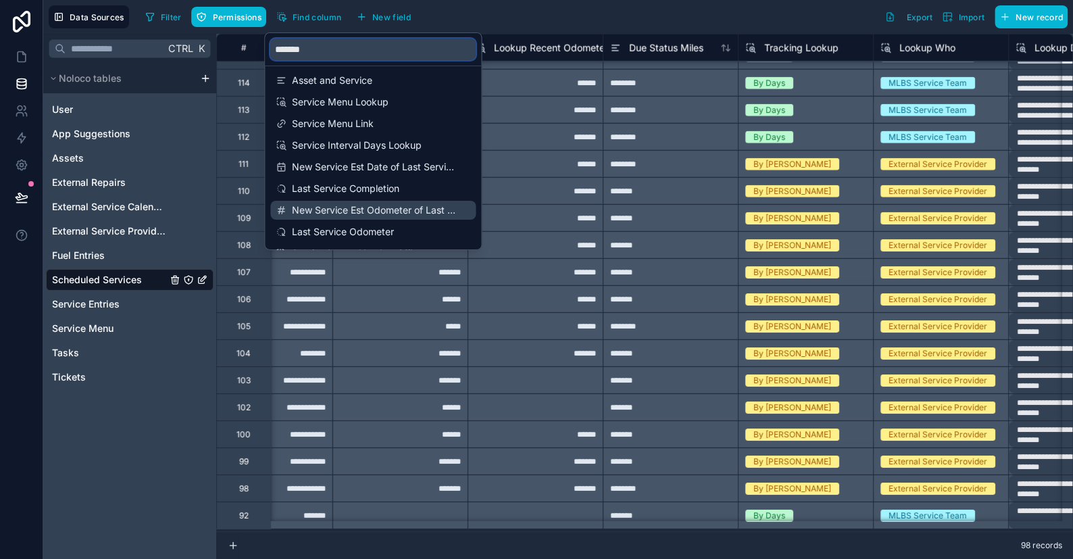
type input "*******"
click at [318, 211] on span "New Service Est Odometer of Last Service" at bounding box center [374, 210] width 164 height 14
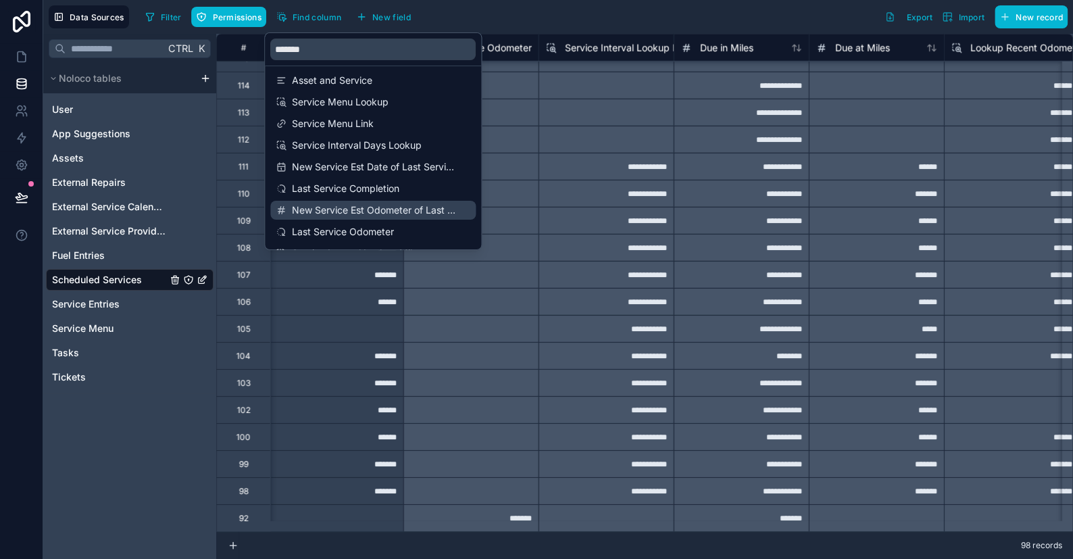
scroll to position [2189, 1893]
click at [527, 9] on div "Filter Permissions Find column New field Export Import New record" at bounding box center [604, 16] width 928 height 23
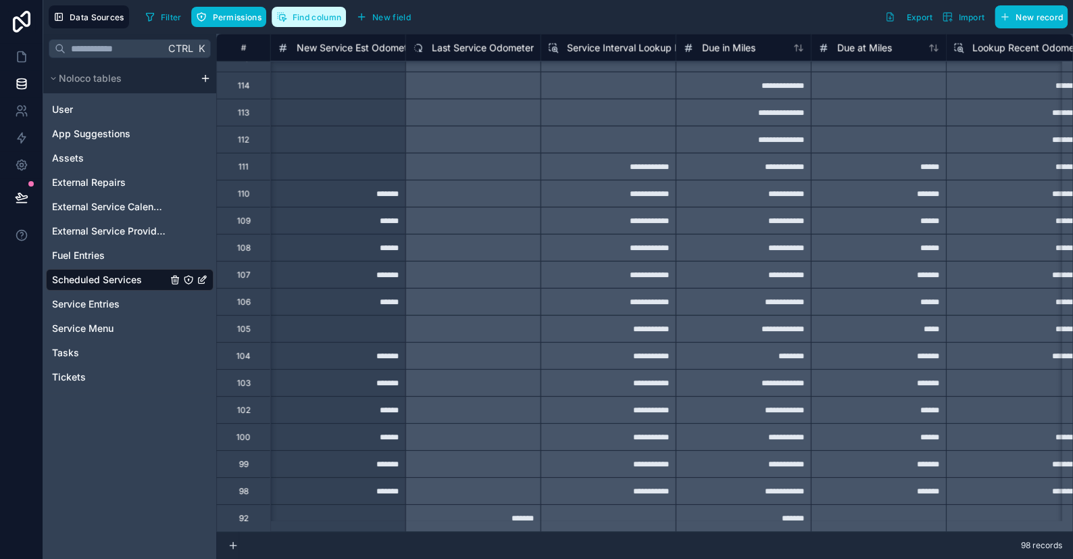
click at [298, 18] on span "Find column" at bounding box center [317, 17] width 49 height 10
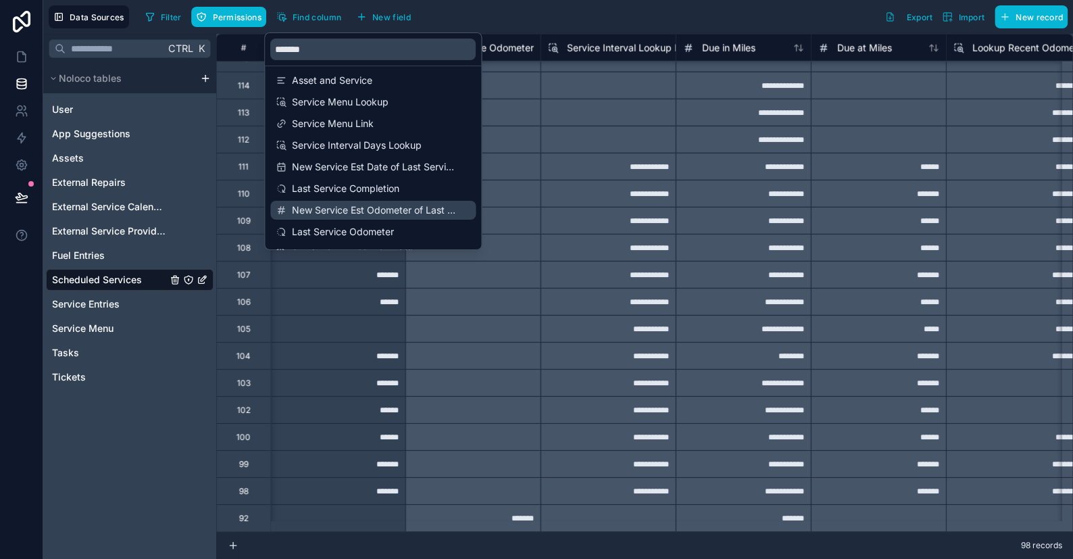
click at [327, 211] on span "New Service Est Odometer of Last Service" at bounding box center [374, 210] width 164 height 14
click at [541, 26] on div "Filter Permissions Find column New field Export Import New record" at bounding box center [604, 16] width 928 height 23
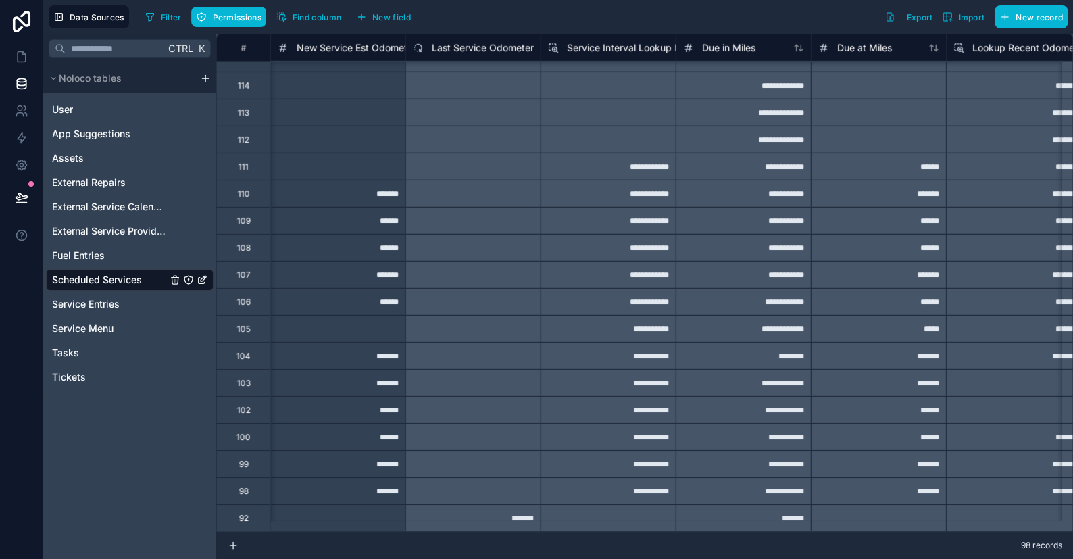
click at [746, 318] on div "**********" at bounding box center [743, 328] width 135 height 27
click at [733, 52] on span "Due in Miles" at bounding box center [728, 48] width 53 height 14
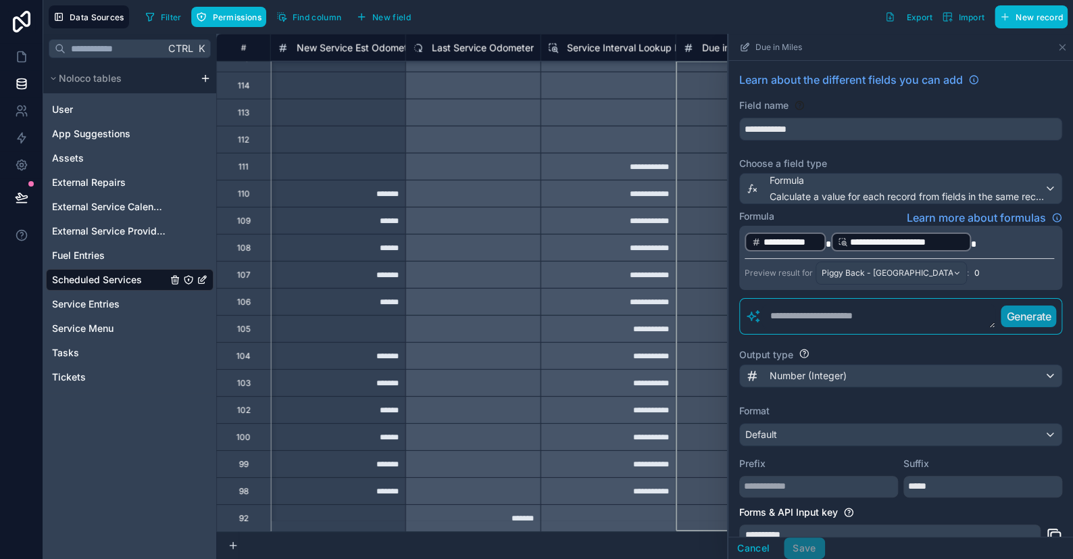
click at [710, 21] on div "Filter Permissions Find column New field Export Import New record" at bounding box center [604, 16] width 928 height 23
click at [714, 24] on div "Filter Permissions Find column New field Export Import New record" at bounding box center [604, 16] width 928 height 23
click at [752, 494] on button "Cancel" at bounding box center [754, 548] width 50 height 22
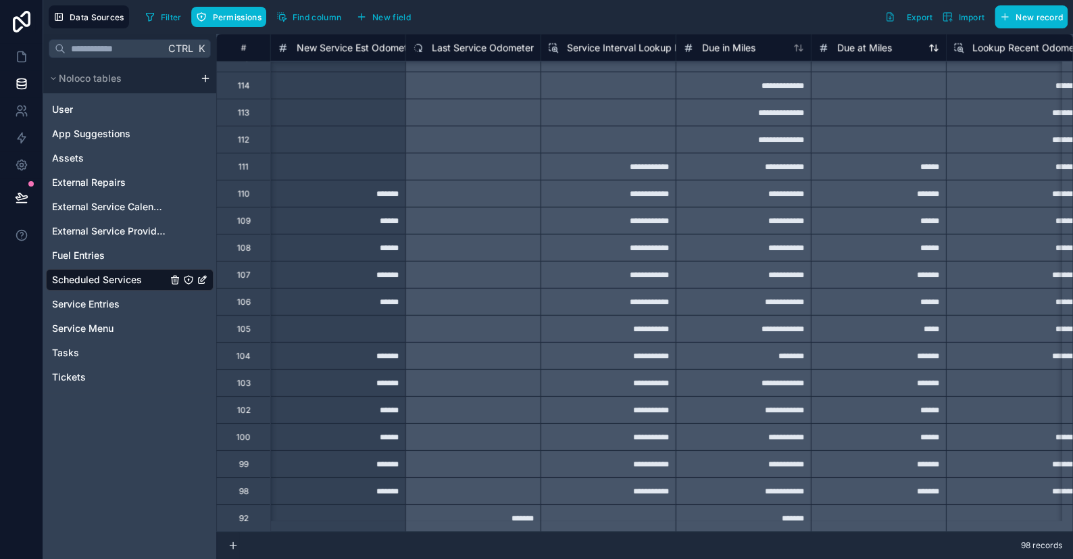
click at [856, 53] on span "Due at Miles" at bounding box center [864, 48] width 55 height 14
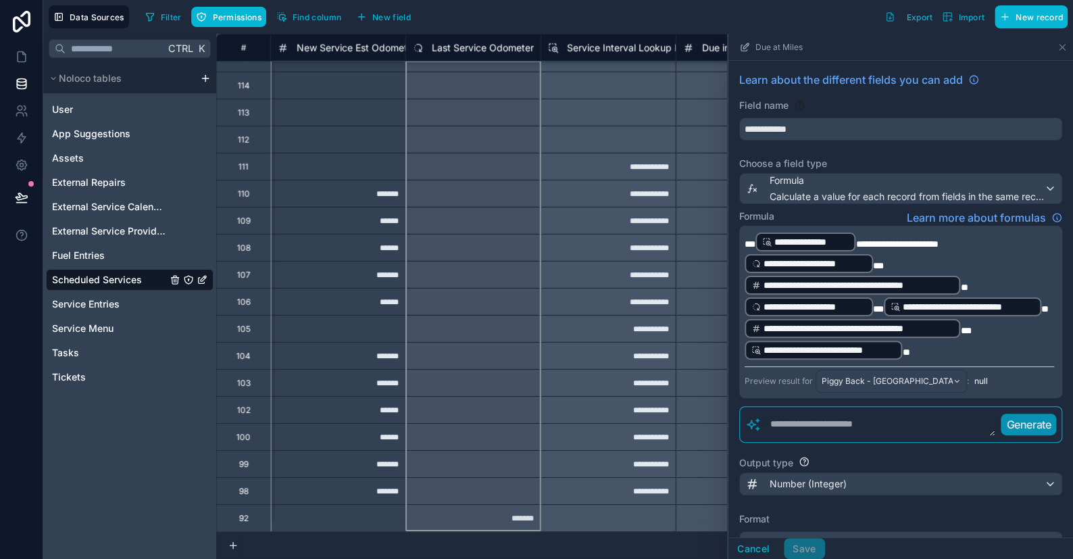
click at [474, 50] on span "Last Service Odometer" at bounding box center [483, 48] width 102 height 14
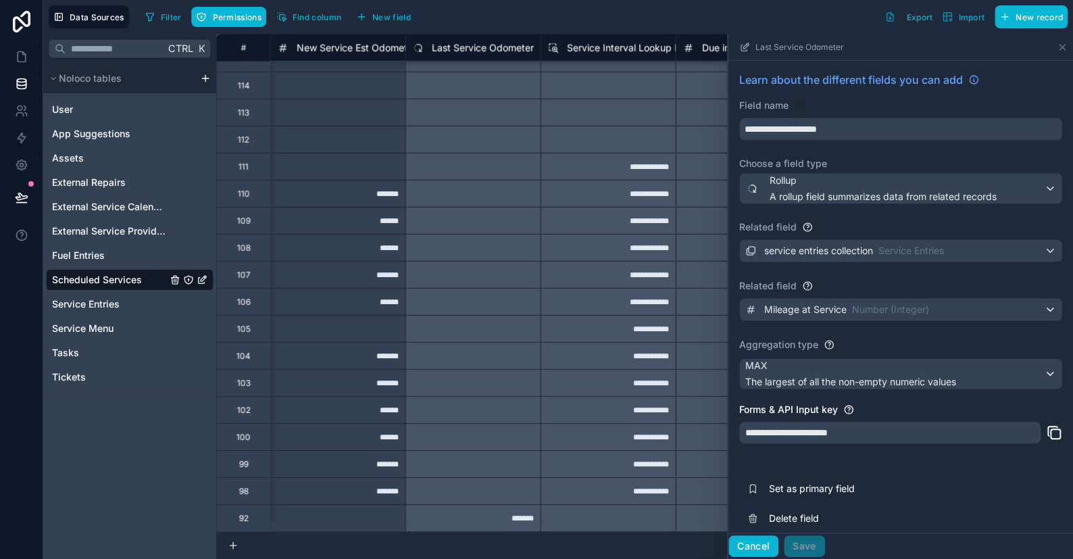
click at [756, 494] on button "Cancel" at bounding box center [754, 546] width 50 height 22
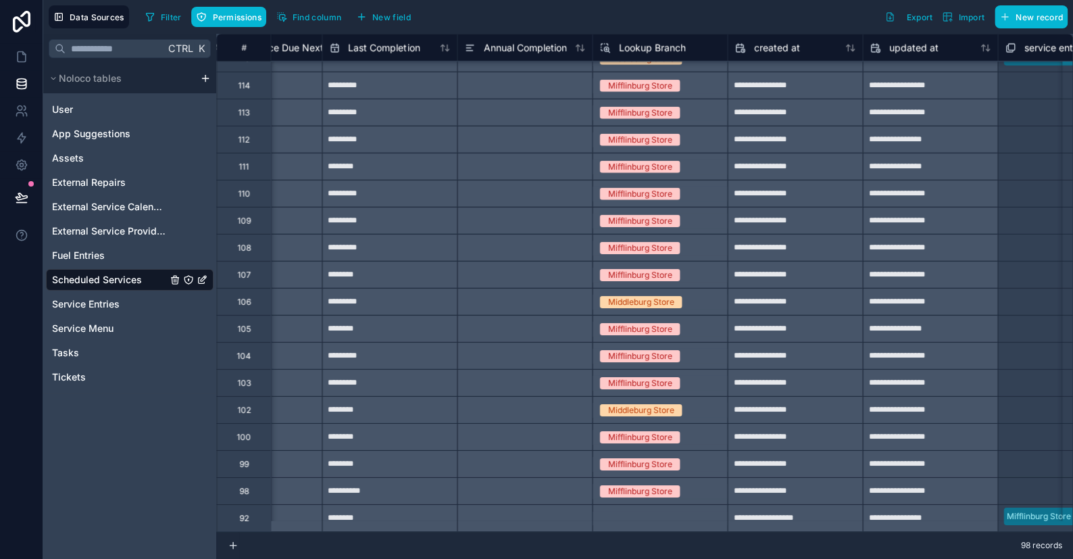
scroll to position [2189, 3701]
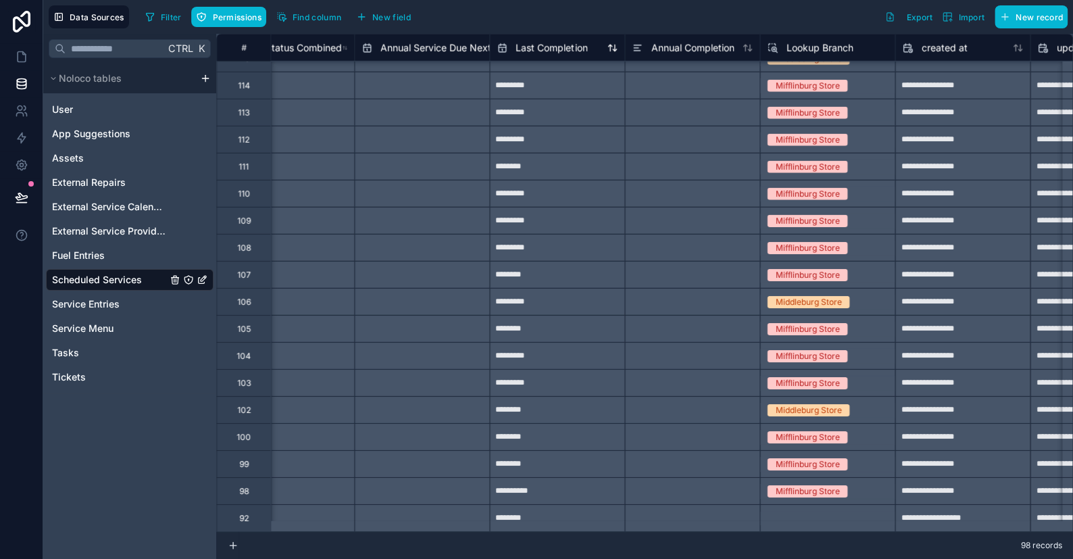
click at [543, 43] on span "Last Completion" at bounding box center [552, 48] width 72 height 14
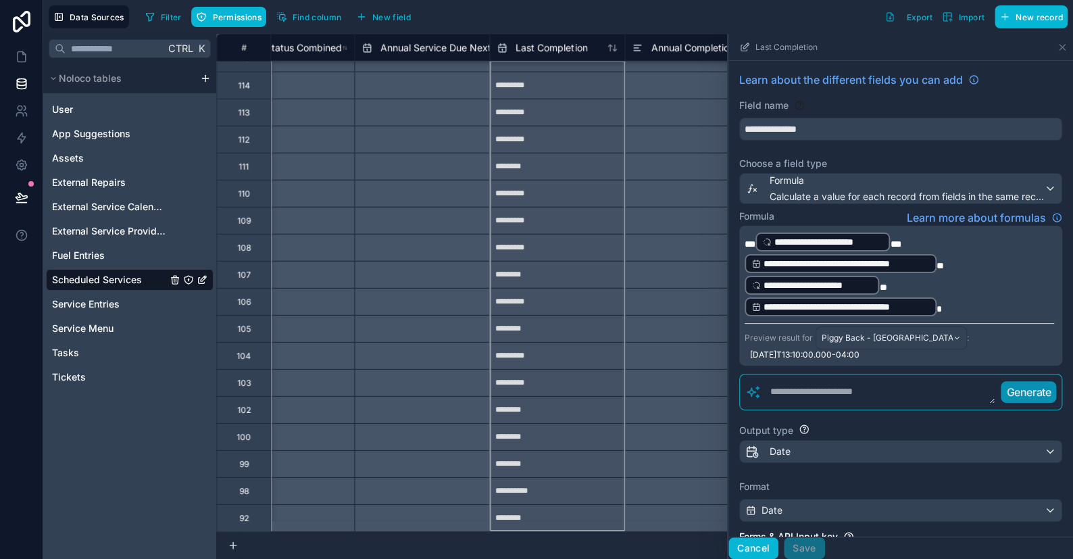
drag, startPoint x: 748, startPoint y: 543, endPoint x: 619, endPoint y: 401, distance: 191.9
click at [748, 494] on button "Cancel" at bounding box center [754, 548] width 50 height 22
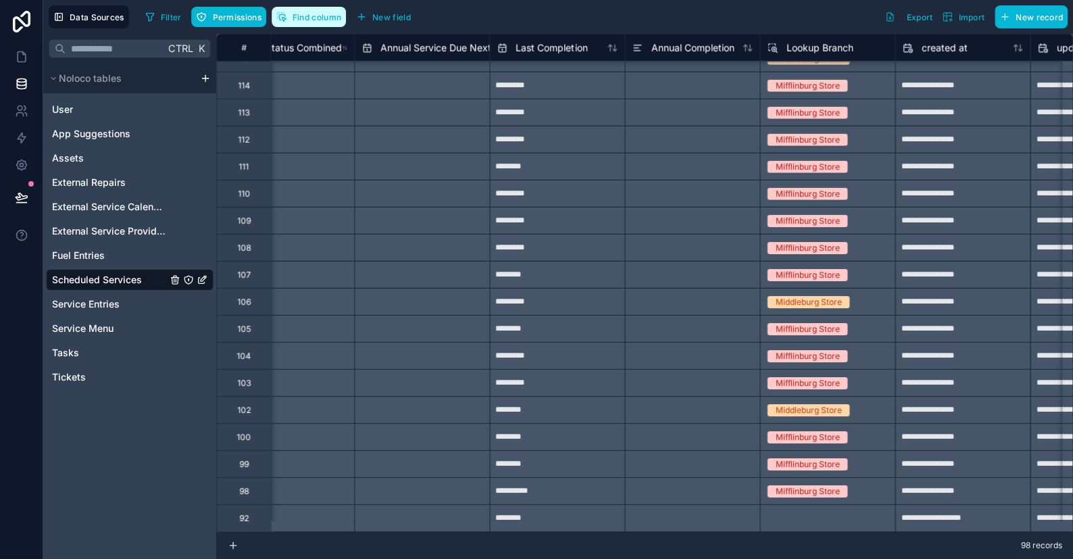
click at [277, 18] on icon "button" at bounding box center [281, 16] width 11 height 11
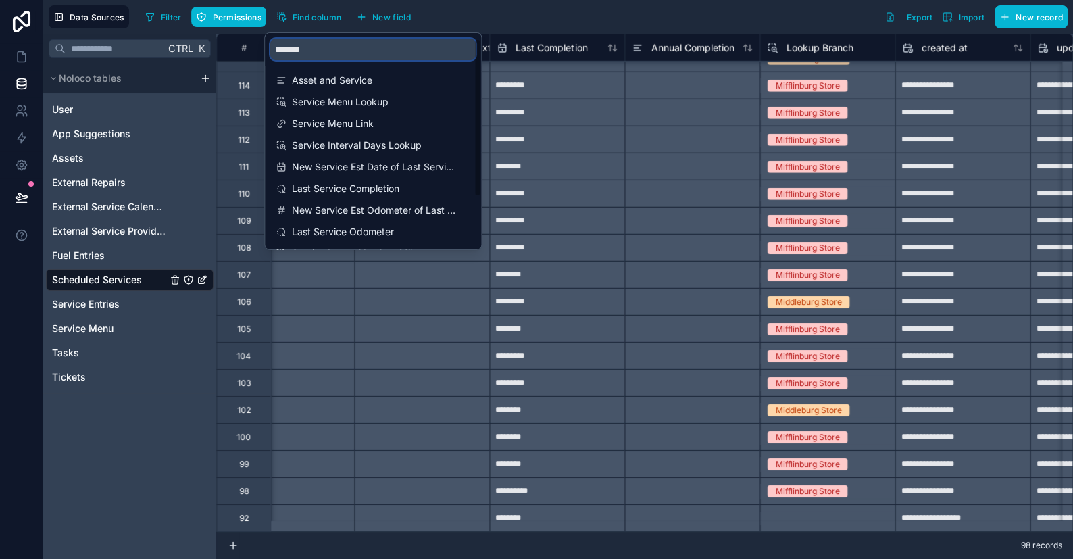
click at [321, 53] on input "*******" at bounding box center [372, 50] width 205 height 22
type input "*"
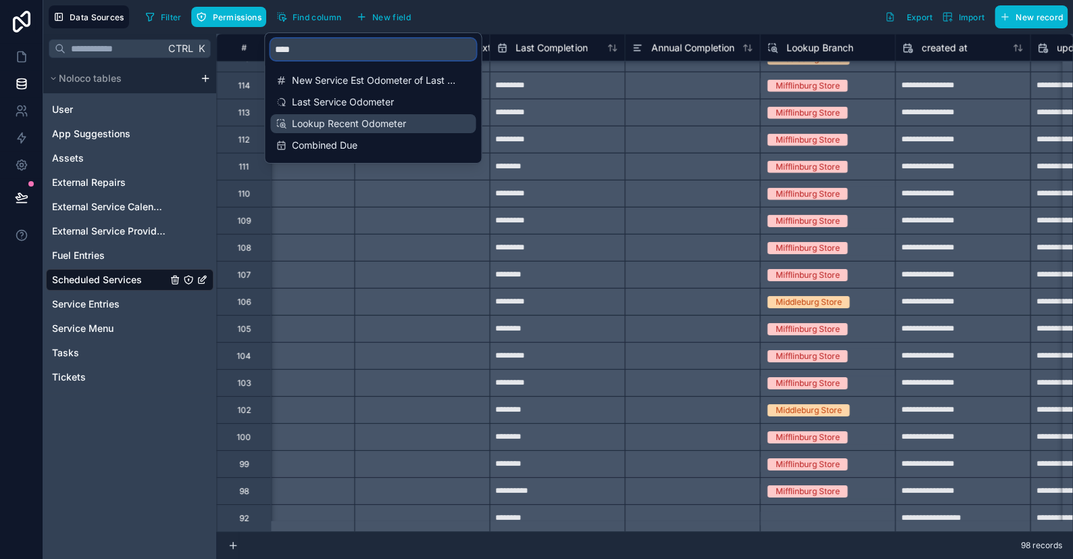
type input "****"
click at [351, 127] on span "Lookup Recent Odometer" at bounding box center [374, 124] width 164 height 14
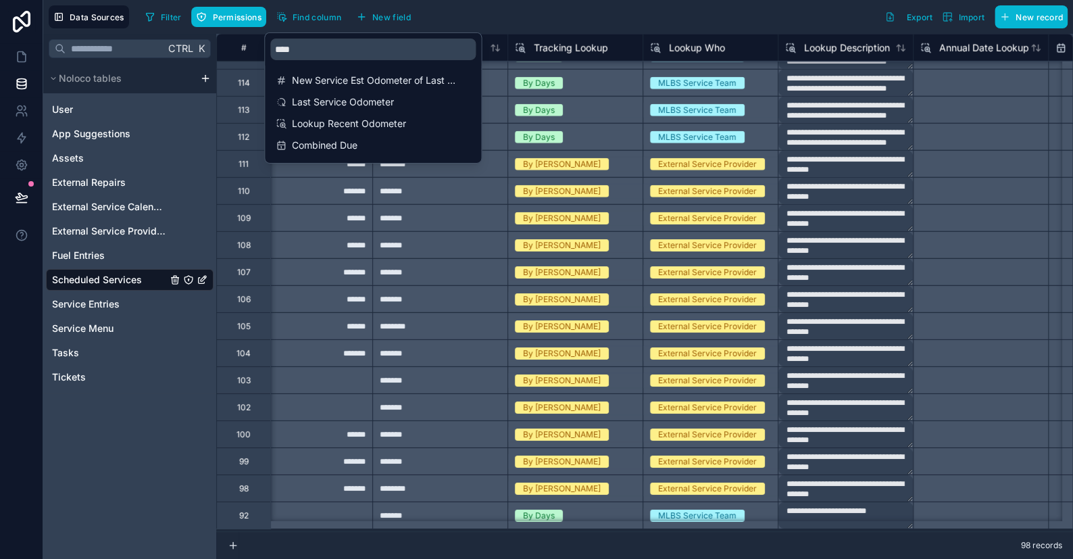
scroll to position [2189, 2568]
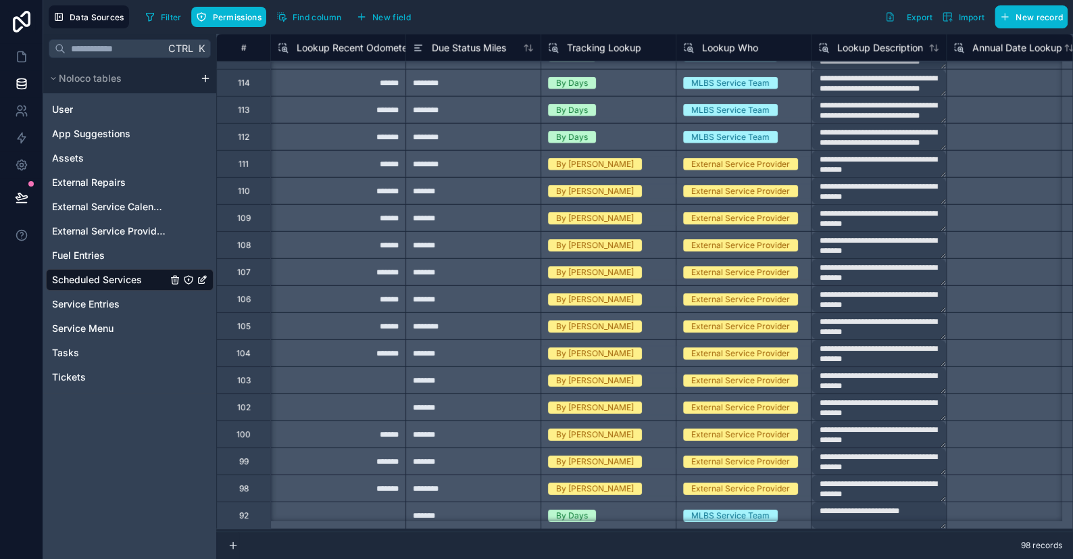
click at [466, 16] on div "Filter Permissions Find column New field Export Import New record" at bounding box center [604, 16] width 928 height 23
click at [328, 49] on span "Lookup Recent Odometer" at bounding box center [354, 48] width 114 height 14
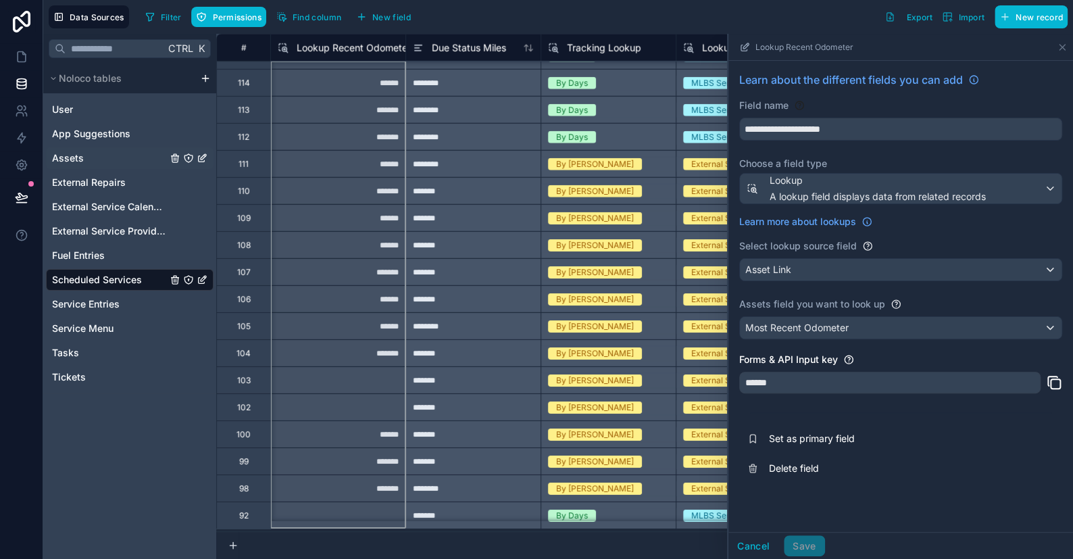
click at [70, 156] on span "Assets" at bounding box center [68, 158] width 32 height 14
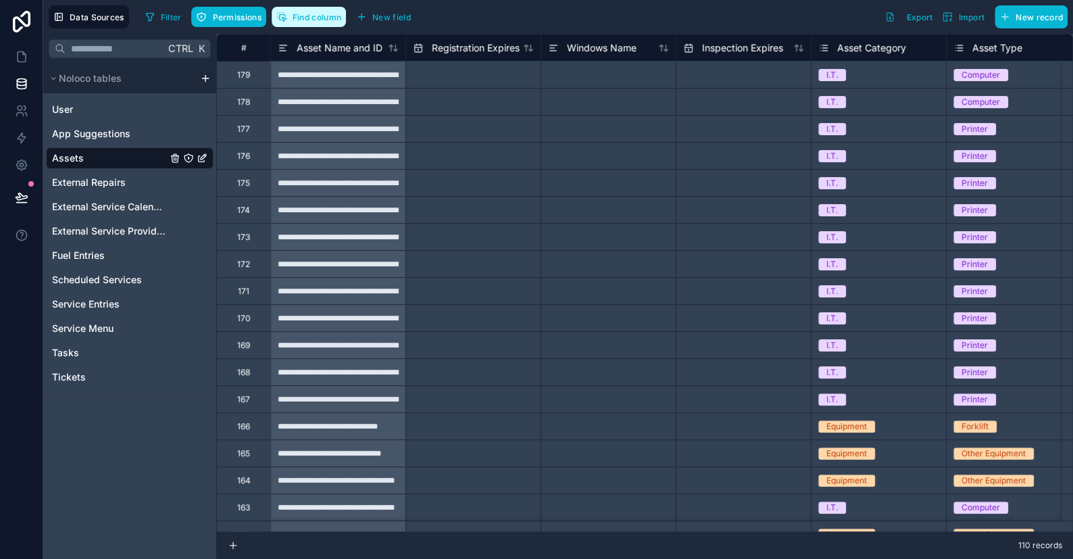
click at [302, 15] on span "Find column" at bounding box center [317, 17] width 49 height 10
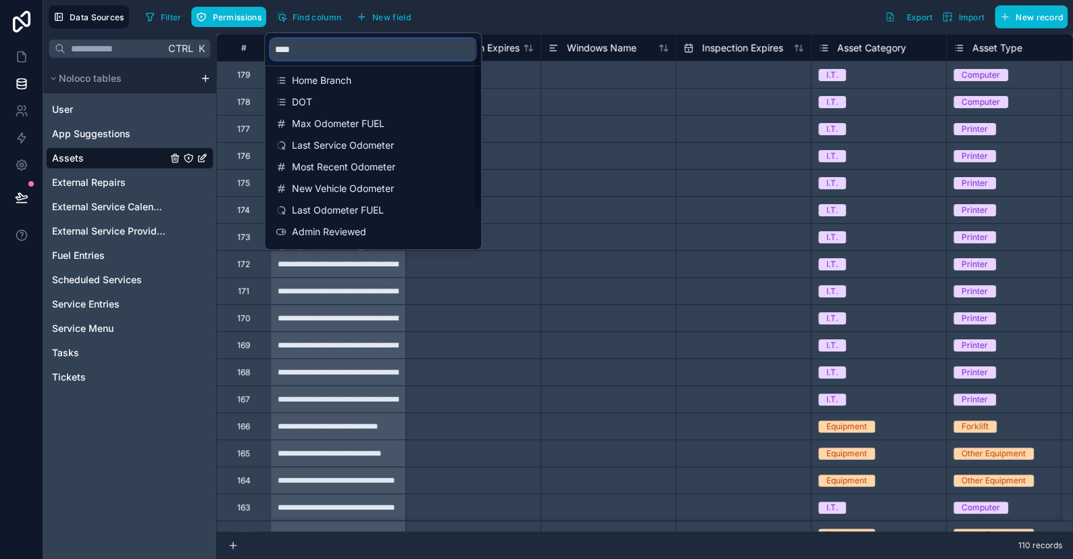
click at [355, 47] on input "****" at bounding box center [372, 50] width 205 height 22
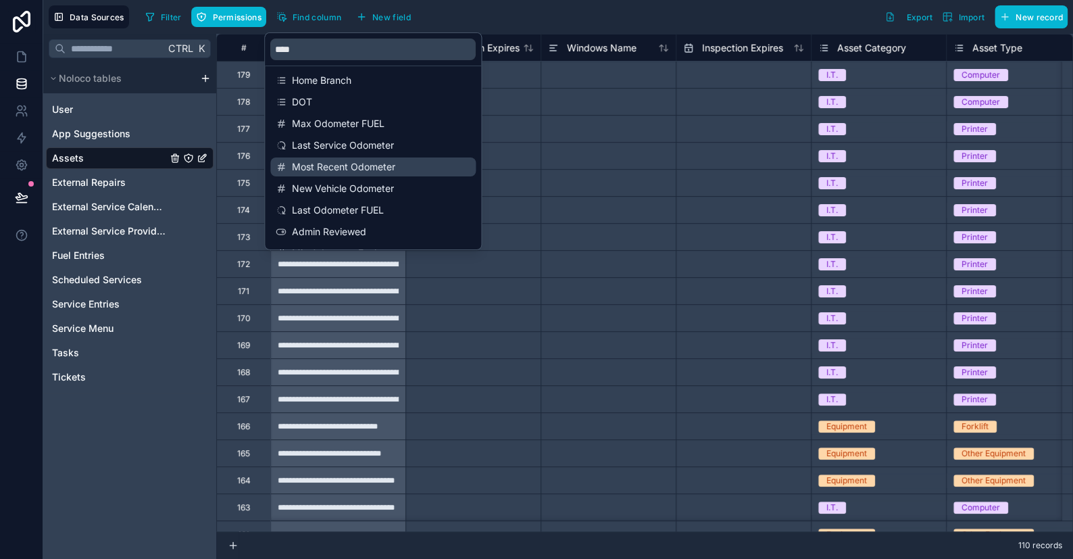
click at [343, 167] on span "Most Recent Odometer" at bounding box center [374, 167] width 164 height 14
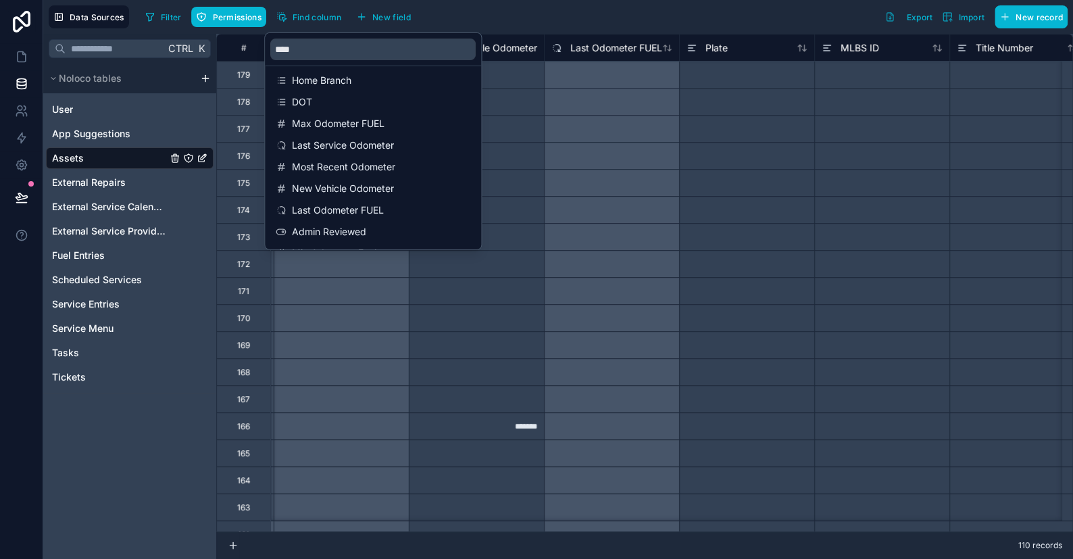
scroll to position [0, 2433]
click at [445, 16] on div "Filter Permissions Find column New field Export Import New record" at bounding box center [604, 16] width 928 height 23
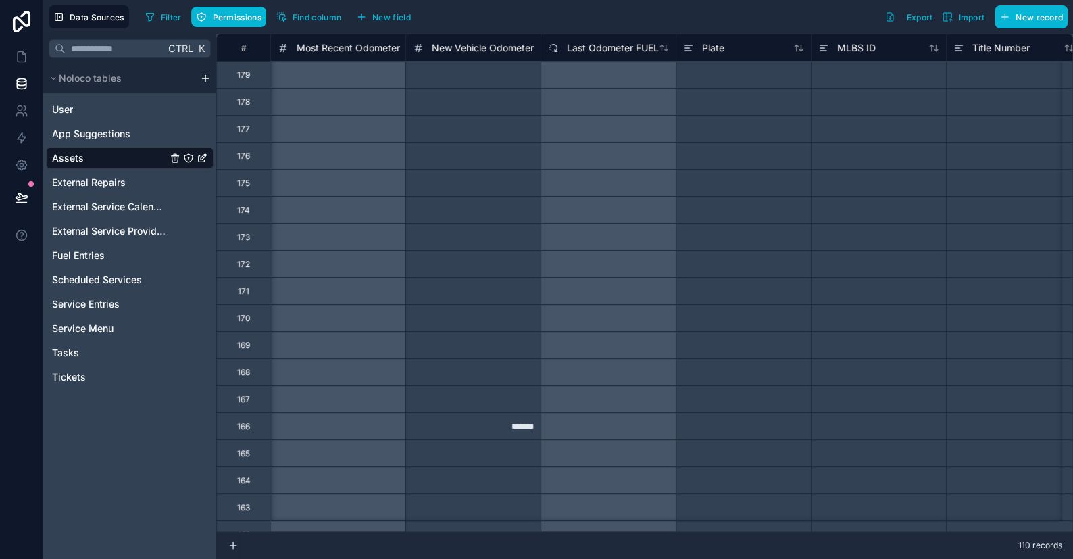
click at [351, 53] on span "Most Recent Odometer" at bounding box center [348, 48] width 103 height 14
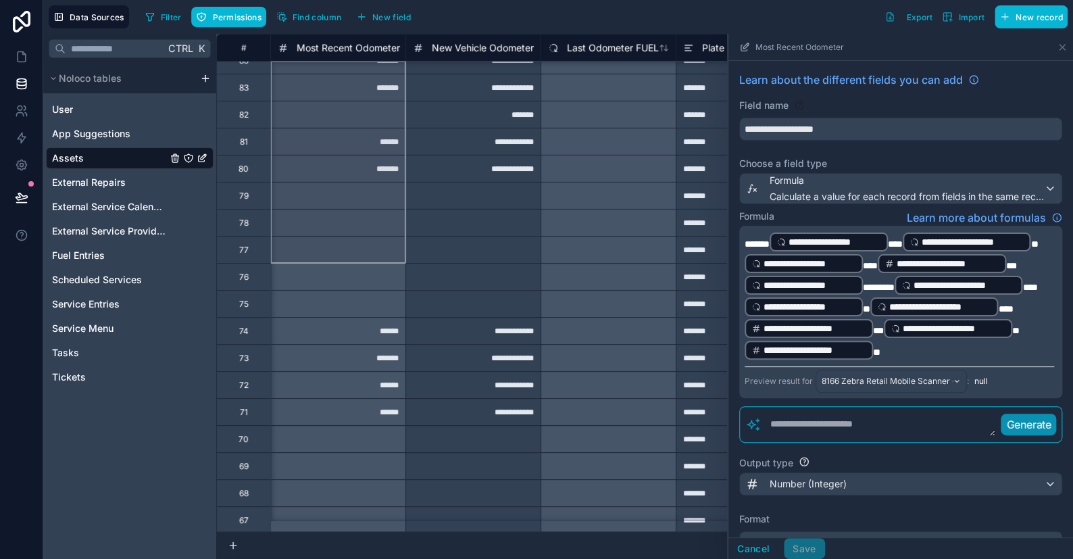
scroll to position [2513, 2433]
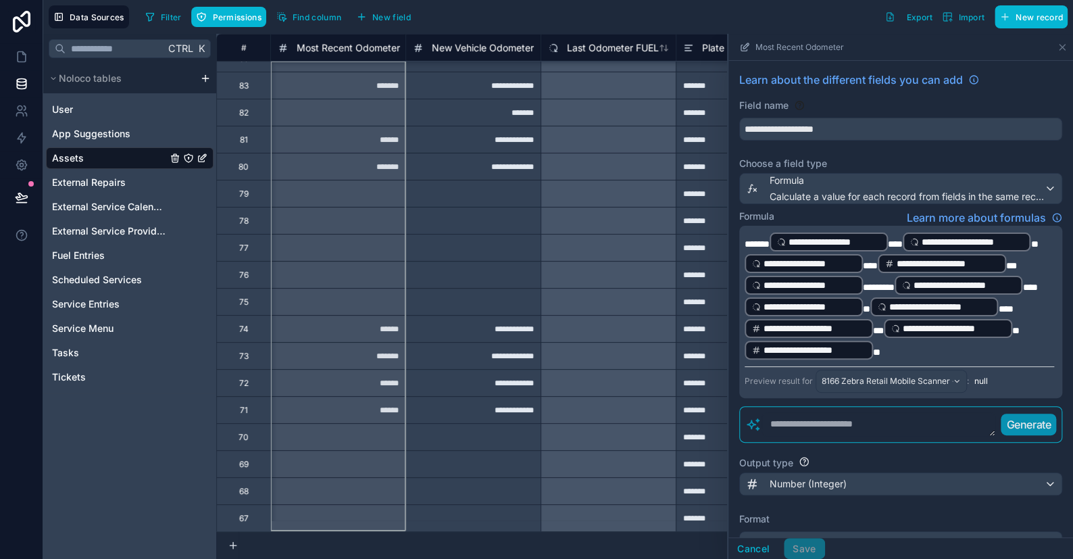
click at [340, 51] on span "Most Recent Odometer" at bounding box center [348, 48] width 103 height 14
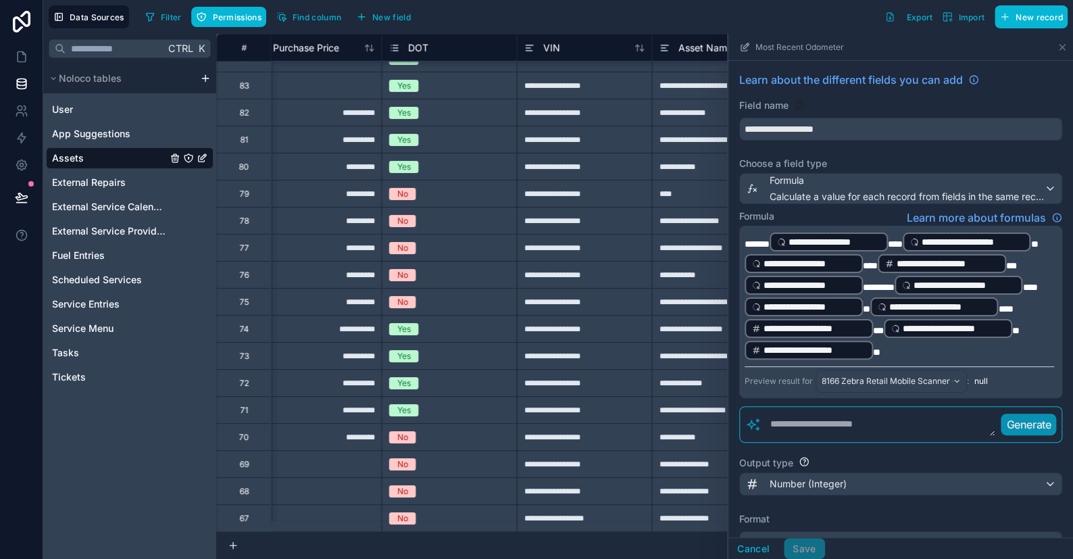
scroll to position [2513, 1468]
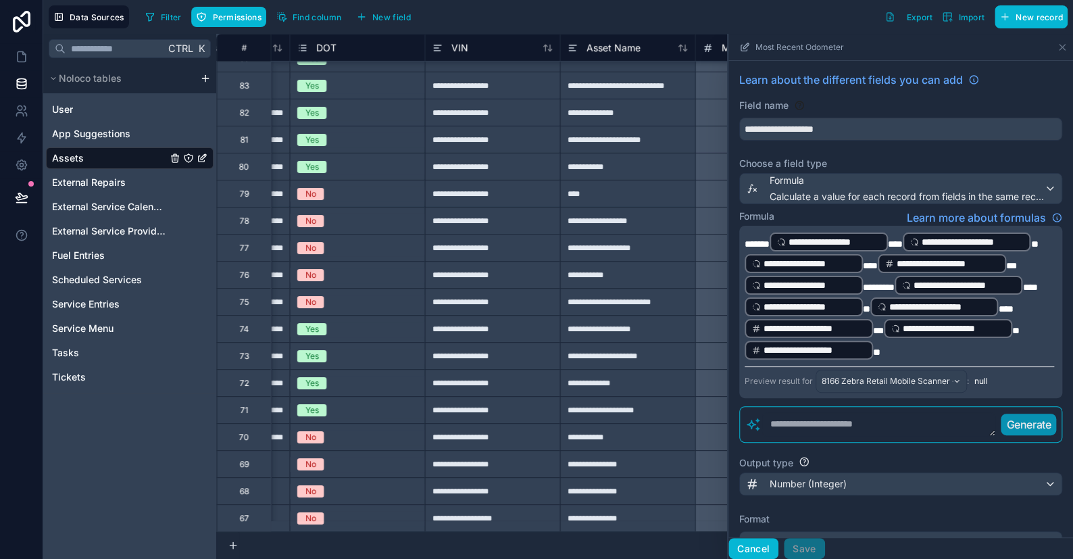
click at [750, 494] on button "Cancel" at bounding box center [754, 549] width 50 height 22
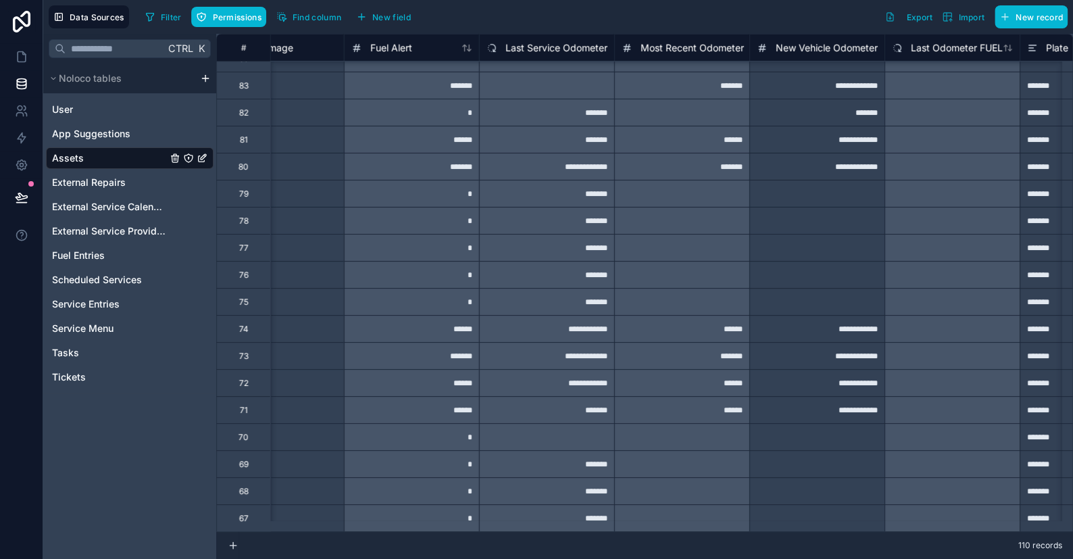
scroll to position [2513, 2126]
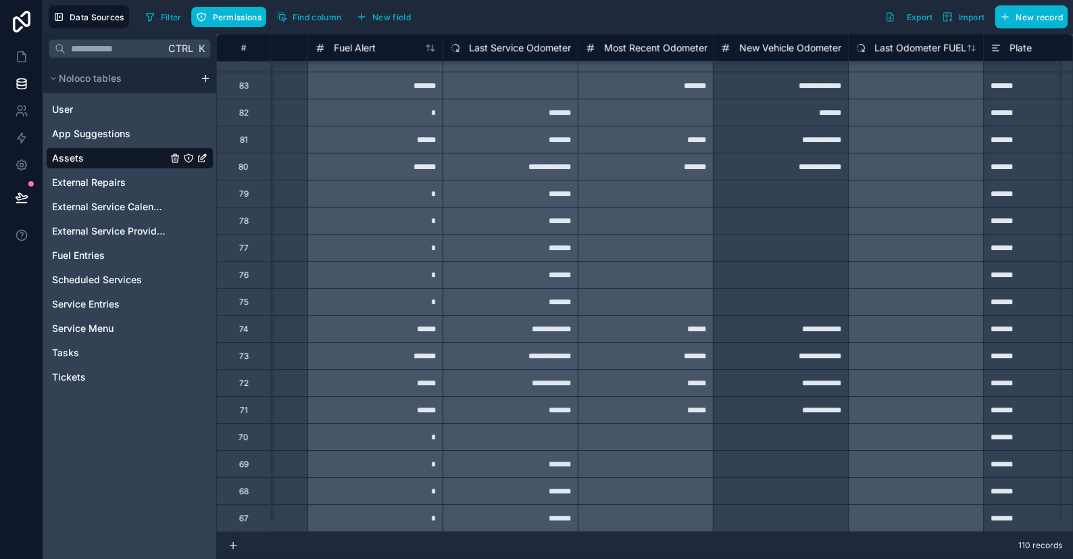
click at [521, 43] on span "Last Service Odometer" at bounding box center [520, 48] width 102 height 14
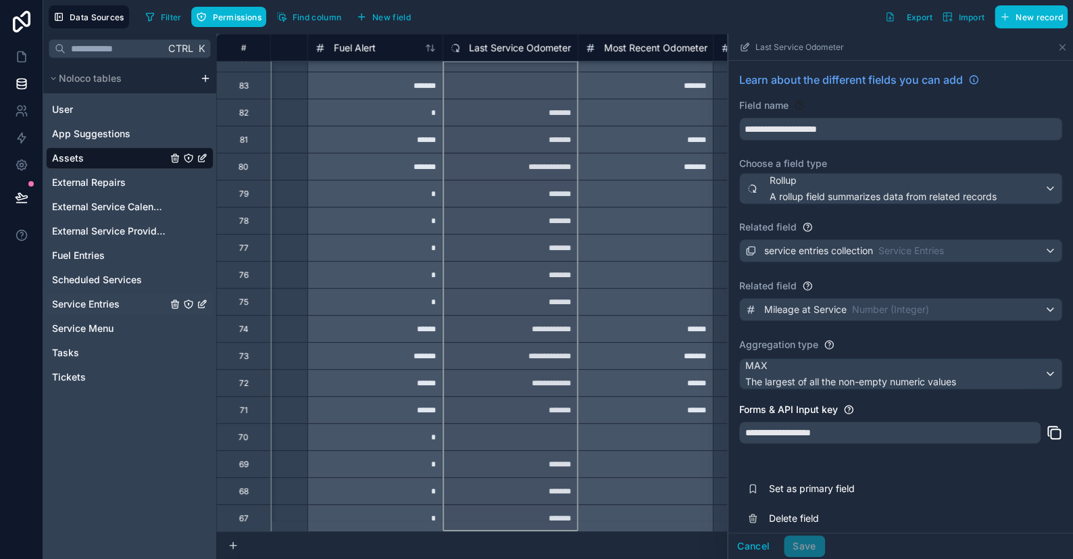
click at [80, 307] on span "Service Entries" at bounding box center [86, 304] width 68 height 14
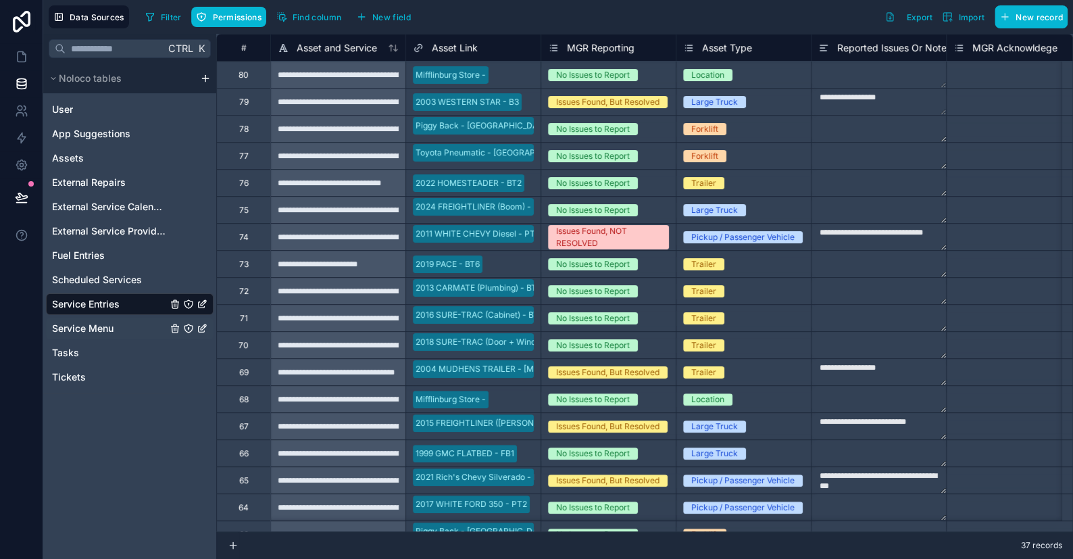
click at [86, 326] on span "Service Menu" at bounding box center [83, 329] width 62 height 14
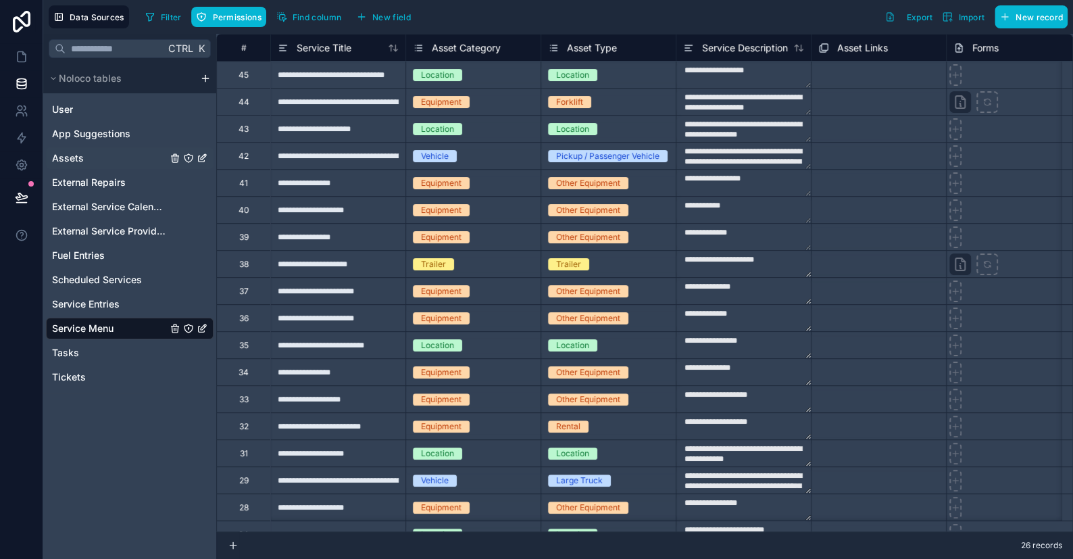
click at [55, 159] on span "Assets" at bounding box center [68, 158] width 32 height 14
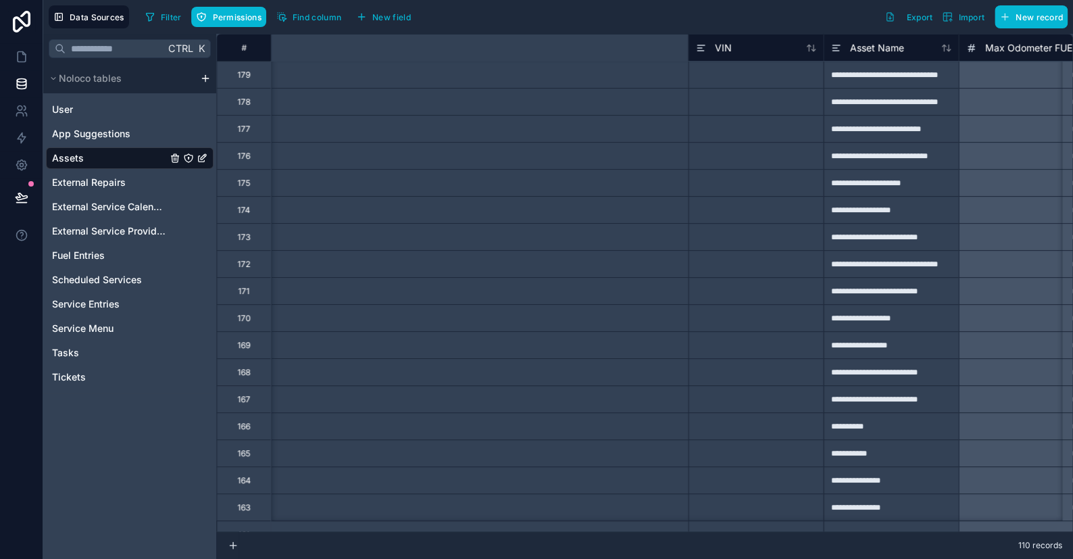
scroll to position [0, 1895]
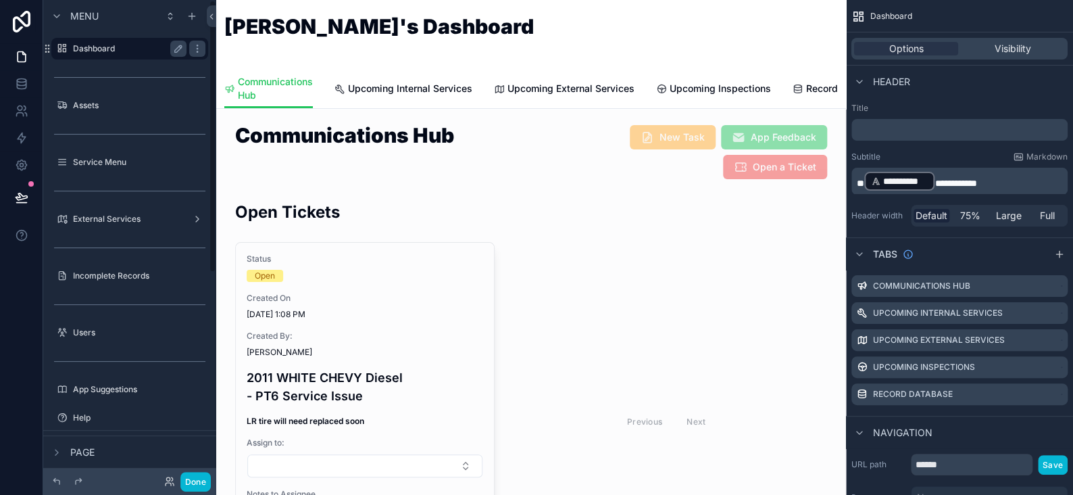
click at [96, 49] on label "Dashboard" at bounding box center [127, 48] width 108 height 11
click at [198, 481] on button "Done" at bounding box center [195, 482] width 30 height 20
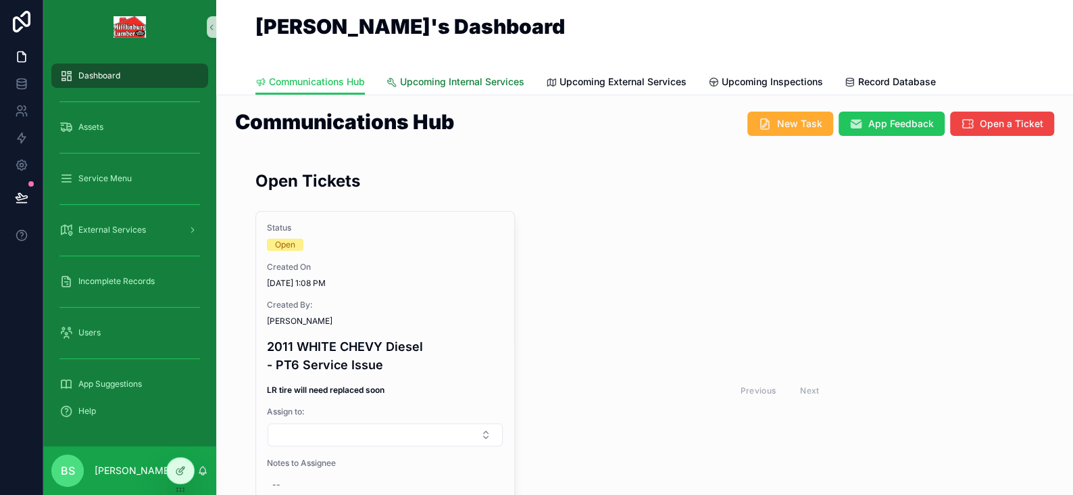
click at [415, 76] on span "Upcoming Internal Services" at bounding box center [462, 82] width 124 height 14
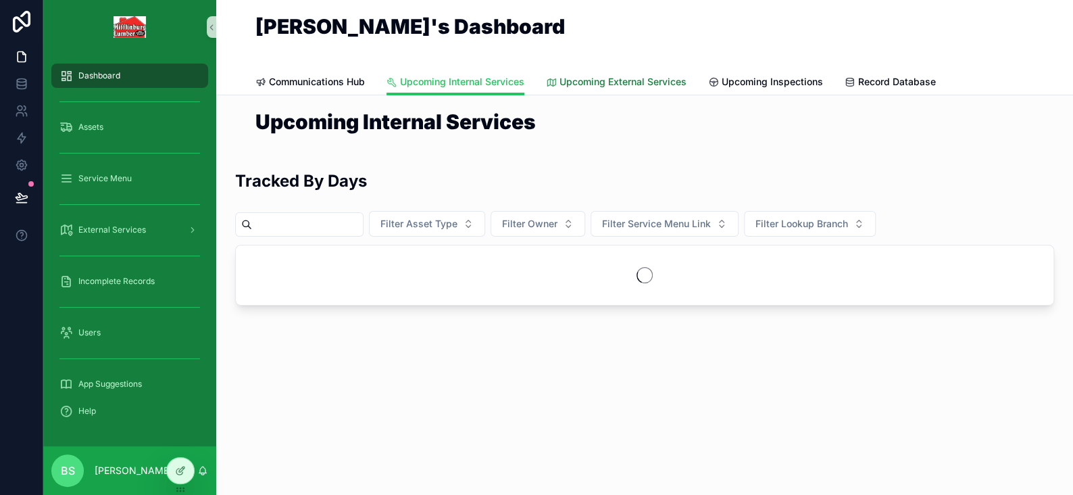
click at [656, 81] on span "Upcoming External Services" at bounding box center [623, 82] width 127 height 14
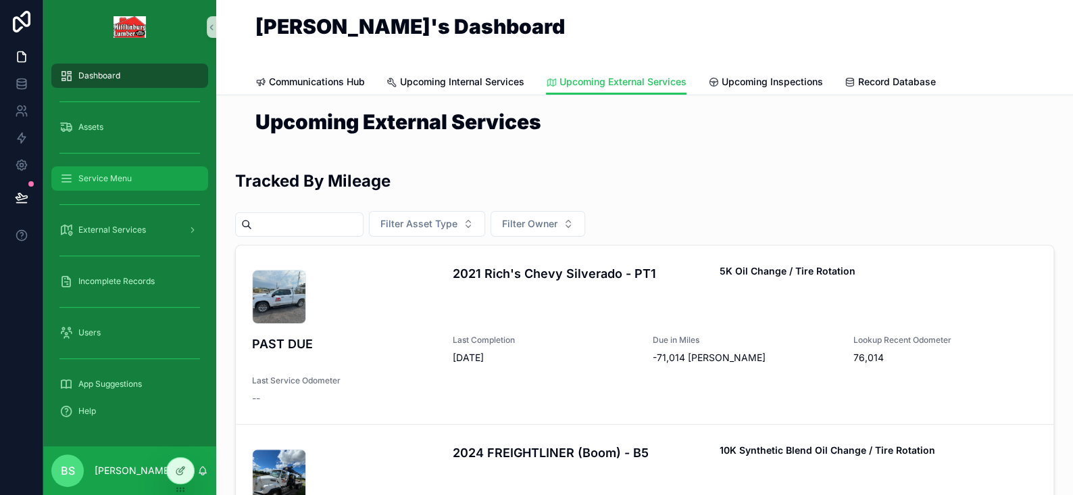
click at [119, 180] on span "Service Menu" at bounding box center [104, 178] width 53 height 11
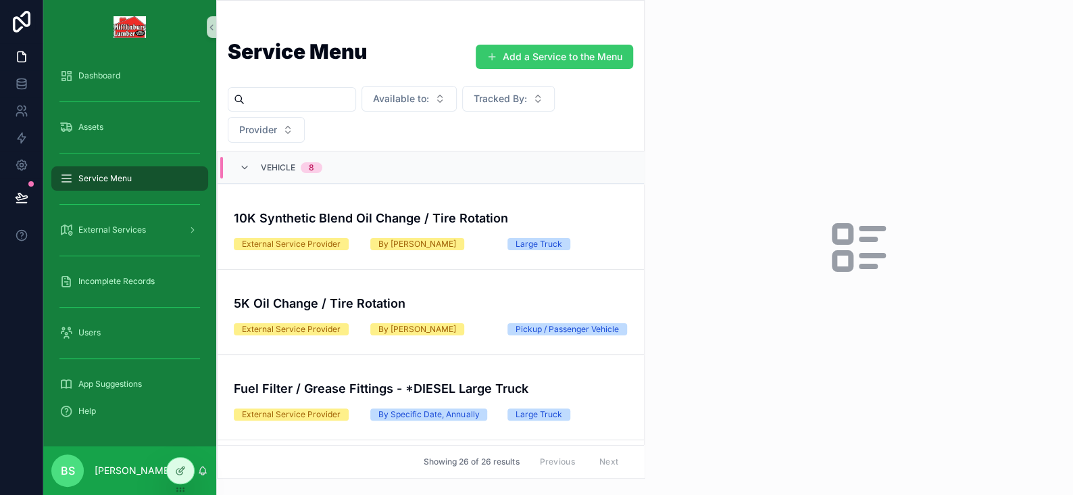
click at [572, 59] on button "Add a Service to the Menu" at bounding box center [554, 57] width 157 height 24
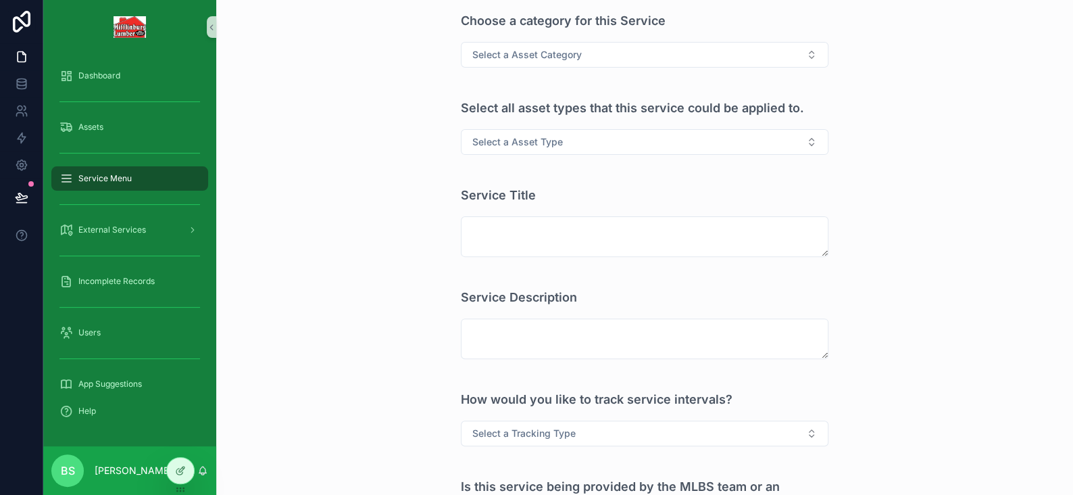
scroll to position [286, 0]
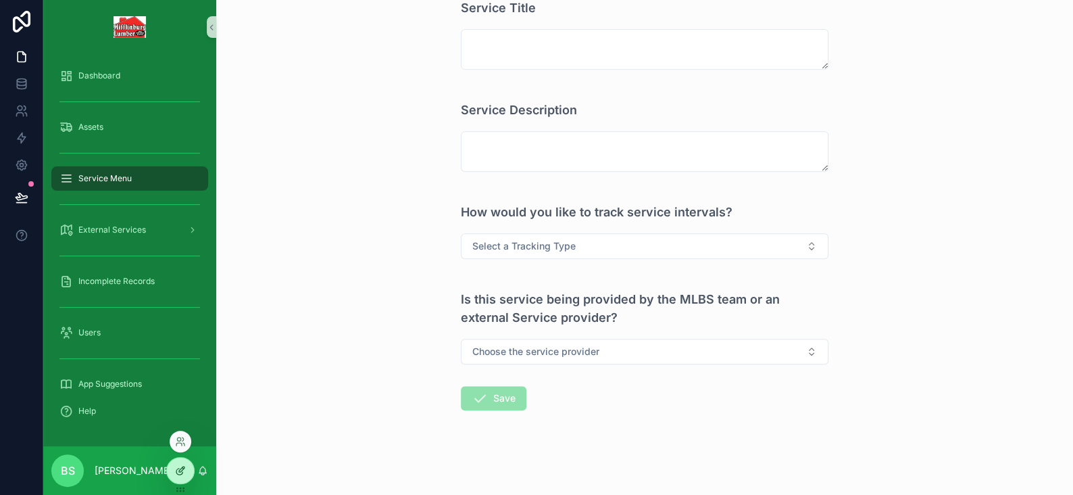
click at [180, 468] on icon at bounding box center [181, 468] width 5 height 5
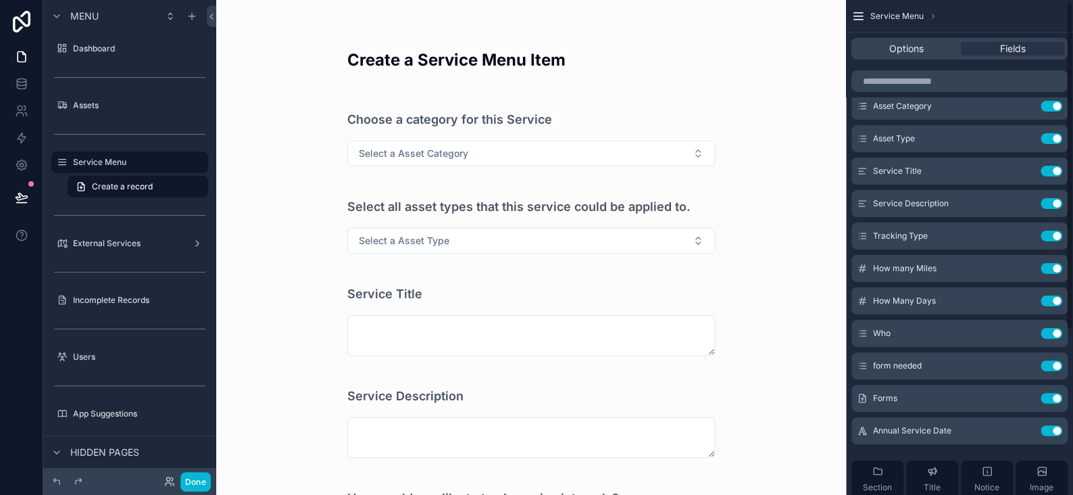
scroll to position [0, 0]
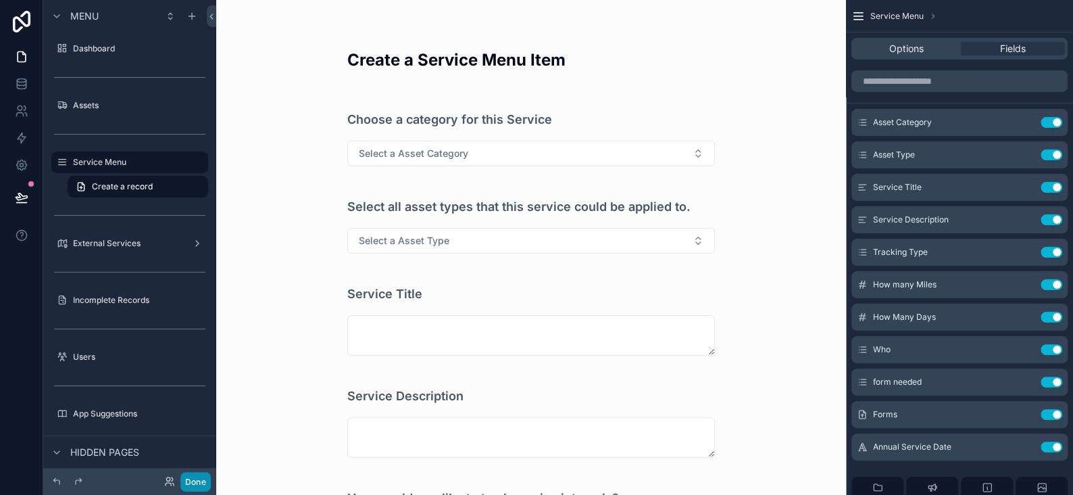
click at [191, 478] on button "Done" at bounding box center [195, 482] width 30 height 20
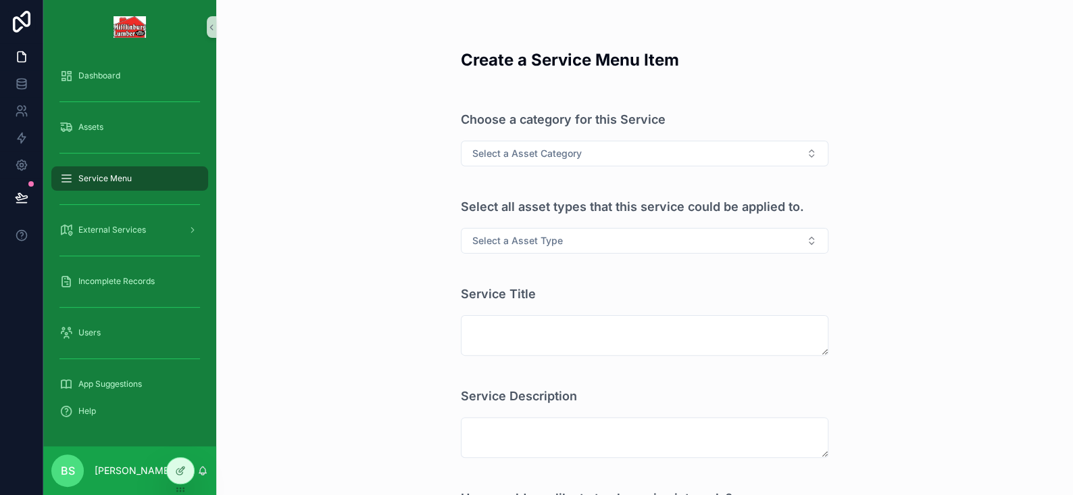
click at [91, 174] on span "Service Menu" at bounding box center [104, 178] width 53 height 11
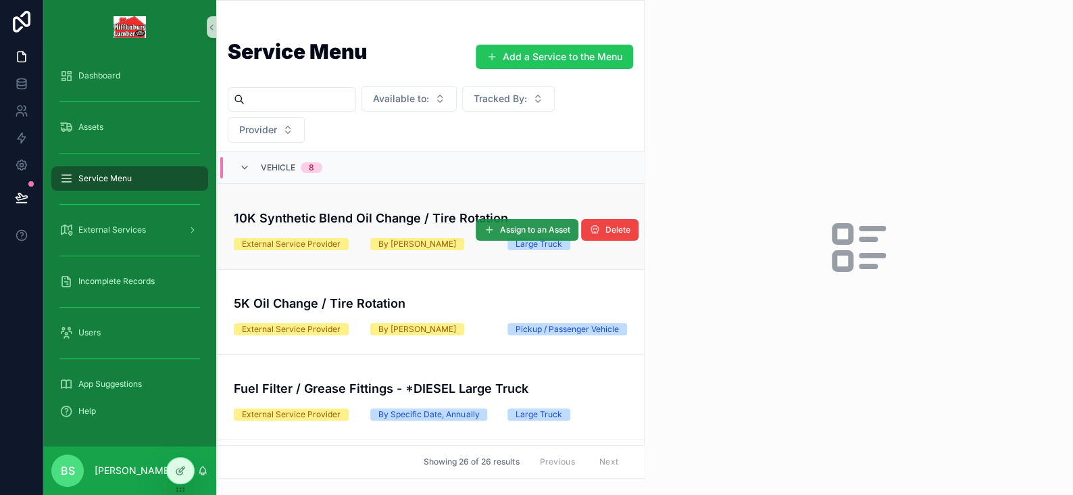
click at [484, 229] on icon "scrollable content" at bounding box center [489, 229] width 11 height 11
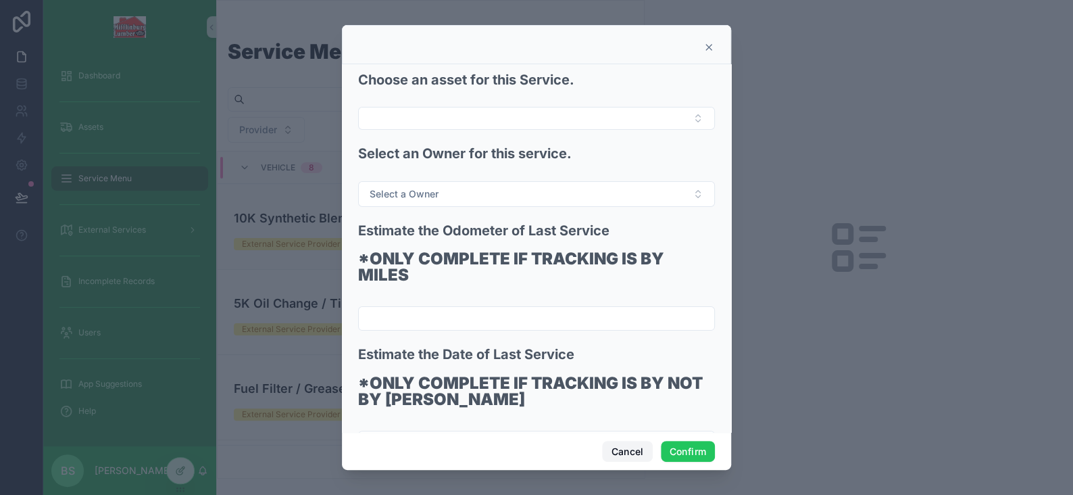
click at [626, 452] on button "Cancel" at bounding box center [627, 452] width 50 height 22
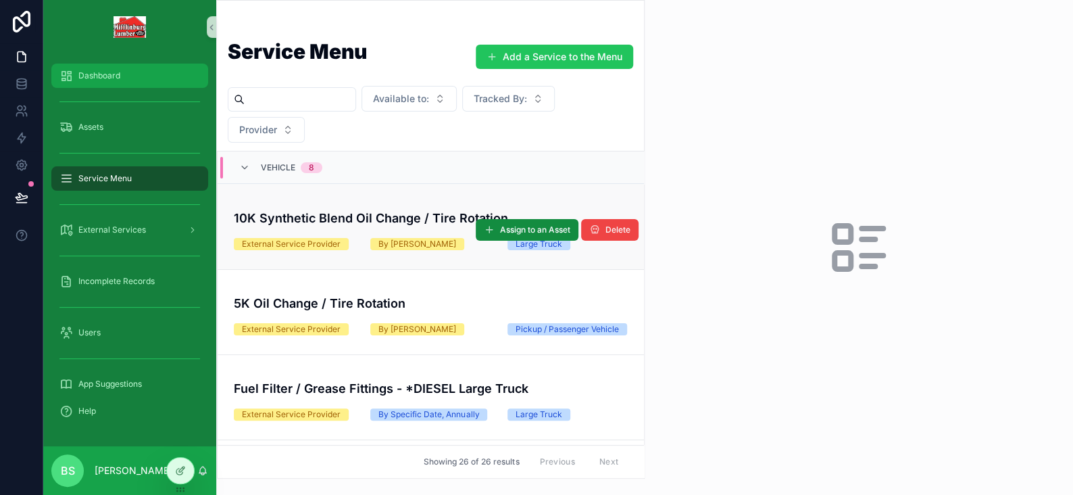
drag, startPoint x: 115, startPoint y: 71, endPoint x: 124, endPoint y: 70, distance: 9.5
click at [115, 71] on span "Dashboard" at bounding box center [99, 75] width 42 height 11
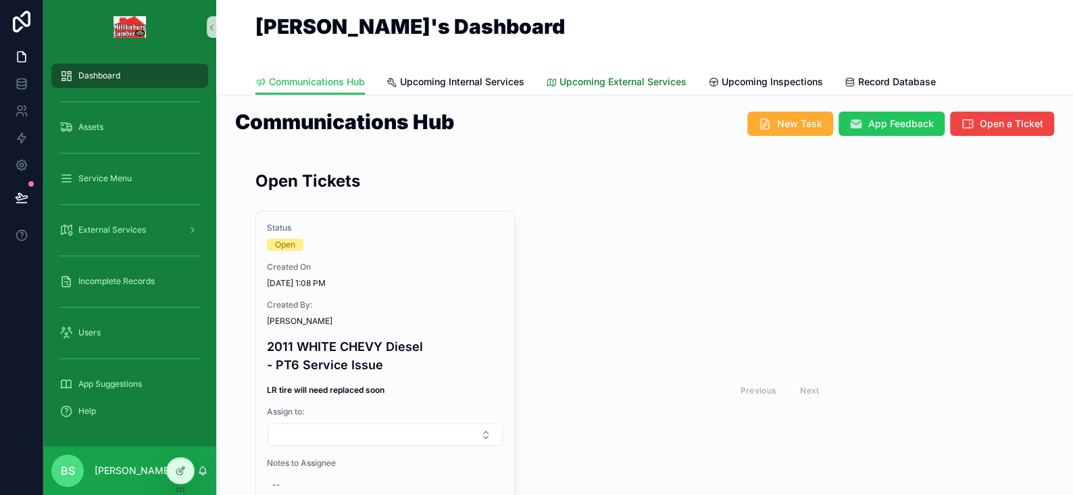
click at [585, 76] on span "Upcoming External Services" at bounding box center [623, 82] width 127 height 14
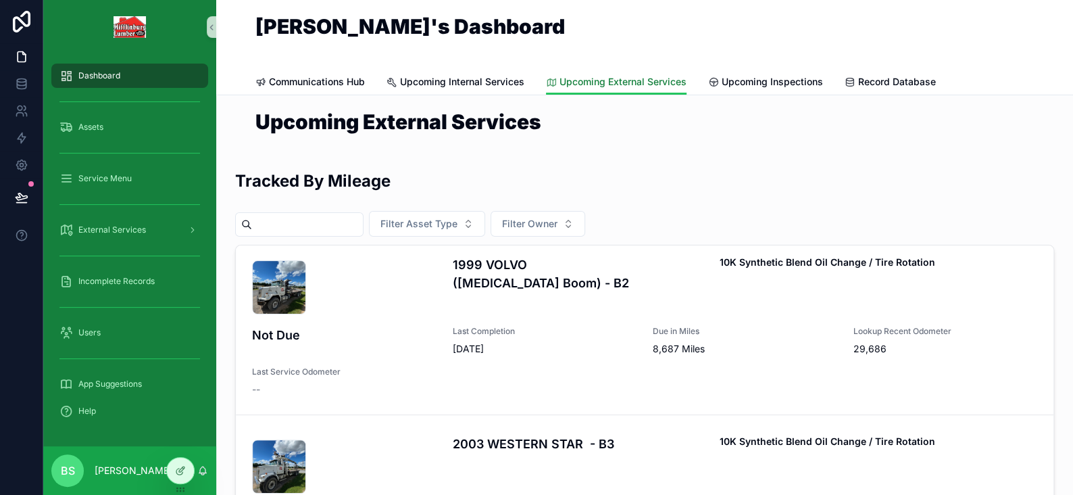
scroll to position [1451, 0]
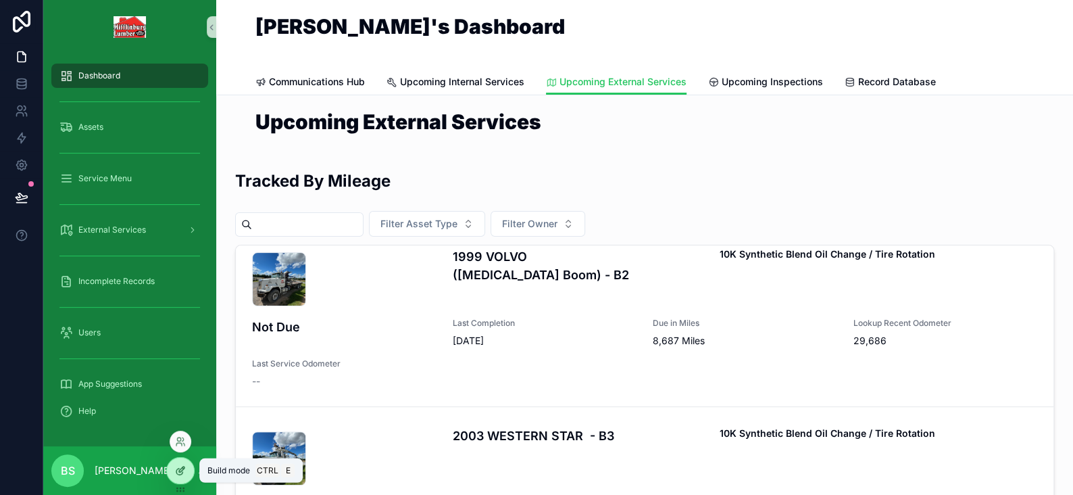
click at [175, 473] on icon at bounding box center [180, 470] width 11 height 11
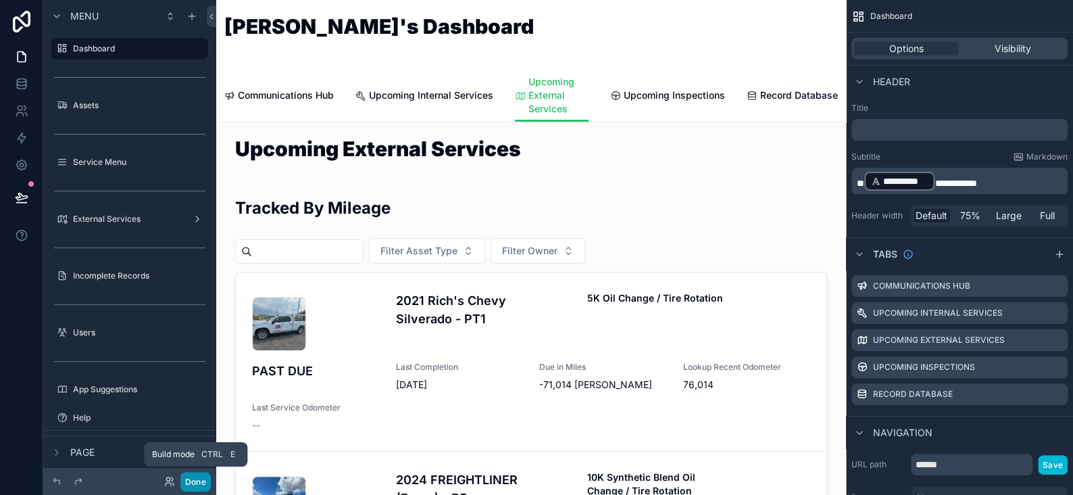
click at [191, 479] on button "Done" at bounding box center [195, 482] width 30 height 20
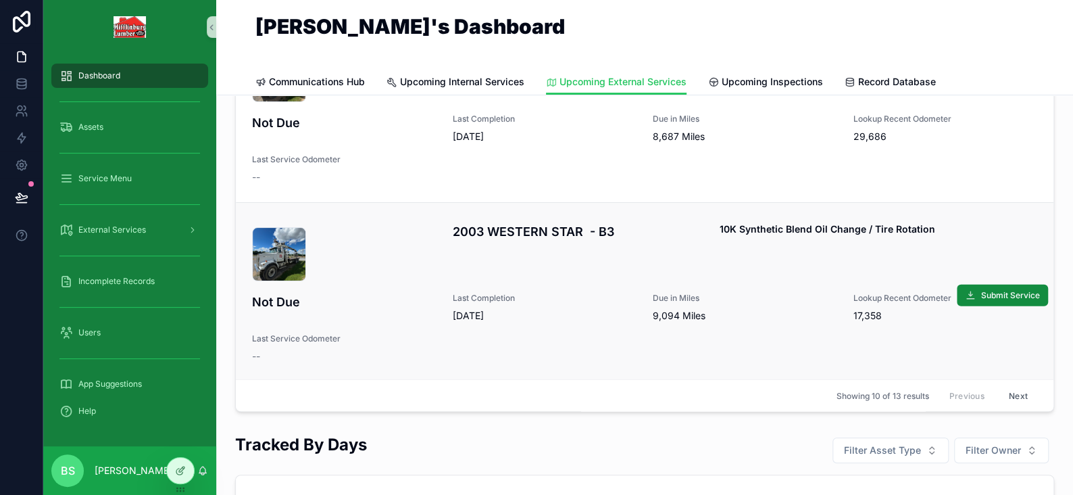
scroll to position [270, 0]
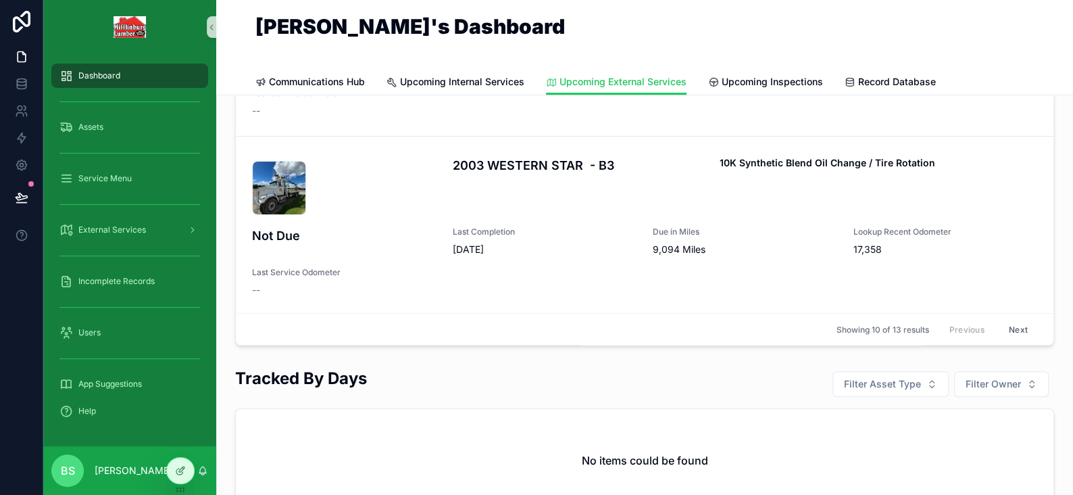
click at [1000, 325] on button "Next" at bounding box center [1019, 328] width 38 height 21
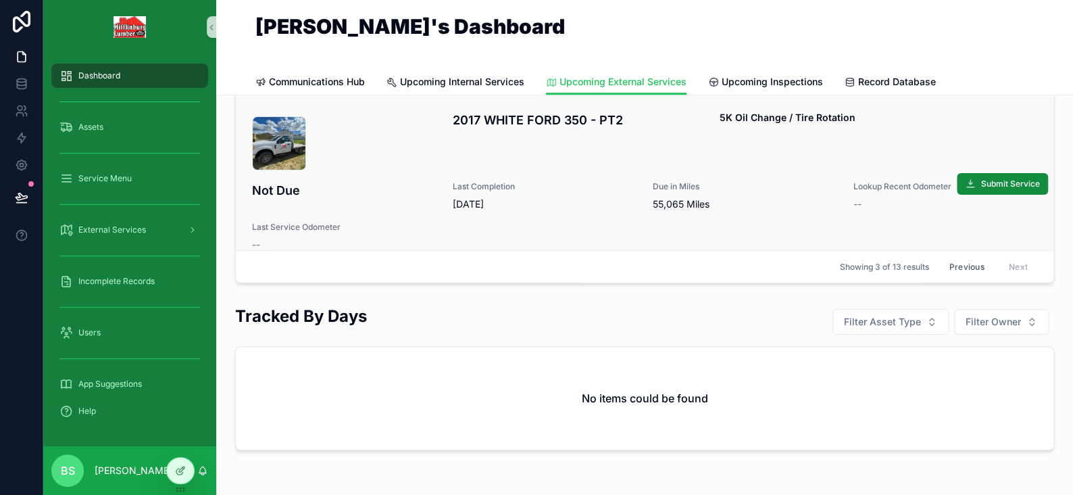
scroll to position [265, 0]
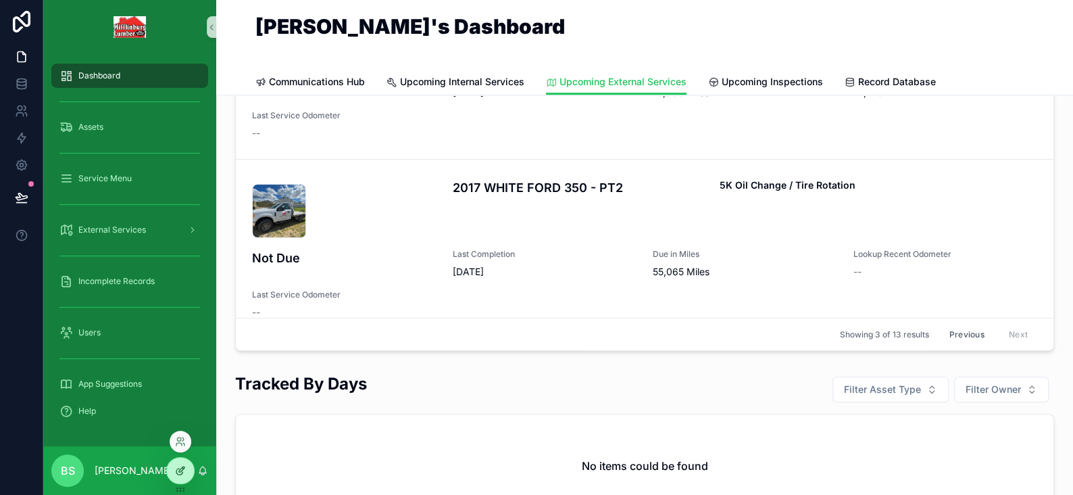
click at [184, 472] on icon at bounding box center [180, 470] width 11 height 11
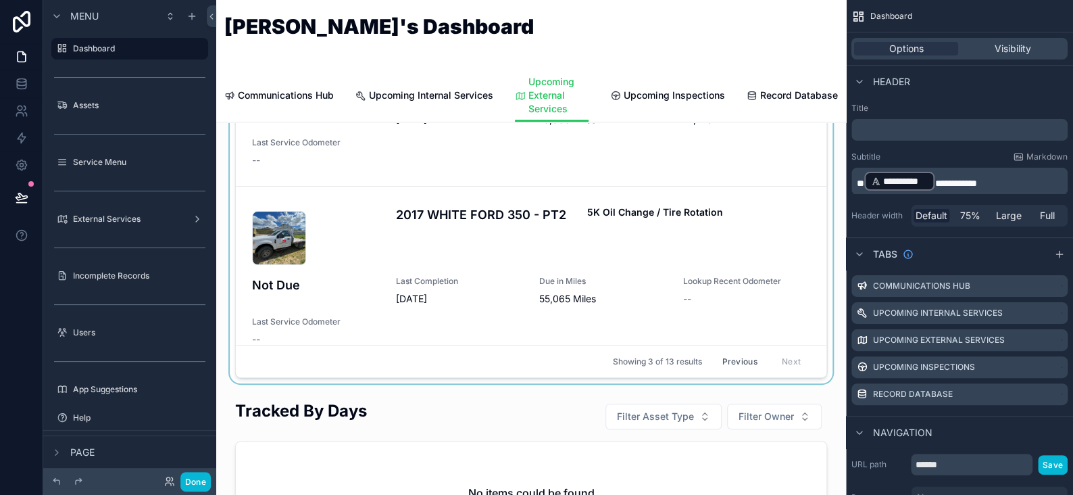
click at [440, 167] on div "scrollable content" at bounding box center [531, 154] width 608 height 457
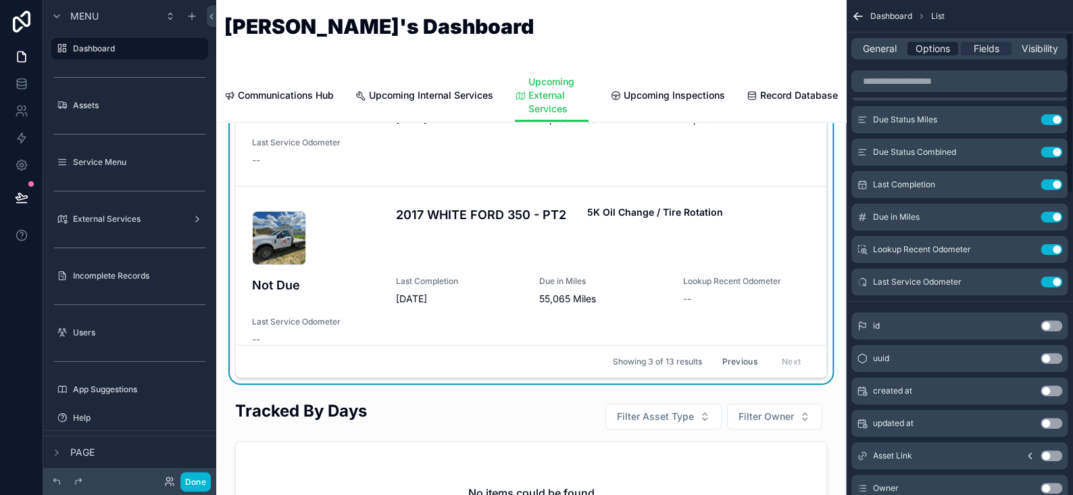
scroll to position [0, 0]
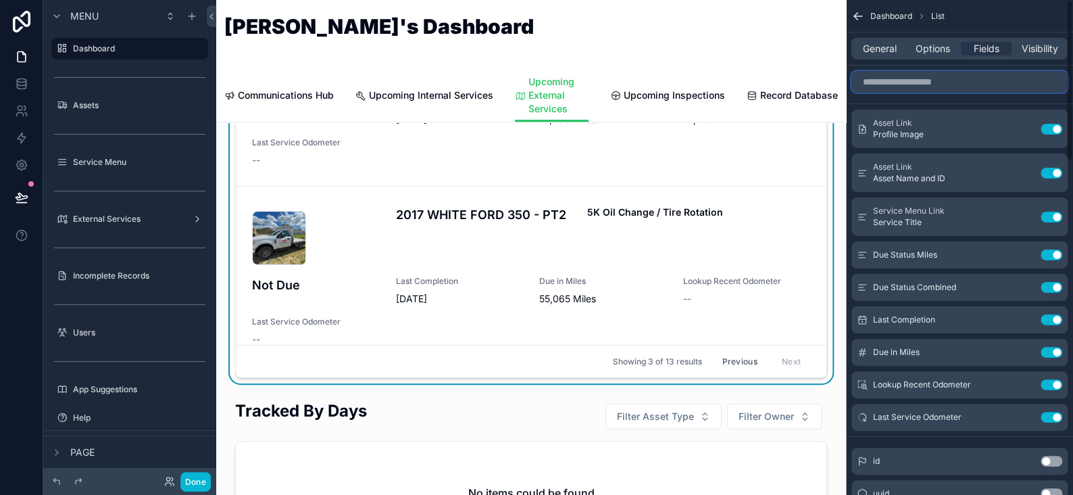
click at [909, 81] on input "scrollable content" at bounding box center [960, 82] width 216 height 22
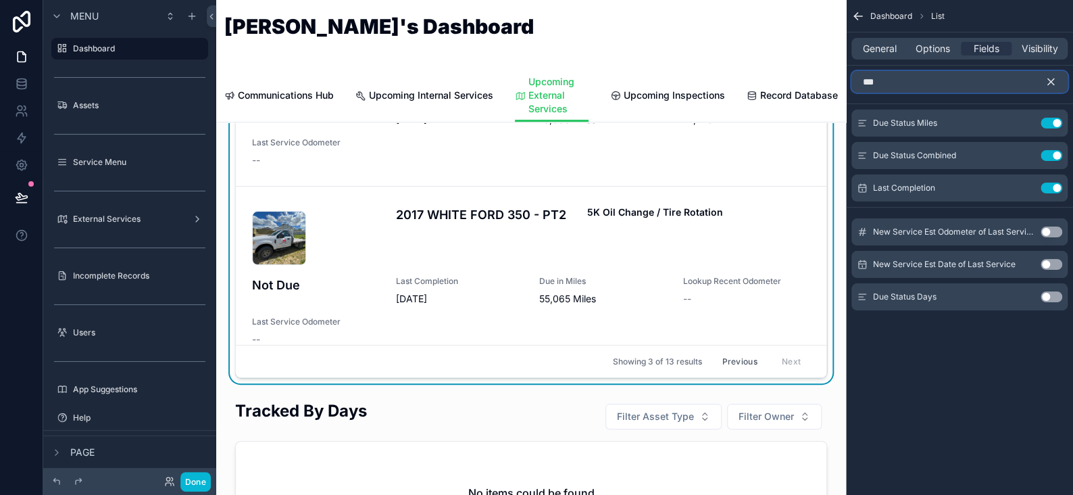
type input "***"
click at [1047, 231] on button "Use setting" at bounding box center [1052, 231] width 22 height 11
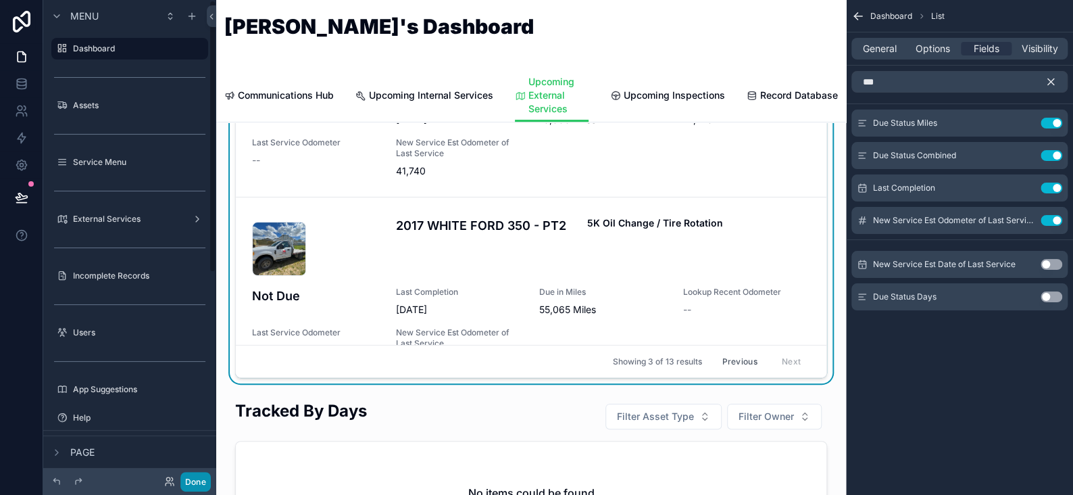
click at [183, 481] on button "Done" at bounding box center [195, 482] width 30 height 20
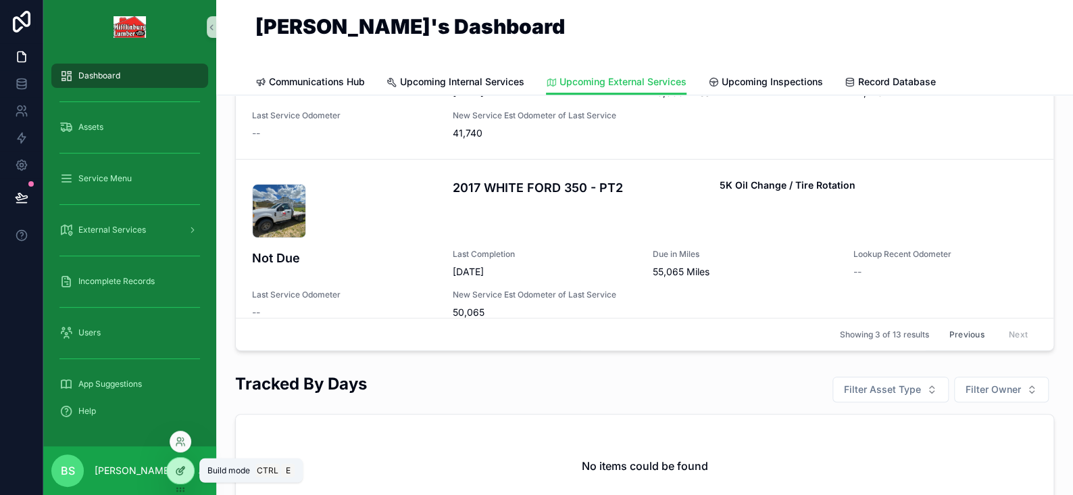
click at [177, 474] on icon at bounding box center [180, 470] width 11 height 11
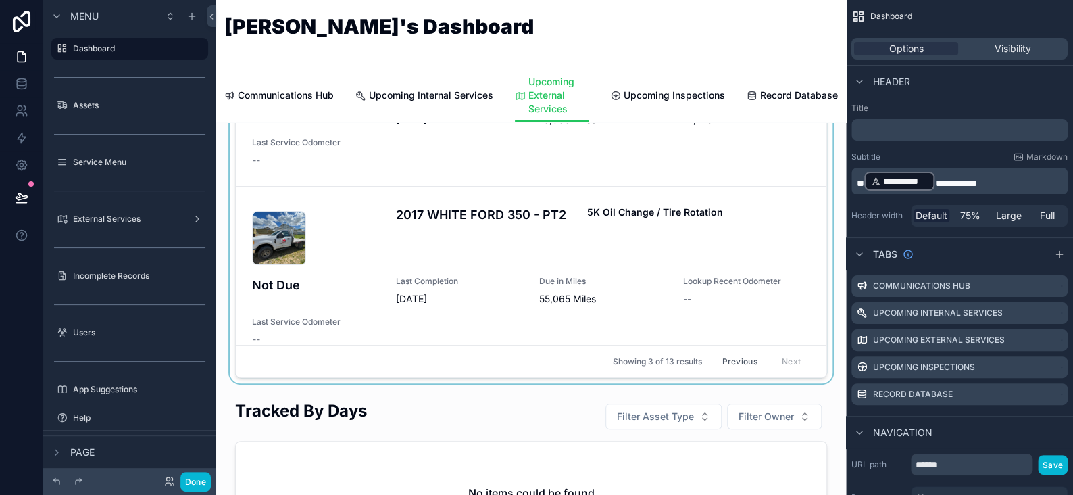
click at [695, 205] on div "scrollable content" at bounding box center [531, 154] width 608 height 457
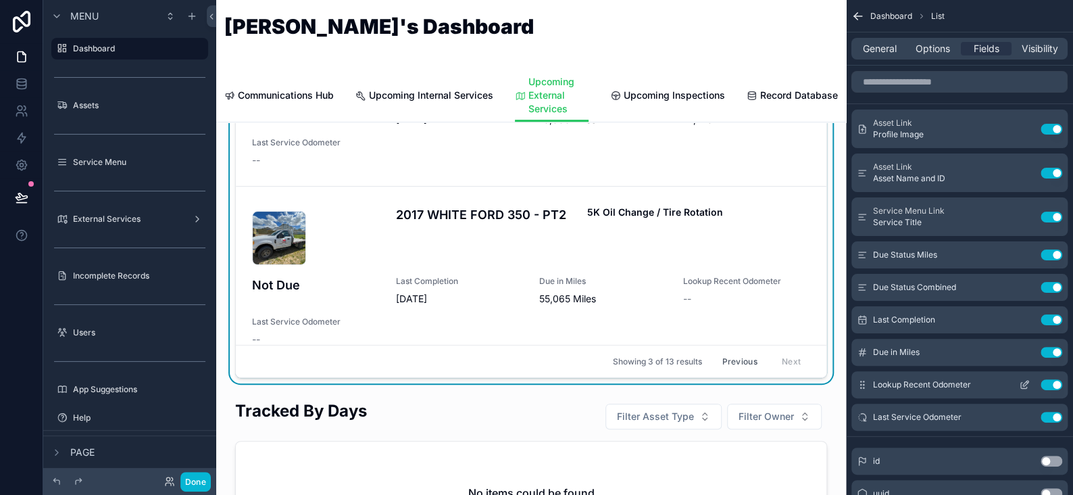
click at [1020, 383] on icon "scrollable content" at bounding box center [1024, 384] width 11 height 11
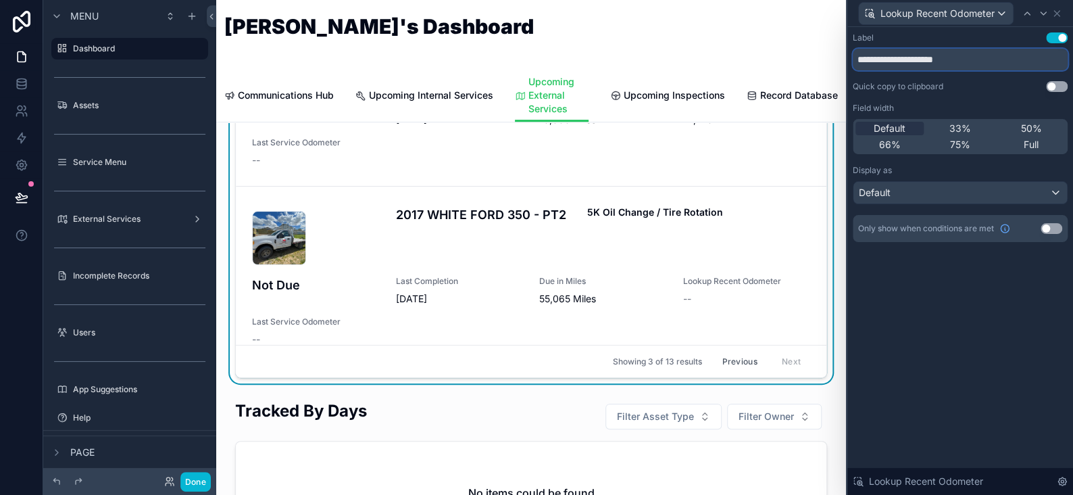
drag, startPoint x: 894, startPoint y: 59, endPoint x: 819, endPoint y: 60, distance: 75.0
click at [819, 60] on div "**********" at bounding box center [536, 247] width 1073 height 495
type input "**********"
click at [1055, 9] on icon at bounding box center [1057, 13] width 11 height 11
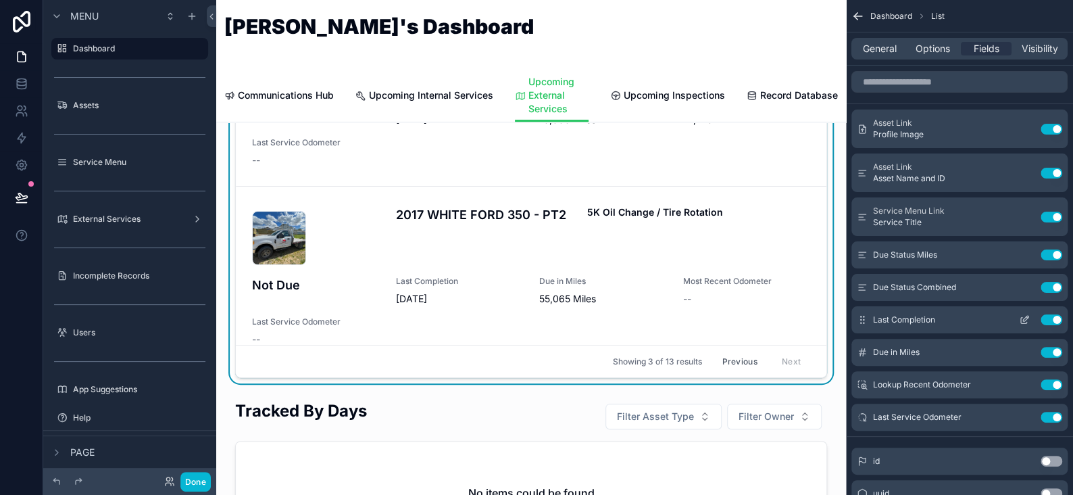
click at [1049, 320] on button "Use setting" at bounding box center [1052, 319] width 22 height 11
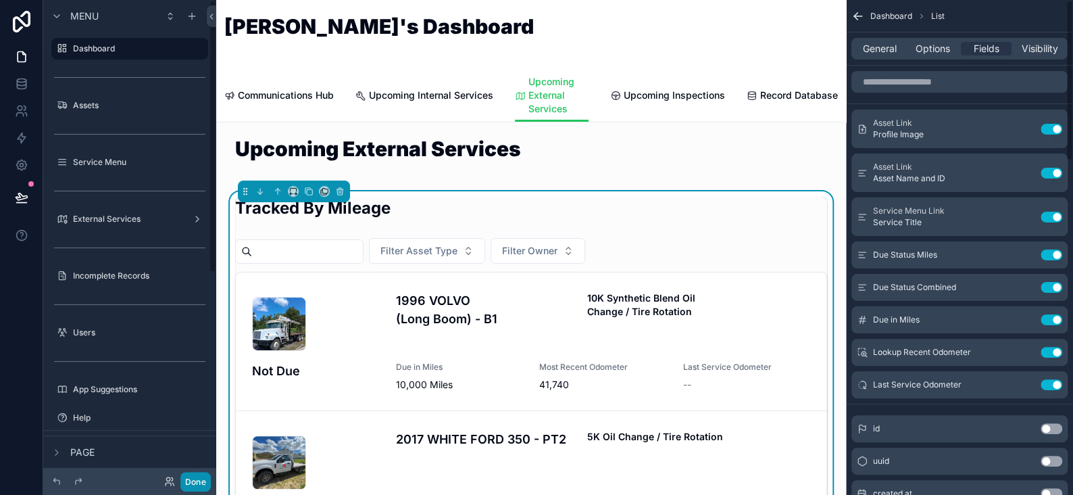
click at [189, 481] on button "Done" at bounding box center [195, 482] width 30 height 20
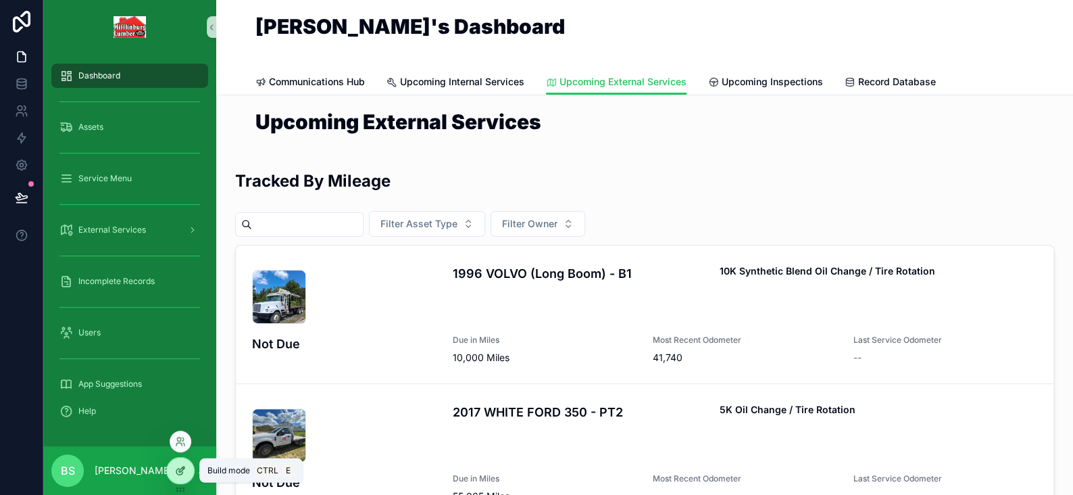
click at [176, 474] on icon at bounding box center [180, 470] width 11 height 11
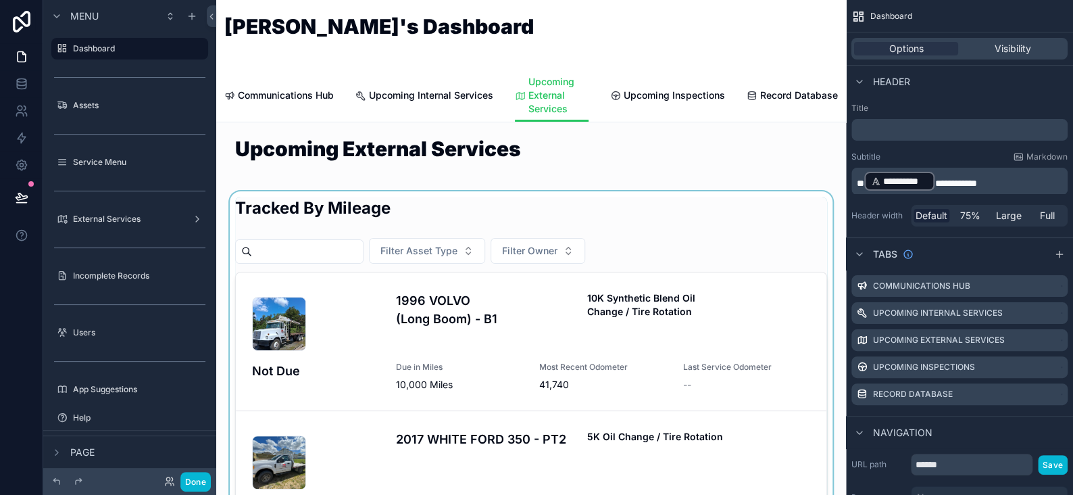
click at [547, 334] on div "scrollable content" at bounding box center [531, 419] width 608 height 457
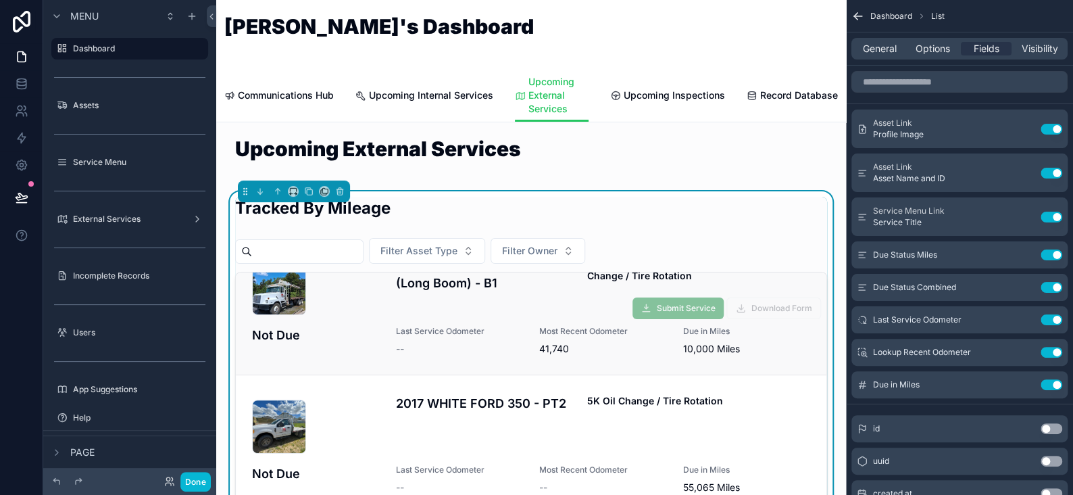
scroll to position [53, 0]
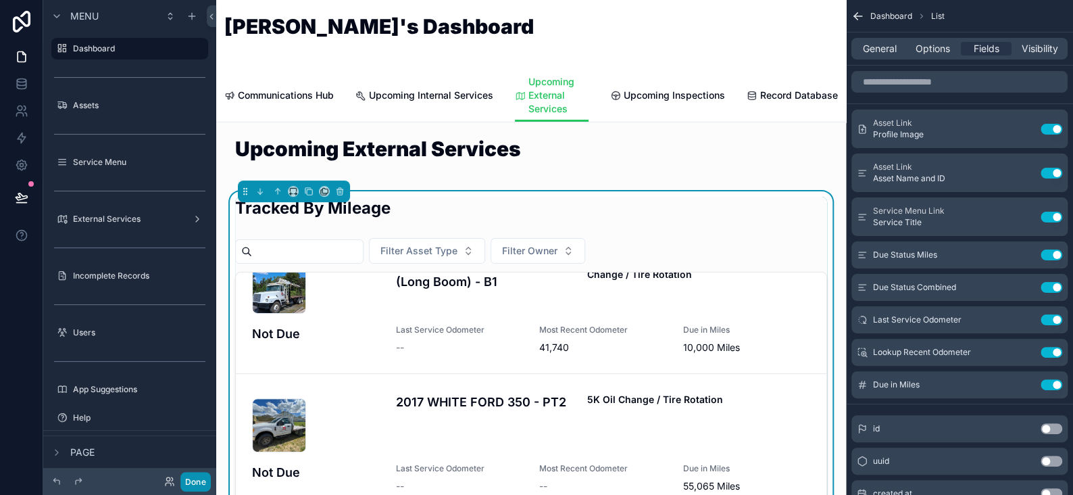
click at [199, 478] on button "Done" at bounding box center [195, 482] width 30 height 20
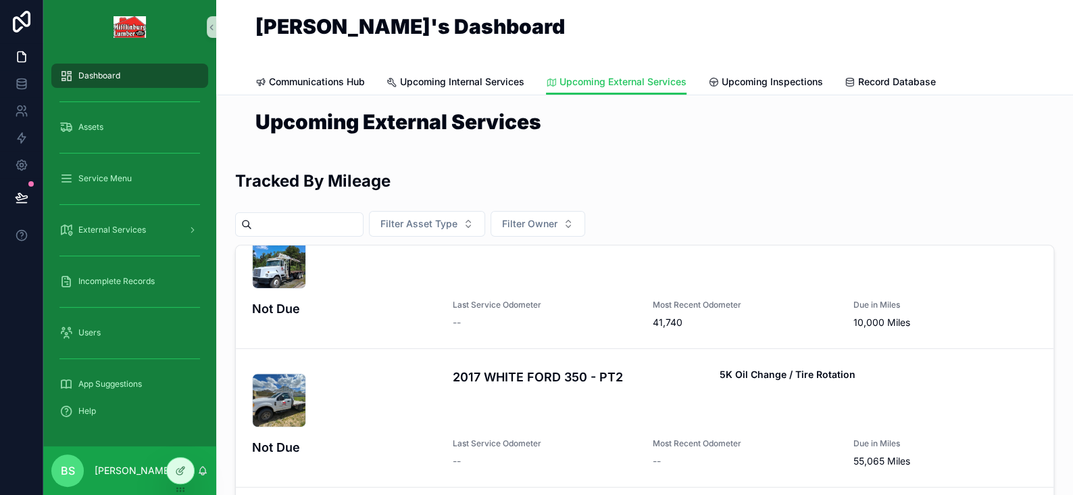
scroll to position [270, 0]
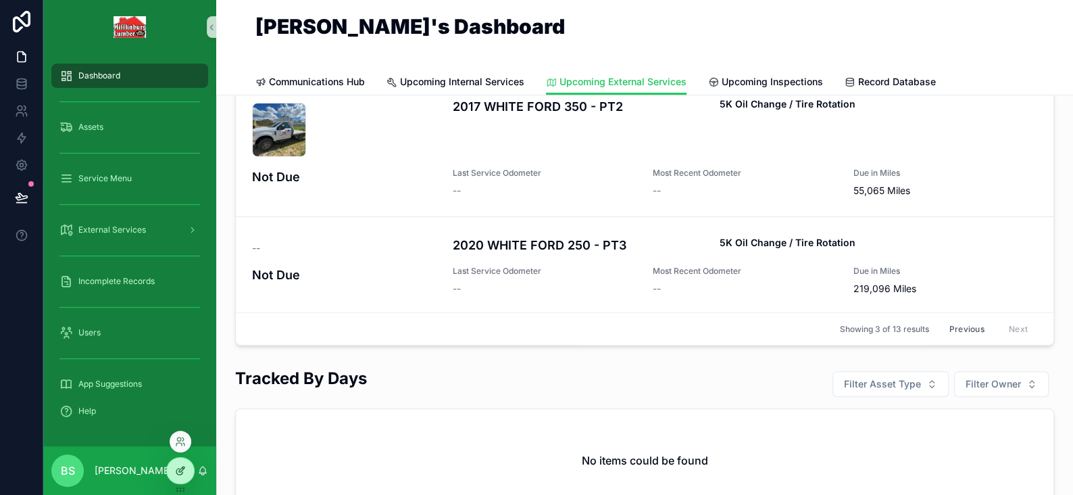
click at [186, 473] on div at bounding box center [180, 471] width 27 height 26
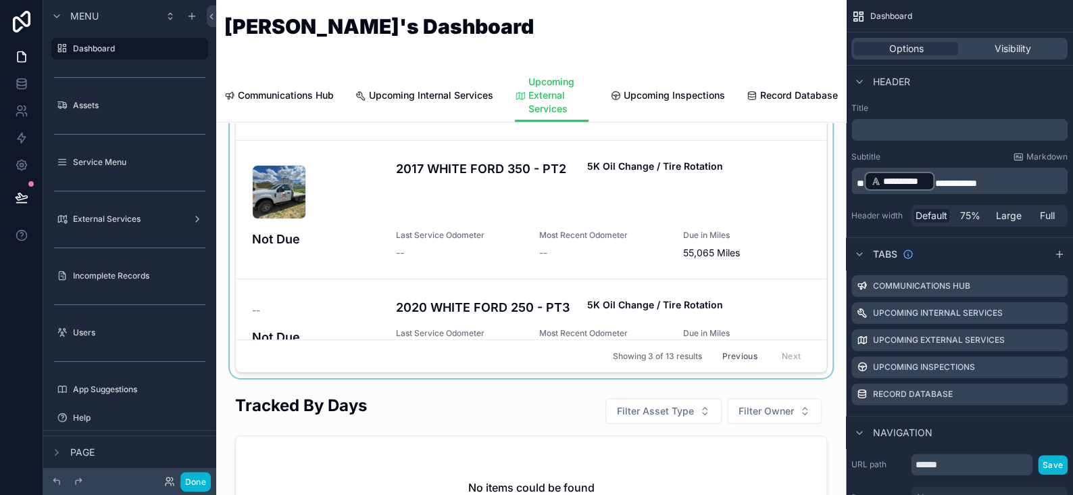
scroll to position [0, 0]
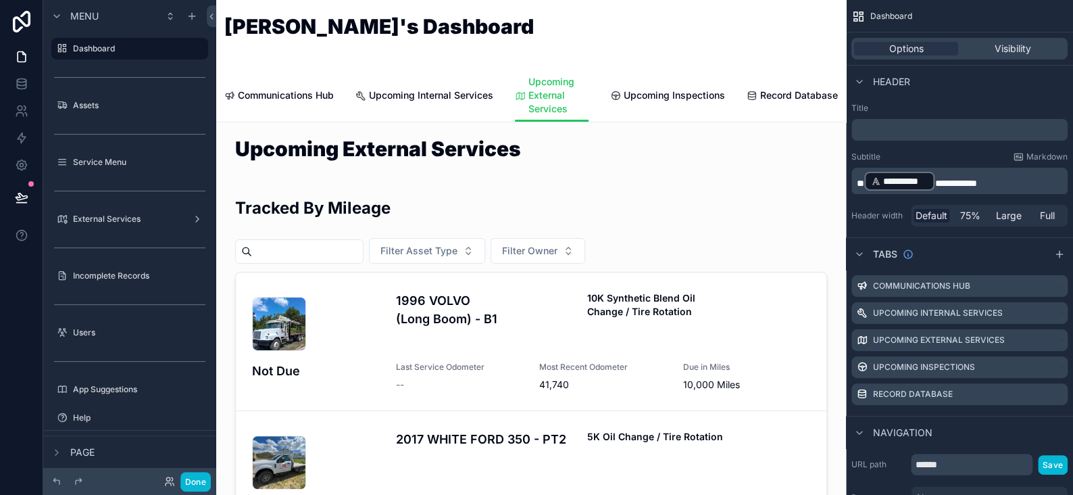
click at [629, 210] on div "scrollable content" at bounding box center [531, 419] width 608 height 457
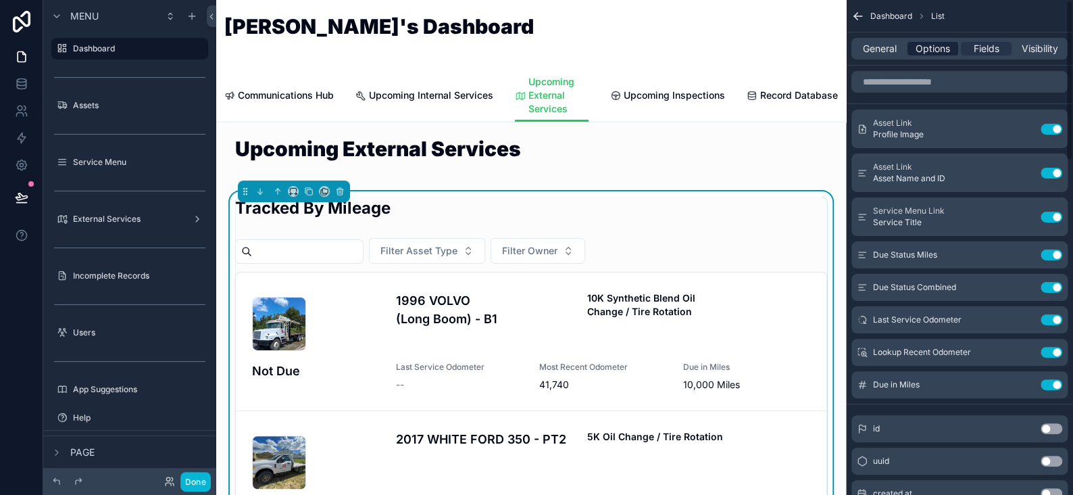
click at [944, 50] on span "Options" at bounding box center [933, 49] width 34 height 14
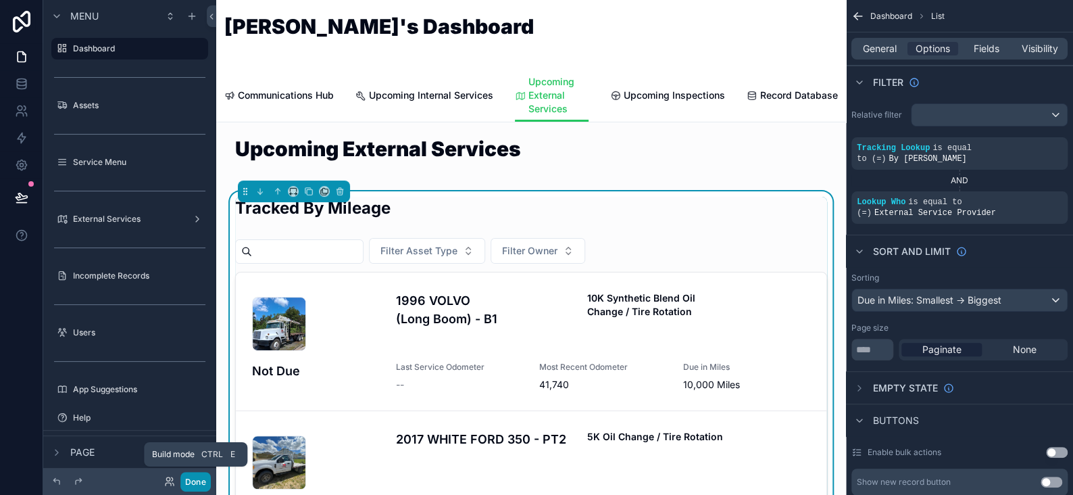
click at [197, 487] on button "Done" at bounding box center [195, 482] width 30 height 20
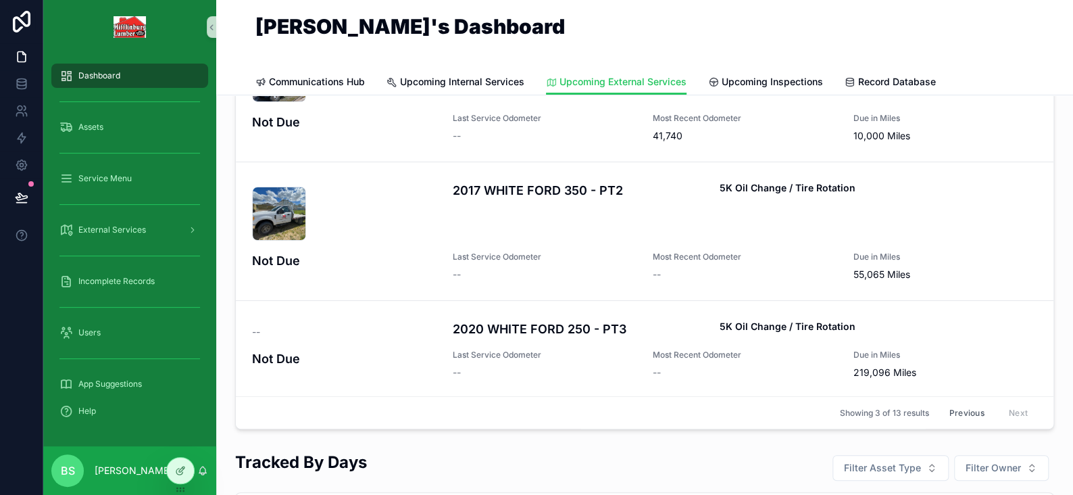
scroll to position [270, 0]
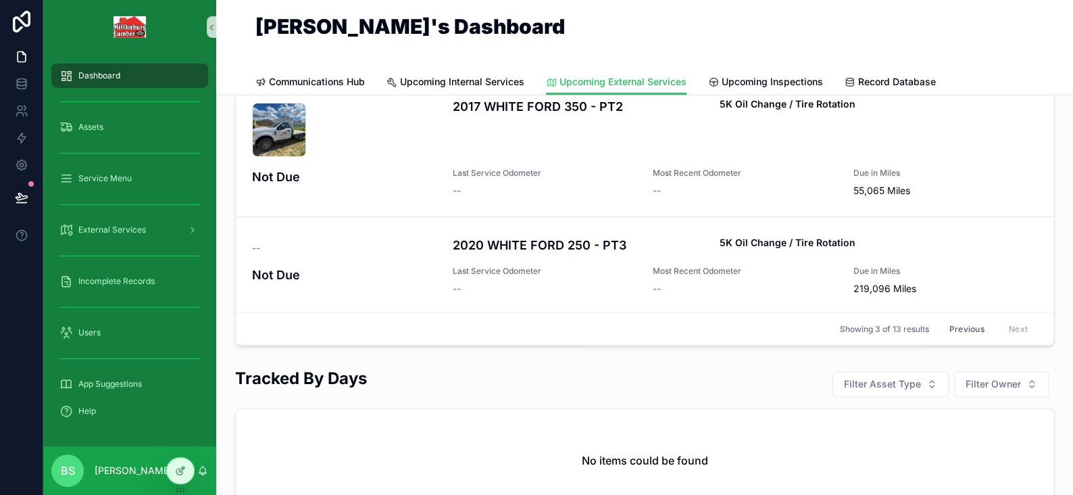
click at [940, 330] on button "Previous" at bounding box center [967, 328] width 54 height 21
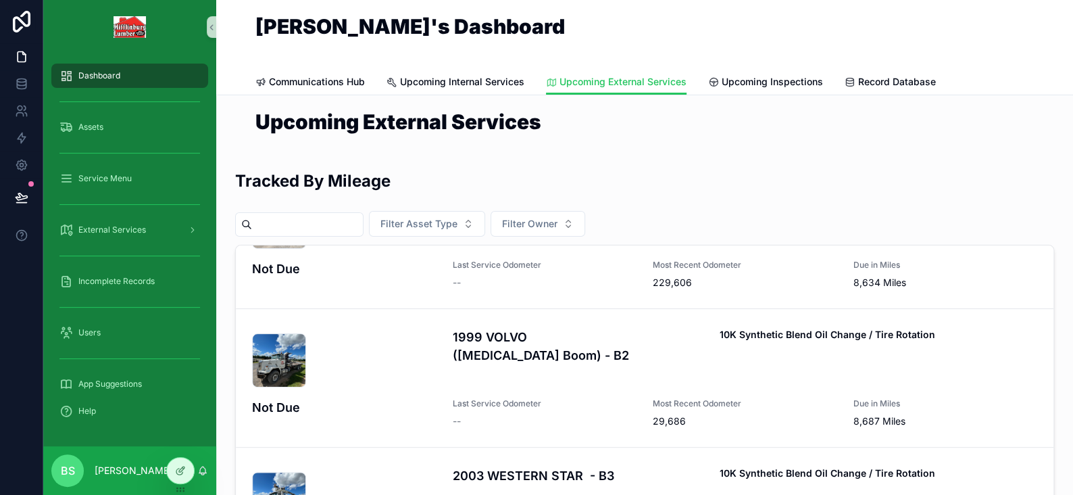
scroll to position [639, 0]
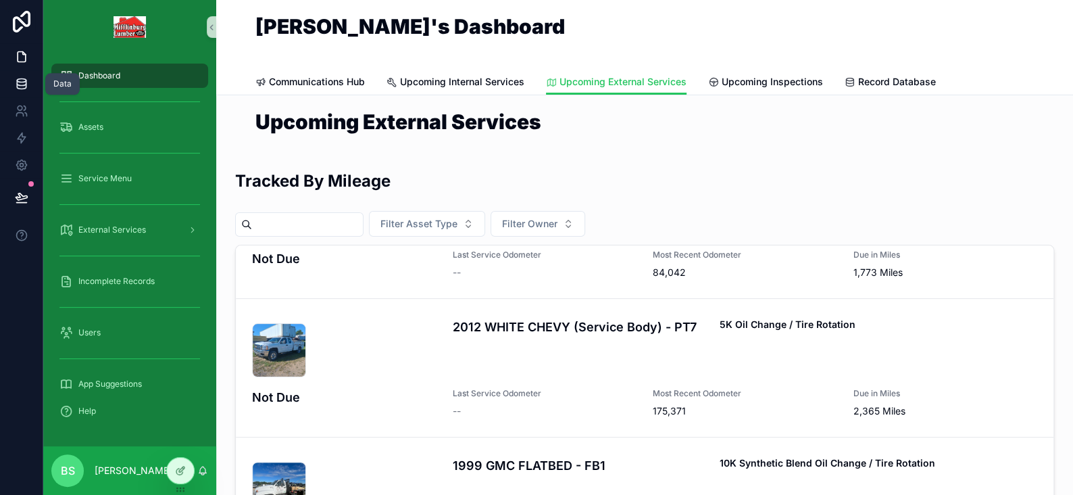
click at [20, 79] on icon at bounding box center [21, 80] width 9 height 3
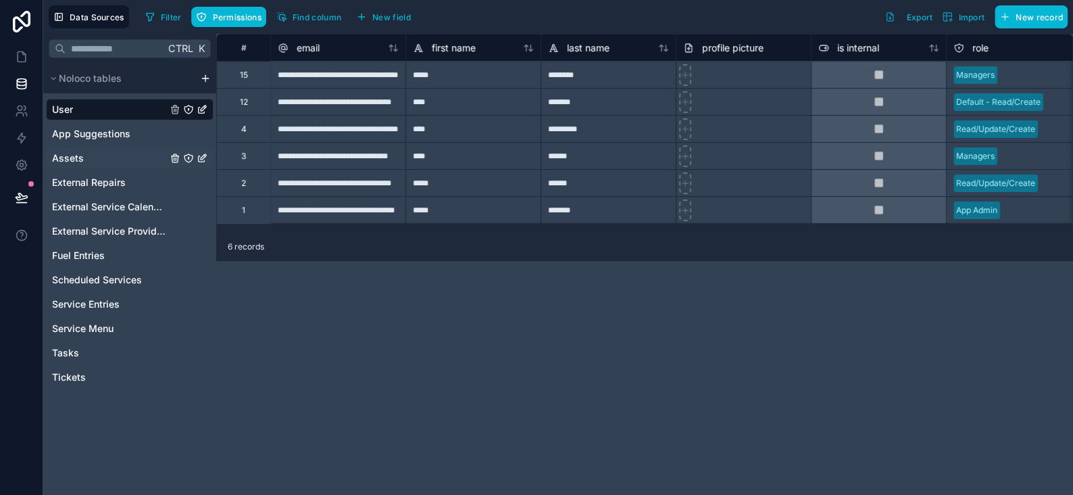
click at [67, 153] on span "Assets" at bounding box center [68, 158] width 32 height 14
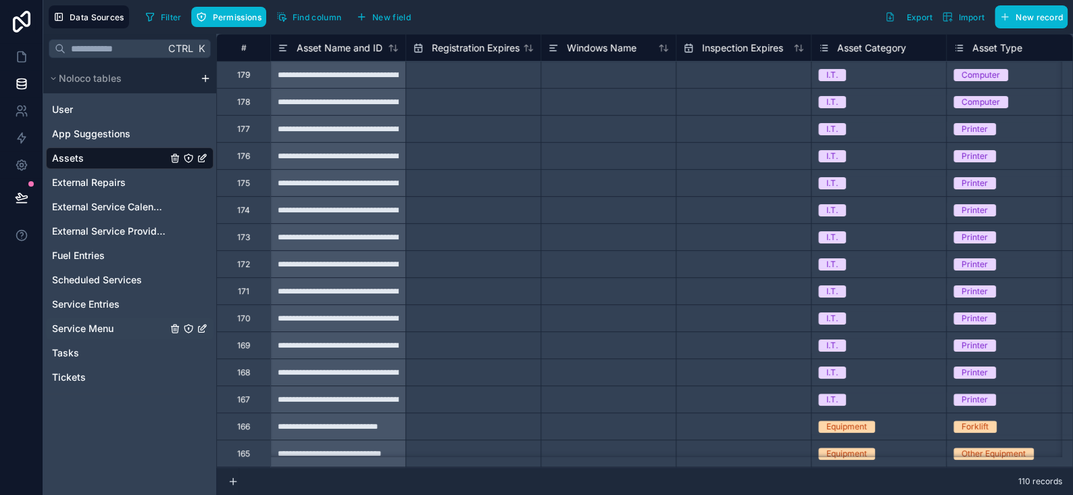
click at [90, 322] on span "Service Menu" at bounding box center [83, 329] width 62 height 14
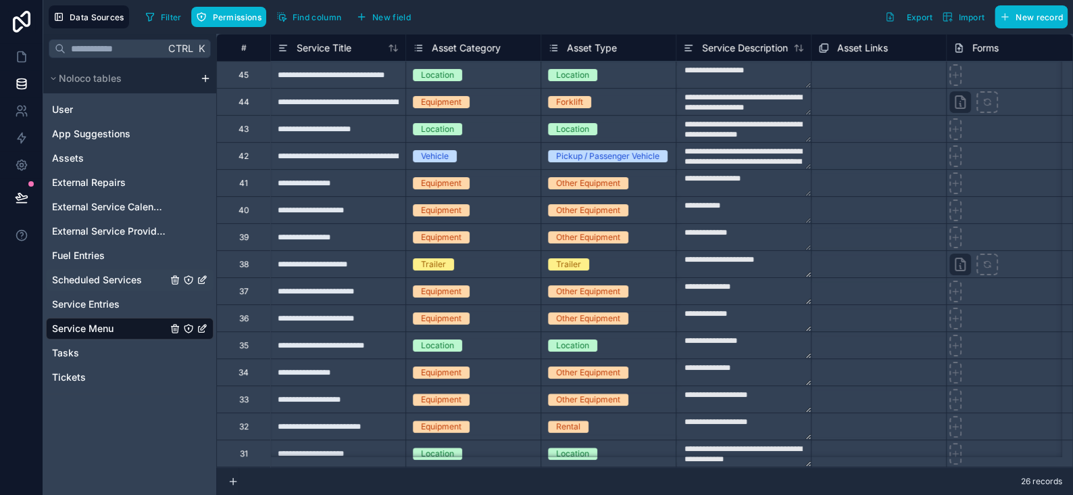
click at [89, 284] on span "Scheduled Services" at bounding box center [97, 280] width 90 height 14
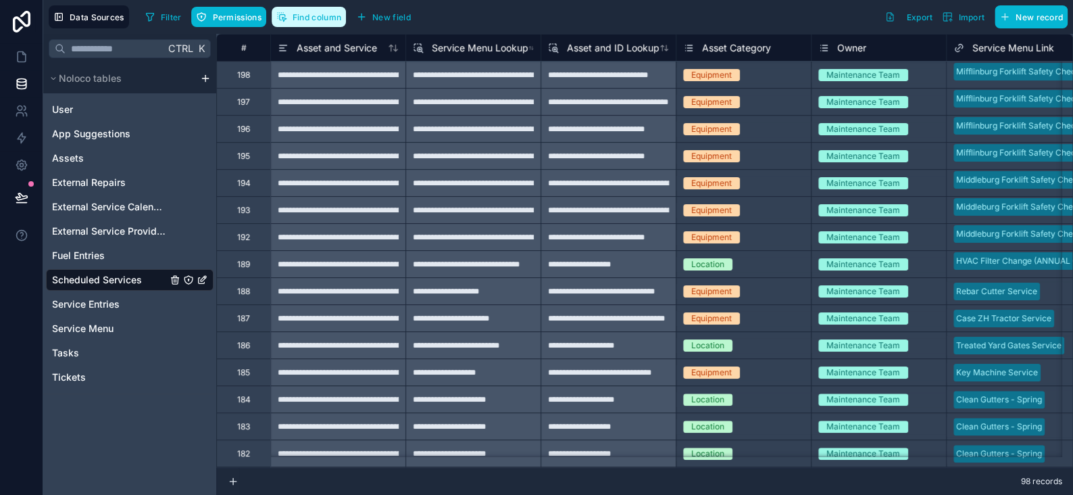
click at [333, 16] on span "Find column" at bounding box center [317, 17] width 49 height 10
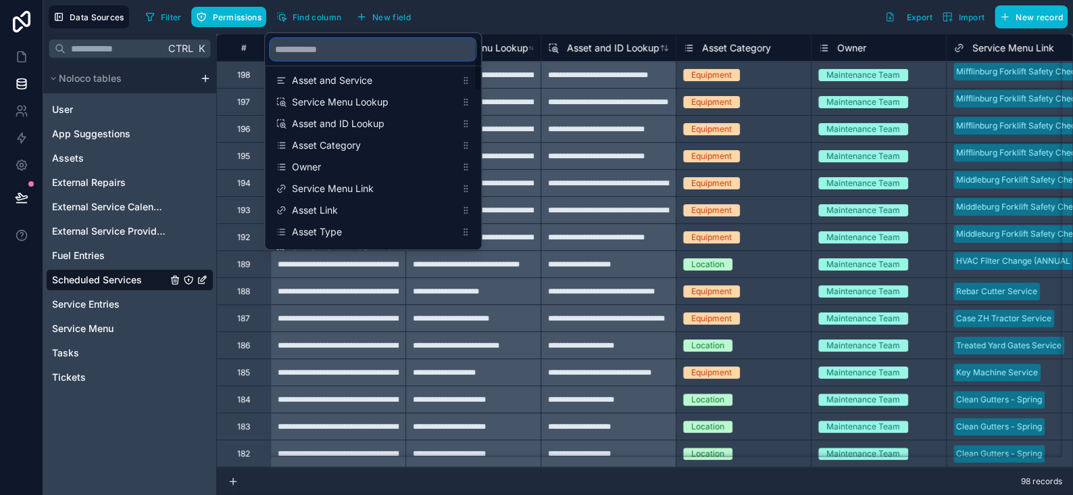
click at [337, 47] on input "scrollable content" at bounding box center [372, 50] width 205 height 22
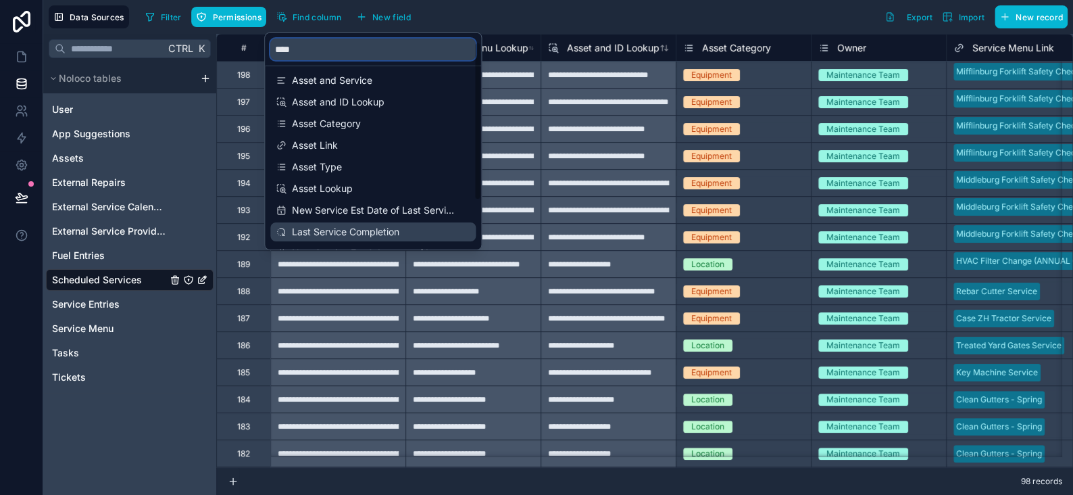
scroll to position [64, 0]
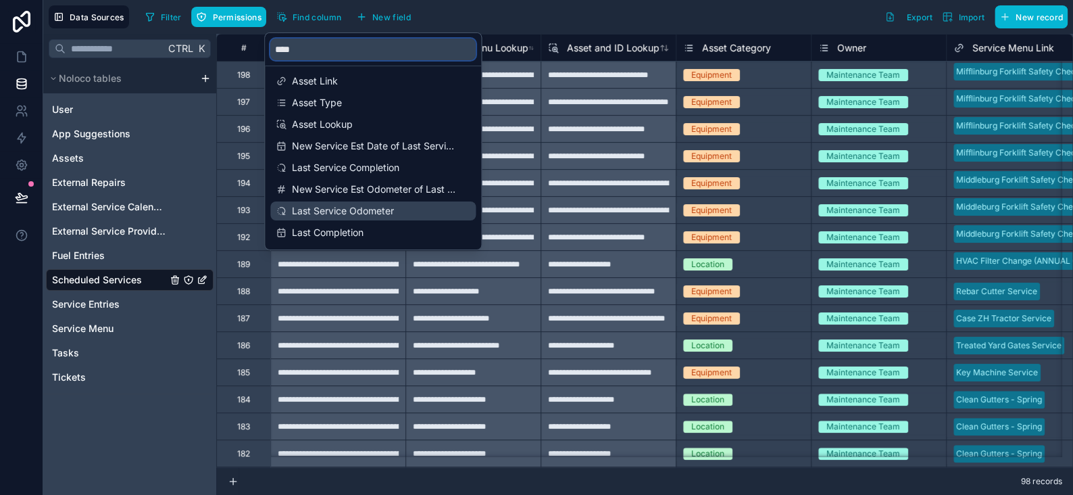
type input "****"
click at [344, 214] on span "Last Service Odometer" at bounding box center [374, 211] width 164 height 14
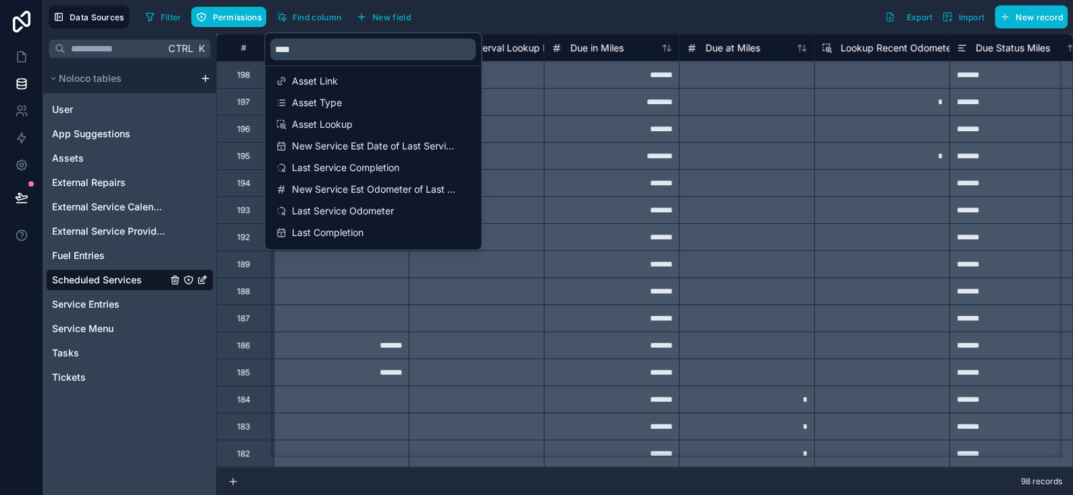
scroll to position [0, 2028]
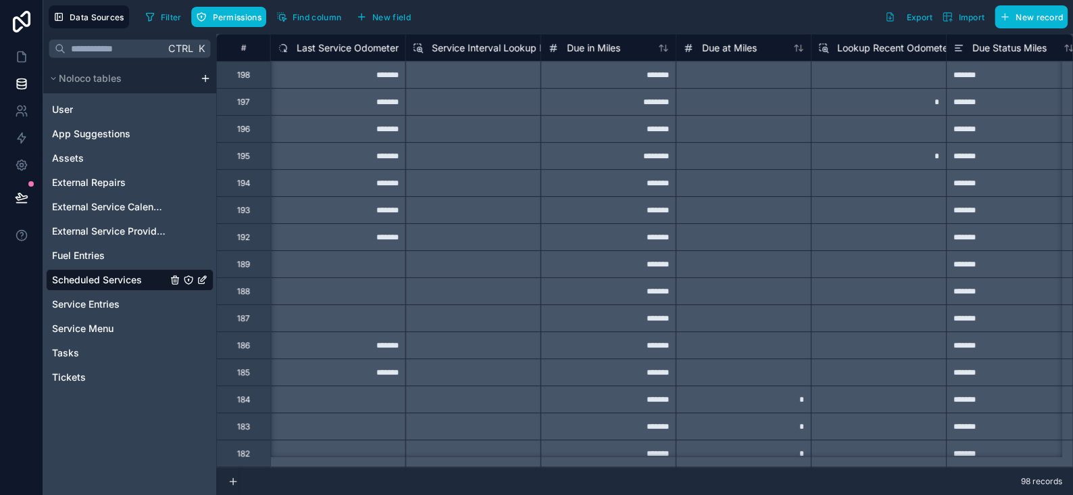
click at [454, 11] on div "Filter Permissions Find column New field Export Import New record" at bounding box center [604, 16] width 928 height 23
click at [348, 55] on div "Last Service Odometer" at bounding box center [337, 47] width 135 height 27
click at [348, 47] on span "Last Service Odometer" at bounding box center [348, 48] width 102 height 14
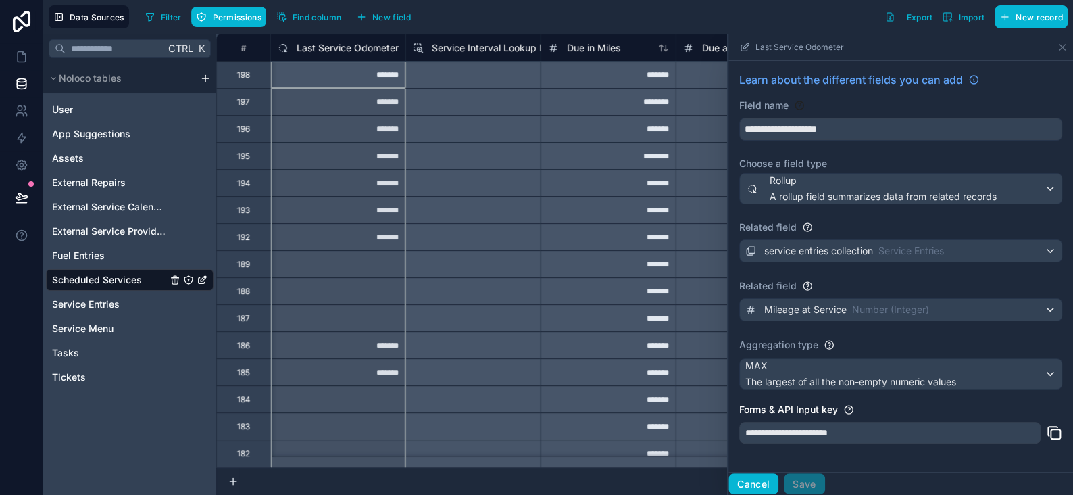
click at [744, 483] on button "Cancel" at bounding box center [754, 484] width 50 height 22
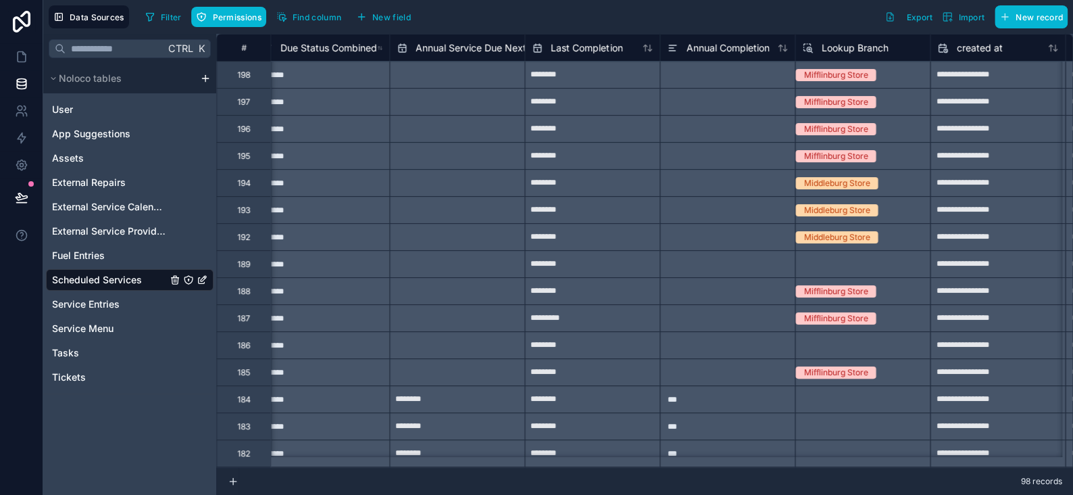
scroll to position [0, 3673]
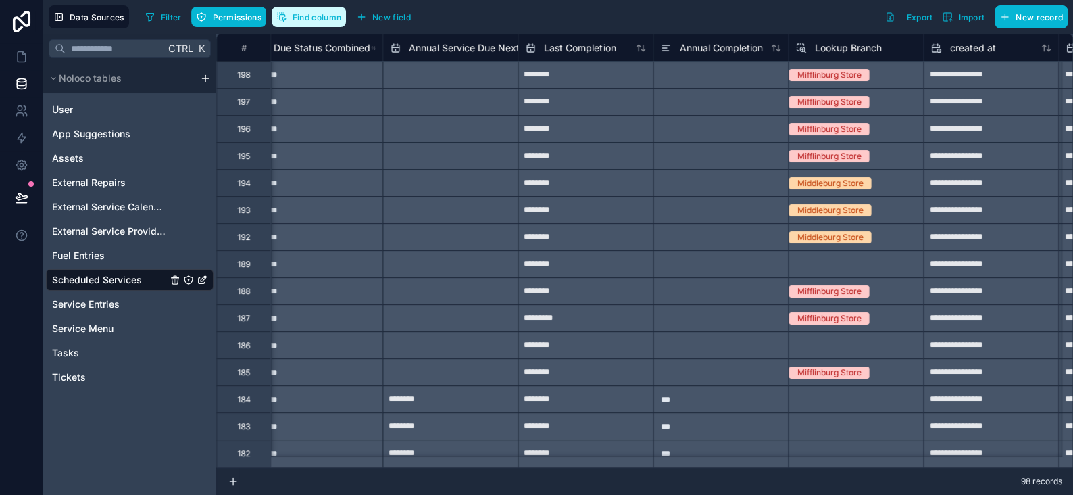
click at [315, 13] on span "Find column" at bounding box center [317, 17] width 49 height 10
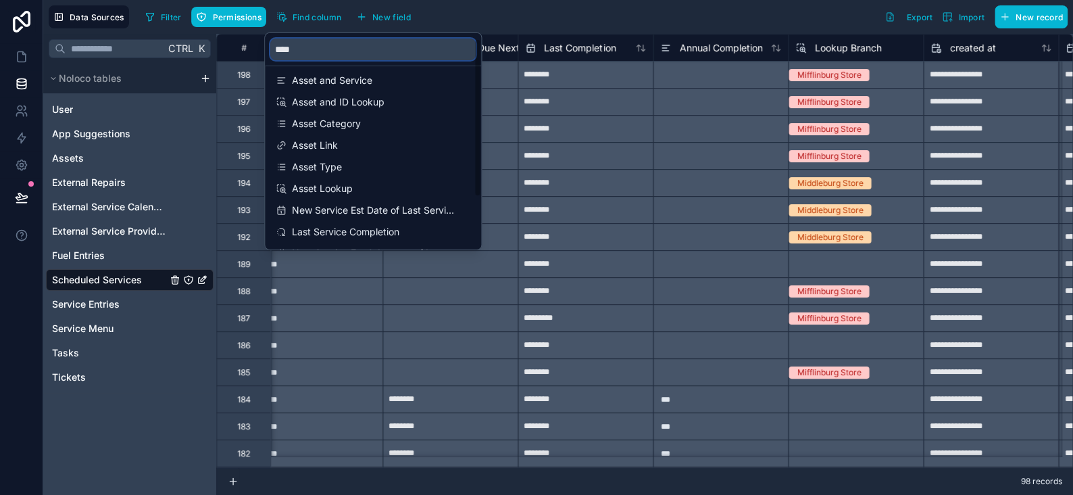
click at [314, 45] on input "****" at bounding box center [372, 50] width 205 height 22
type input "*"
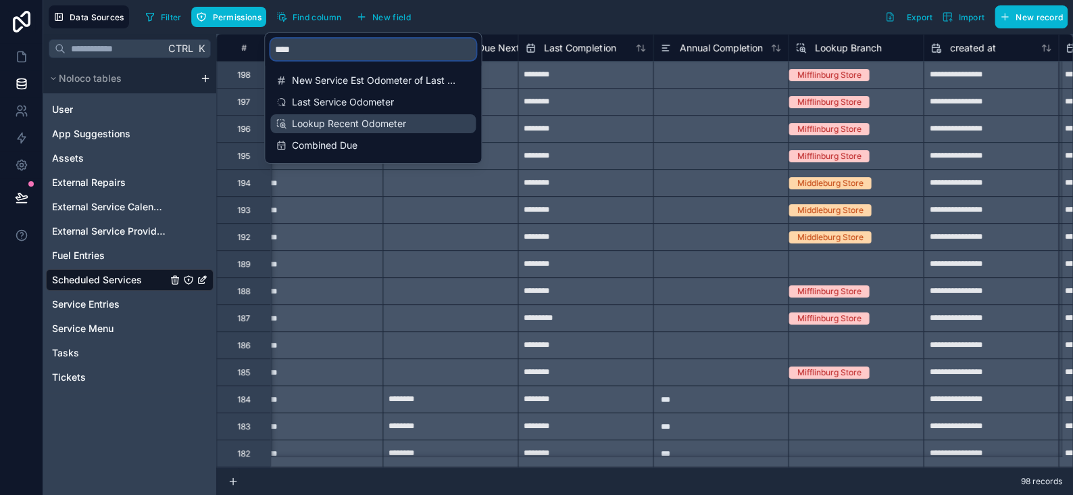
type input "****"
click at [357, 122] on span "Lookup Recent Odometer" at bounding box center [374, 124] width 164 height 14
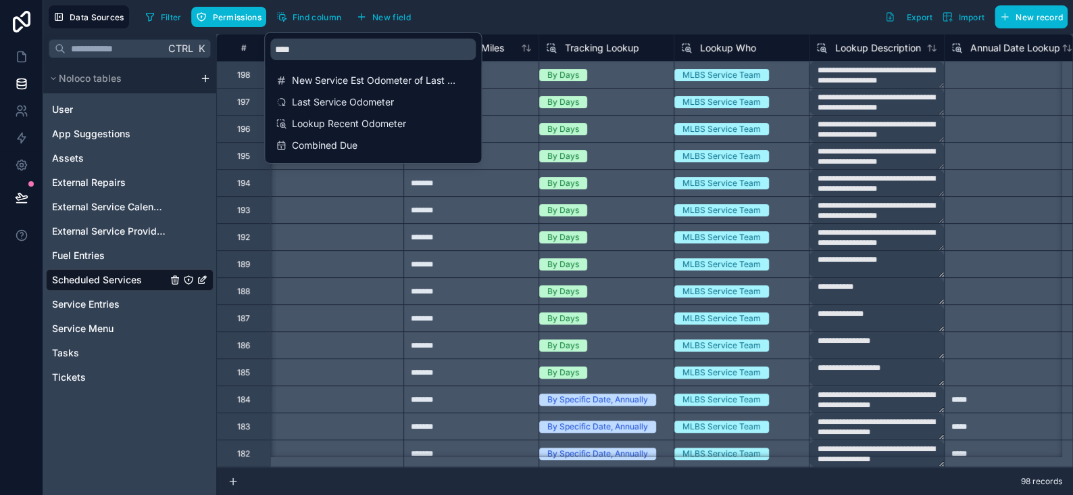
scroll to position [0, 2568]
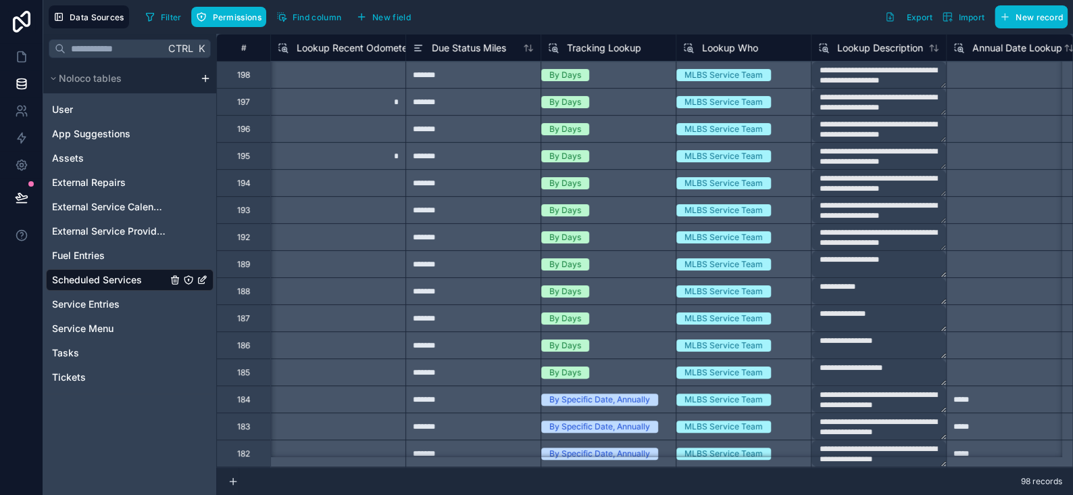
click at [433, 14] on div "Filter Permissions Find column New field Export Import New record" at bounding box center [604, 16] width 928 height 23
click at [326, 20] on span "Find column" at bounding box center [317, 17] width 49 height 10
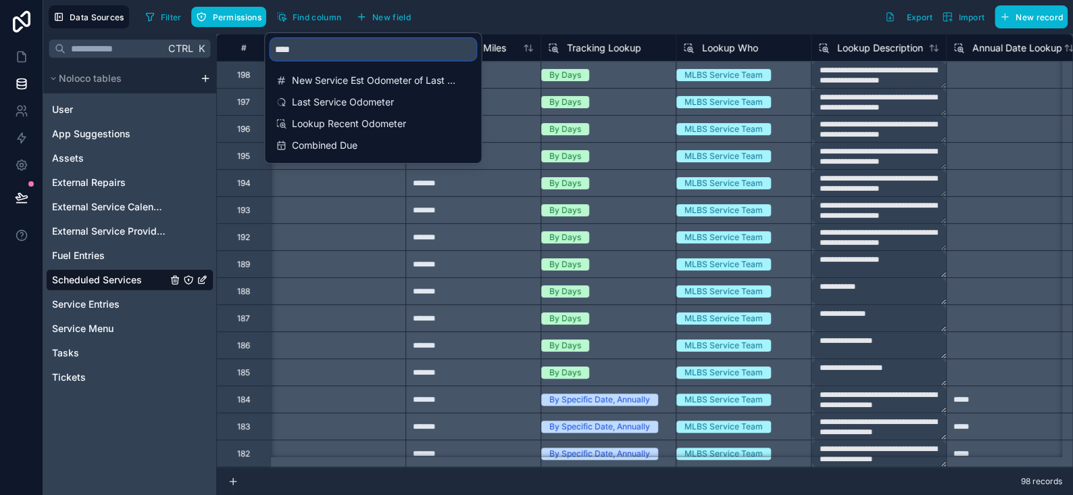
click at [319, 52] on input "****" at bounding box center [372, 50] width 205 height 22
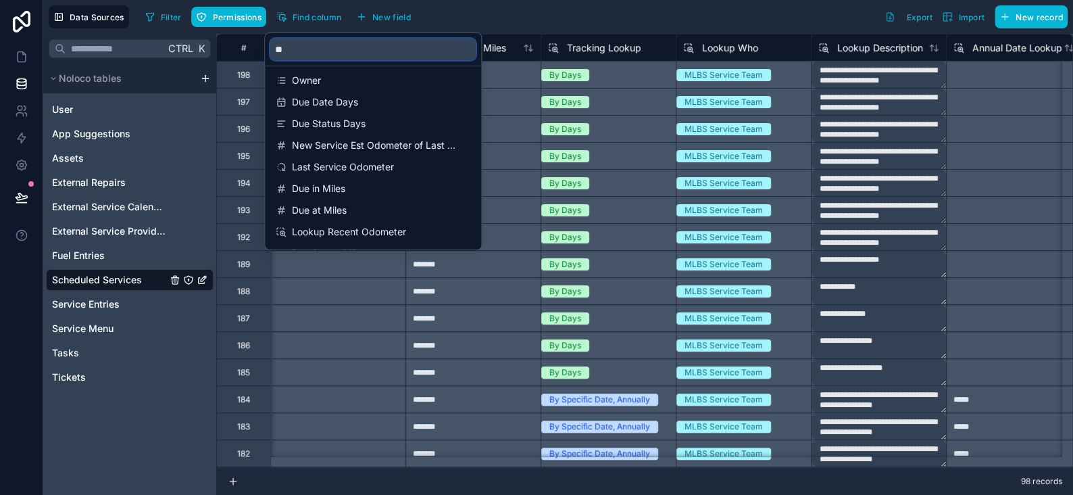
type input "*"
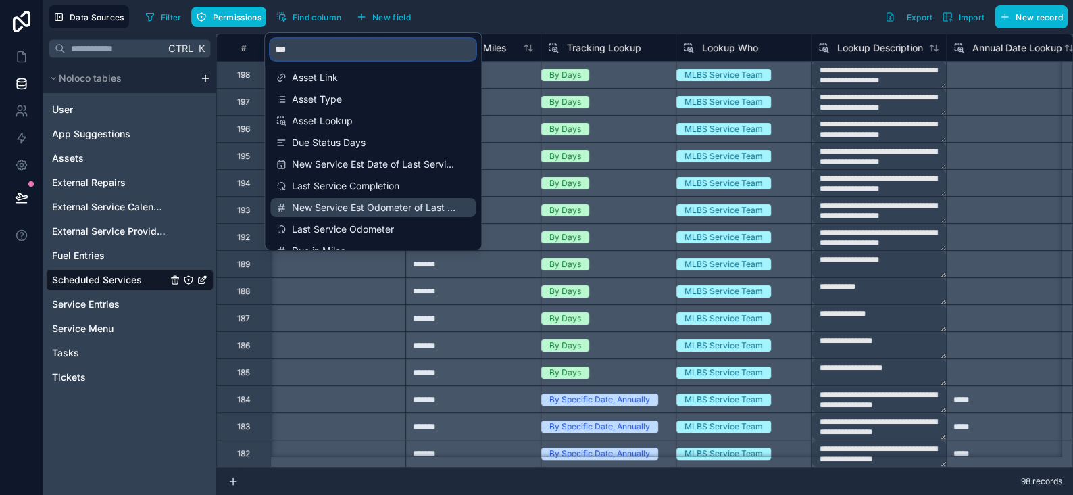
type input "***"
click at [358, 206] on span "New Service Est Odometer of Last Service" at bounding box center [374, 208] width 164 height 14
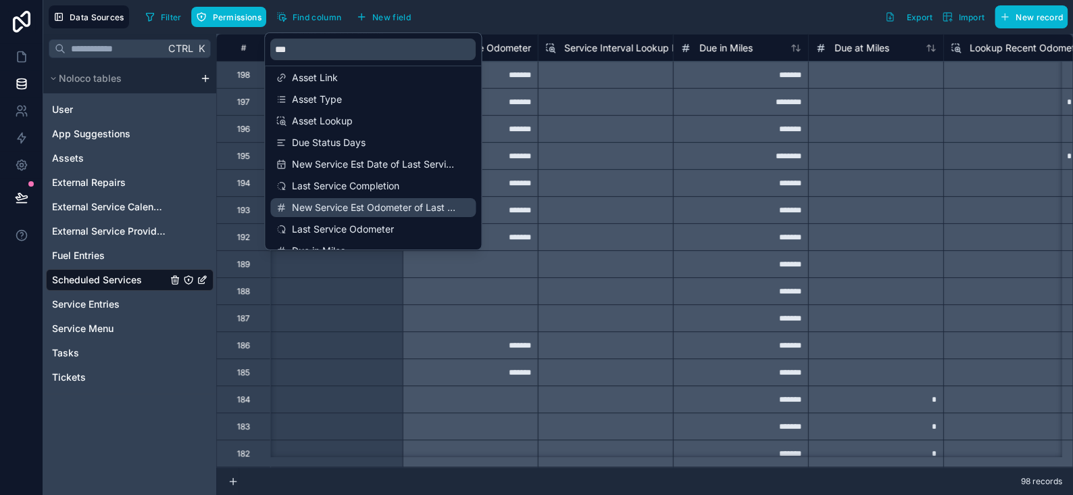
scroll to position [0, 1893]
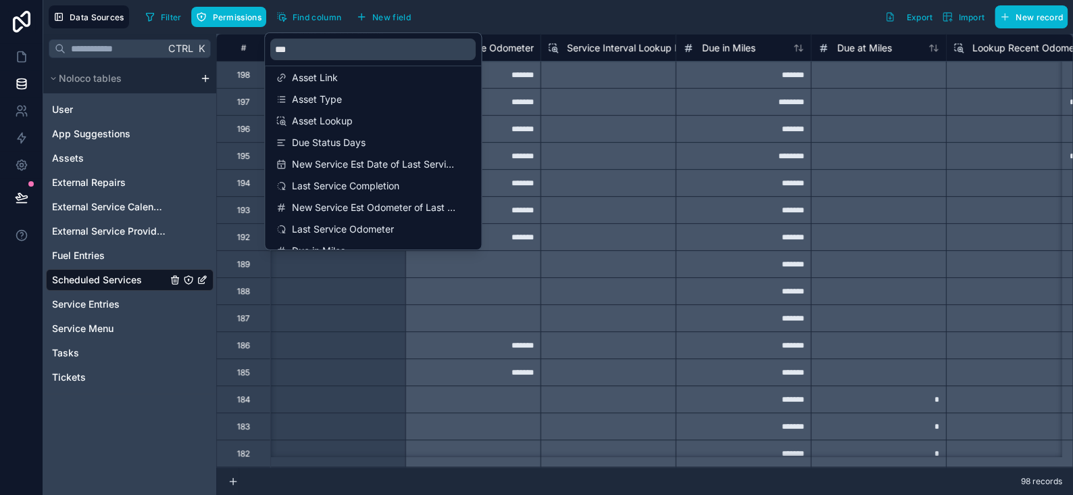
click at [450, 6] on div "Filter Permissions Find column New field Export Import New record" at bounding box center [604, 16] width 928 height 23
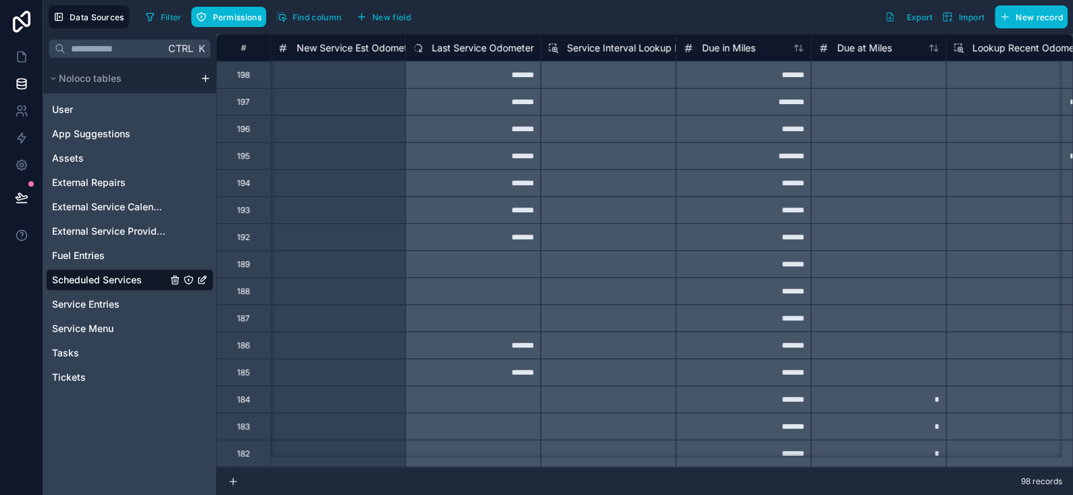
click at [339, 47] on span "New Service Est Odometer of Last Service" at bounding box center [391, 48] width 189 height 14
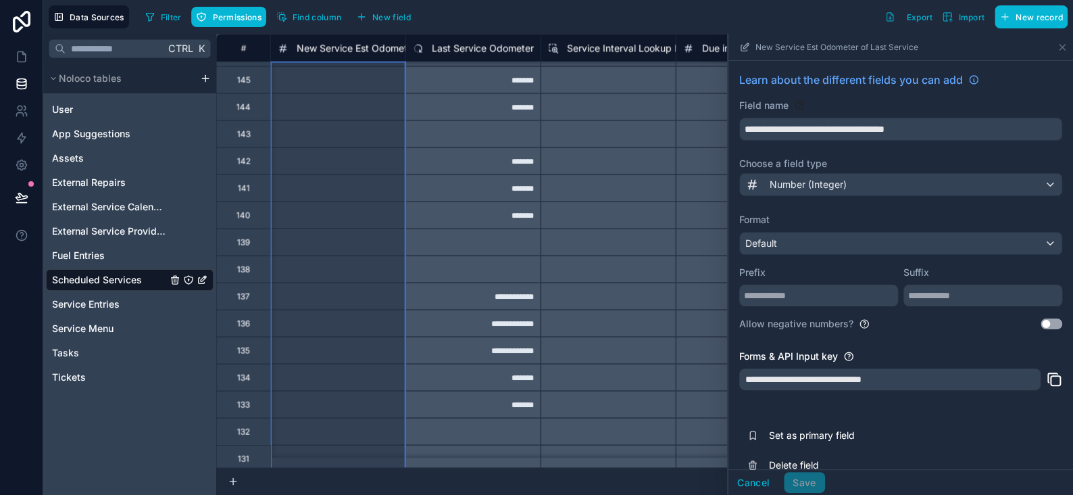
scroll to position [969, 1893]
click at [749, 479] on button "Cancel" at bounding box center [754, 483] width 50 height 22
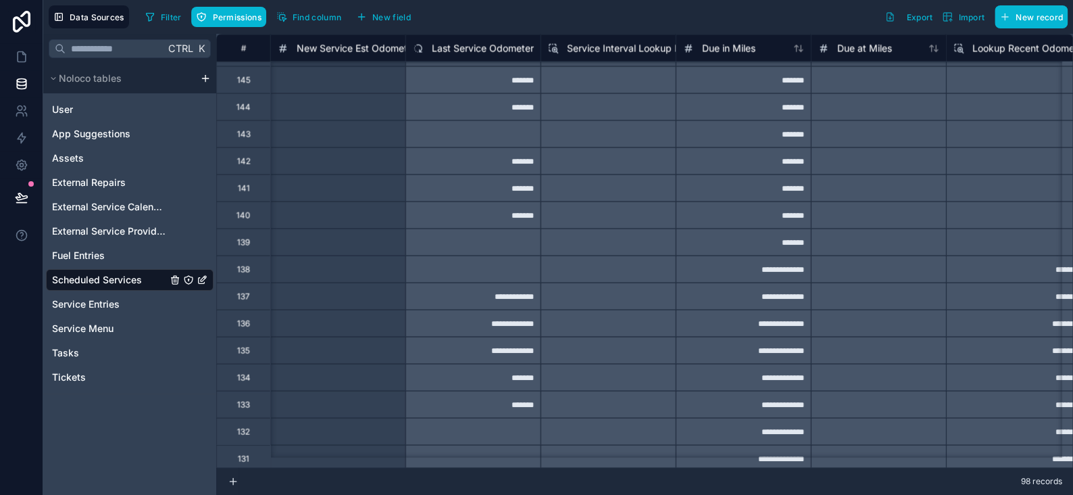
scroll to position [1104, 1893]
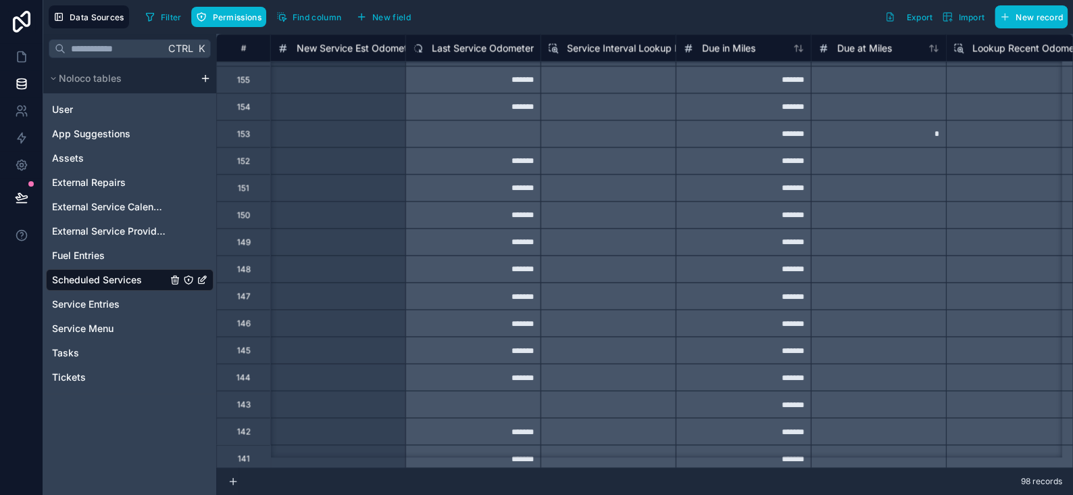
click at [462, 53] on span "Last Service Odometer" at bounding box center [483, 48] width 102 height 14
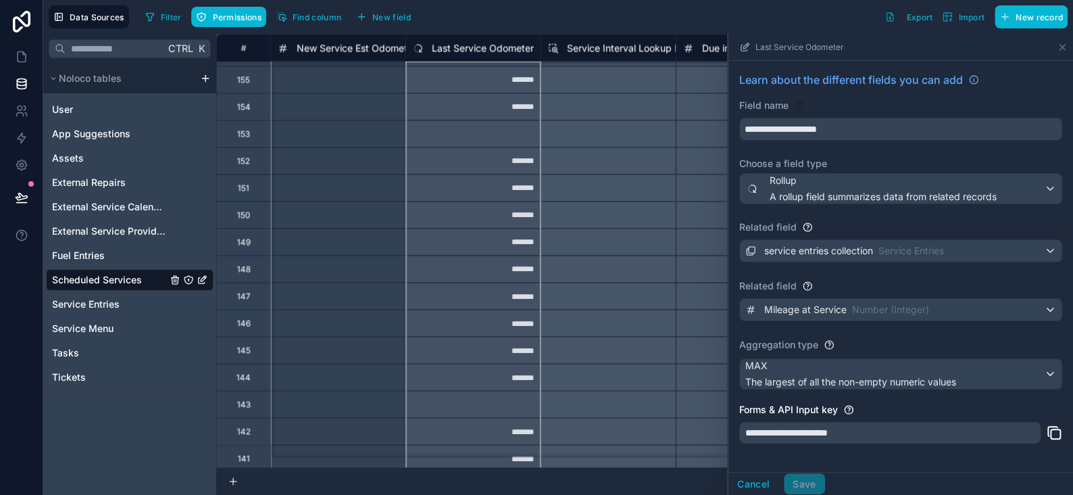
click at [548, 8] on div "Filter Permissions Find column New field Export Import New record" at bounding box center [604, 16] width 928 height 23
click at [744, 477] on button "Cancel" at bounding box center [754, 484] width 50 height 22
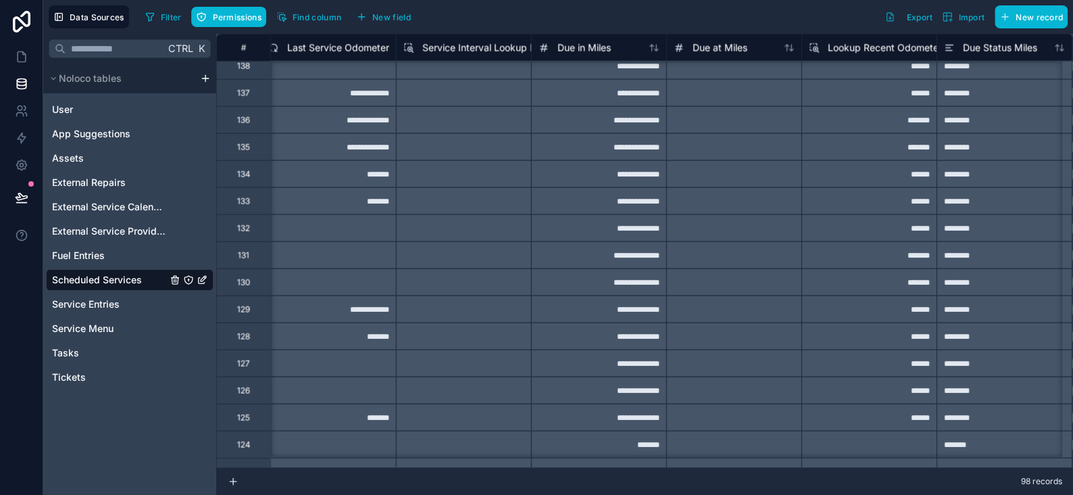
scroll to position [1577, 2106]
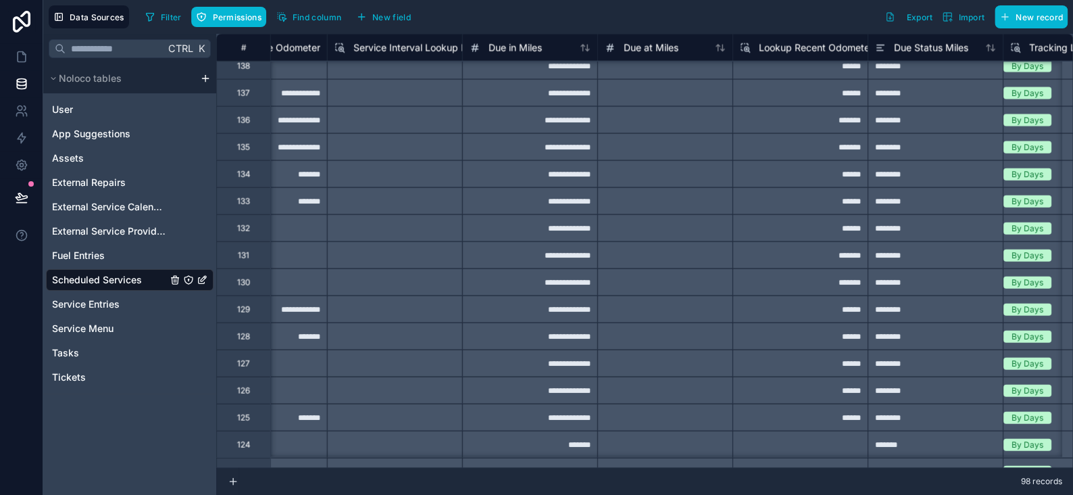
click at [808, 51] on span "Lookup Recent Odometer" at bounding box center [816, 48] width 114 height 14
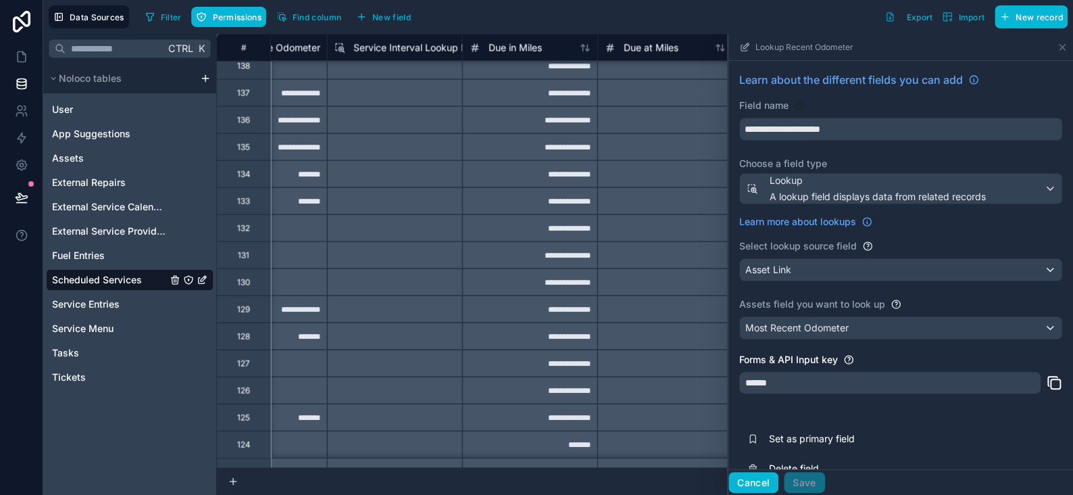
click at [737, 479] on button "Cancel" at bounding box center [754, 483] width 50 height 22
